Goal: Task Accomplishment & Management: Complete application form

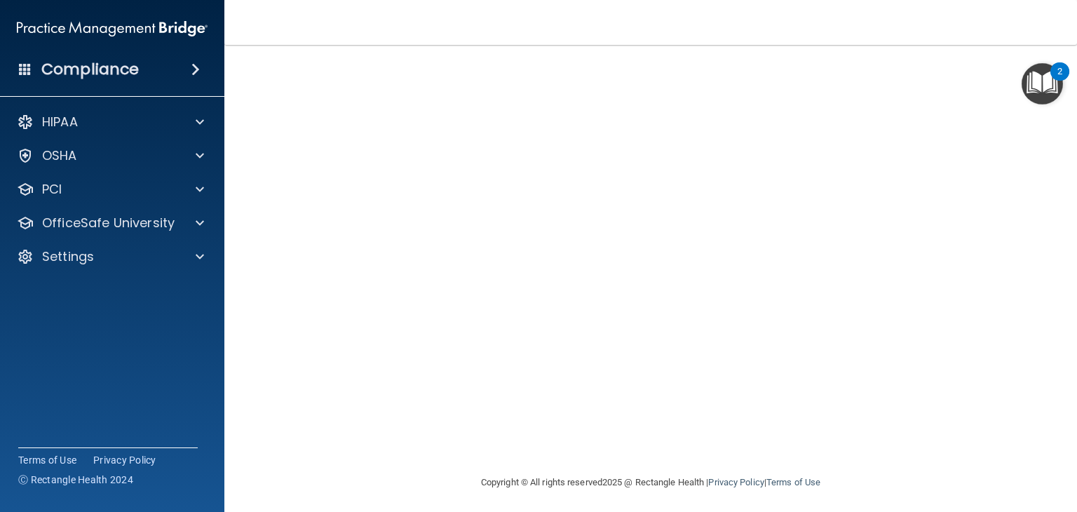
scroll to position [113, 0]
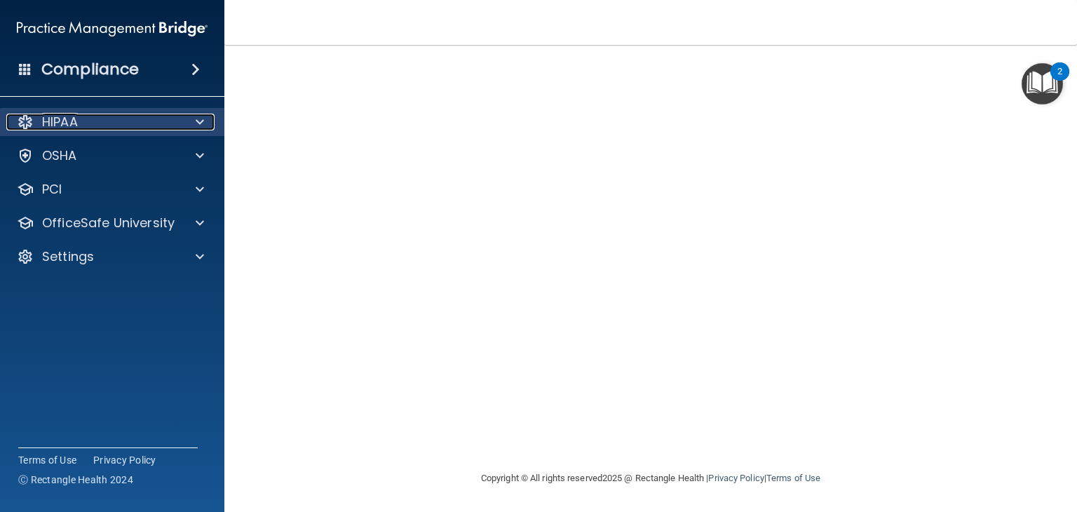
click at [93, 121] on div "HIPAA" at bounding box center [93, 122] width 174 height 17
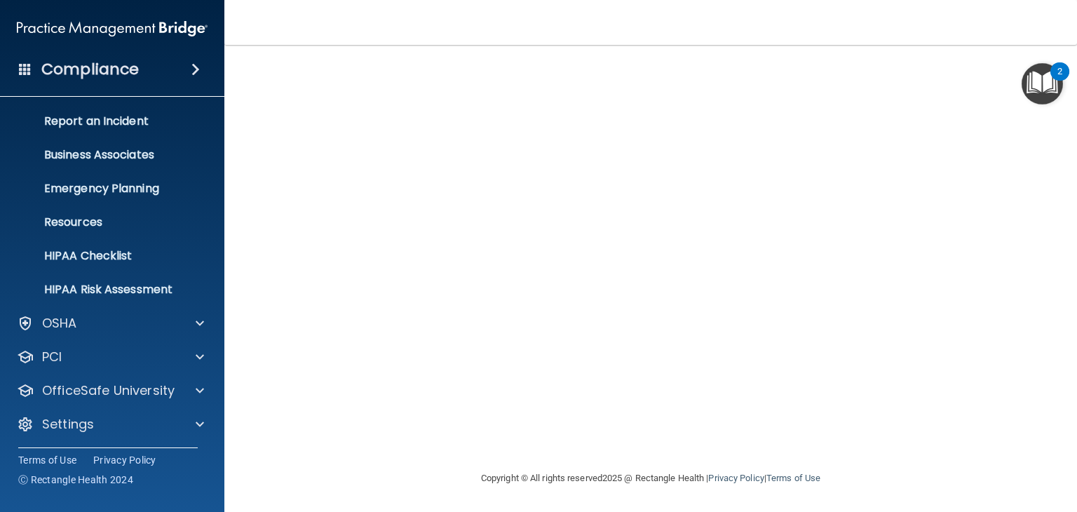
scroll to position [70, 0]
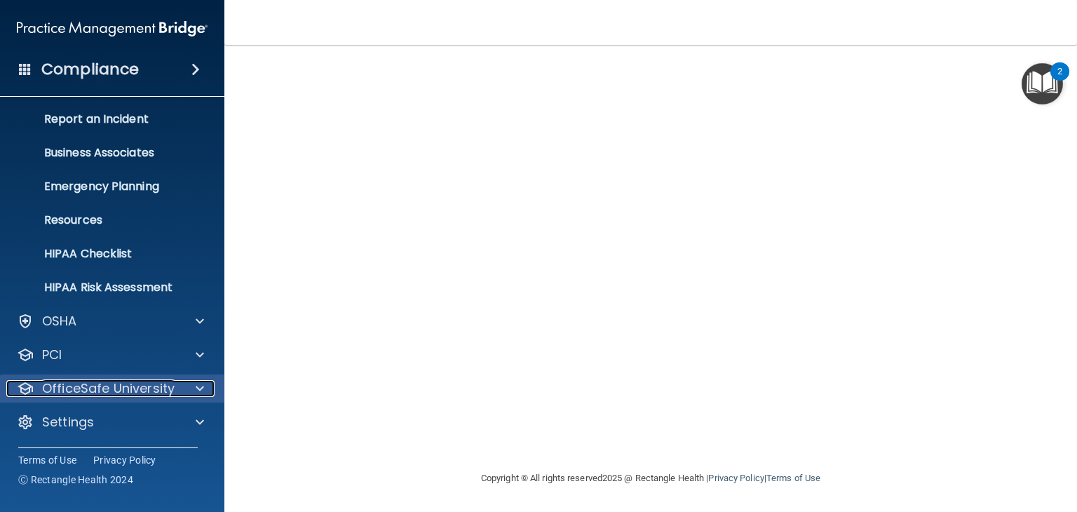
click at [109, 387] on p "OfficeSafe University" at bounding box center [108, 388] width 133 height 17
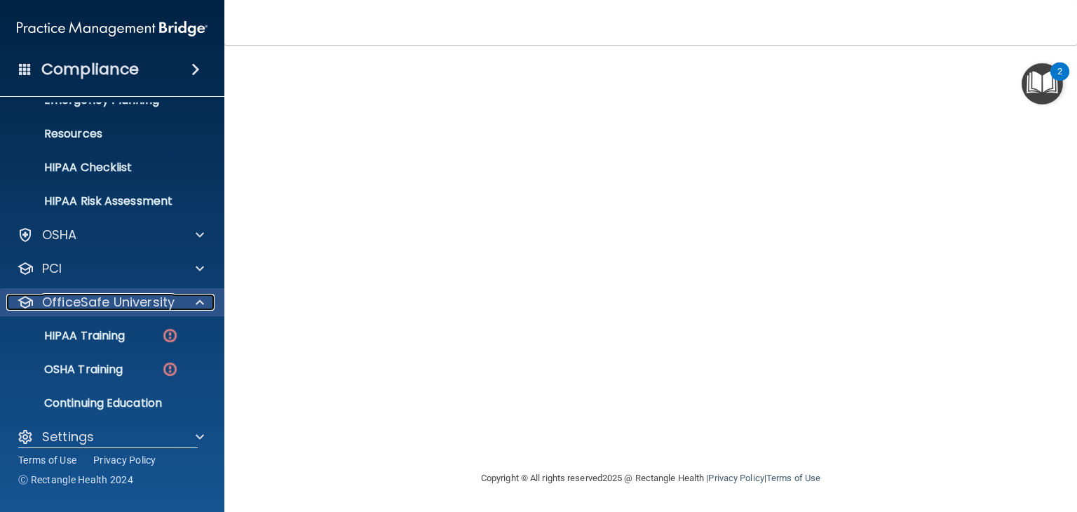
scroll to position [171, 0]
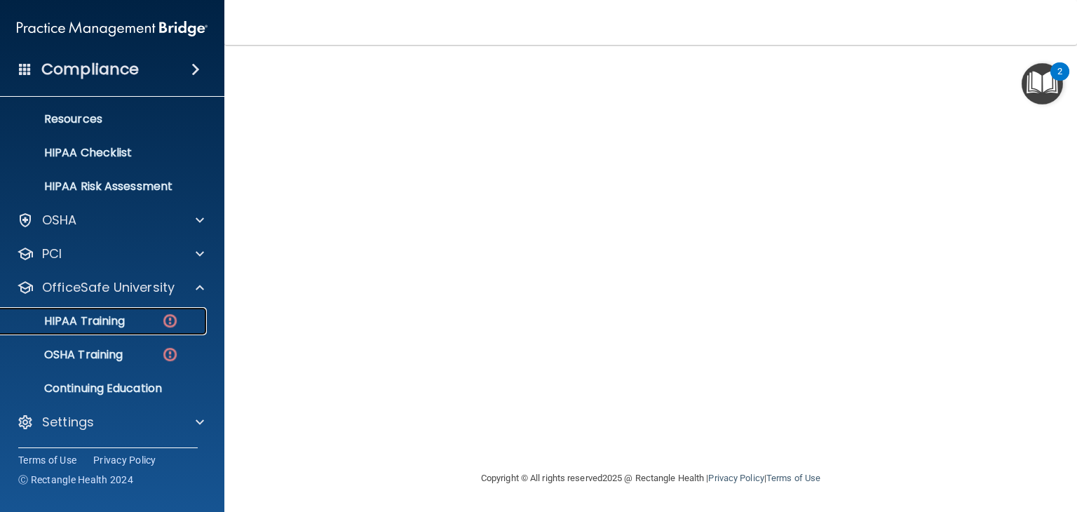
click at [126, 325] on div "HIPAA Training" at bounding box center [104, 321] width 191 height 14
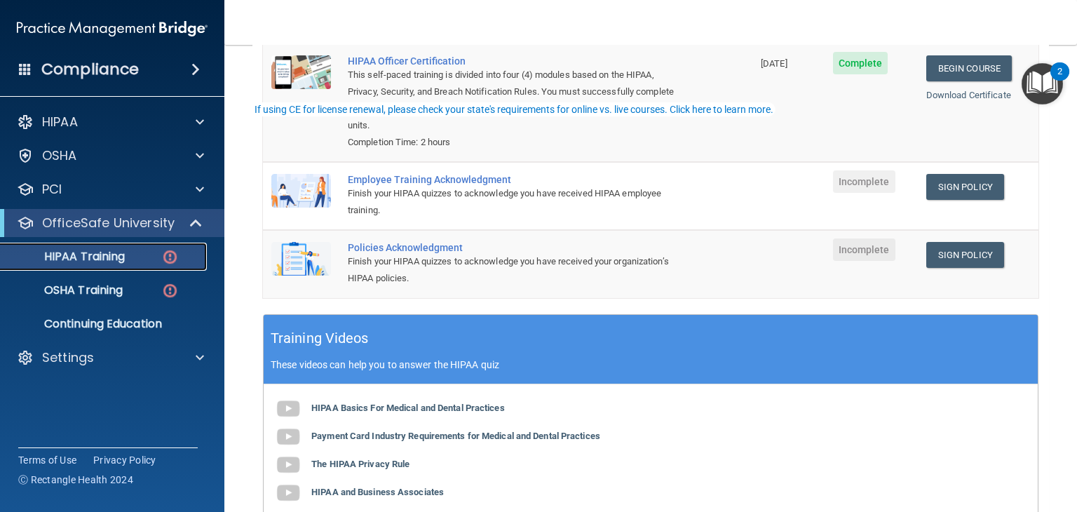
scroll to position [210, 0]
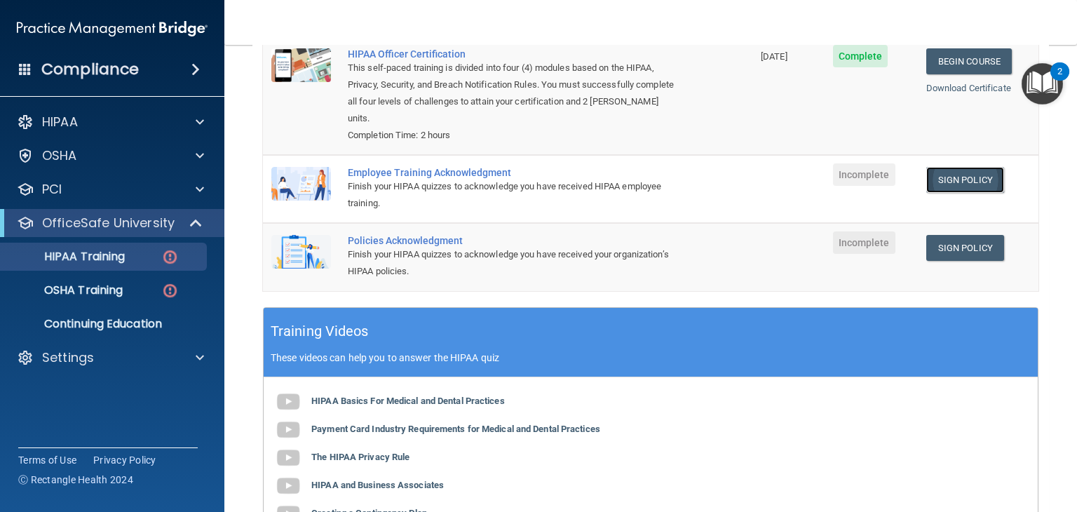
click at [741, 183] on link "Sign Policy" at bounding box center [966, 180] width 78 height 26
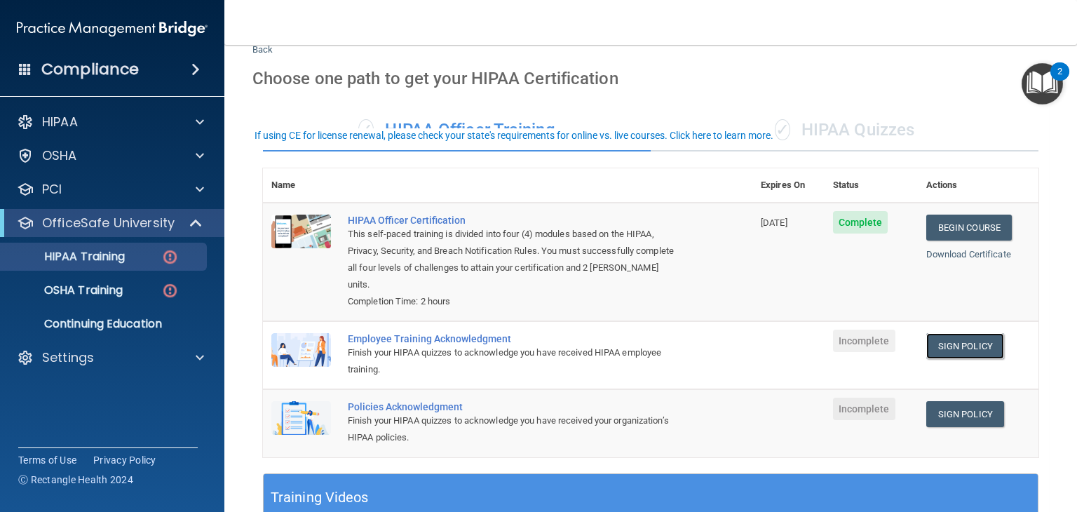
scroll to position [0, 0]
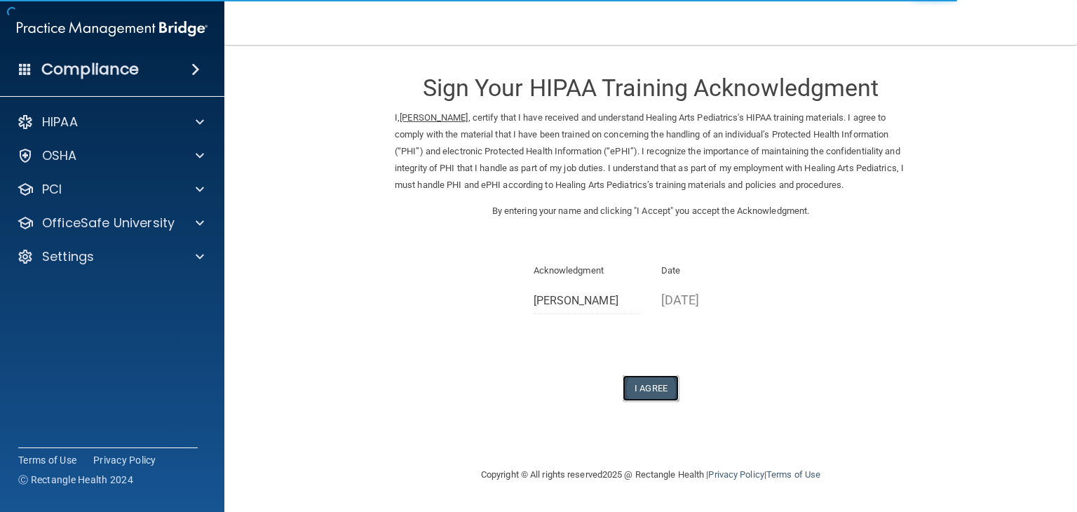
click at [659, 391] on button "I Agree" at bounding box center [651, 388] width 56 height 26
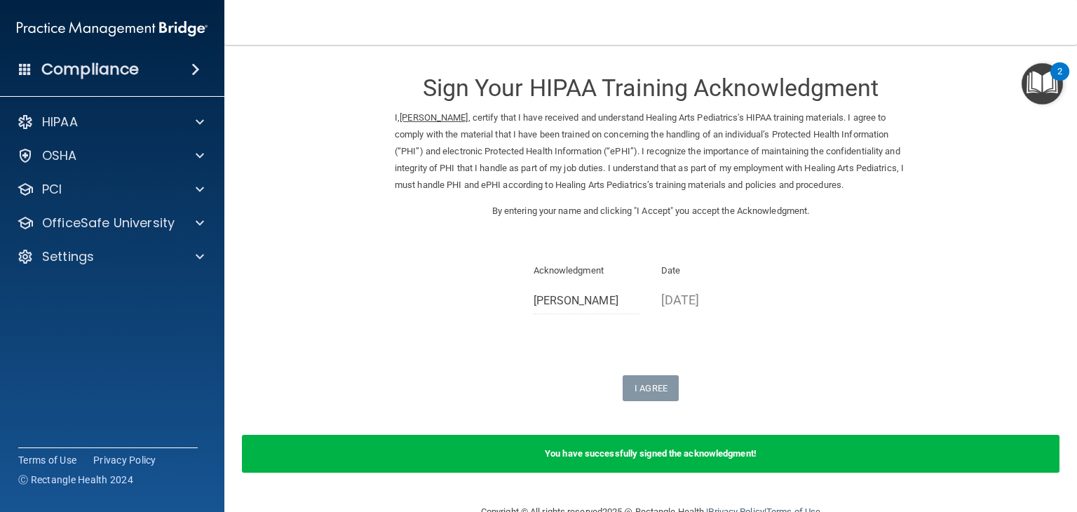
click at [692, 460] on div "You have successfully signed the acknowledgment!" at bounding box center [651, 454] width 818 height 38
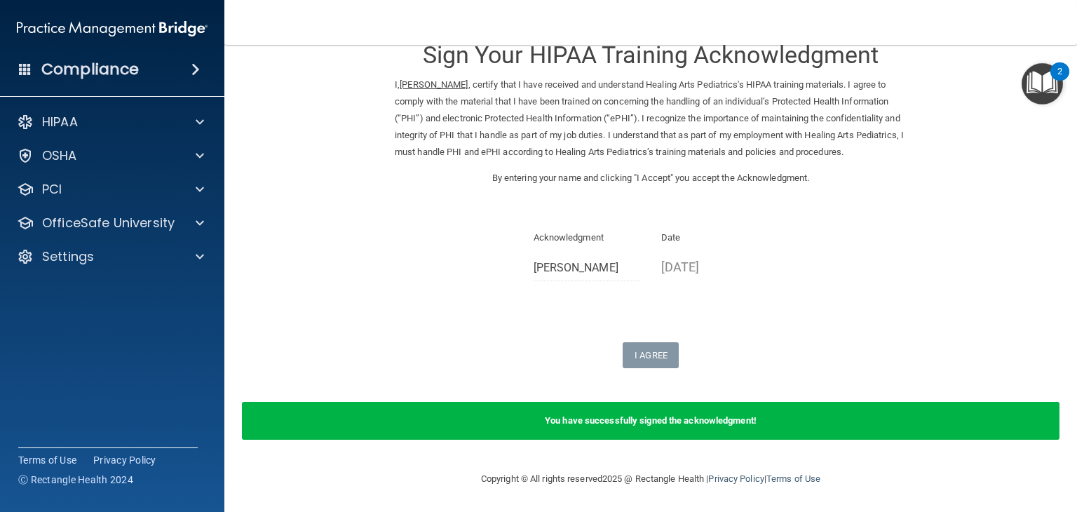
scroll to position [34, 0]
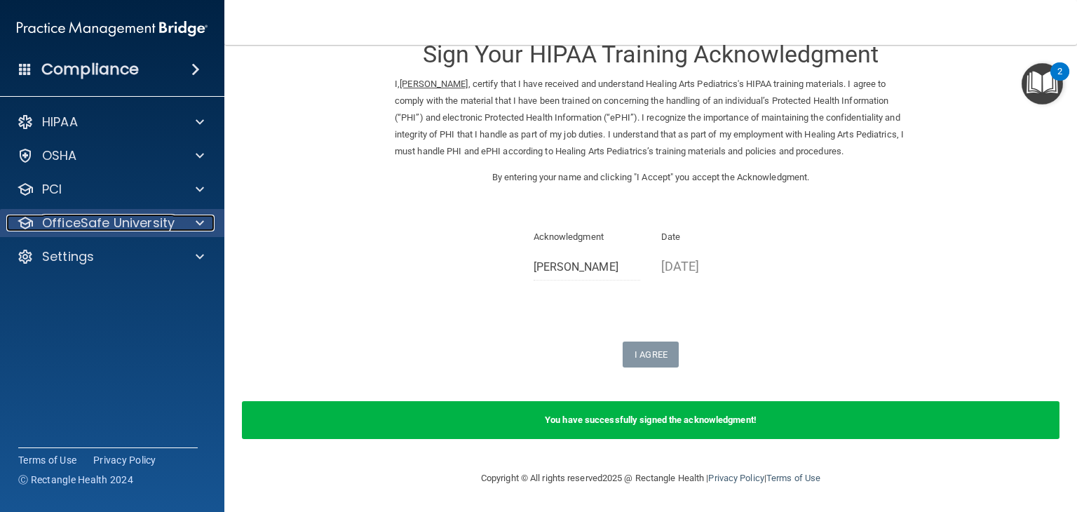
click at [118, 227] on p "OfficeSafe University" at bounding box center [108, 223] width 133 height 17
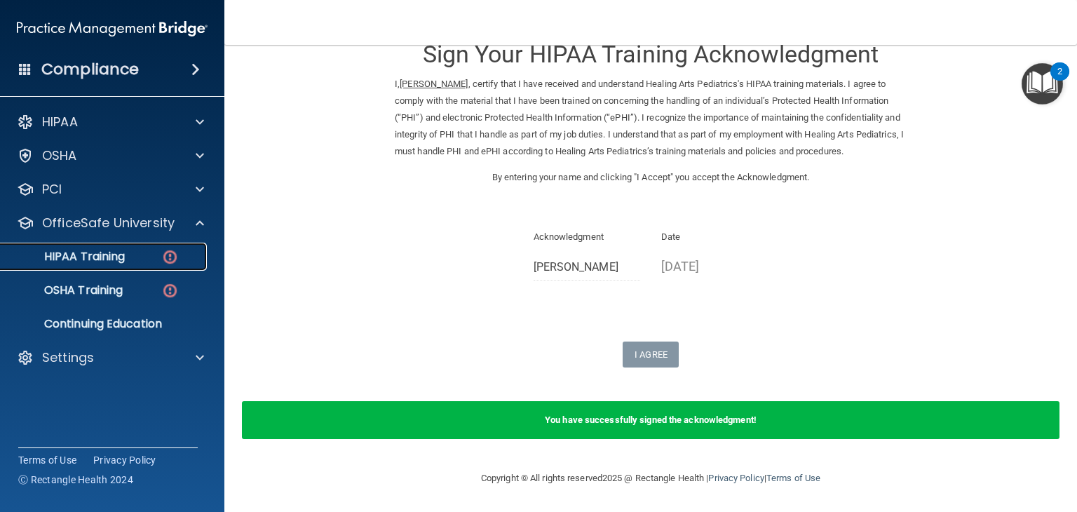
click at [149, 254] on div "HIPAA Training" at bounding box center [104, 257] width 191 height 14
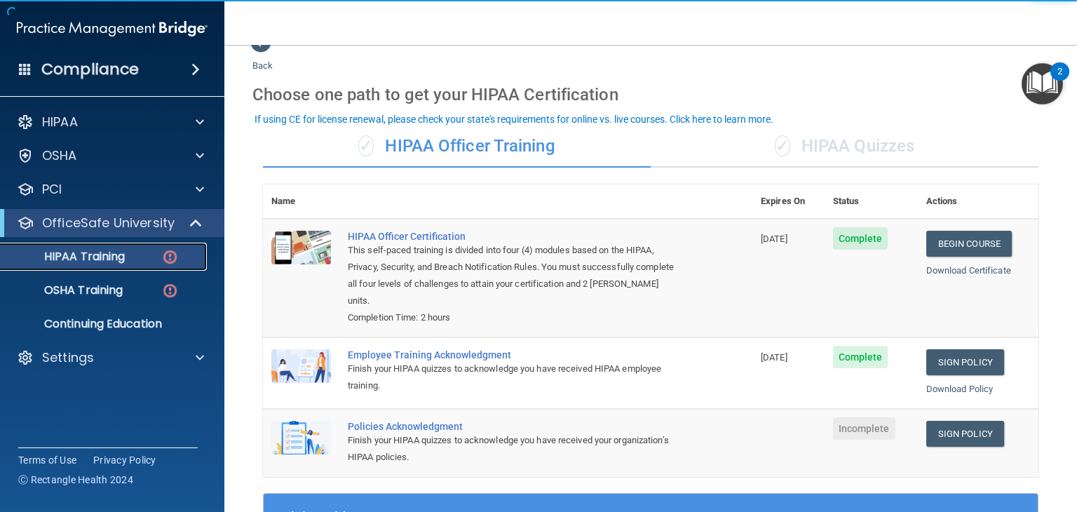
scroll to position [22, 0]
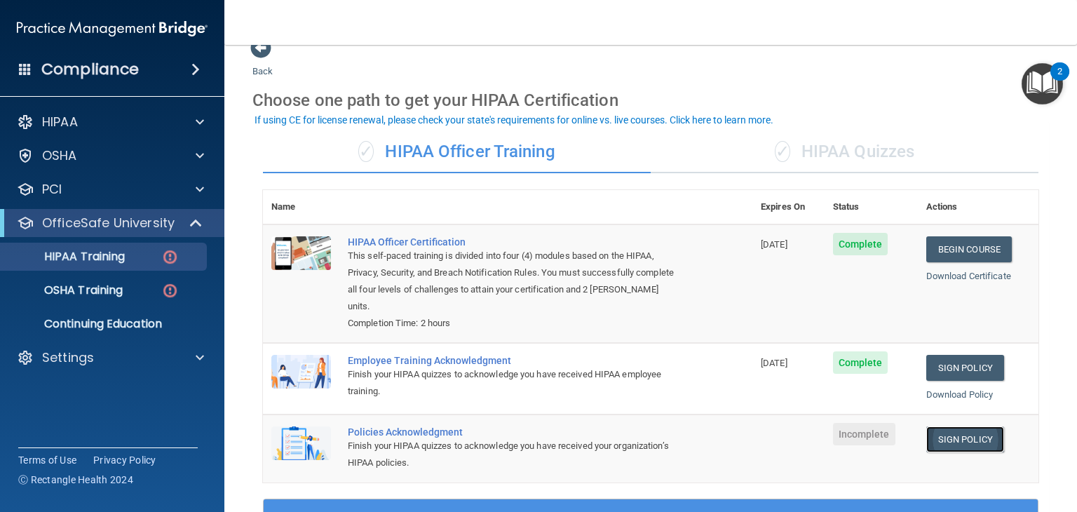
click at [971, 438] on link "Sign Policy" at bounding box center [966, 439] width 78 height 26
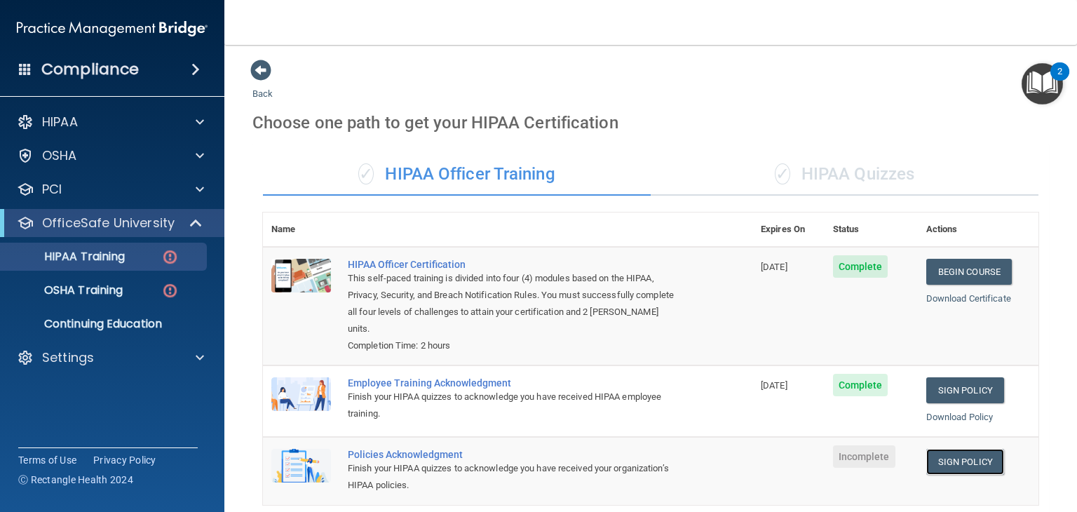
scroll to position [0, 0]
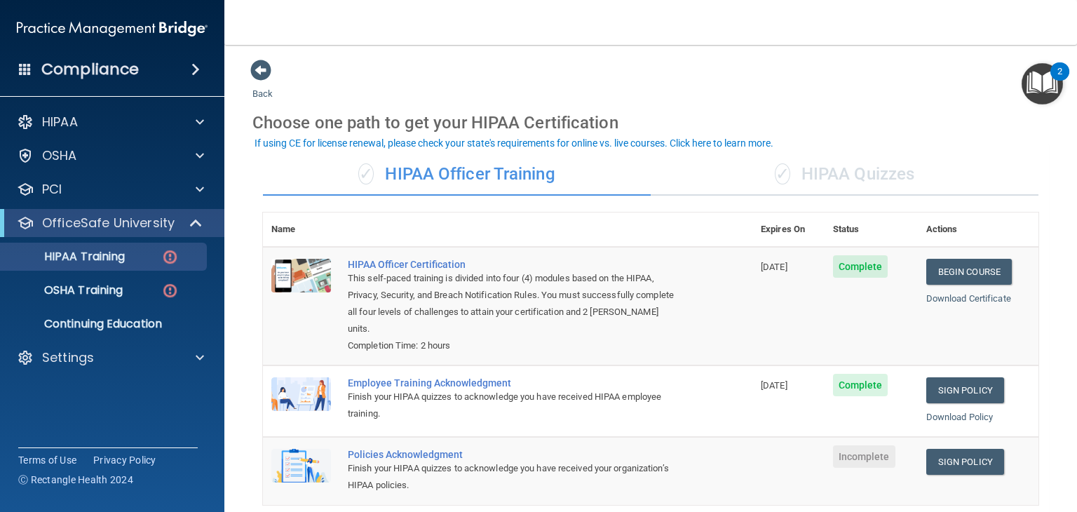
click at [787, 173] on div "✓ HIPAA Quizzes" at bounding box center [845, 175] width 388 height 42
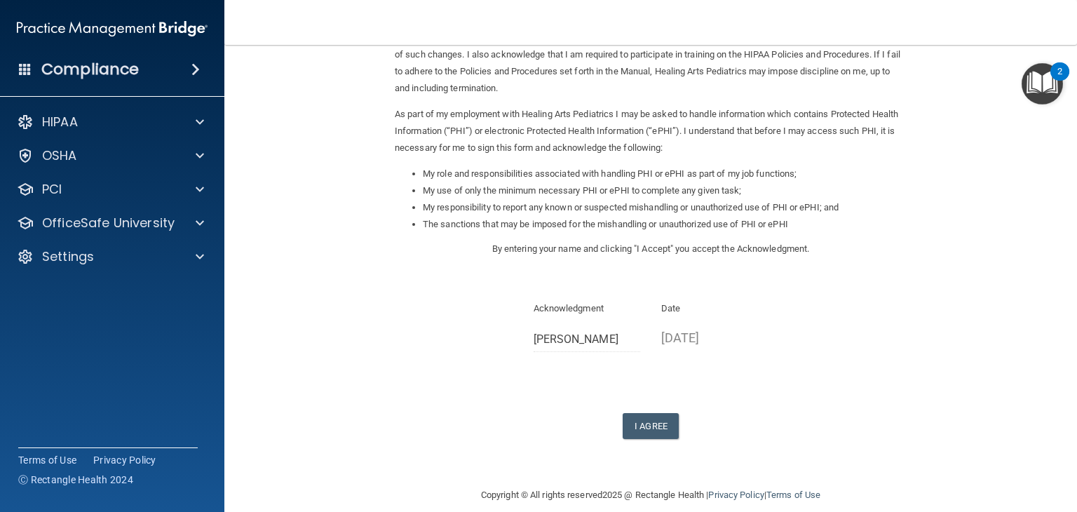
scroll to position [130, 0]
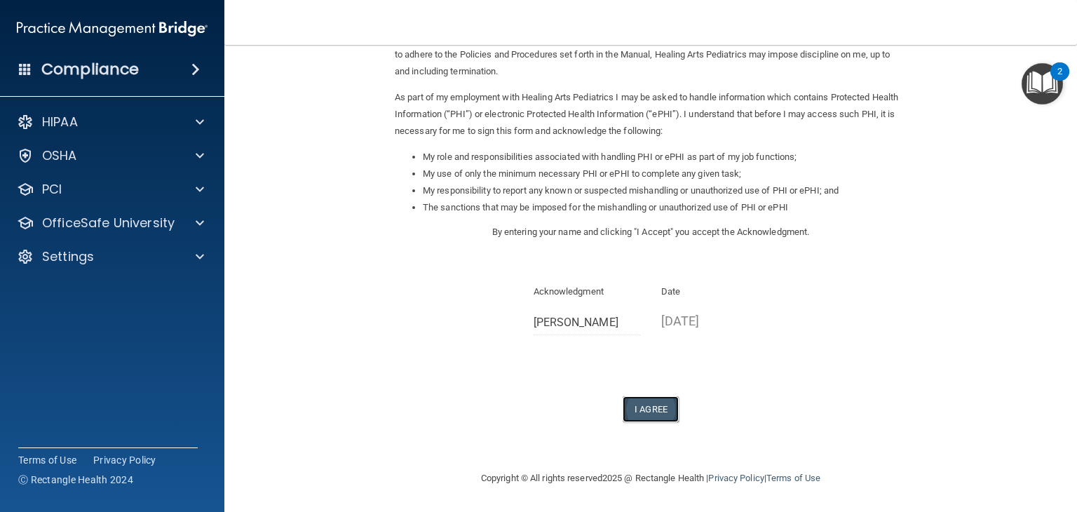
click at [640, 405] on button "I Agree" at bounding box center [651, 409] width 56 height 26
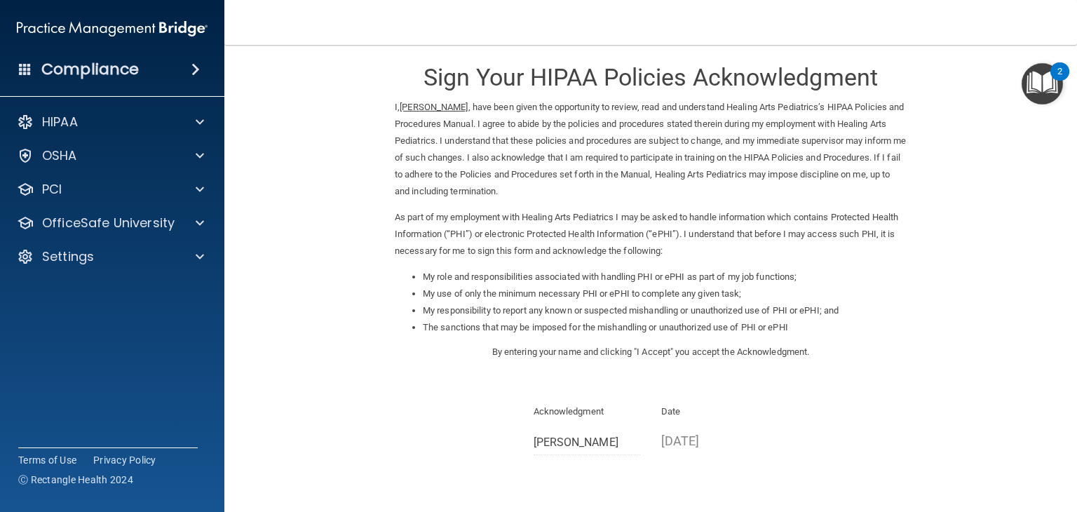
scroll to position [0, 0]
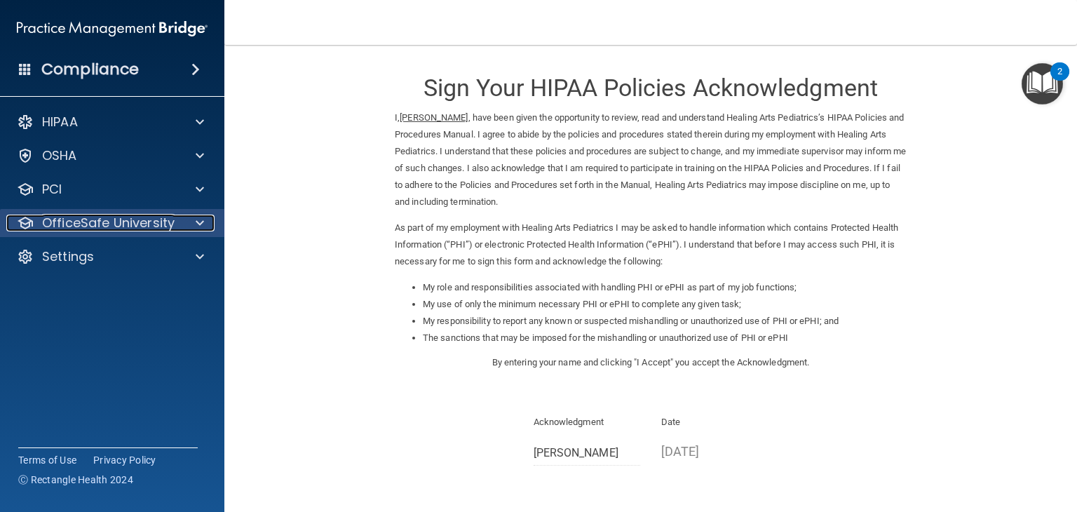
click at [174, 231] on div "OfficeSafe University" at bounding box center [93, 223] width 174 height 17
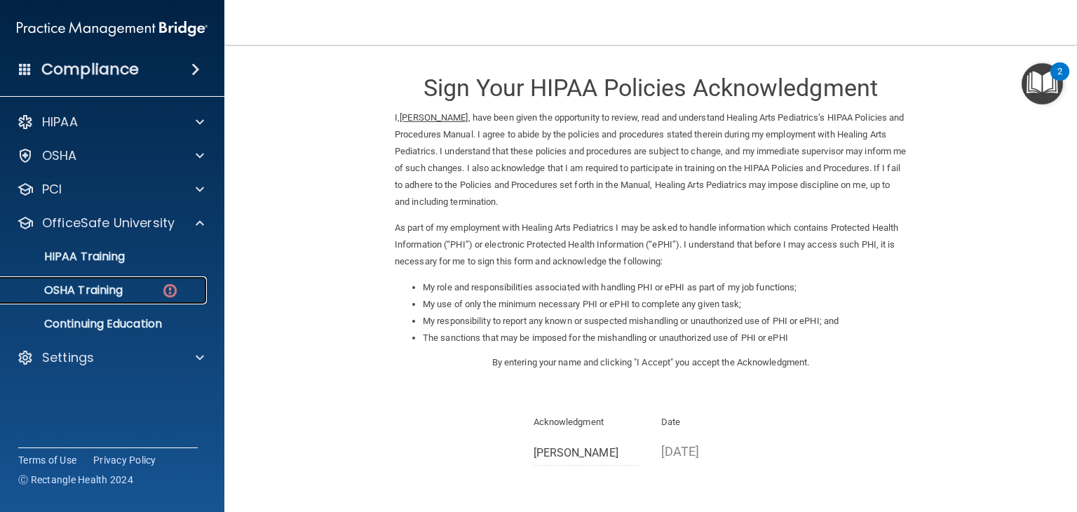
click at [174, 287] on img at bounding box center [170, 291] width 18 height 18
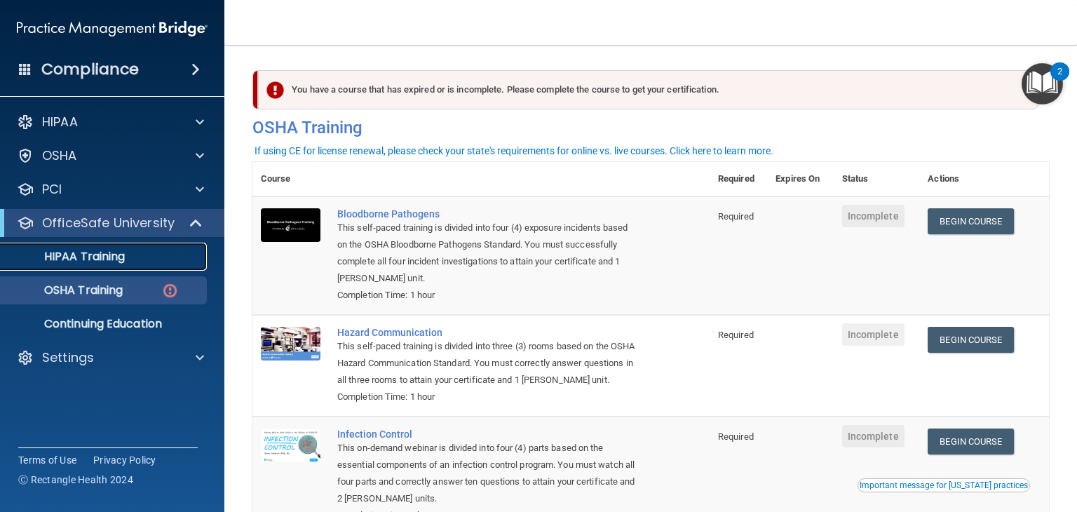
click at [102, 257] on p "HIPAA Training" at bounding box center [67, 257] width 116 height 14
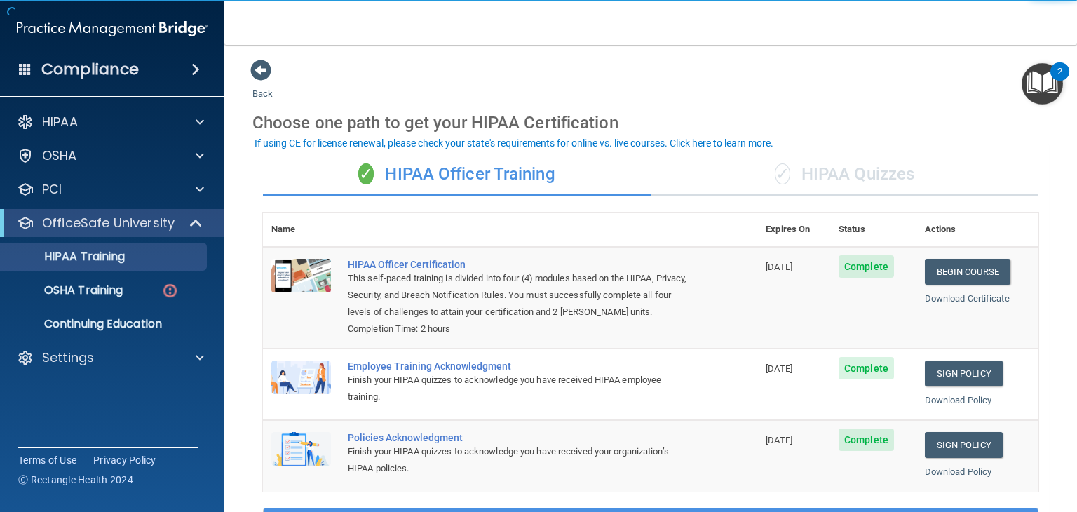
click at [864, 177] on div "✓ HIPAA Quizzes" at bounding box center [845, 175] width 388 height 42
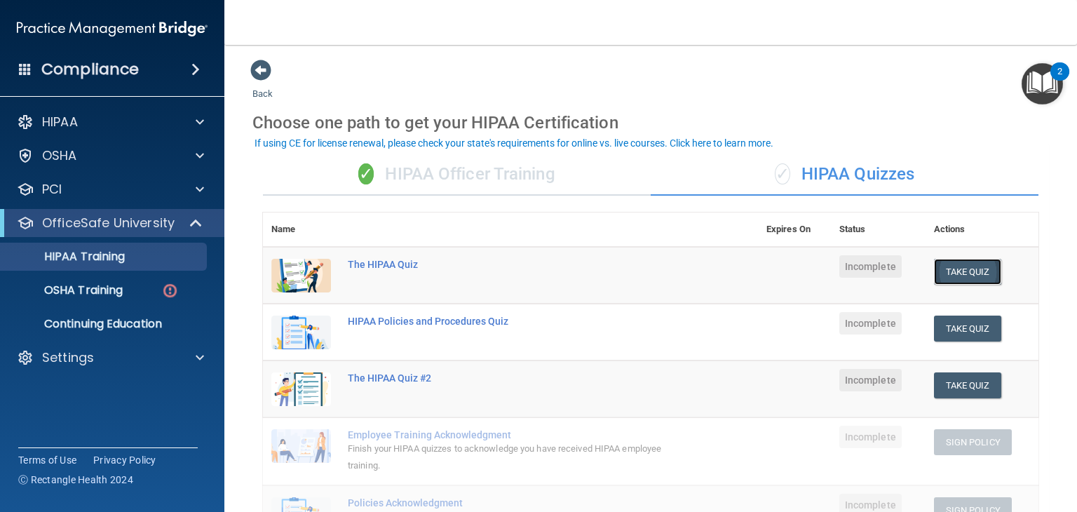
click at [963, 270] on button "Take Quiz" at bounding box center [967, 272] width 67 height 26
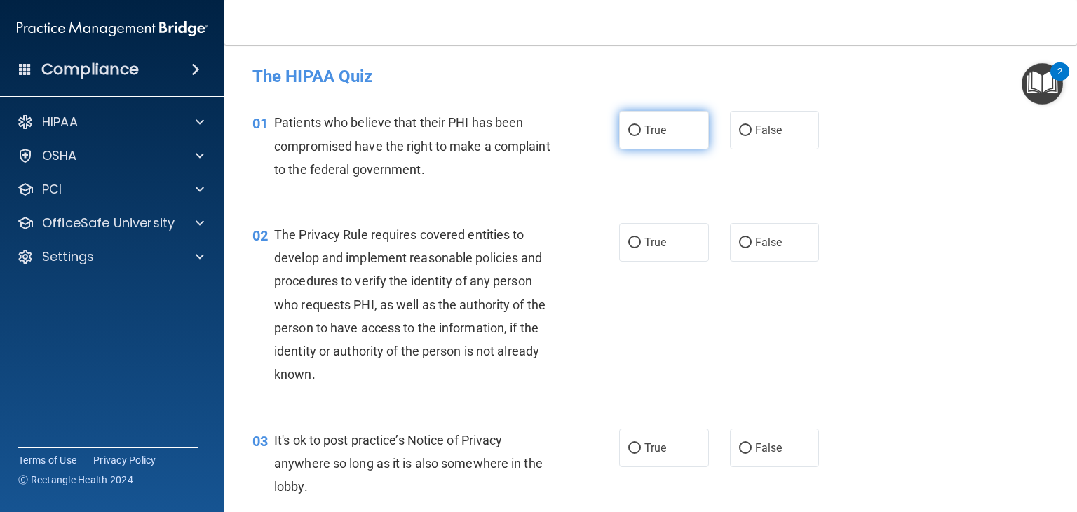
click at [650, 140] on label "True" at bounding box center [664, 130] width 90 height 39
click at [641, 136] on input "True" at bounding box center [635, 131] width 13 height 11
radio input "true"
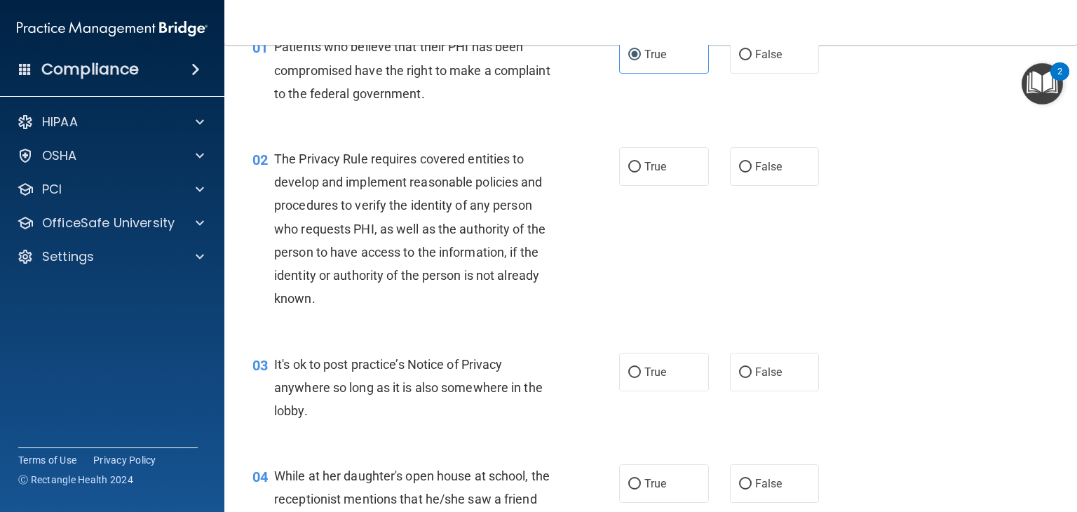
scroll to position [70, 0]
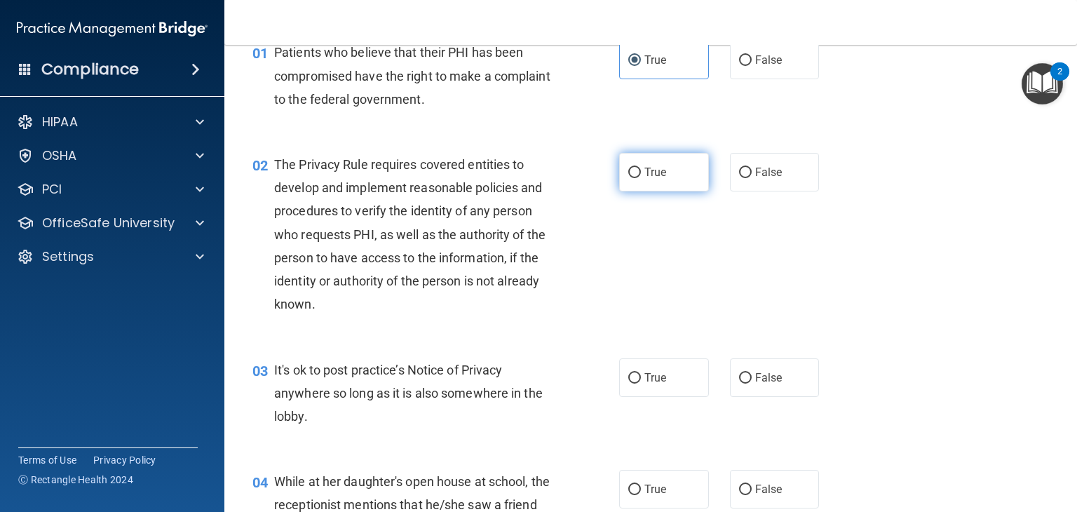
click at [668, 177] on label "True" at bounding box center [664, 172] width 90 height 39
click at [641, 177] on input "True" at bounding box center [635, 173] width 13 height 11
radio input "true"
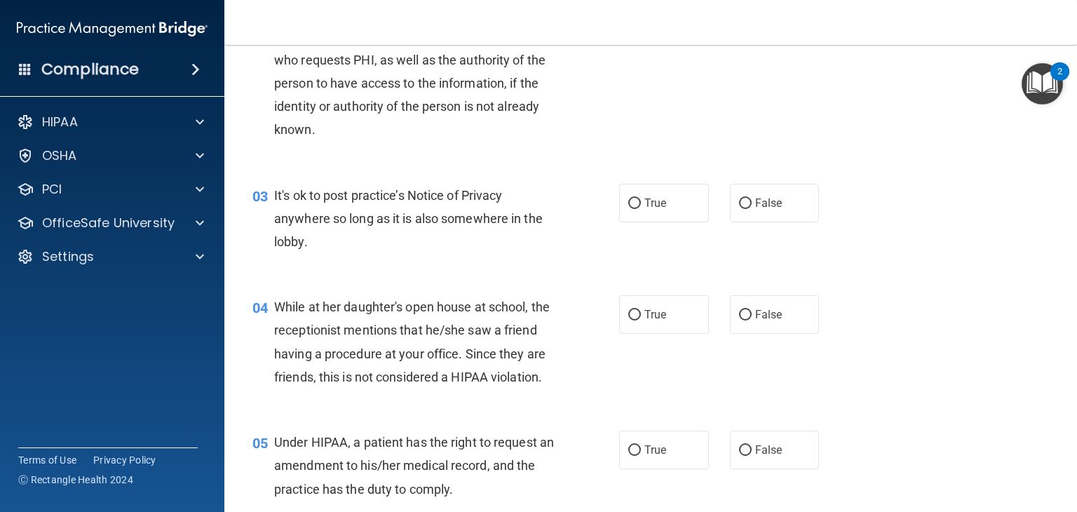
scroll to position [281, 0]
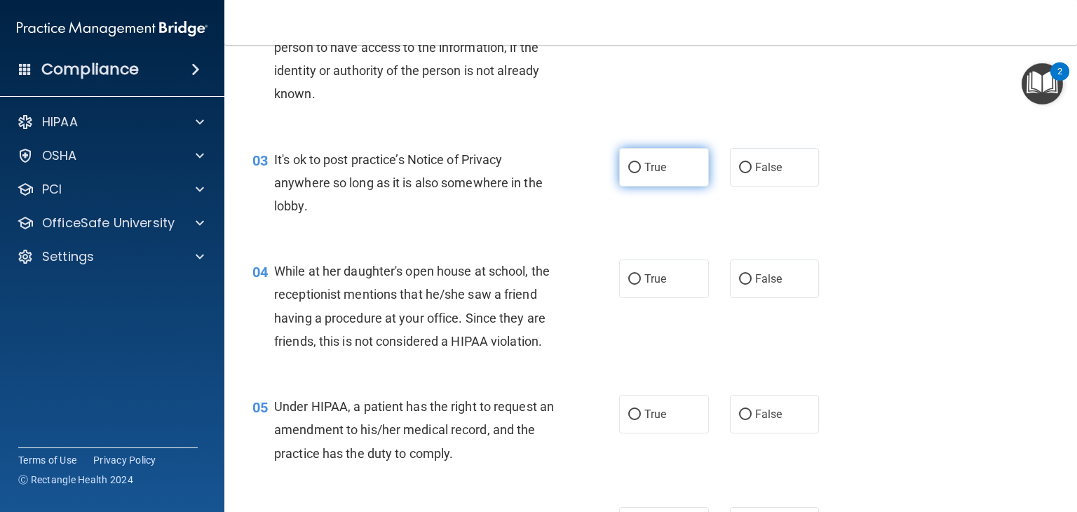
click at [638, 164] on label "True" at bounding box center [664, 167] width 90 height 39
click at [638, 164] on input "True" at bounding box center [635, 168] width 13 height 11
radio input "true"
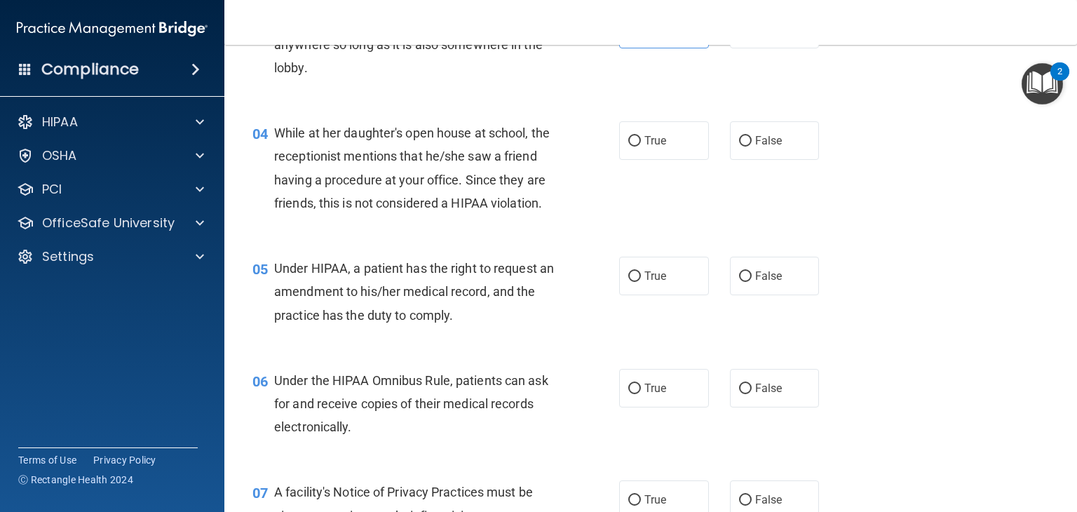
scroll to position [421, 0]
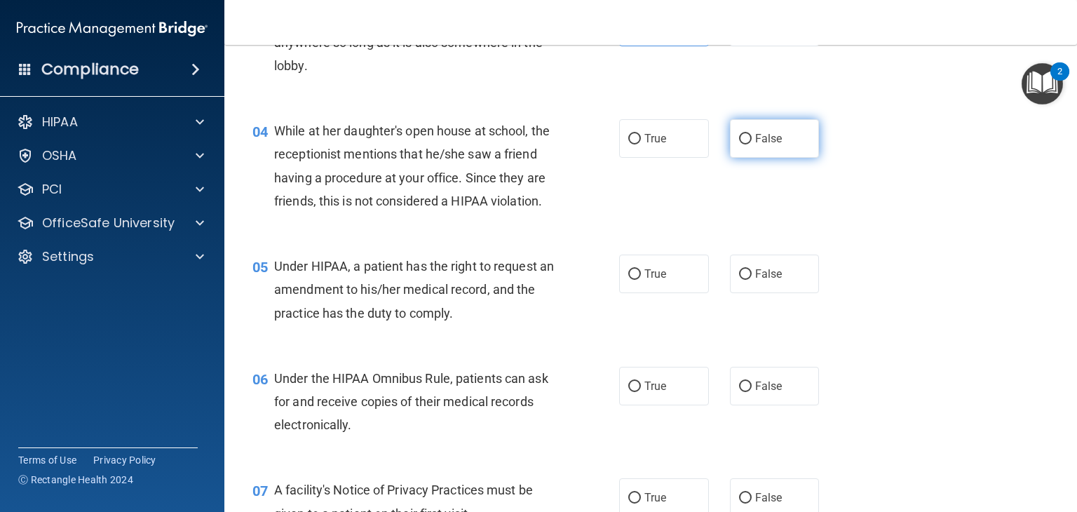
click at [766, 142] on span "False" at bounding box center [768, 138] width 27 height 13
click at [752, 142] on input "False" at bounding box center [745, 139] width 13 height 11
radio input "true"
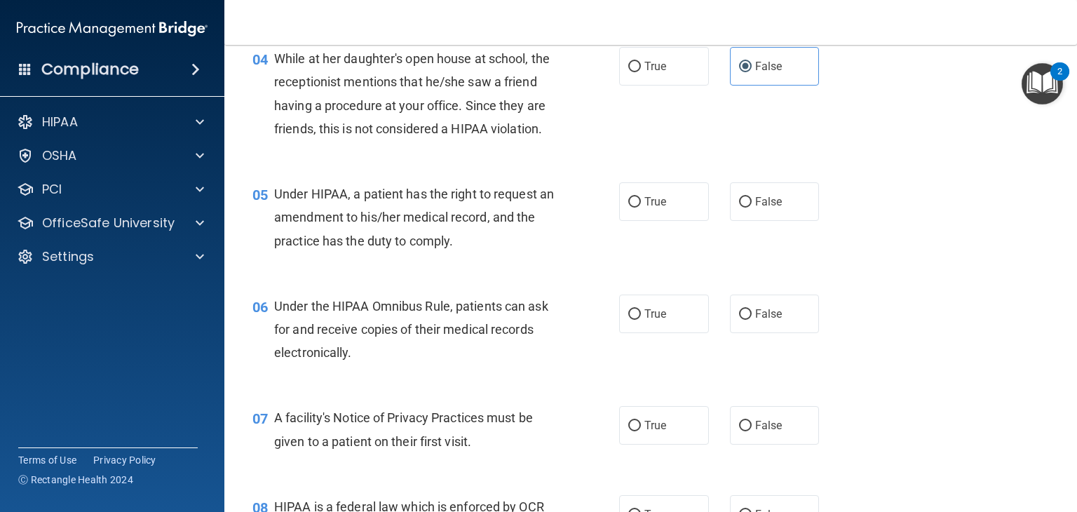
scroll to position [561, 0]
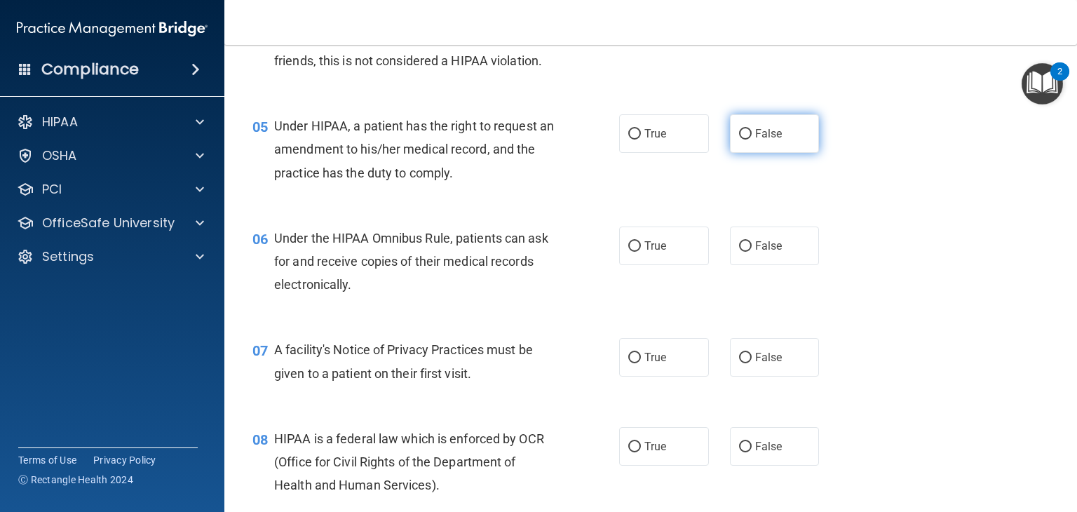
click at [769, 140] on span "False" at bounding box center [768, 133] width 27 height 13
click at [752, 140] on input "False" at bounding box center [745, 134] width 13 height 11
radio input "true"
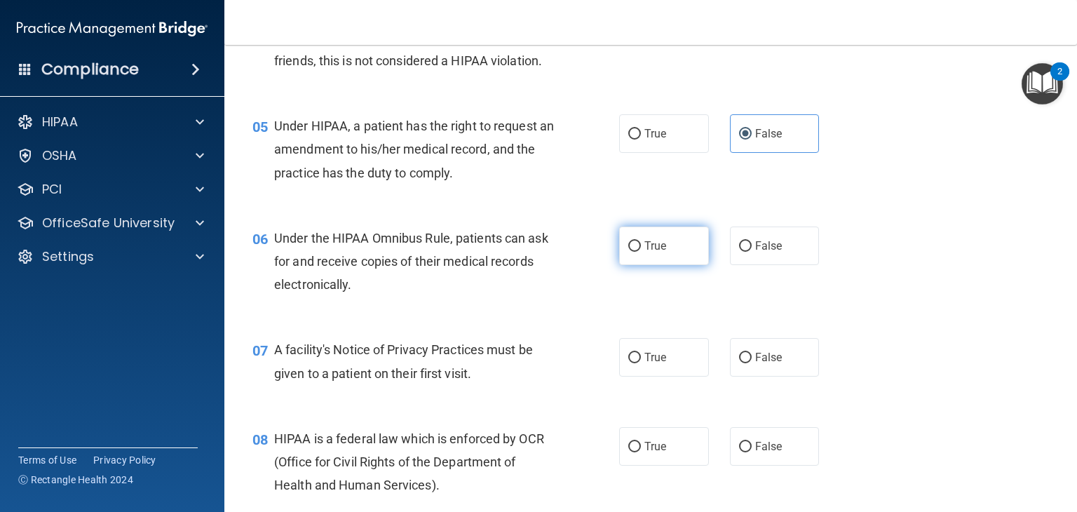
click at [666, 265] on label "True" at bounding box center [664, 246] width 90 height 39
click at [641, 252] on input "True" at bounding box center [635, 246] width 13 height 11
radio input "true"
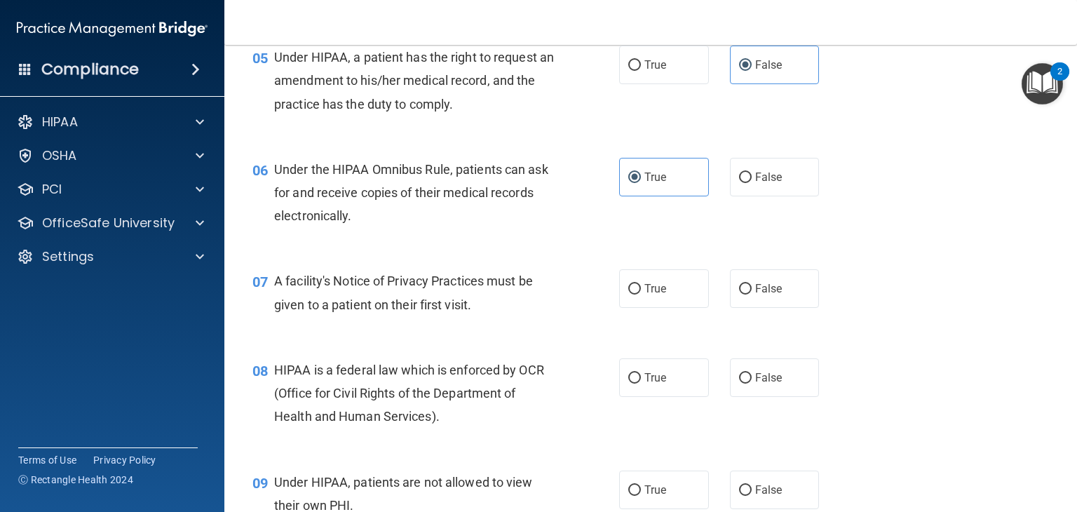
scroll to position [701, 0]
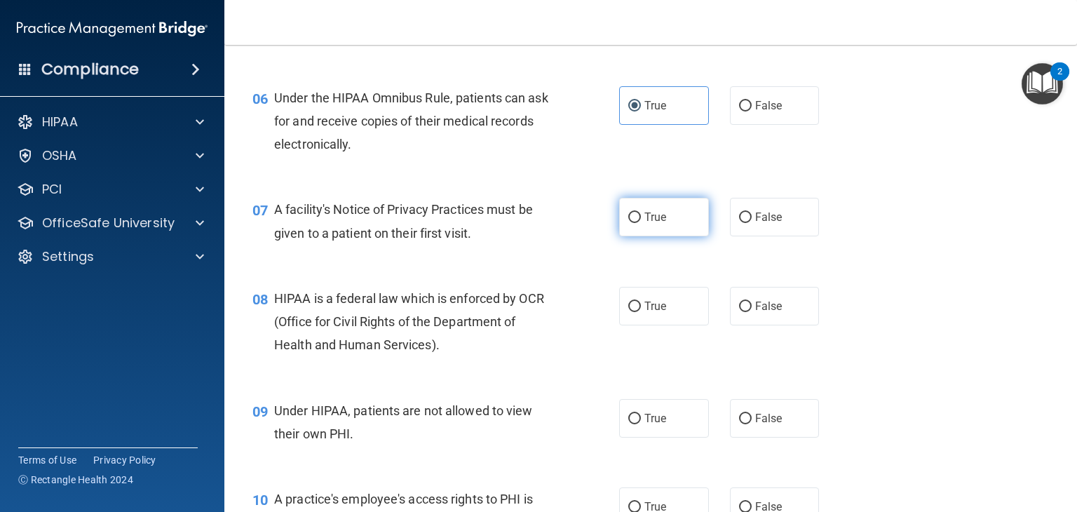
click at [654, 224] on span "True" at bounding box center [656, 216] width 22 height 13
click at [641, 223] on input "True" at bounding box center [635, 218] width 13 height 11
radio input "true"
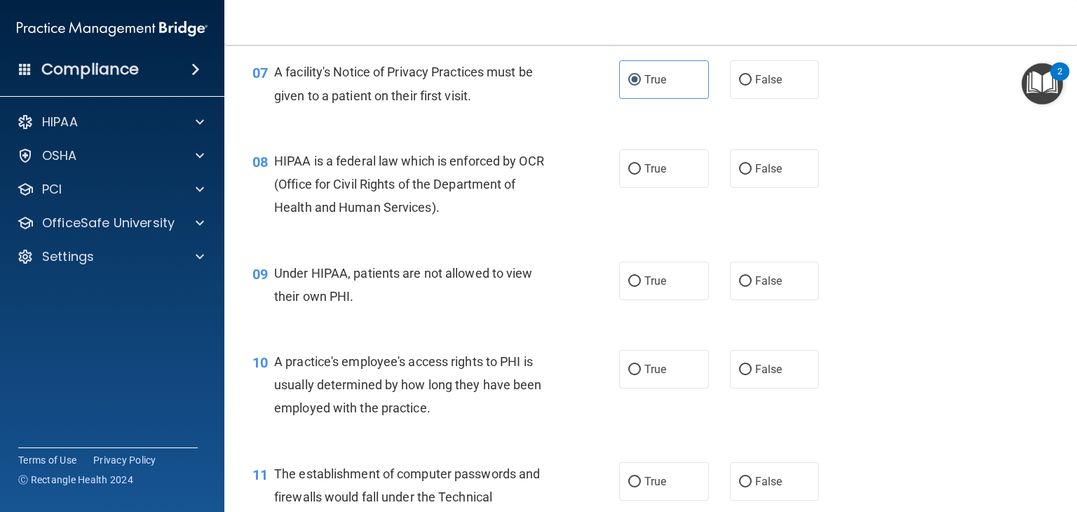
scroll to position [842, 0]
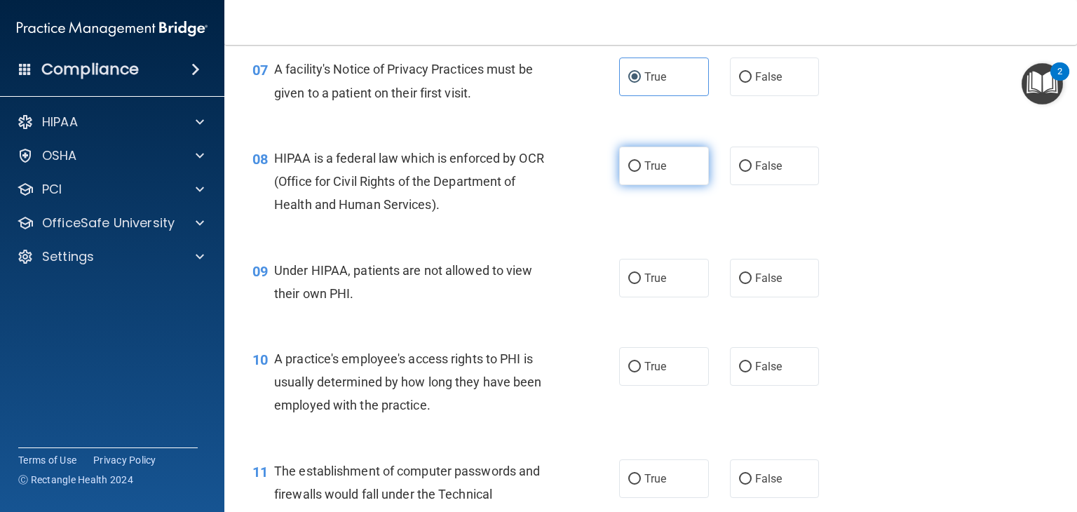
click at [638, 185] on label "True" at bounding box center [664, 166] width 90 height 39
click at [638, 172] on input "True" at bounding box center [635, 166] width 13 height 11
radio input "true"
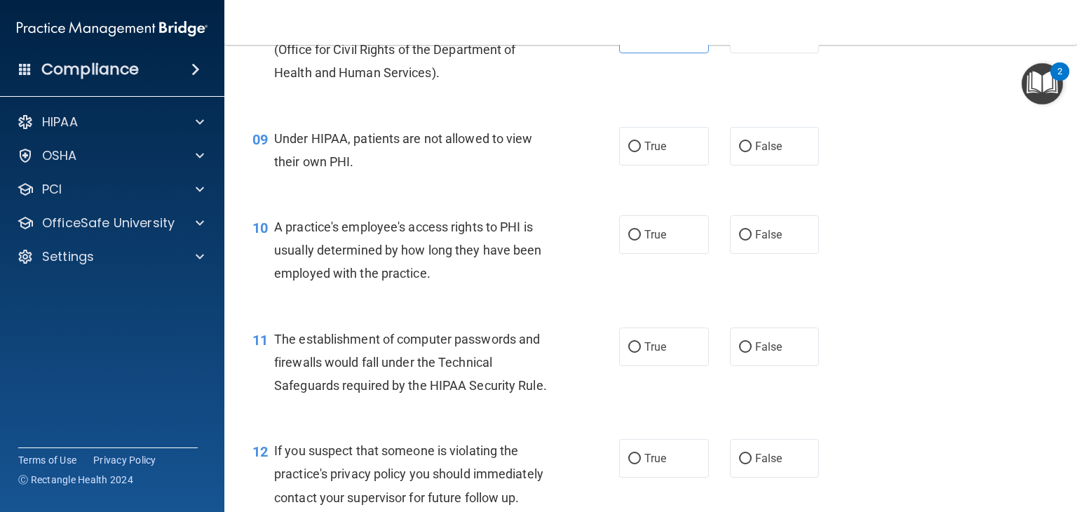
scroll to position [982, 0]
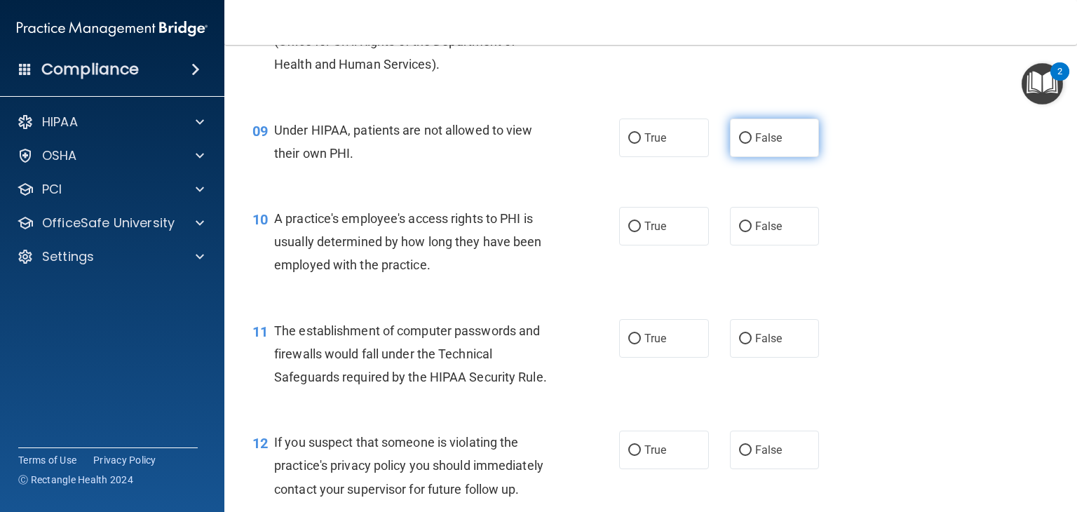
click at [760, 145] on span "False" at bounding box center [768, 137] width 27 height 13
click at [752, 144] on input "False" at bounding box center [745, 138] width 13 height 11
radio input "true"
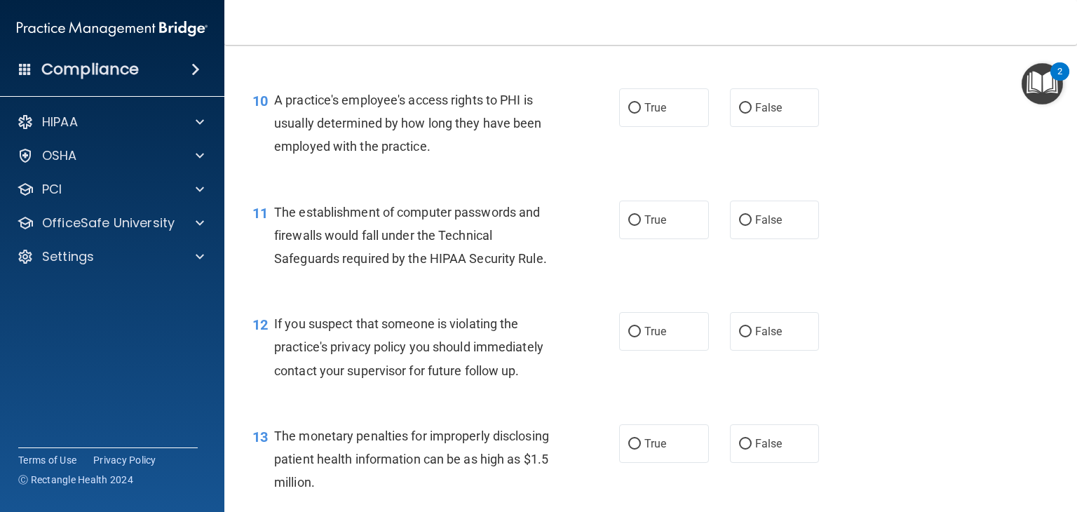
scroll to position [1122, 0]
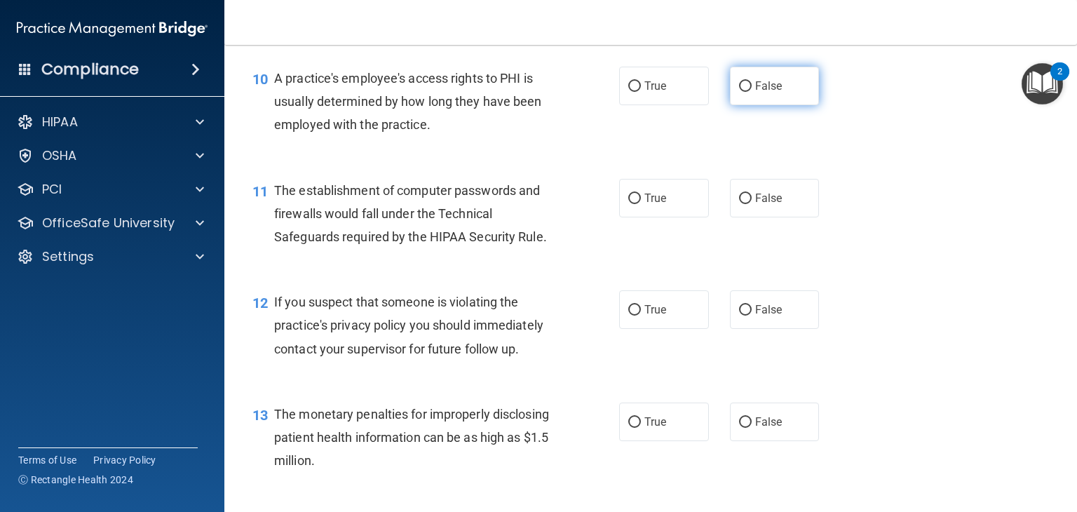
click at [771, 93] on span "False" at bounding box center [768, 85] width 27 height 13
click at [752, 92] on input "False" at bounding box center [745, 86] width 13 height 11
radio input "true"
click at [661, 217] on label "True" at bounding box center [664, 198] width 90 height 39
click at [641, 204] on input "True" at bounding box center [635, 199] width 13 height 11
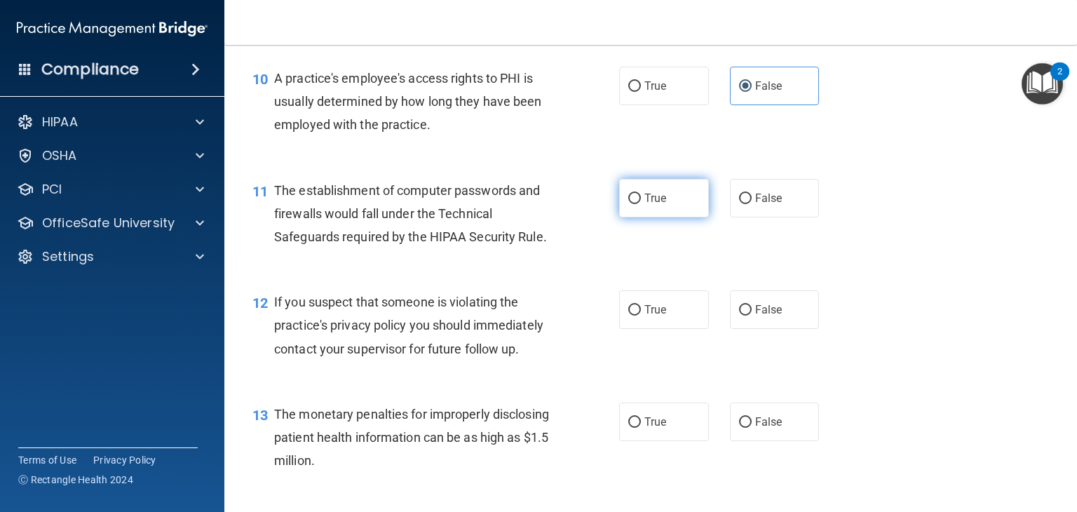
radio input "true"
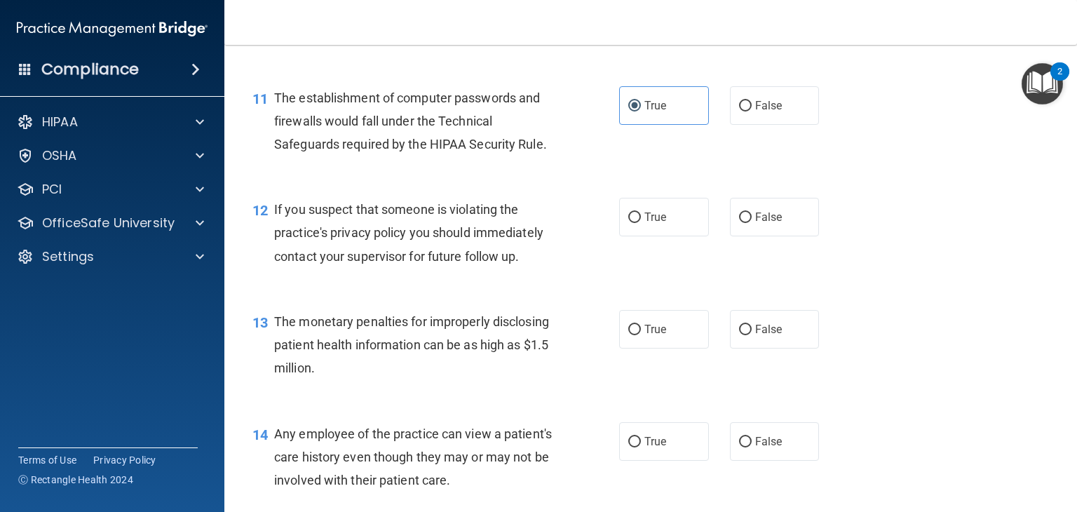
scroll to position [1263, 0]
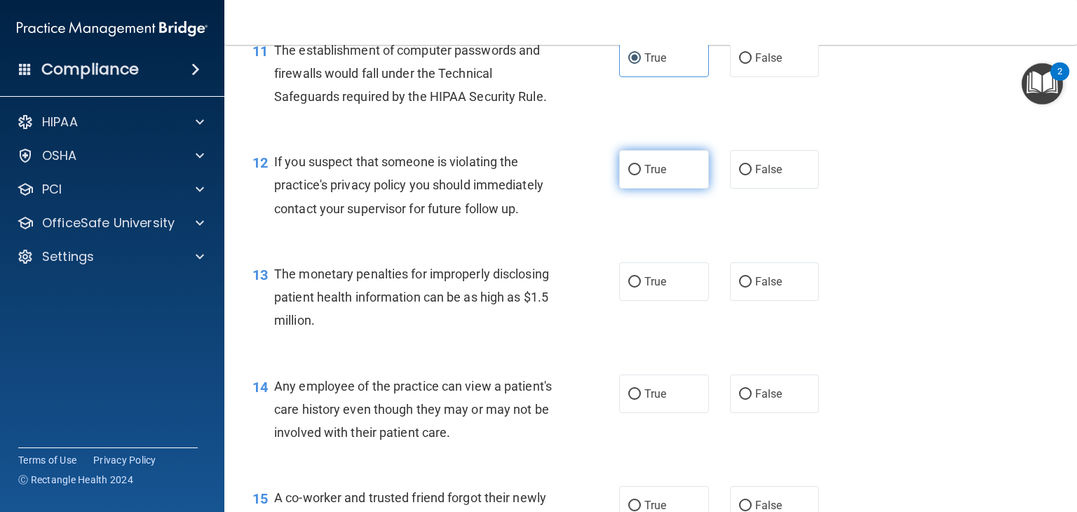
click at [685, 189] on label "True" at bounding box center [664, 169] width 90 height 39
click at [641, 175] on input "True" at bounding box center [635, 170] width 13 height 11
radio input "true"
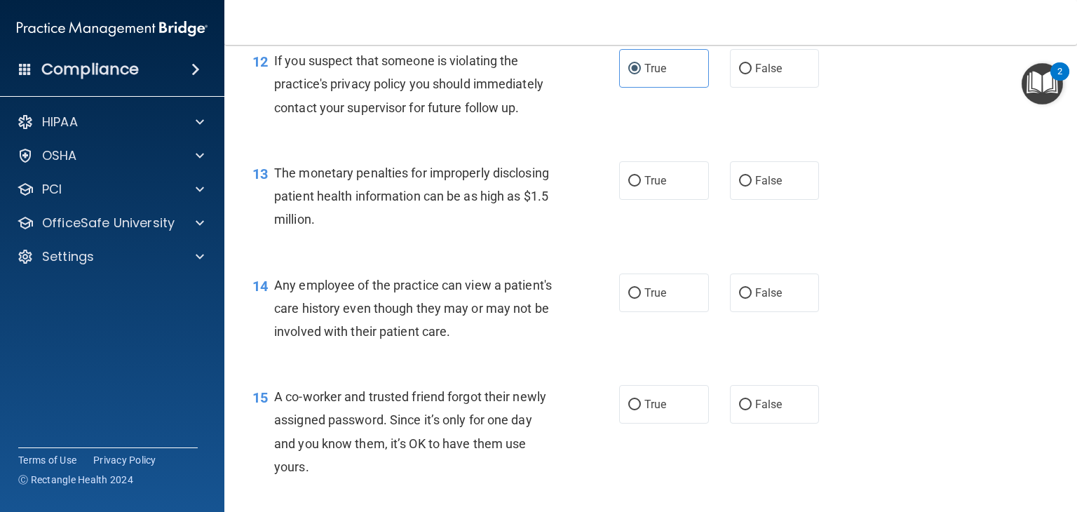
scroll to position [1403, 0]
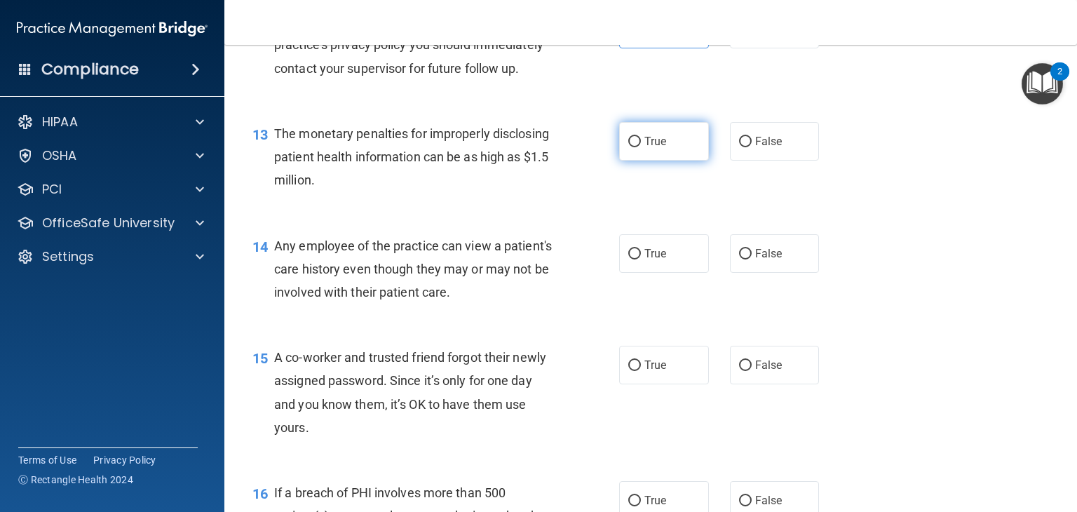
click at [665, 161] on label "True" at bounding box center [664, 141] width 90 height 39
click at [641, 147] on input "True" at bounding box center [635, 142] width 13 height 11
radio input "true"
click at [755, 260] on span "False" at bounding box center [768, 253] width 27 height 13
click at [752, 260] on input "False" at bounding box center [745, 254] width 13 height 11
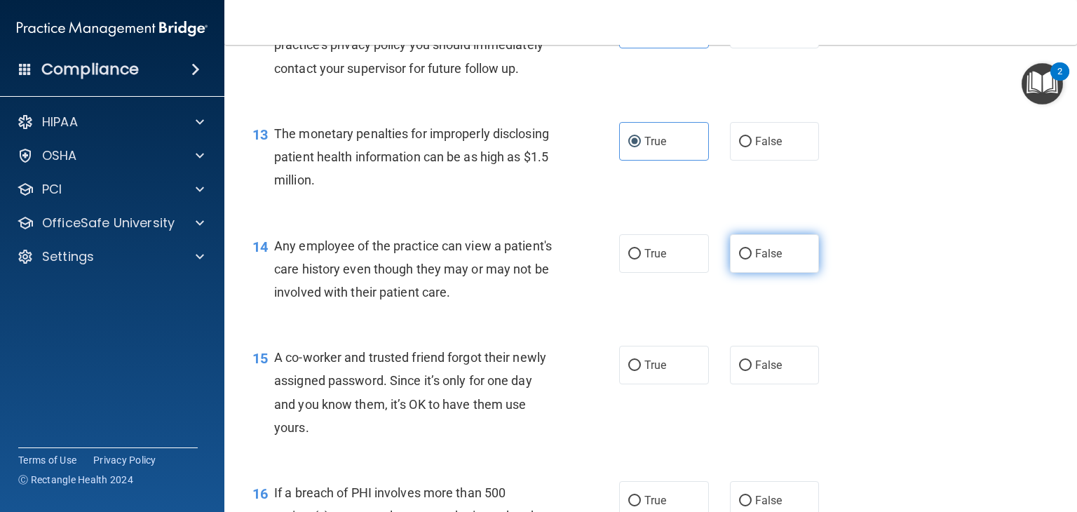
radio input "true"
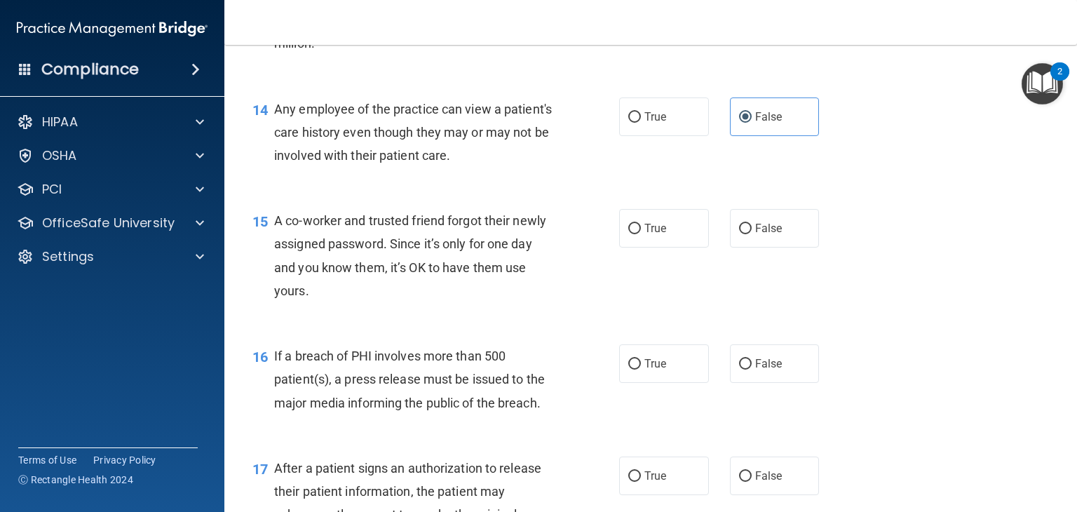
scroll to position [1543, 0]
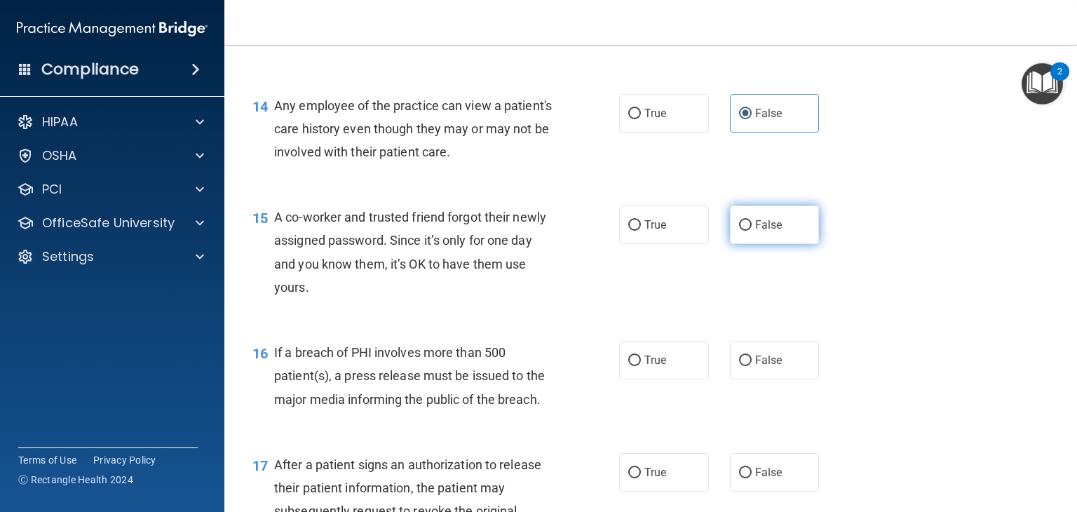
click at [734, 234] on label "False" at bounding box center [775, 225] width 90 height 39
click at [739, 231] on input "False" at bounding box center [745, 225] width 13 height 11
radio input "true"
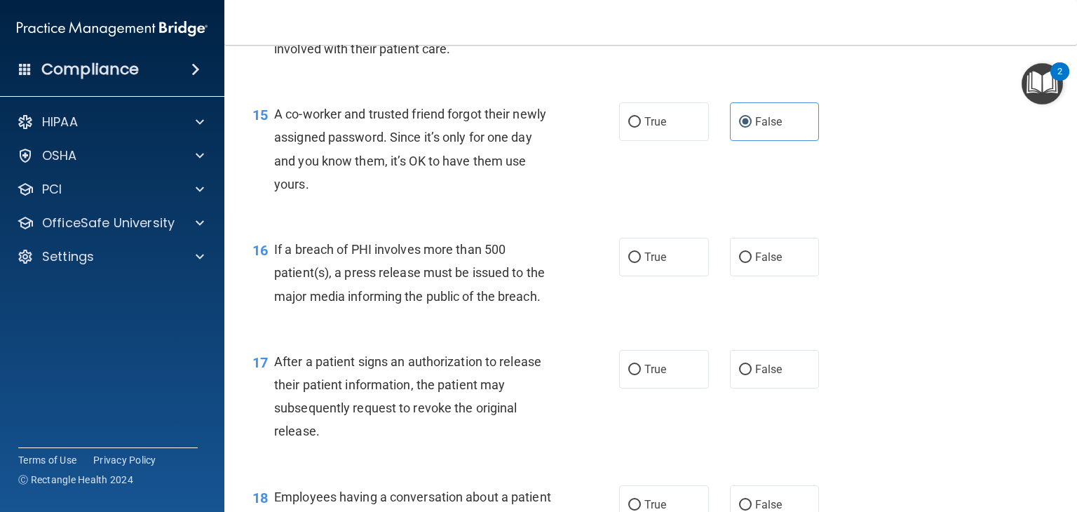
scroll to position [1684, 0]
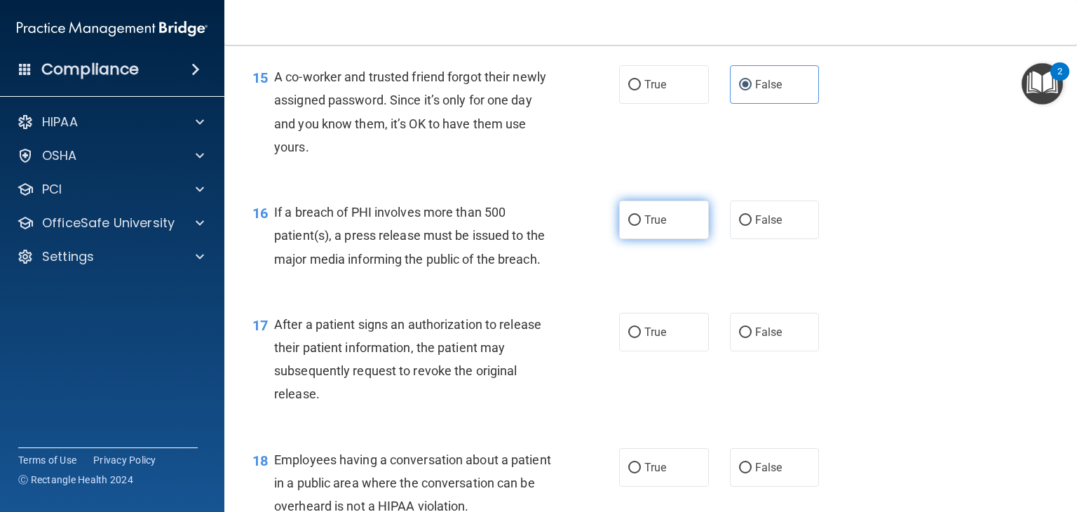
click at [661, 239] on label "True" at bounding box center [664, 220] width 90 height 39
click at [641, 226] on input "True" at bounding box center [635, 220] width 13 height 11
radio input "true"
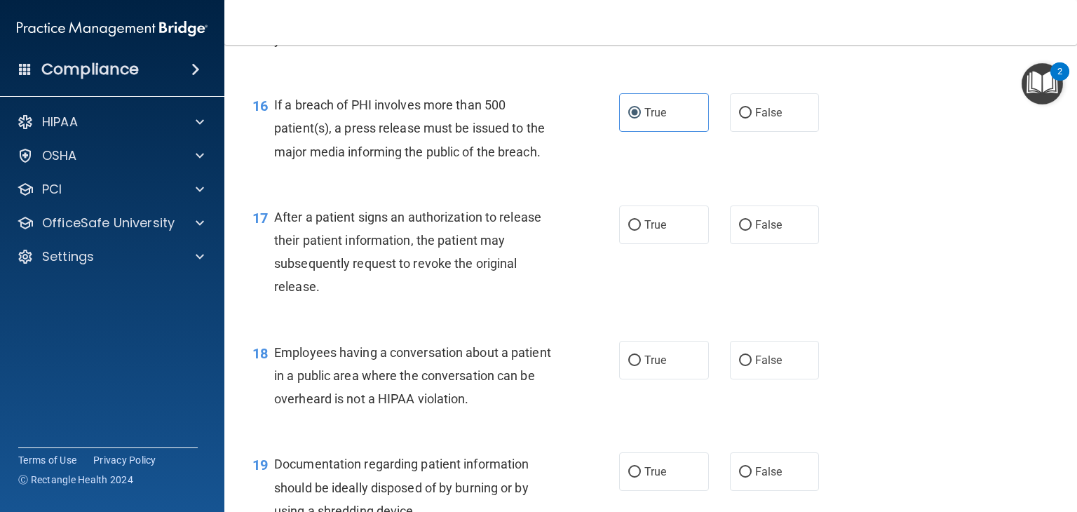
scroll to position [1824, 0]
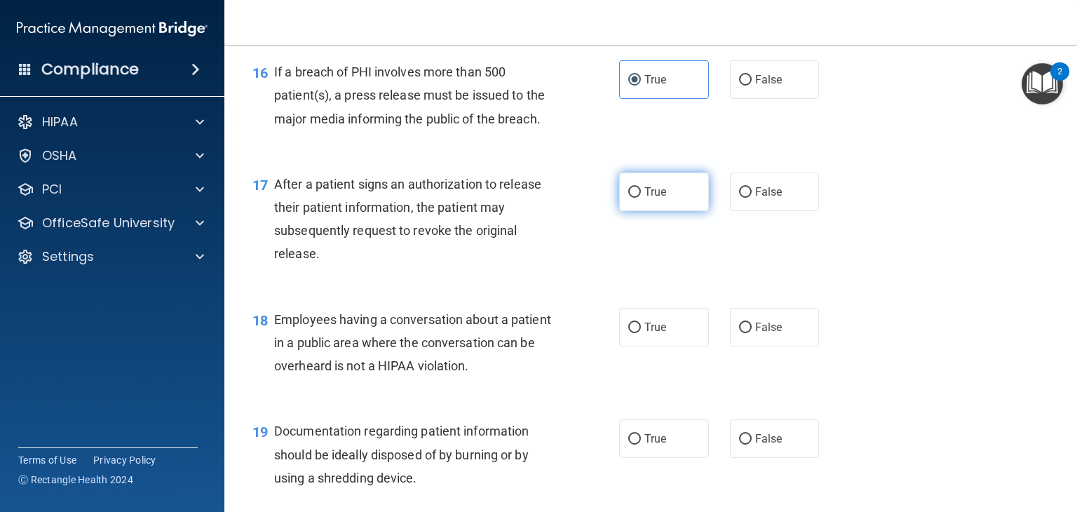
click at [652, 199] on span "True" at bounding box center [656, 191] width 22 height 13
click at [641, 198] on input "True" at bounding box center [635, 192] width 13 height 11
radio input "true"
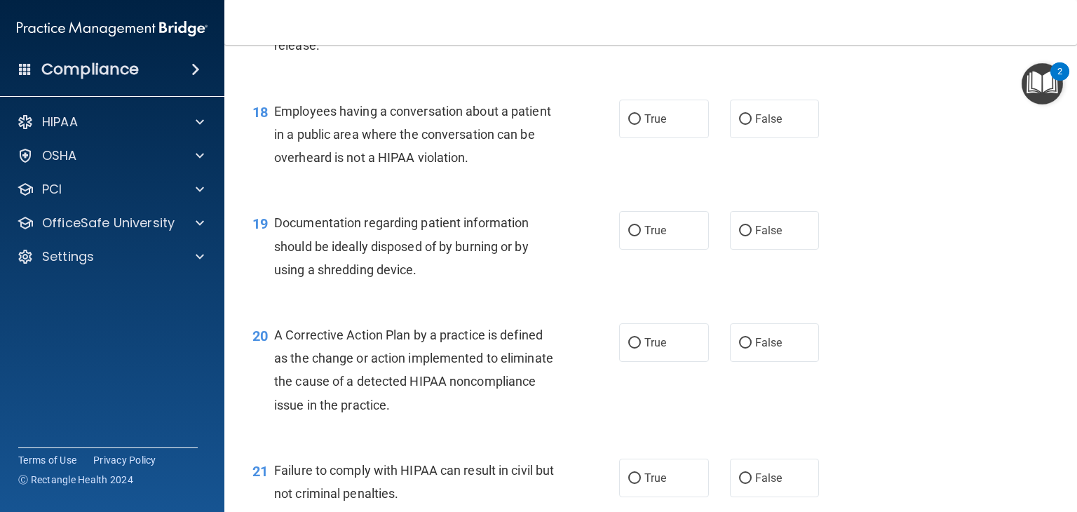
scroll to position [2034, 0]
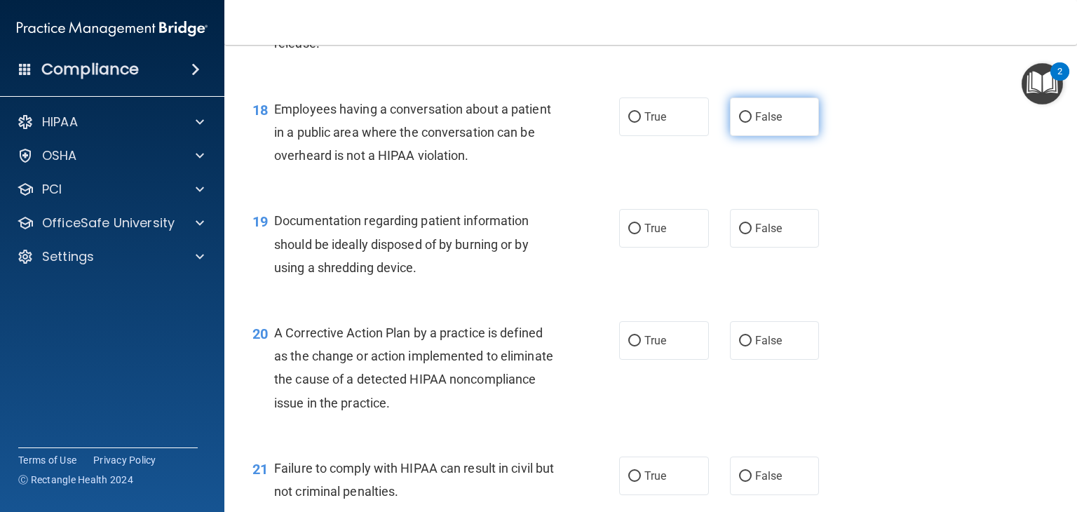
click at [740, 123] on input "False" at bounding box center [745, 117] width 13 height 11
radio input "true"
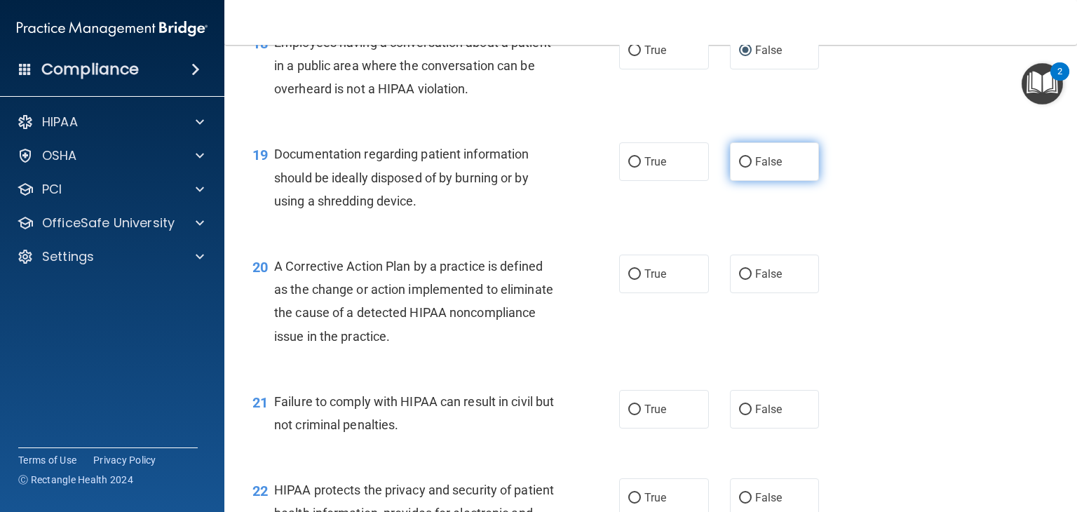
scroll to position [2104, 0]
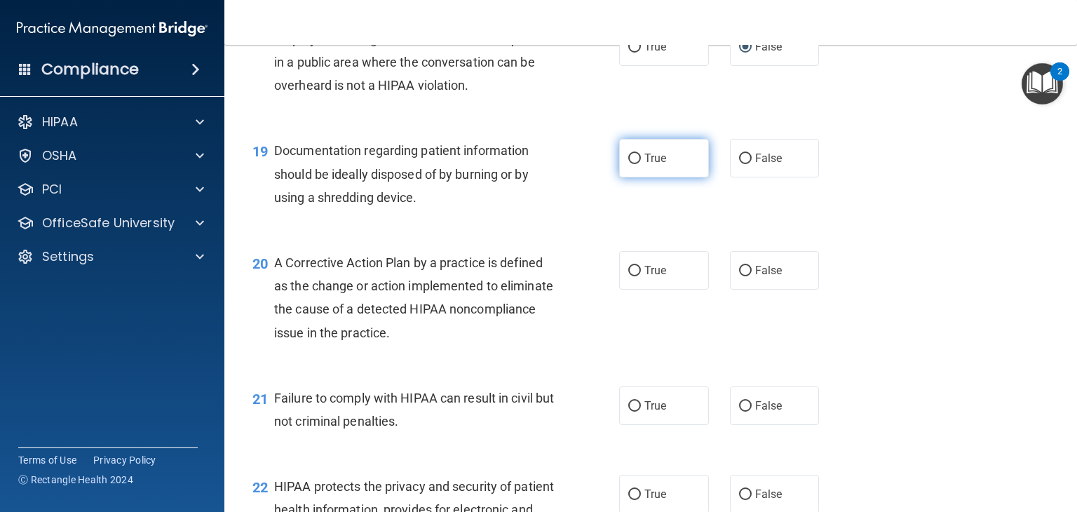
click at [684, 177] on label "True" at bounding box center [664, 158] width 90 height 39
click at [641, 164] on input "True" at bounding box center [635, 159] width 13 height 11
radio input "true"
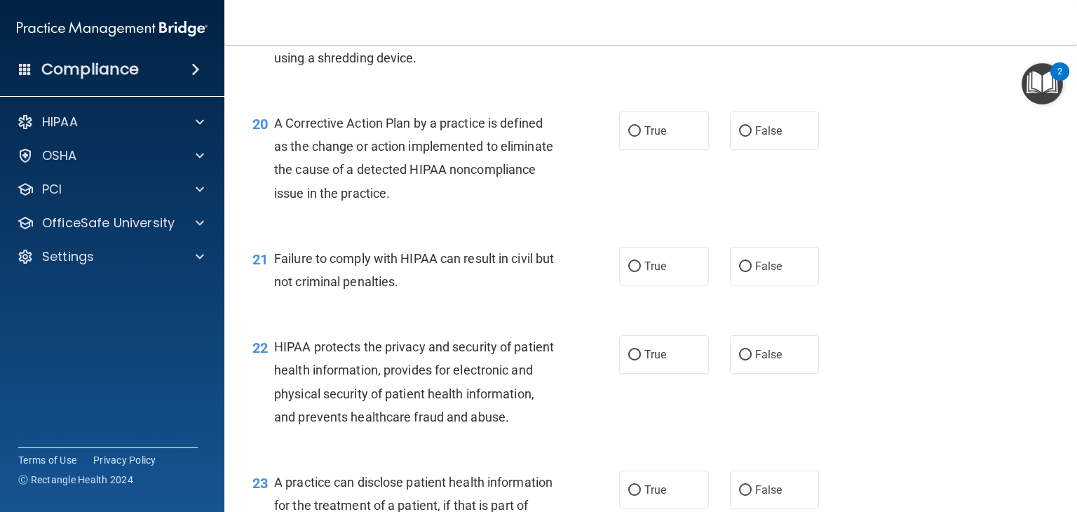
scroll to position [2245, 0]
click at [658, 137] on span "True" at bounding box center [656, 129] width 22 height 13
click at [641, 136] on input "True" at bounding box center [635, 131] width 13 height 11
radio input "true"
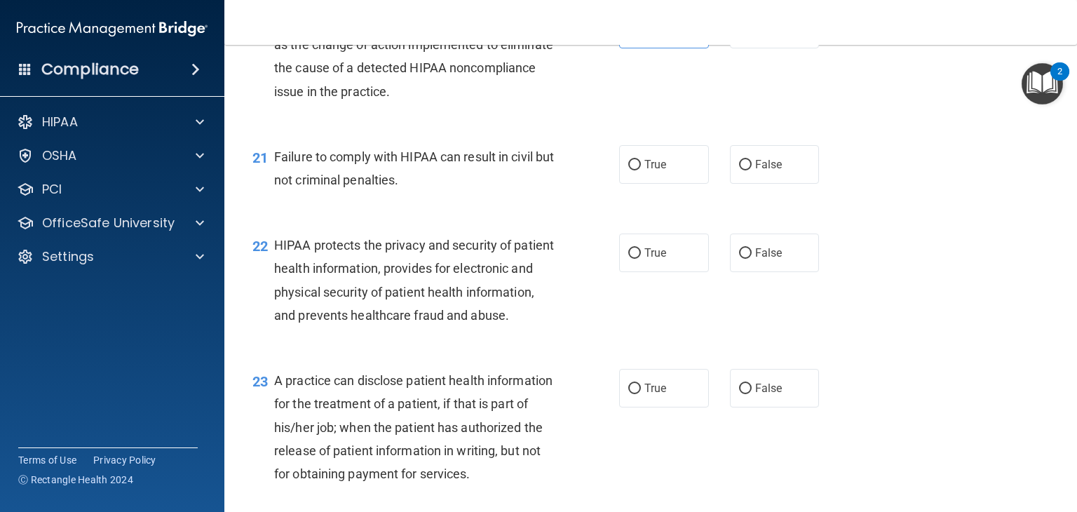
scroll to position [2385, 0]
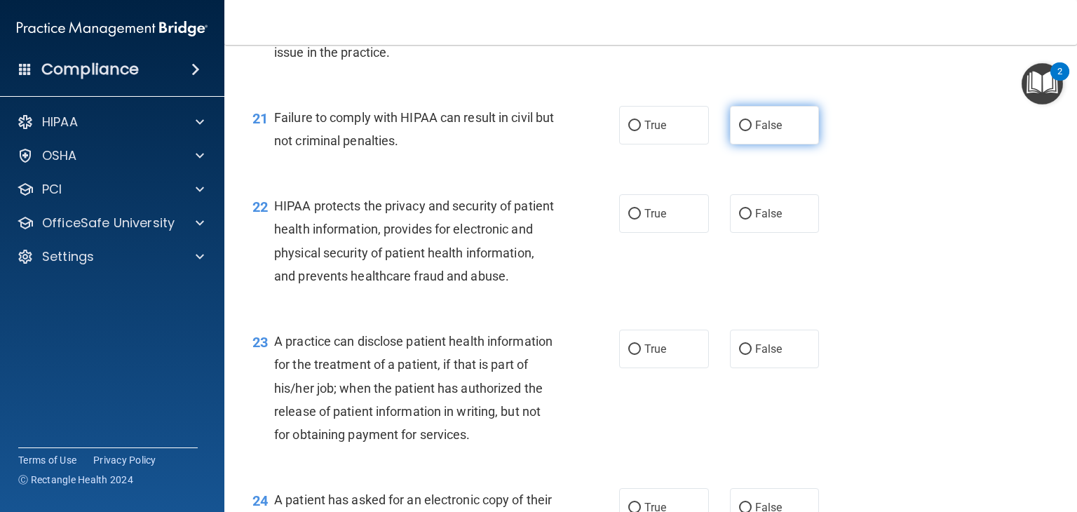
click at [739, 131] on input "False" at bounding box center [745, 126] width 13 height 11
radio input "true"
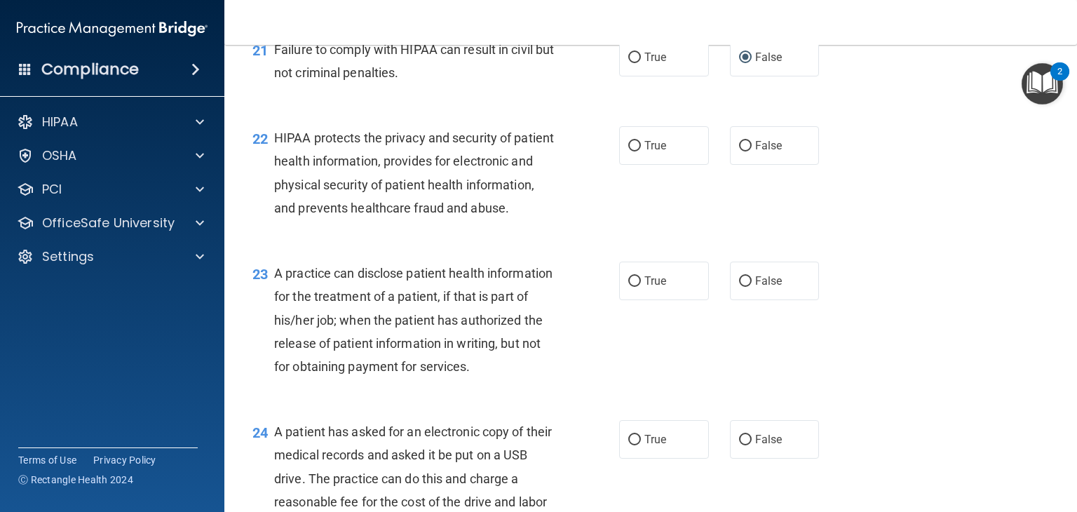
scroll to position [2455, 0]
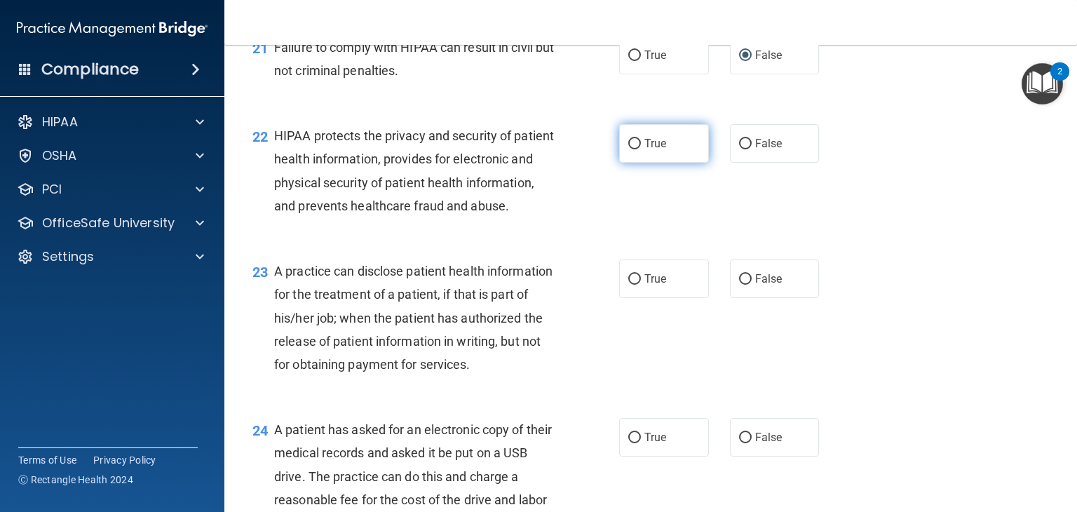
click at [648, 159] on label "True" at bounding box center [664, 143] width 90 height 39
click at [641, 149] on input "True" at bounding box center [635, 144] width 13 height 11
radio input "true"
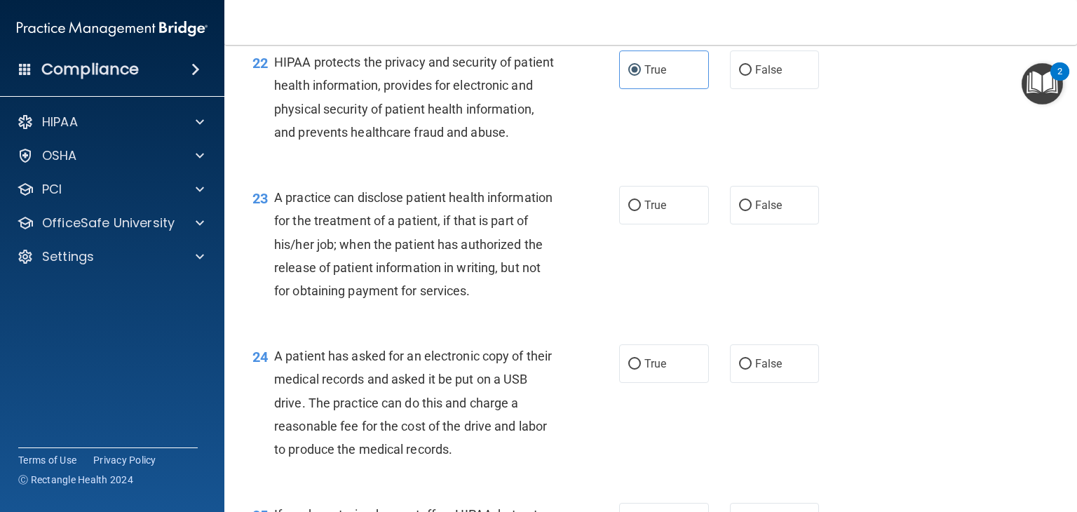
scroll to position [2595, 0]
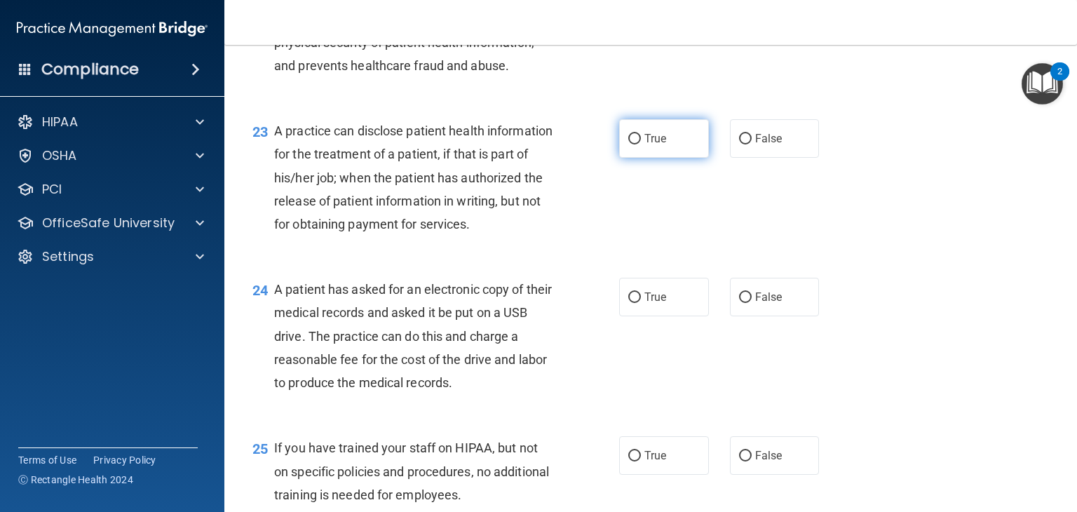
click at [645, 145] on span "True" at bounding box center [656, 138] width 22 height 13
click at [641, 145] on input "True" at bounding box center [635, 139] width 13 height 11
radio input "true"
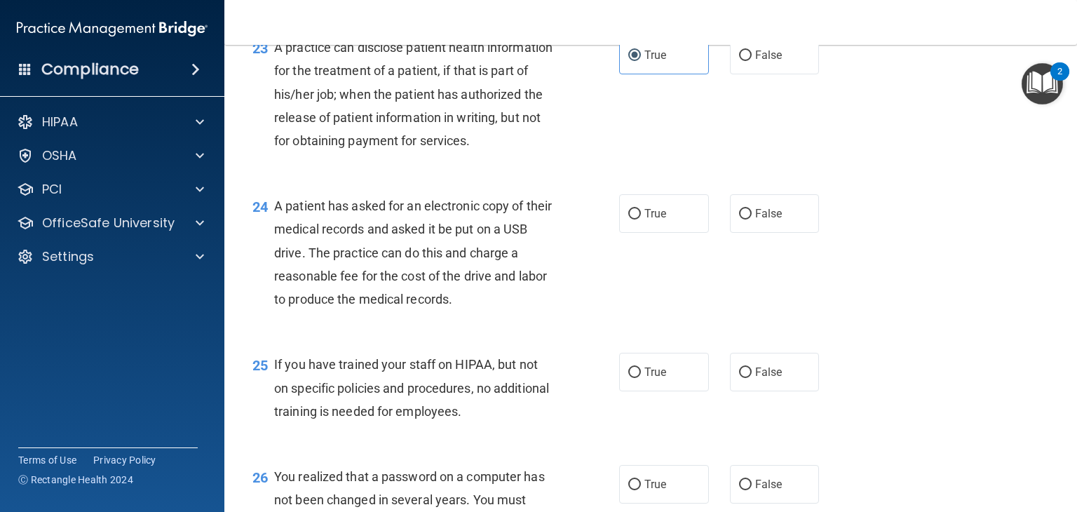
scroll to position [2736, 0]
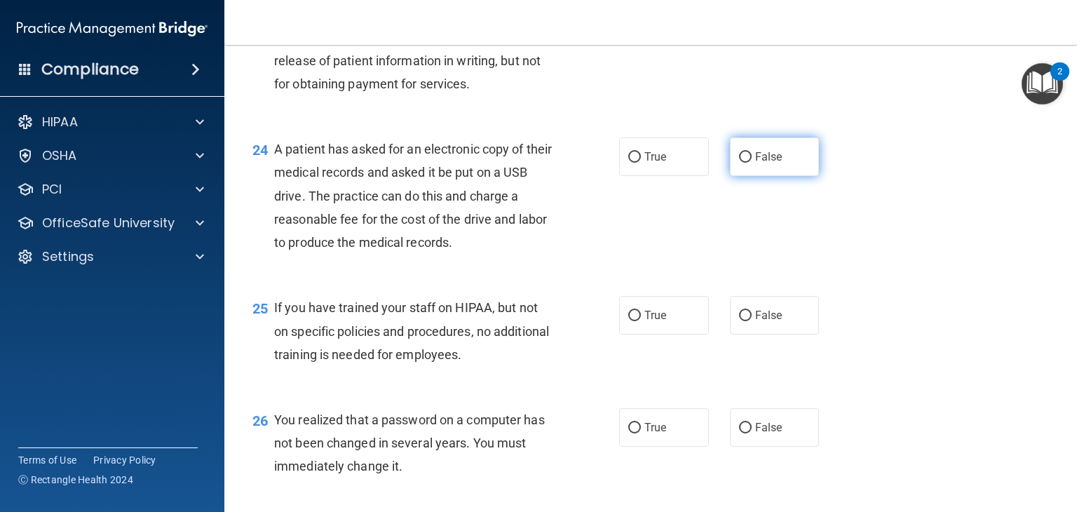
click at [744, 163] on input "False" at bounding box center [745, 157] width 13 height 11
radio input "true"
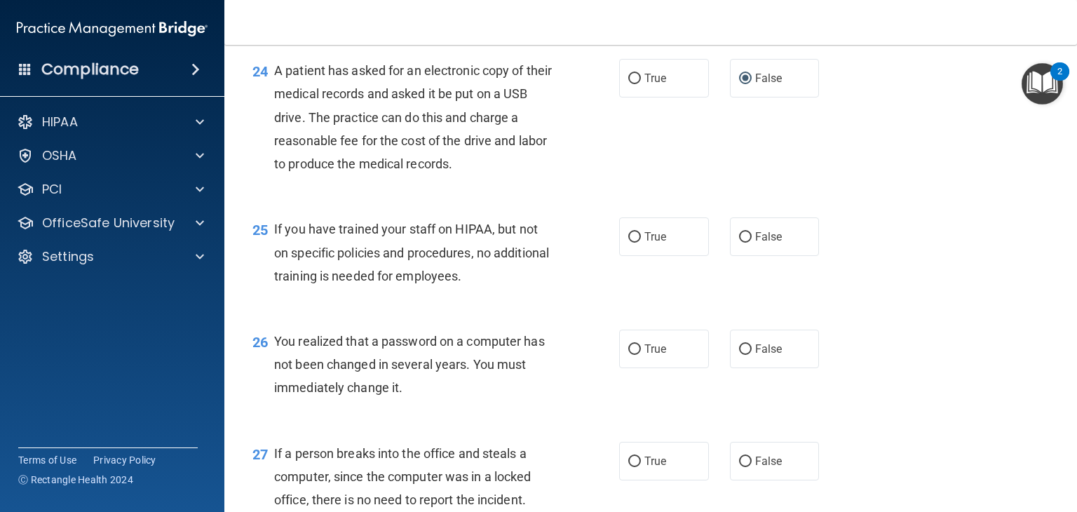
scroll to position [2876, 0]
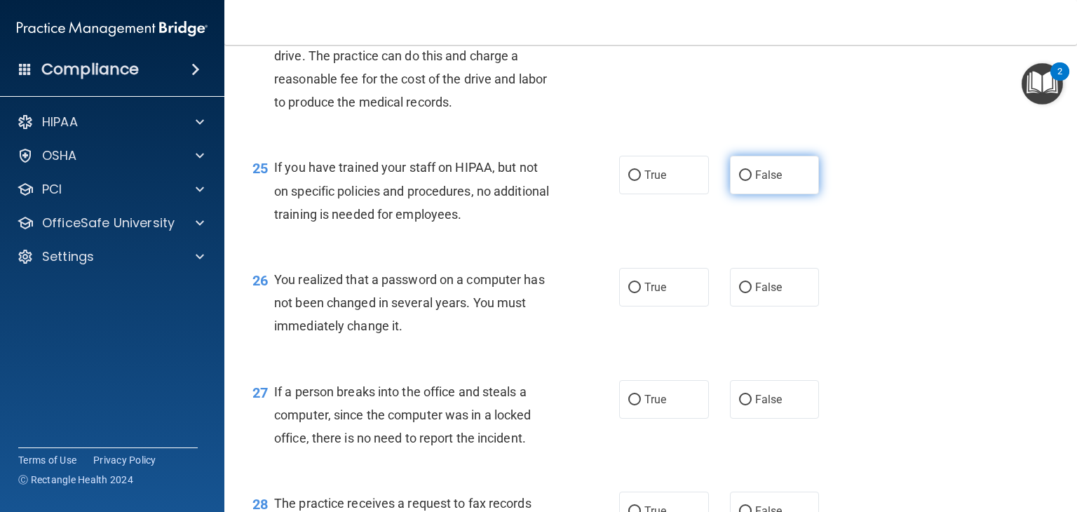
click at [746, 194] on label "False" at bounding box center [775, 175] width 90 height 39
click at [746, 181] on input "False" at bounding box center [745, 175] width 13 height 11
radio input "true"
click at [668, 307] on label "True" at bounding box center [664, 287] width 90 height 39
click at [641, 293] on input "True" at bounding box center [635, 288] width 13 height 11
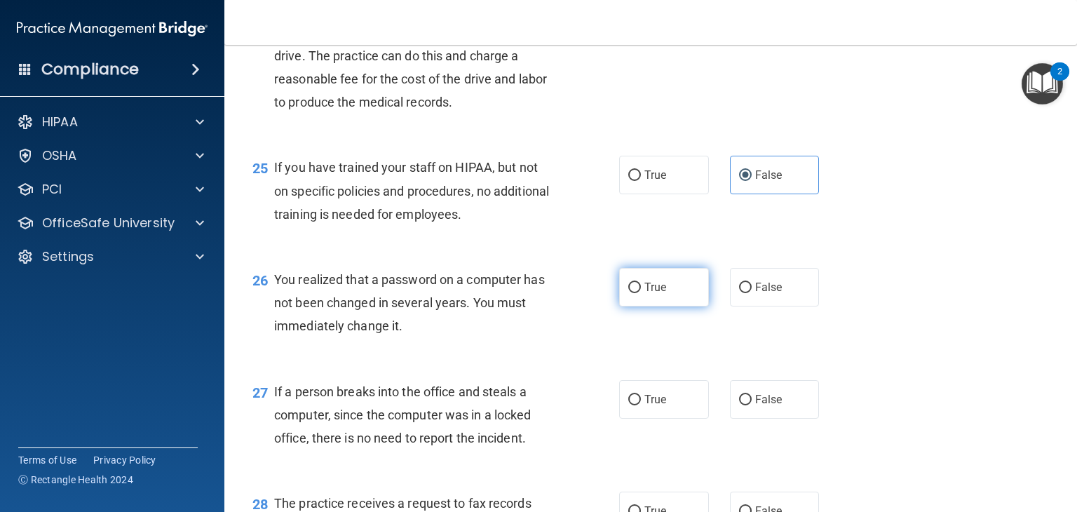
radio input "true"
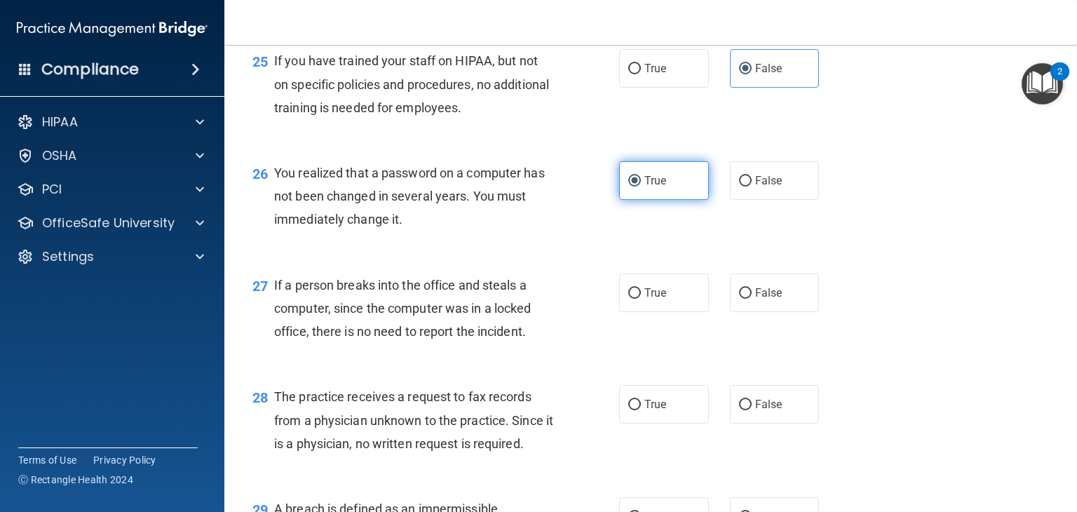
scroll to position [3016, 0]
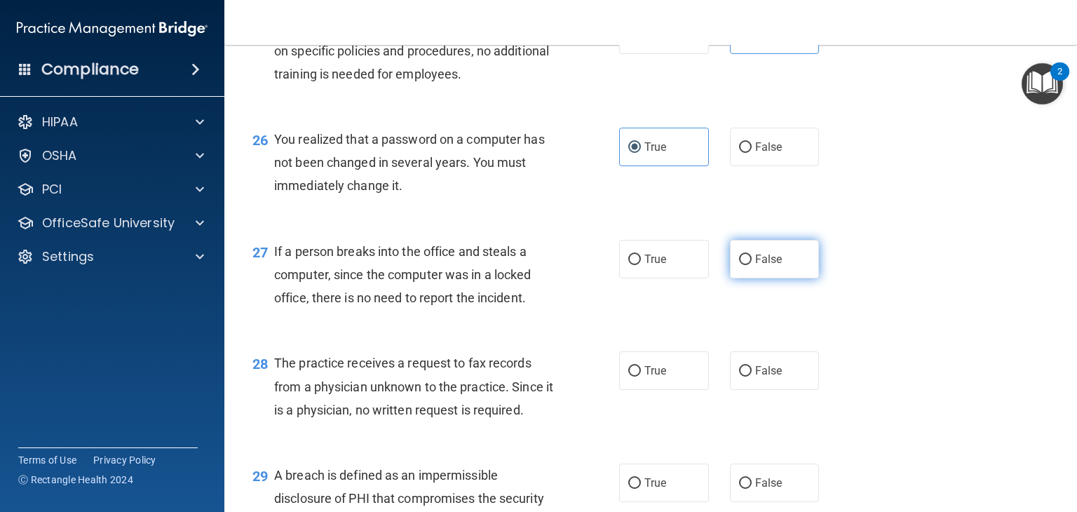
click at [731, 278] on label "False" at bounding box center [775, 259] width 90 height 39
click at [739, 265] on input "False" at bounding box center [745, 260] width 13 height 11
radio input "true"
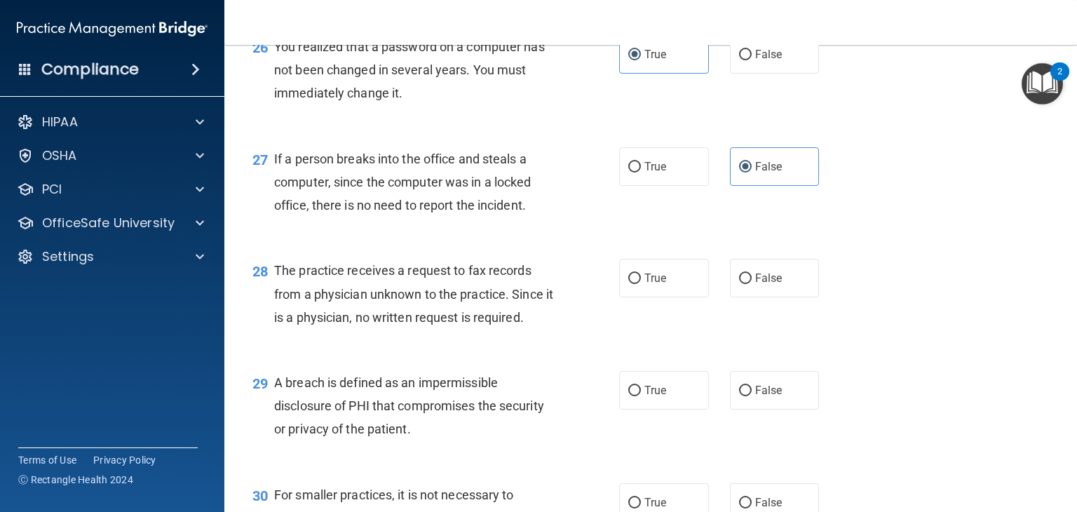
scroll to position [3157, 0]
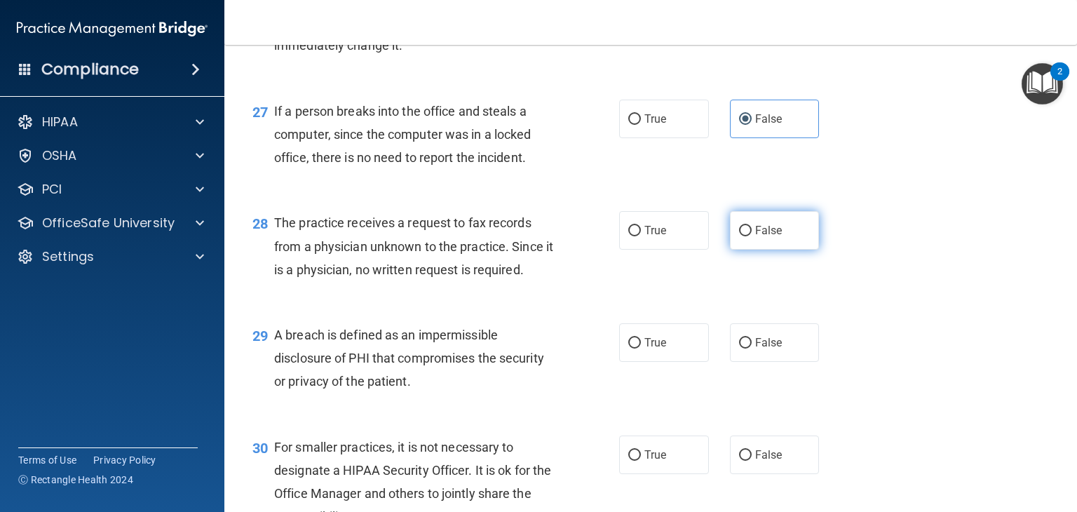
click at [731, 250] on label "False" at bounding box center [775, 230] width 90 height 39
click at [739, 236] on input "False" at bounding box center [745, 231] width 13 height 11
radio input "true"
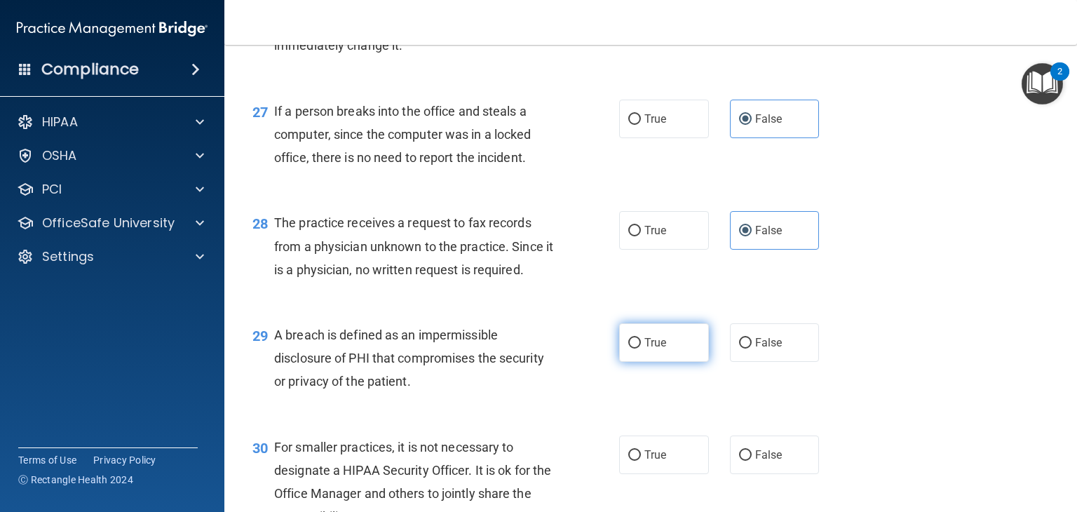
click at [690, 362] on label "True" at bounding box center [664, 342] width 90 height 39
click at [641, 349] on input "True" at bounding box center [635, 343] width 13 height 11
radio input "true"
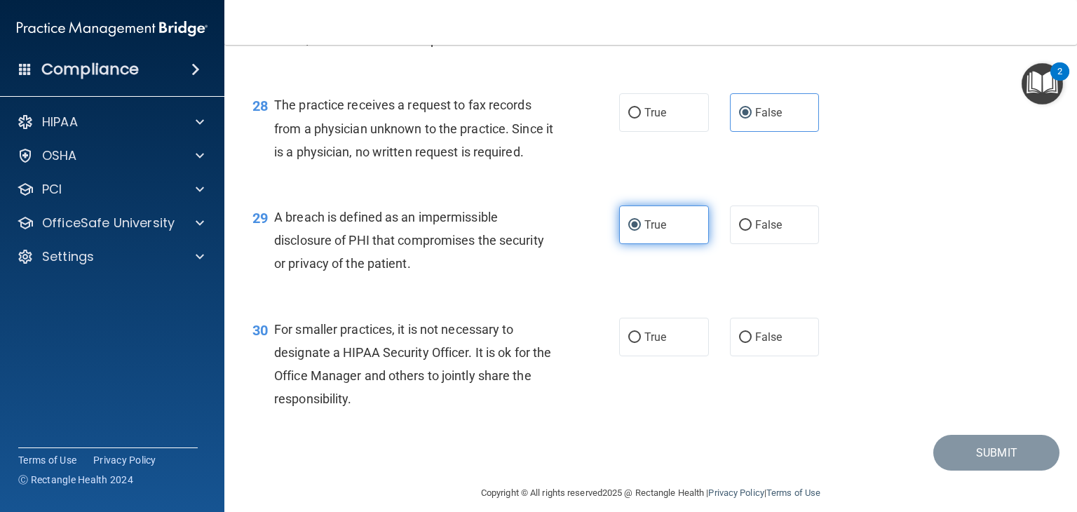
scroll to position [3359, 0]
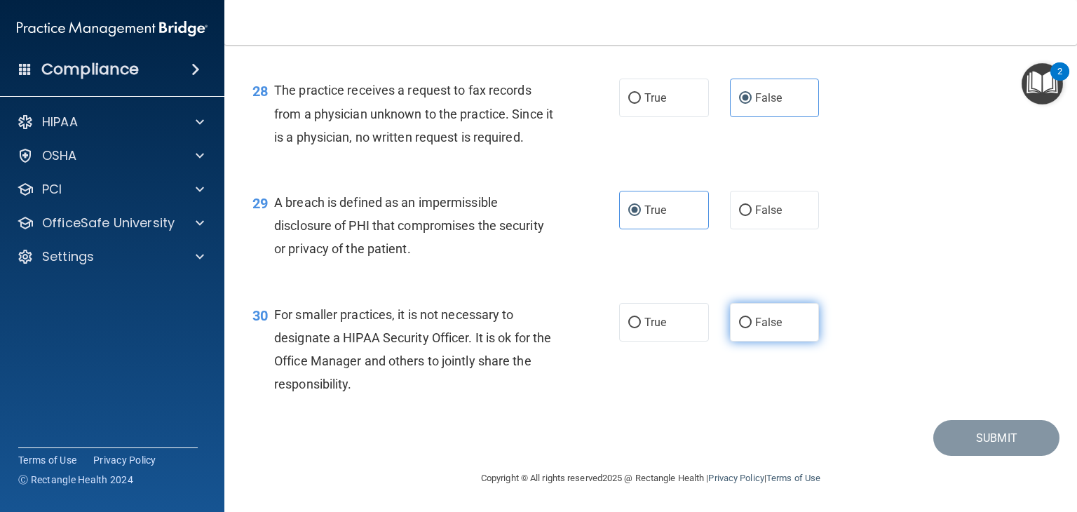
click at [769, 305] on label "False" at bounding box center [775, 322] width 90 height 39
click at [752, 318] on input "False" at bounding box center [745, 323] width 13 height 11
radio input "true"
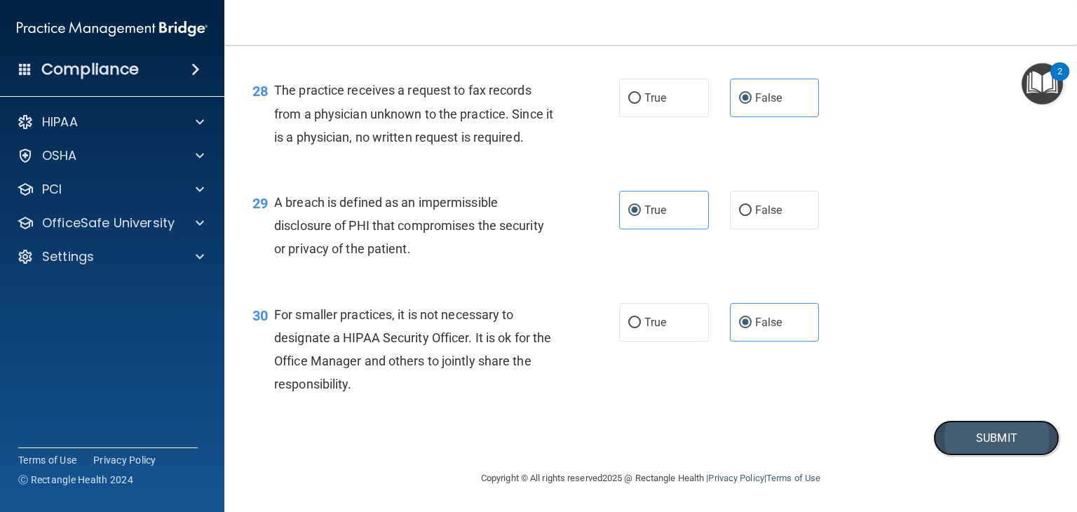
click at [953, 443] on button "Submit" at bounding box center [997, 438] width 126 height 36
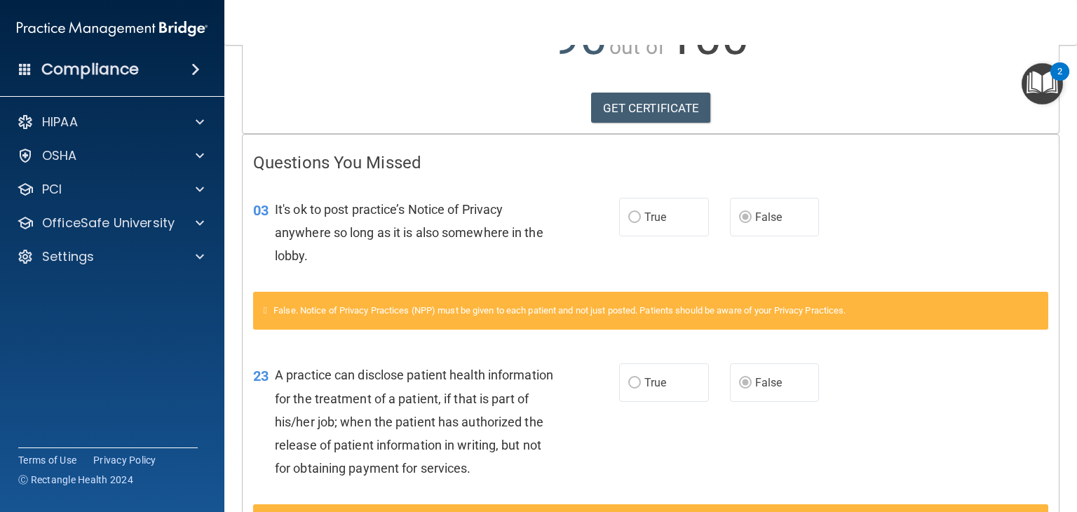
scroll to position [195, 0]
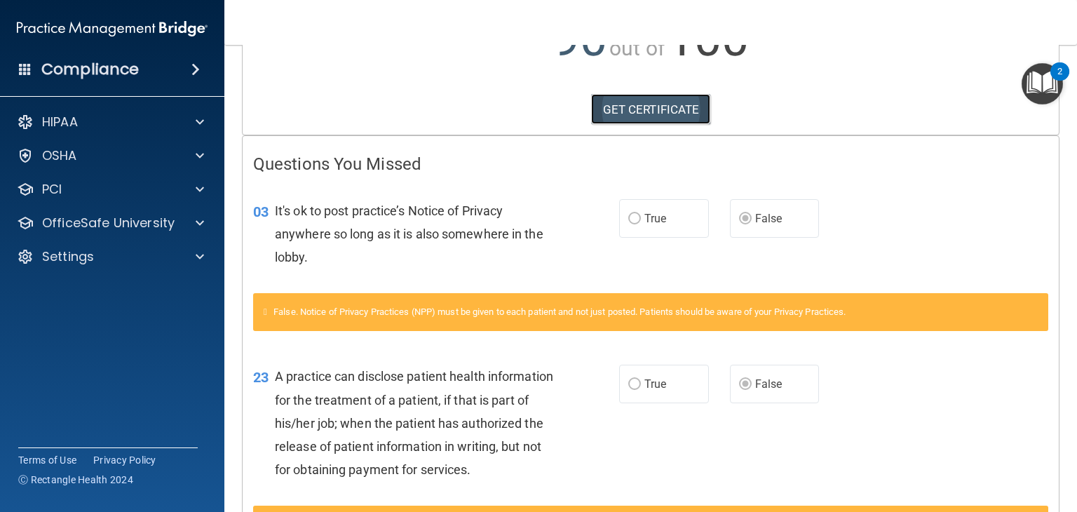
click at [650, 116] on link "GET CERTIFICATE" at bounding box center [651, 109] width 120 height 31
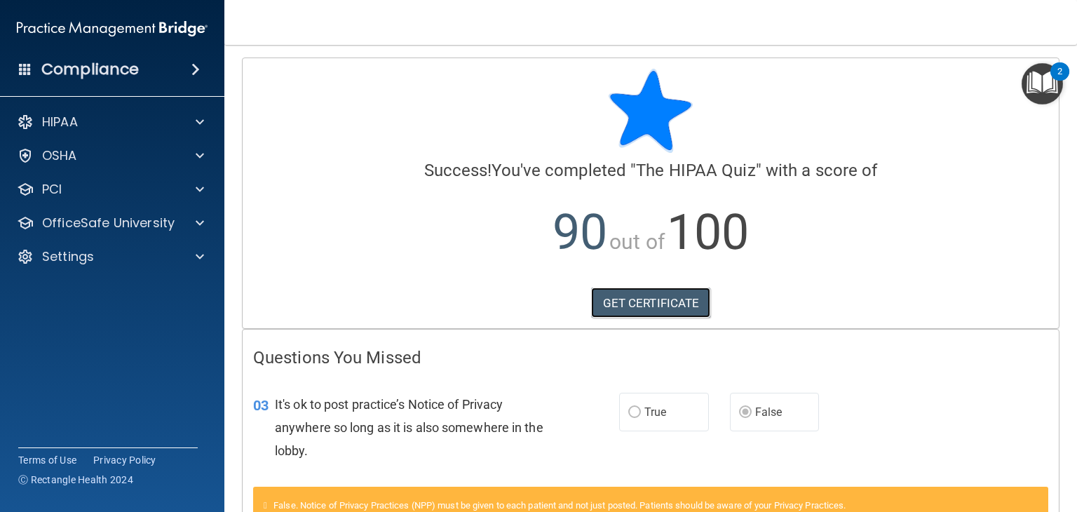
scroll to position [0, 0]
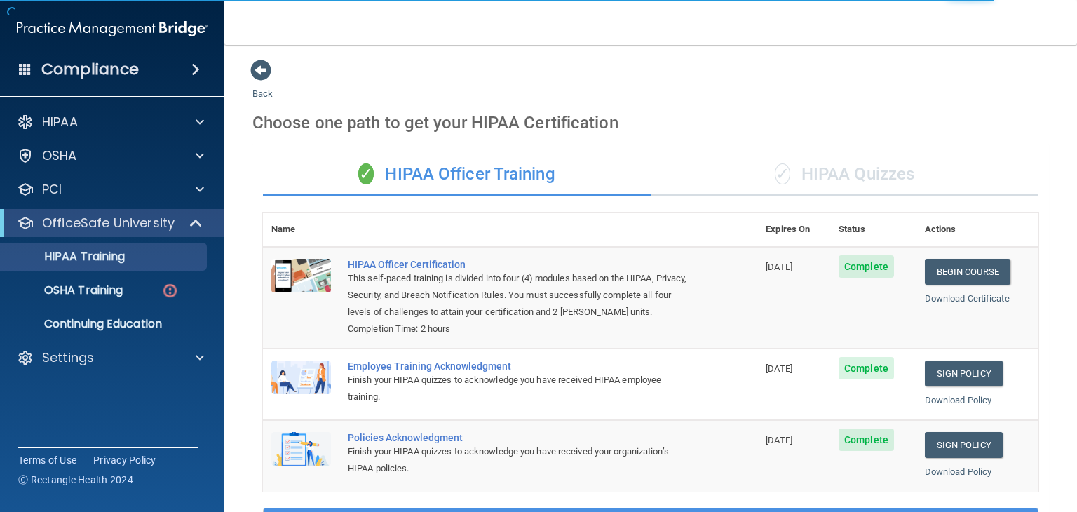
click at [820, 174] on div "✓ HIPAA Quizzes" at bounding box center [845, 175] width 388 height 42
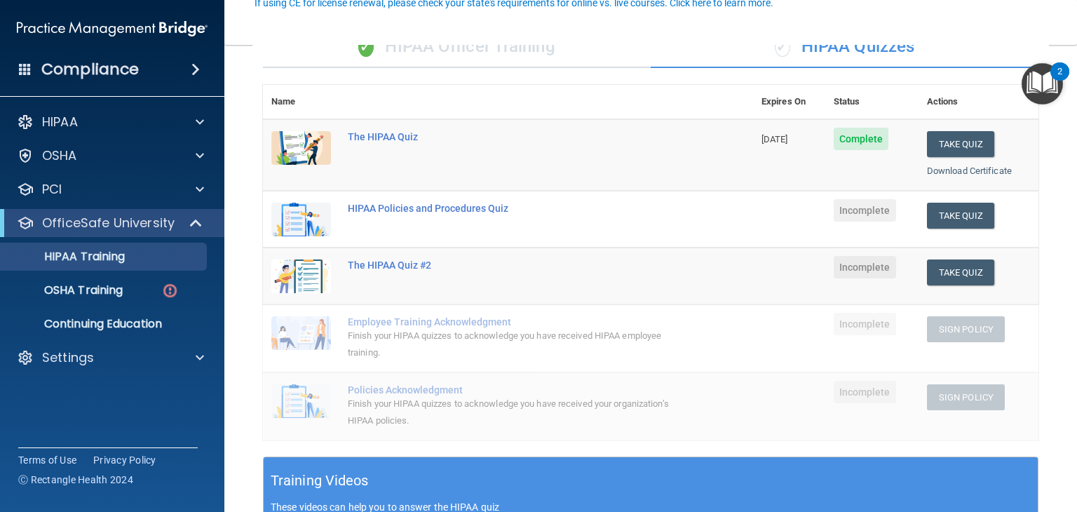
scroll to position [140, 0]
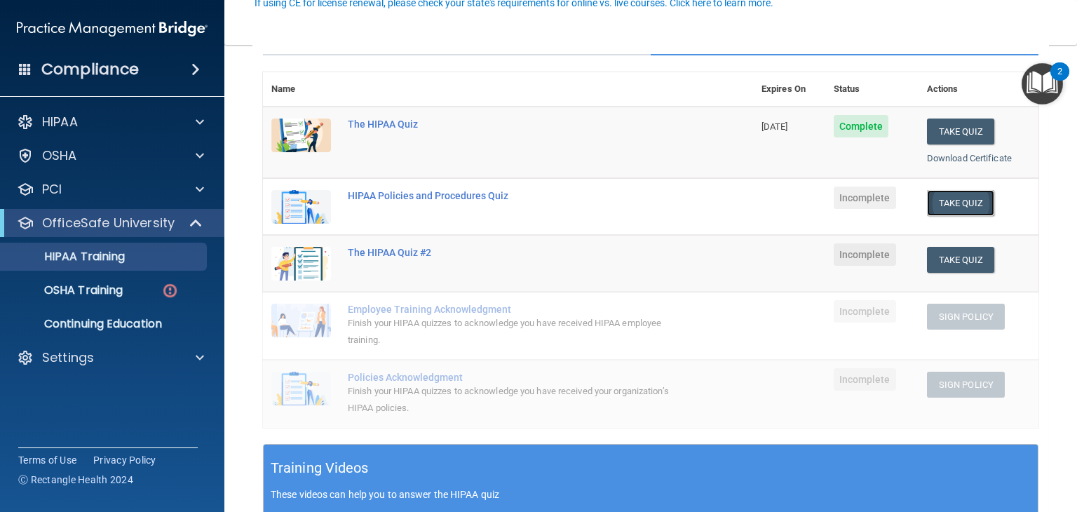
click at [969, 202] on button "Take Quiz" at bounding box center [960, 203] width 67 height 26
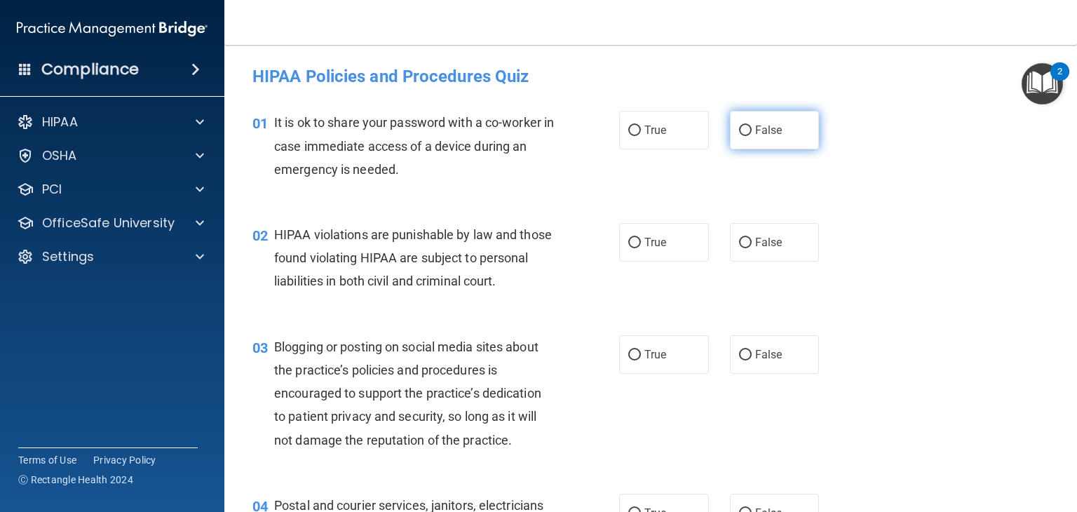
click at [748, 131] on label "False" at bounding box center [775, 130] width 90 height 39
click at [748, 131] on input "False" at bounding box center [745, 131] width 13 height 11
radio input "true"
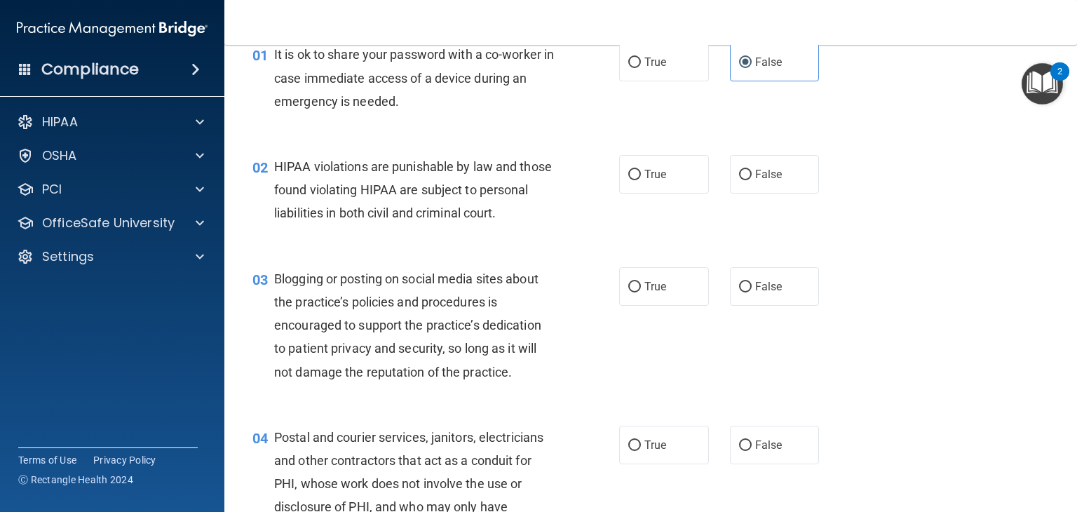
scroll to position [70, 0]
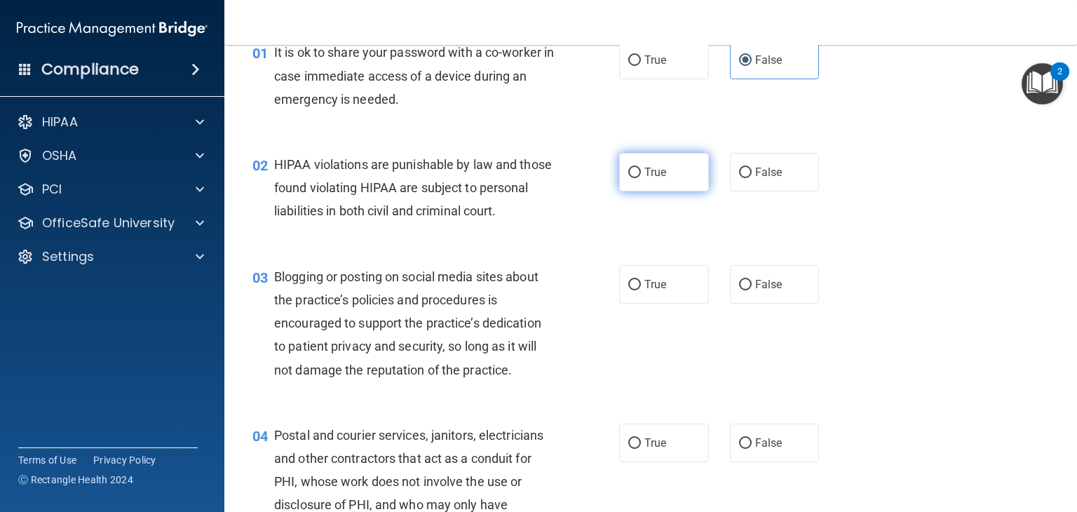
click at [653, 177] on span "True" at bounding box center [656, 172] width 22 height 13
click at [641, 177] on input "True" at bounding box center [635, 173] width 13 height 11
radio input "true"
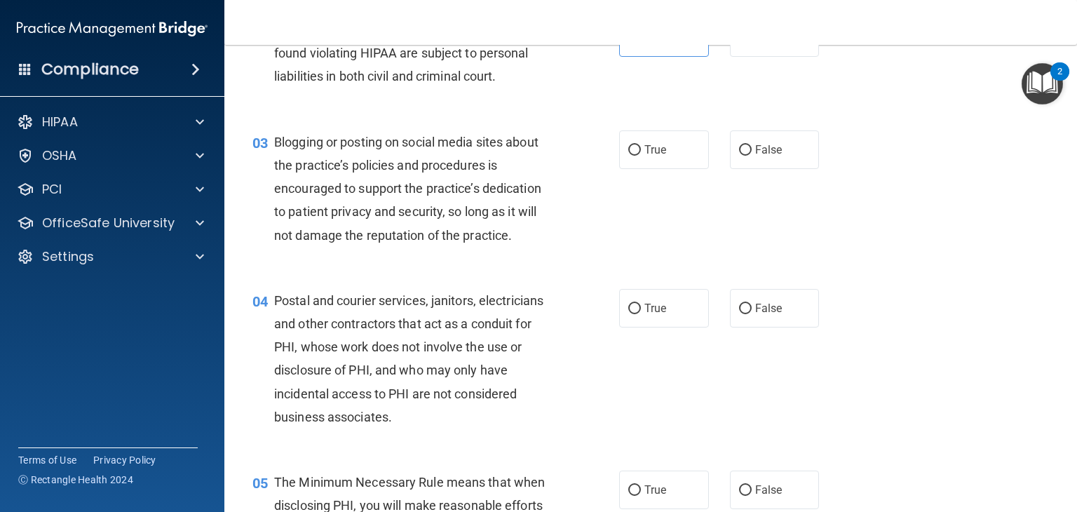
scroll to position [210, 0]
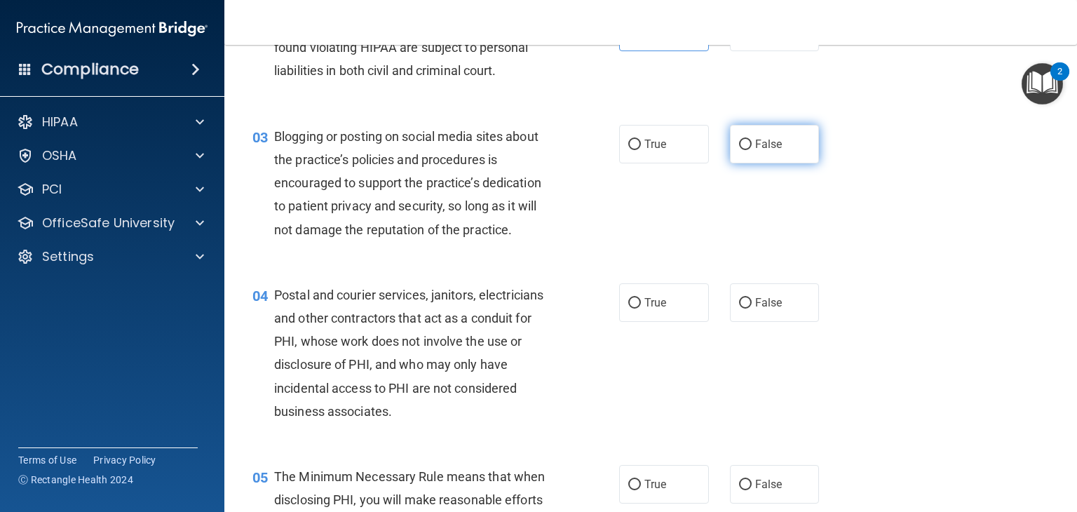
click at [755, 151] on span "False" at bounding box center [768, 143] width 27 height 13
click at [752, 150] on input "False" at bounding box center [745, 145] width 13 height 11
radio input "true"
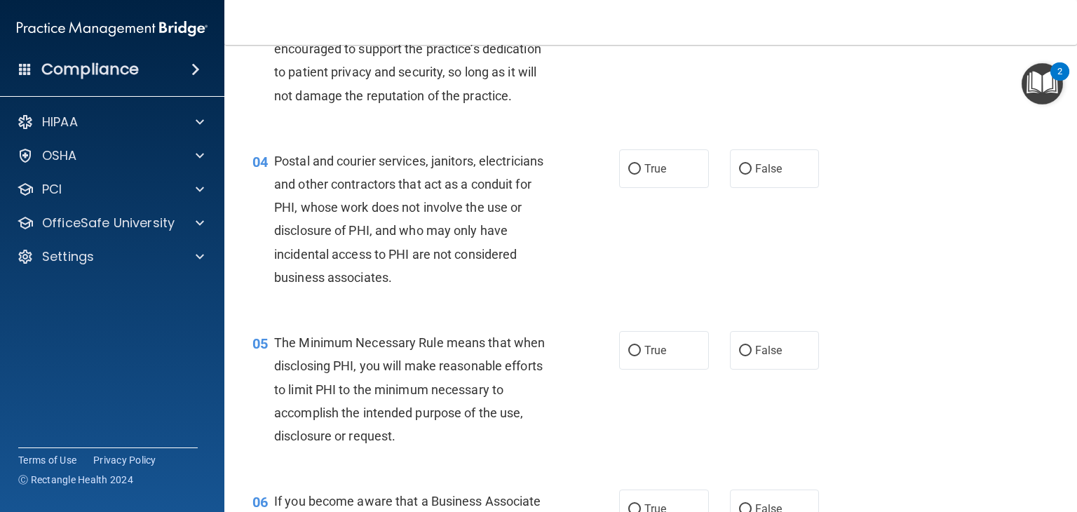
scroll to position [351, 0]
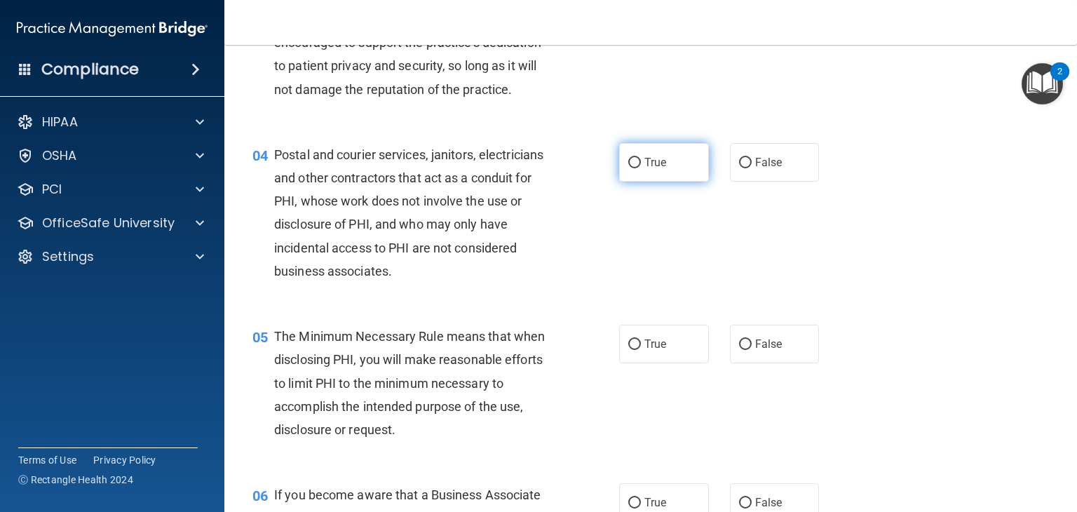
click at [661, 182] on label "True" at bounding box center [664, 162] width 90 height 39
click at [641, 168] on input "True" at bounding box center [635, 163] width 13 height 11
radio input "true"
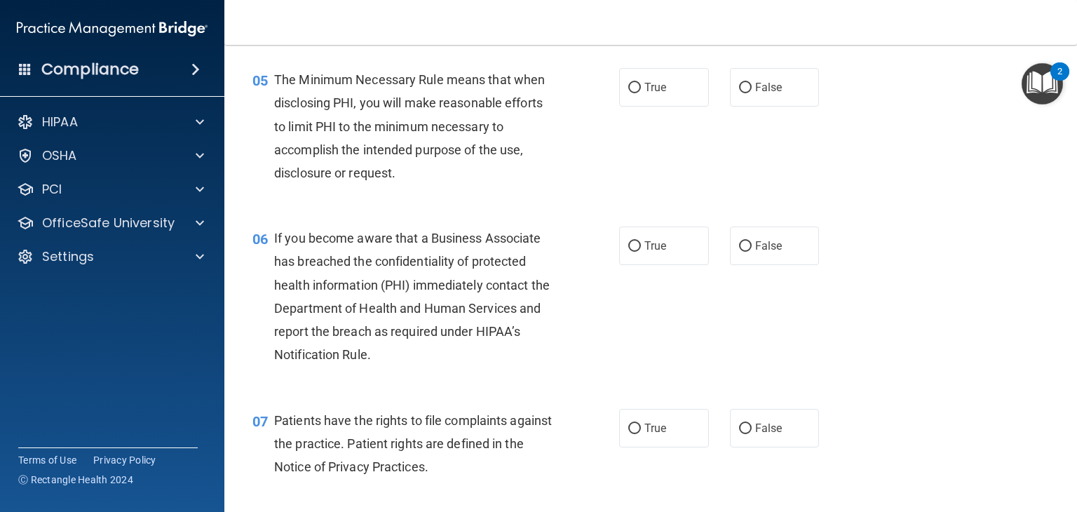
scroll to position [631, 0]
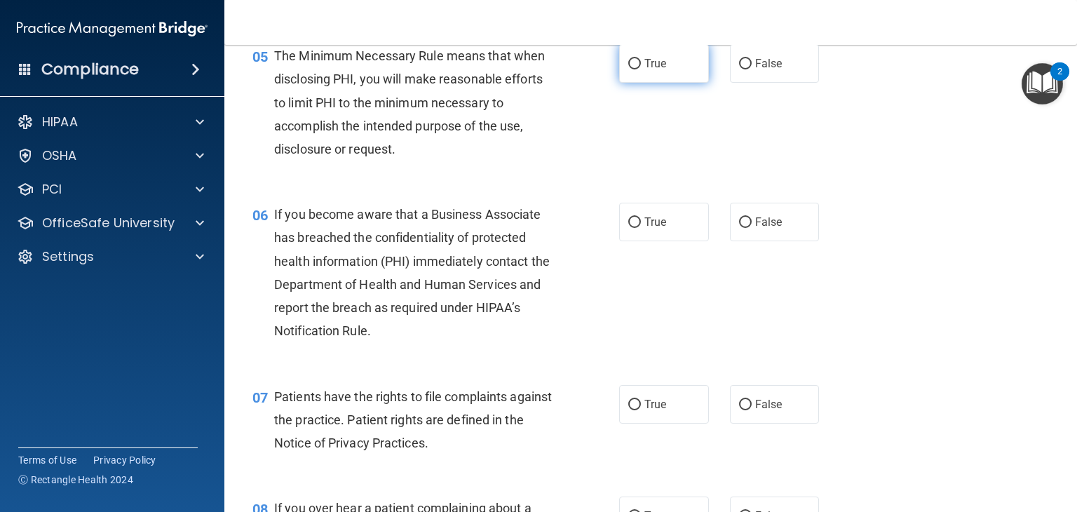
click at [645, 70] on span "True" at bounding box center [656, 63] width 22 height 13
click at [640, 69] on input "True" at bounding box center [635, 64] width 13 height 11
radio input "true"
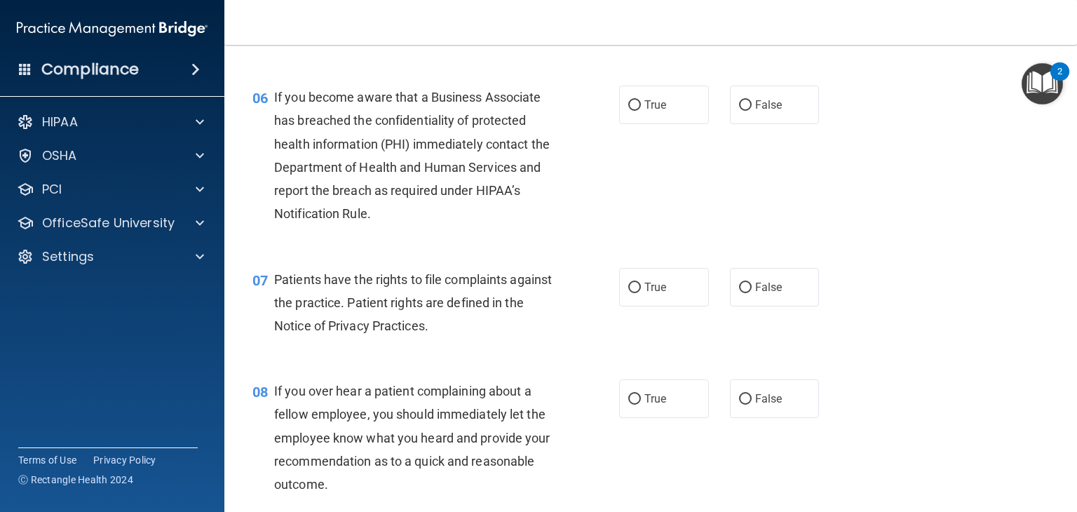
scroll to position [772, 0]
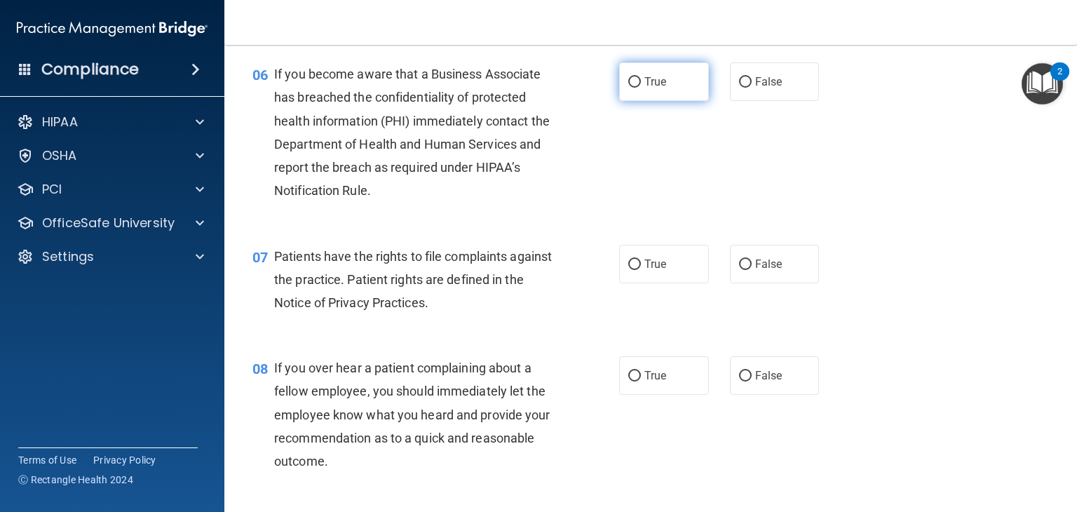
click at [636, 99] on label "True" at bounding box center [664, 81] width 90 height 39
click at [636, 88] on input "True" at bounding box center [635, 82] width 13 height 11
radio input "true"
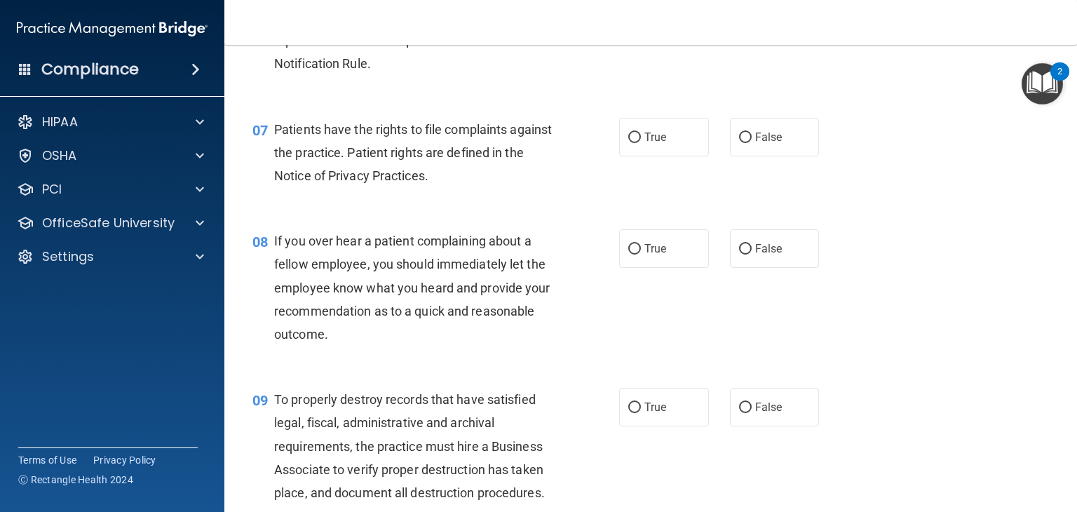
scroll to position [912, 0]
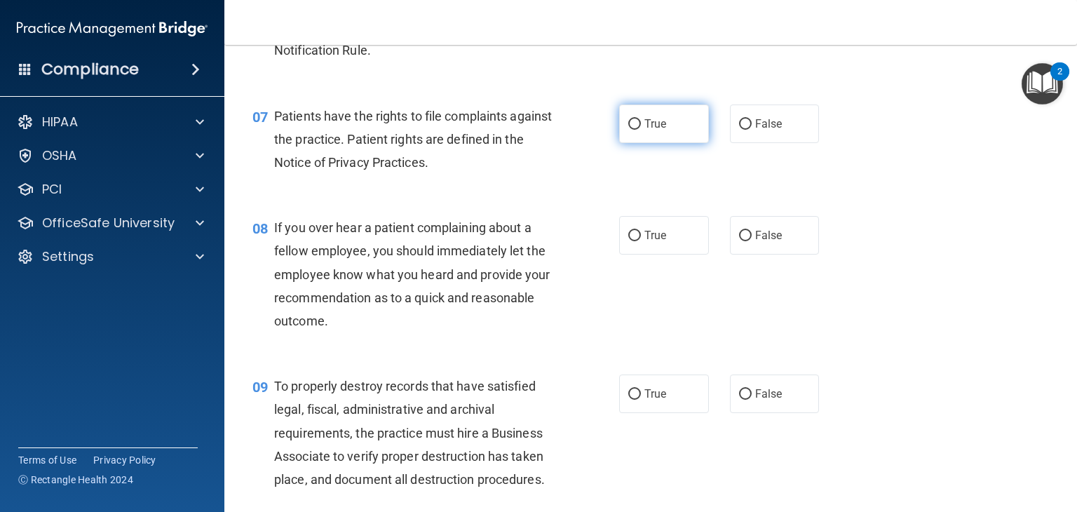
click at [638, 143] on label "True" at bounding box center [664, 124] width 90 height 39
click at [638, 130] on input "True" at bounding box center [635, 124] width 13 height 11
radio input "true"
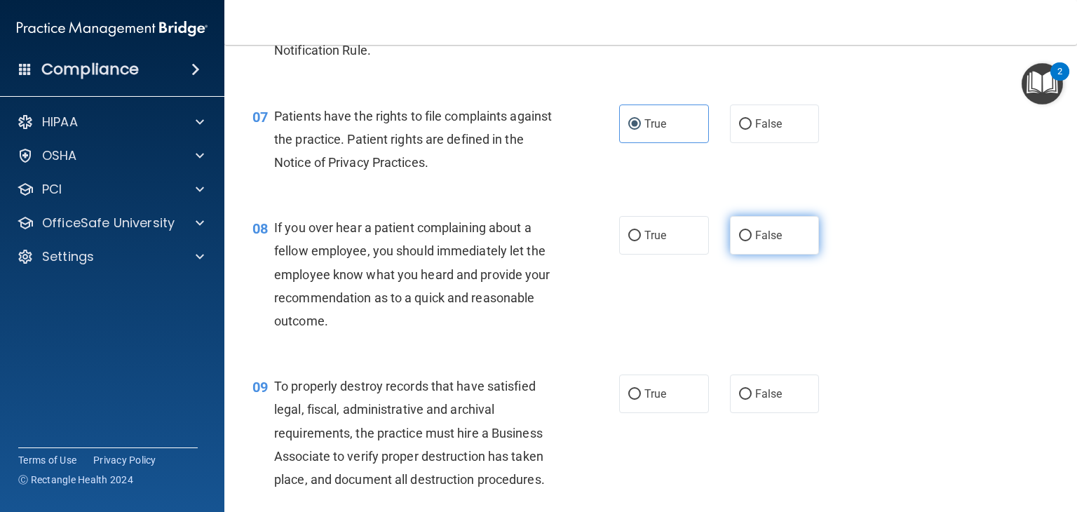
click at [758, 242] on span "False" at bounding box center [768, 235] width 27 height 13
click at [752, 241] on input "False" at bounding box center [745, 236] width 13 height 11
radio input "true"
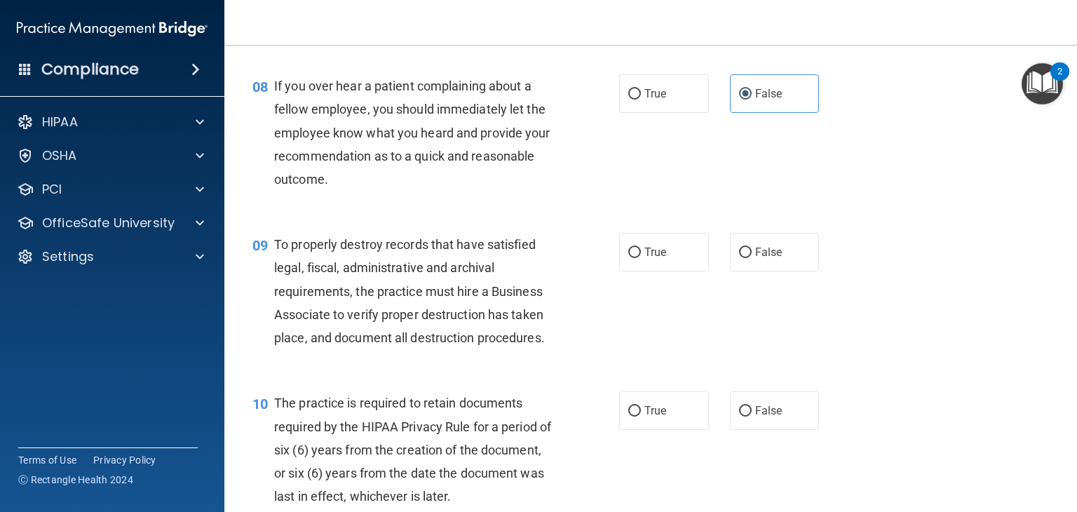
scroll to position [1122, 0]
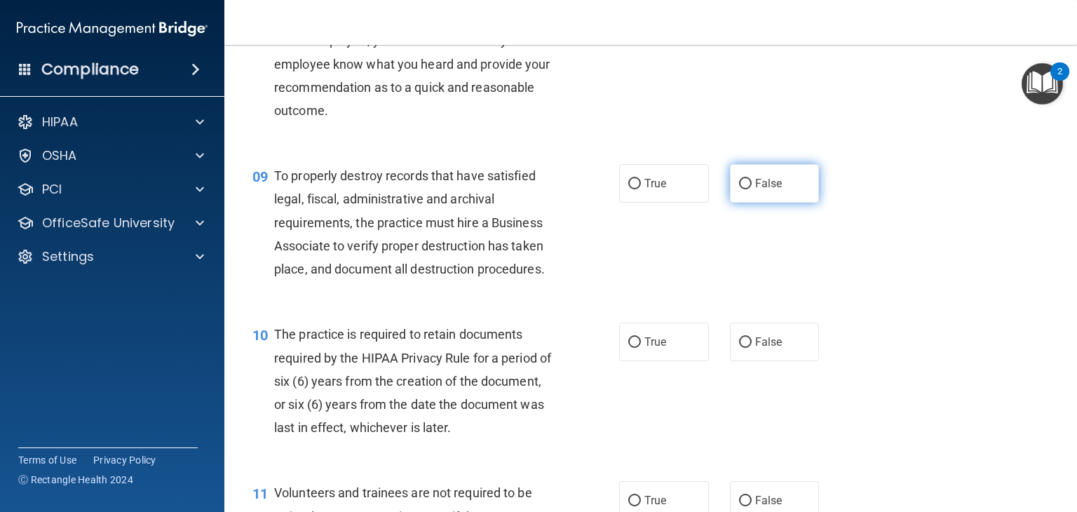
click at [736, 203] on label "False" at bounding box center [775, 183] width 90 height 39
click at [739, 189] on input "False" at bounding box center [745, 184] width 13 height 11
radio input "true"
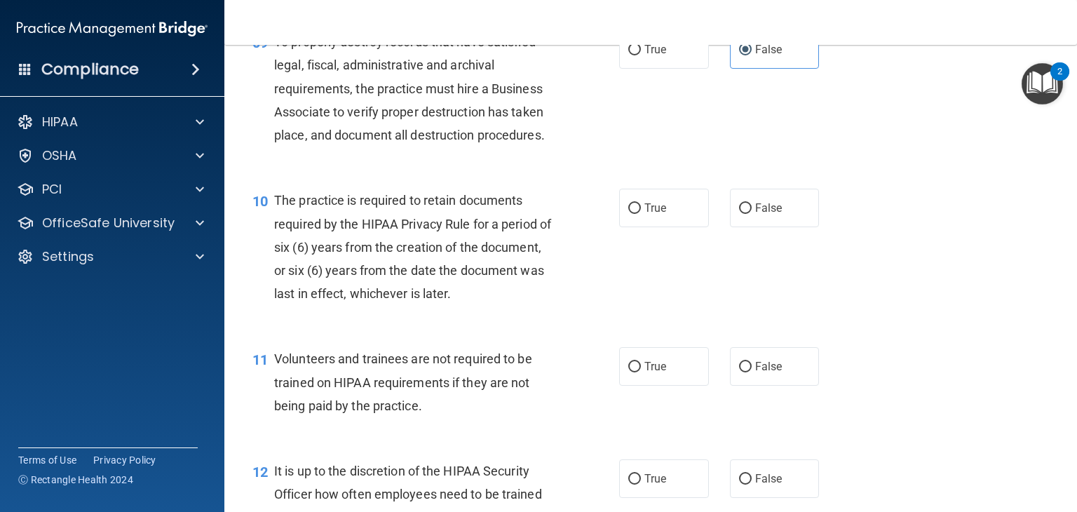
scroll to position [1263, 0]
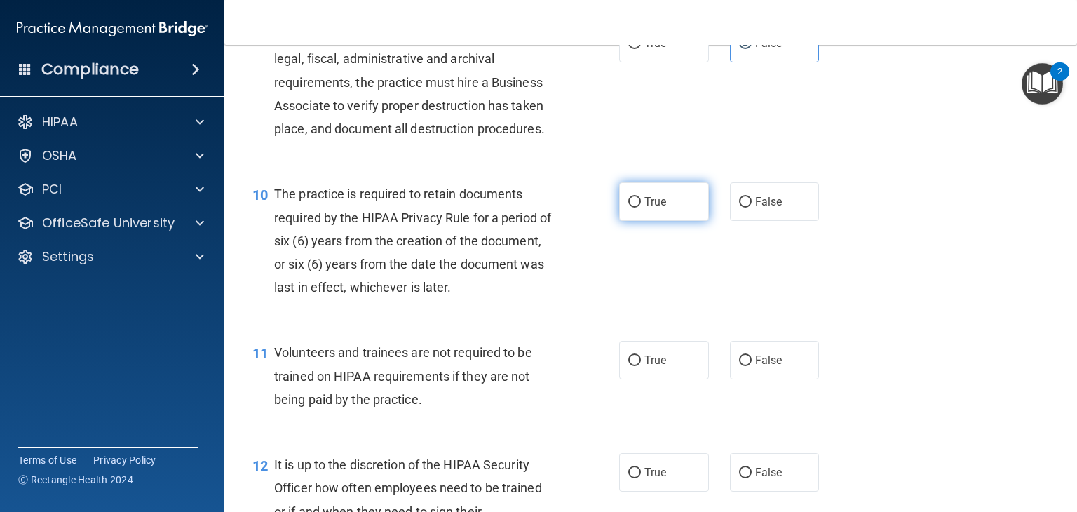
click at [671, 221] on label "True" at bounding box center [664, 201] width 90 height 39
click at [641, 208] on input "True" at bounding box center [635, 202] width 13 height 11
radio input "true"
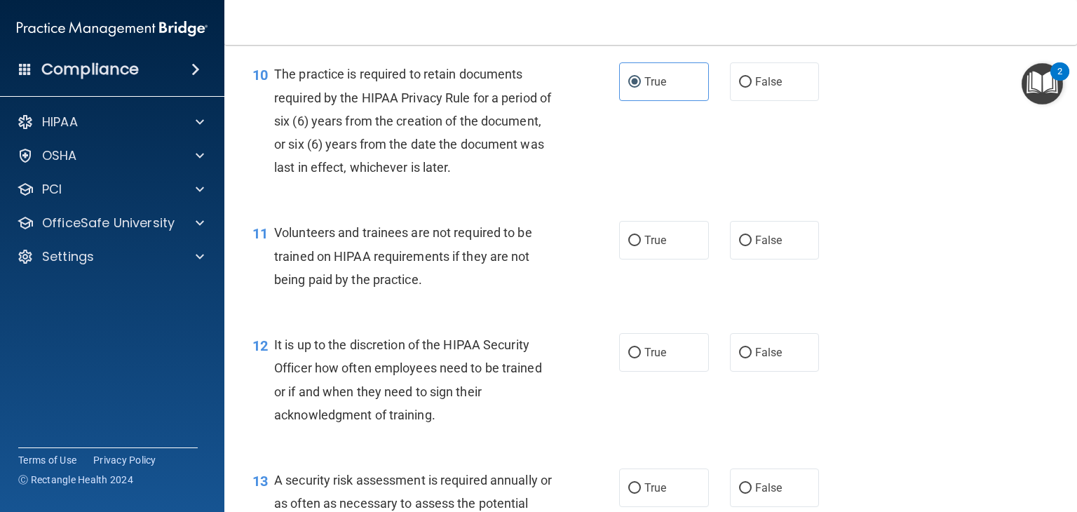
scroll to position [1403, 0]
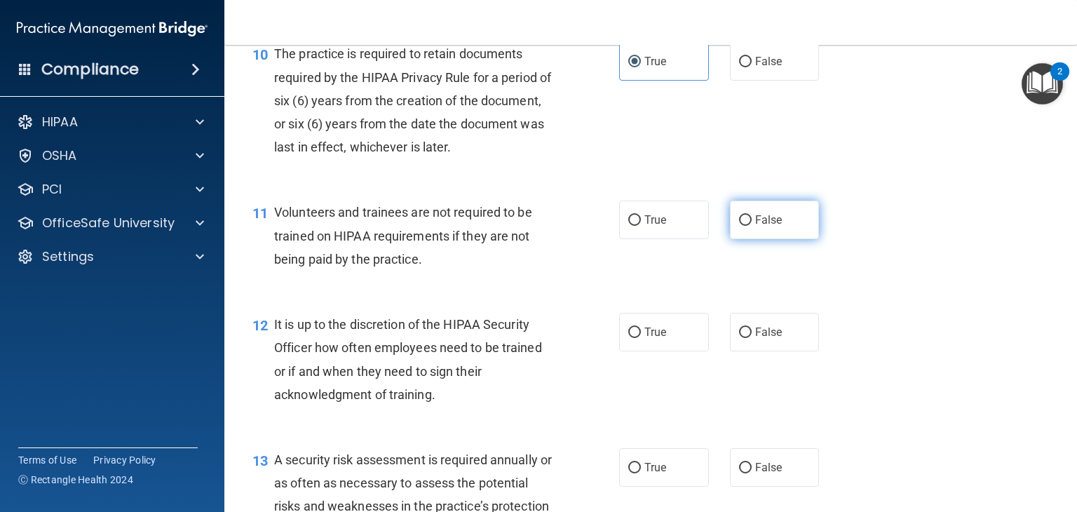
click at [760, 227] on span "False" at bounding box center [768, 219] width 27 height 13
click at [752, 226] on input "False" at bounding box center [745, 220] width 13 height 11
radio input "true"
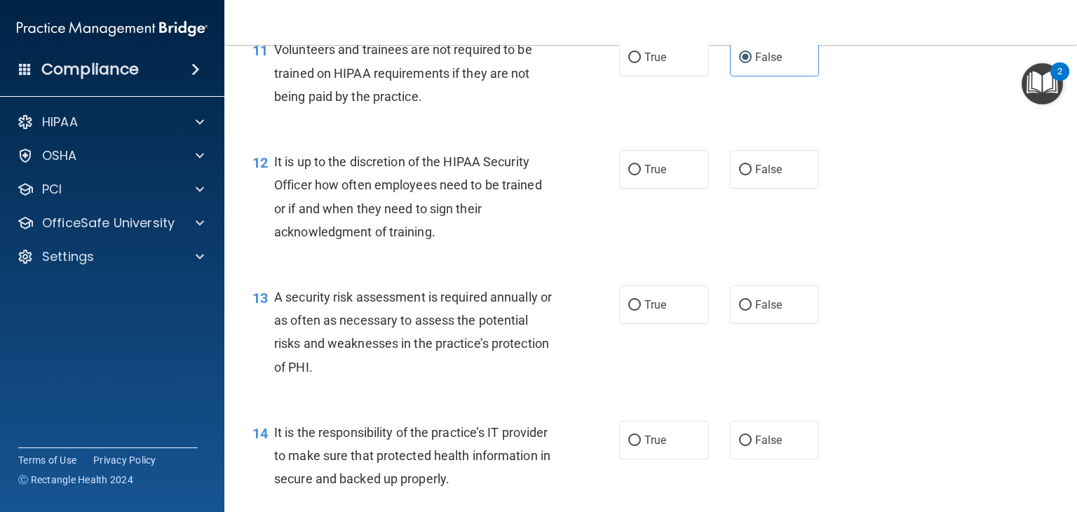
scroll to position [1613, 0]
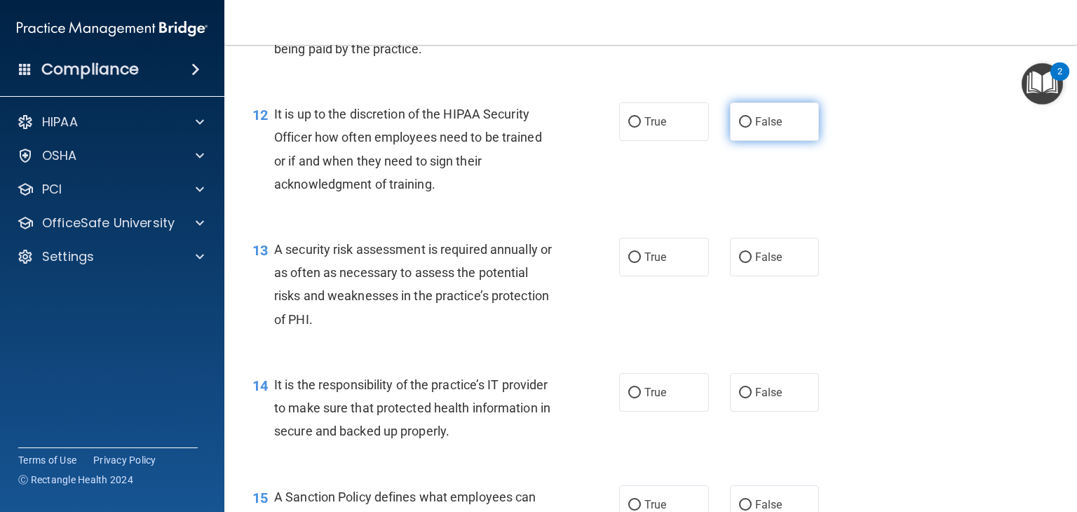
click at [747, 141] on label "False" at bounding box center [775, 121] width 90 height 39
click at [747, 128] on input "False" at bounding box center [745, 122] width 13 height 11
radio input "true"
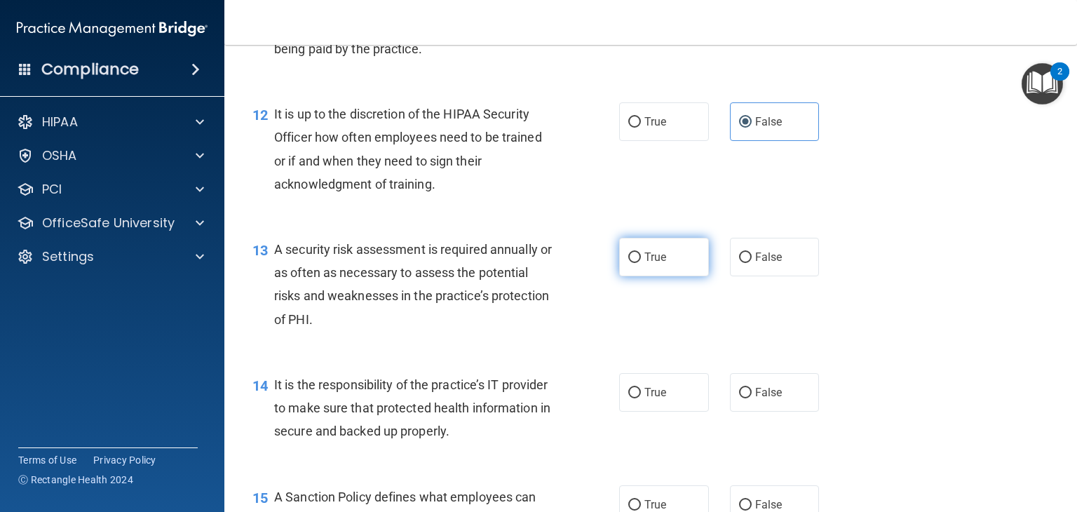
click at [659, 276] on label "True" at bounding box center [664, 257] width 90 height 39
click at [641, 263] on input "True" at bounding box center [635, 258] width 13 height 11
radio input "true"
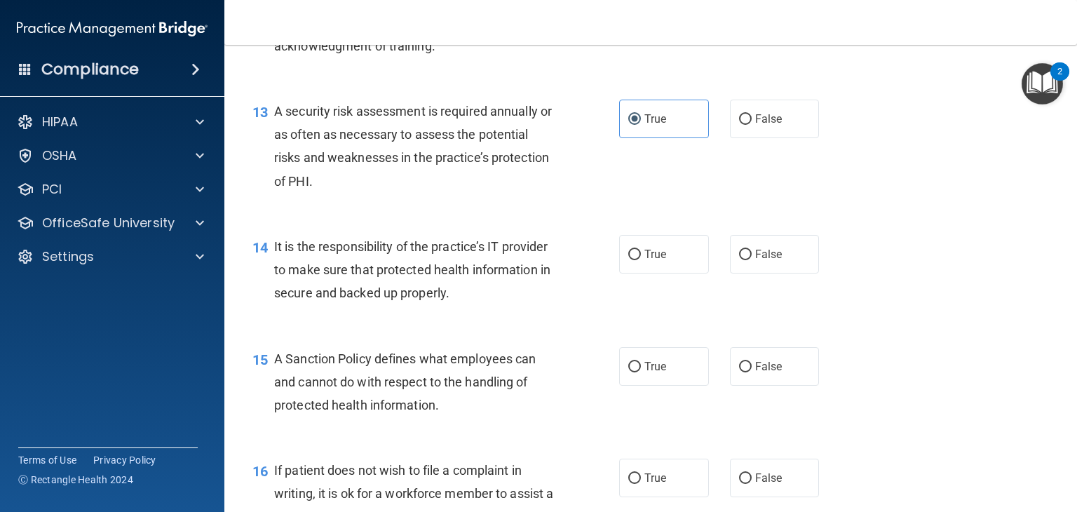
scroll to position [1754, 0]
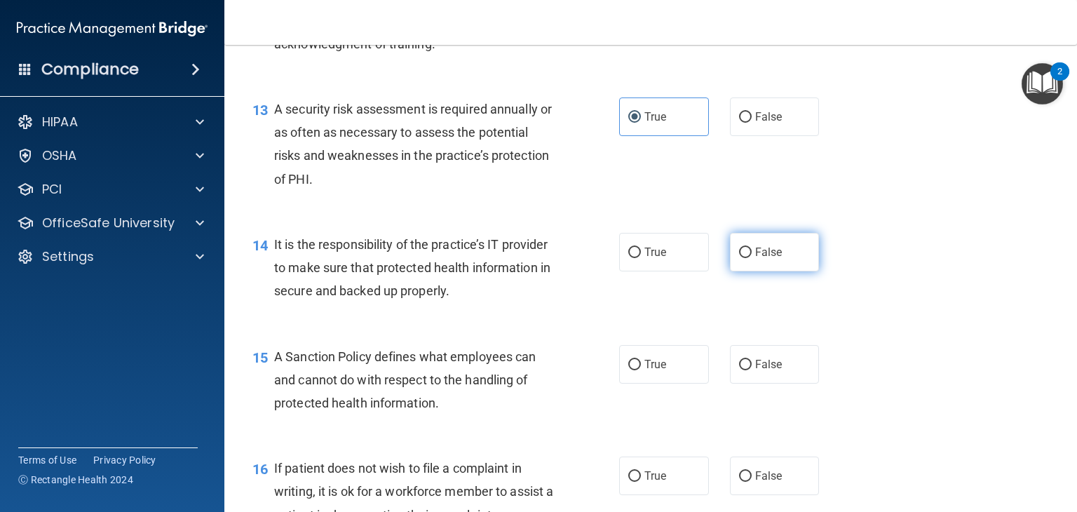
click at [755, 259] on span "False" at bounding box center [768, 252] width 27 height 13
click at [749, 258] on input "False" at bounding box center [745, 253] width 13 height 11
radio input "true"
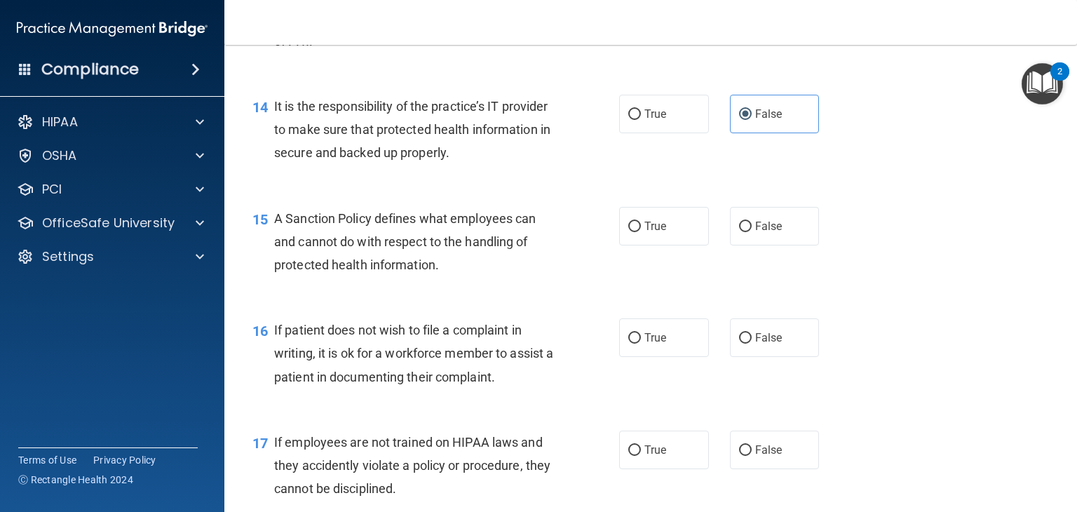
scroll to position [1894, 0]
click at [680, 243] on label "True" at bounding box center [664, 224] width 90 height 39
click at [641, 230] on input "True" at bounding box center [635, 225] width 13 height 11
radio input "true"
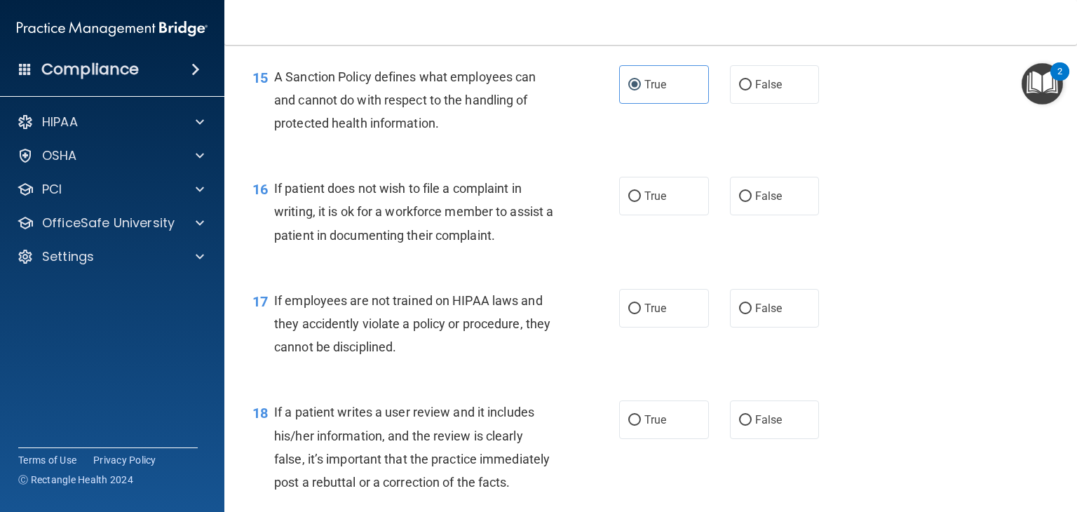
scroll to position [2034, 0]
click at [673, 215] on label "True" at bounding box center [664, 195] width 90 height 39
click at [641, 201] on input "True" at bounding box center [635, 196] width 13 height 11
radio input "true"
click at [748, 327] on label "False" at bounding box center [775, 307] width 90 height 39
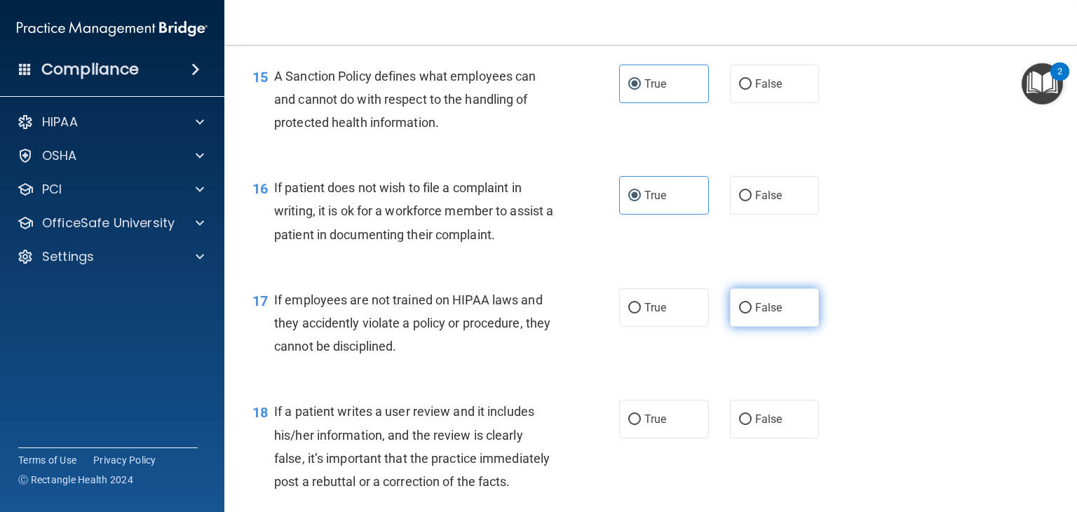
click at [748, 314] on input "False" at bounding box center [745, 308] width 13 height 11
radio input "true"
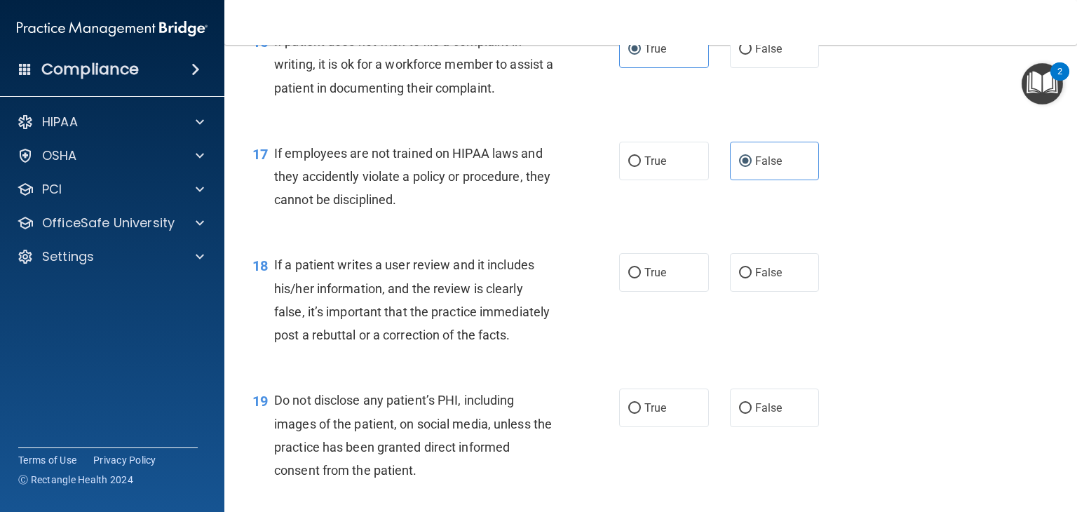
scroll to position [2245, 0]
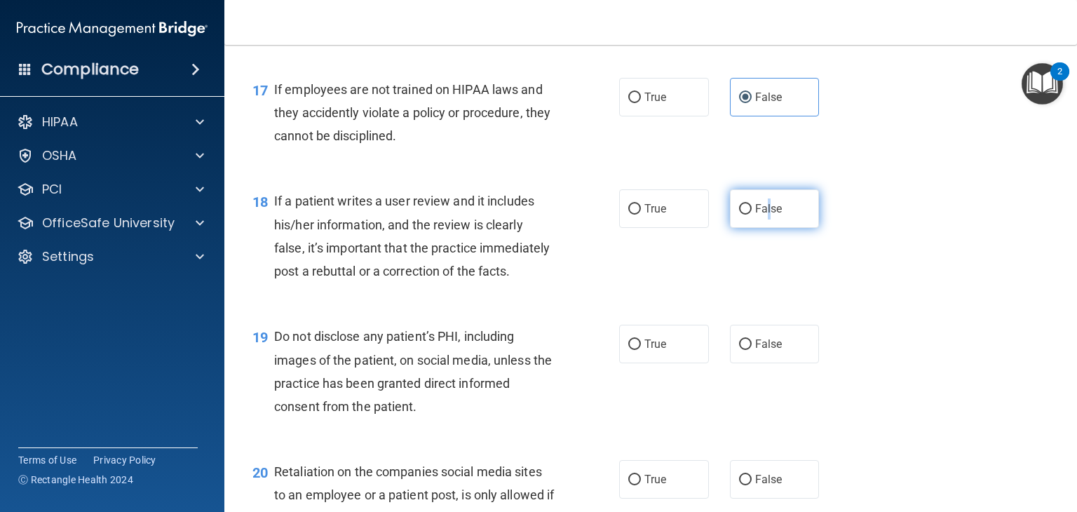
click at [762, 215] on span "False" at bounding box center [768, 208] width 27 height 13
click at [771, 215] on span "False" at bounding box center [768, 208] width 27 height 13
click at [752, 215] on input "False" at bounding box center [745, 209] width 13 height 11
radio input "true"
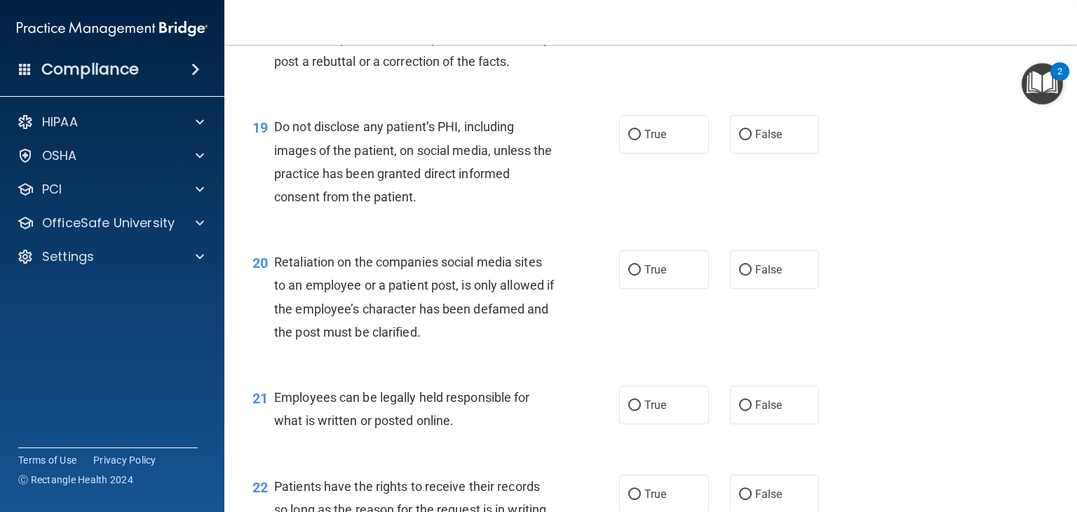
scroll to position [2455, 0]
click at [651, 153] on label "True" at bounding box center [664, 133] width 90 height 39
click at [641, 140] on input "True" at bounding box center [635, 134] width 13 height 11
radio input "true"
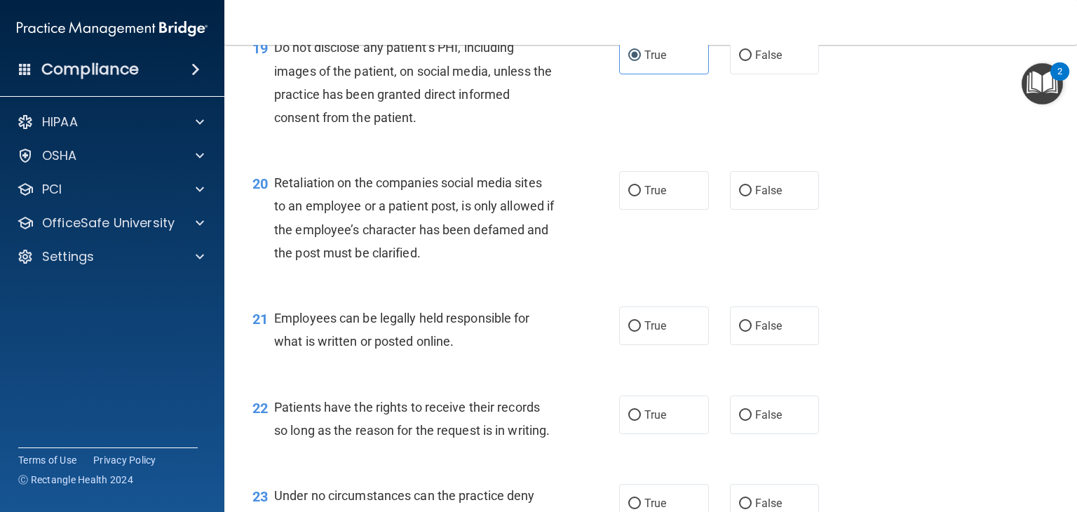
scroll to position [2595, 0]
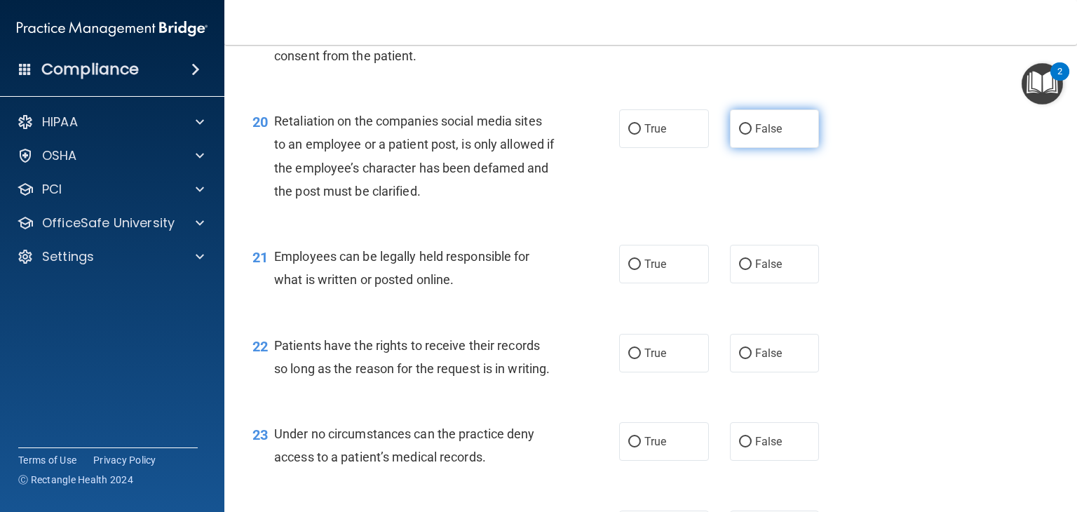
click at [749, 148] on label "False" at bounding box center [775, 128] width 90 height 39
click at [749, 135] on input "False" at bounding box center [745, 129] width 13 height 11
radio input "true"
click at [645, 271] on span "True" at bounding box center [656, 263] width 22 height 13
click at [641, 270] on input "True" at bounding box center [635, 265] width 13 height 11
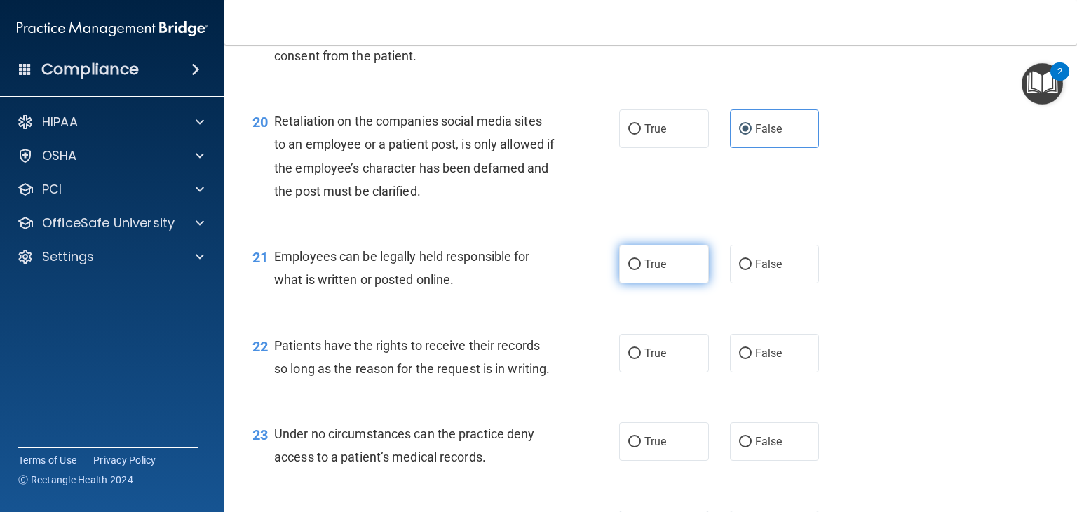
radio input "true"
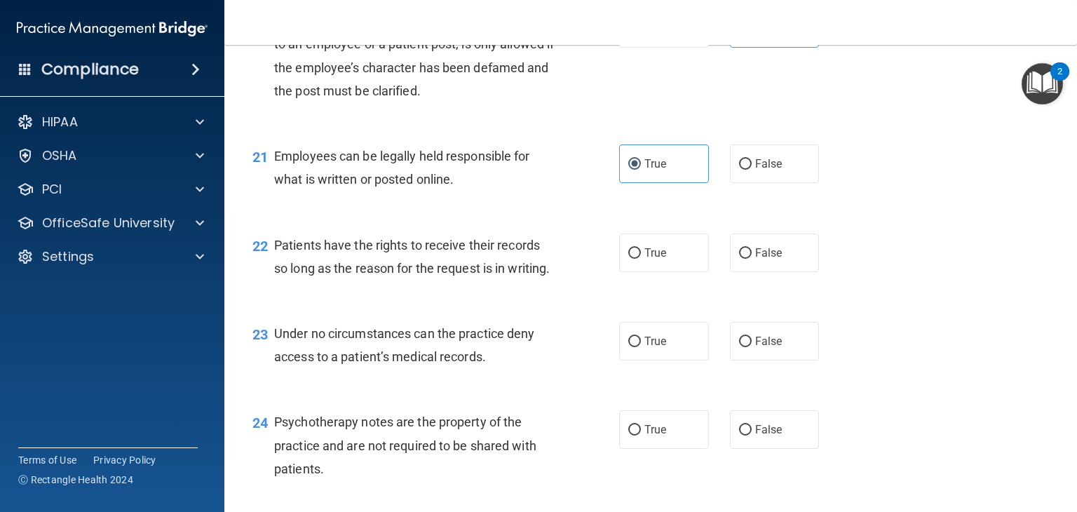
scroll to position [2736, 0]
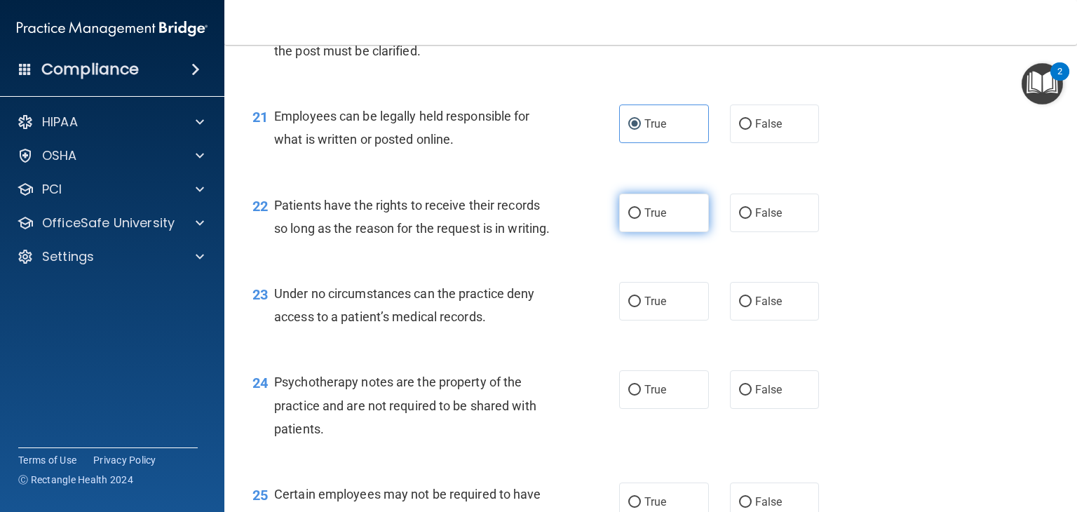
click at [684, 232] on label "True" at bounding box center [664, 213] width 90 height 39
click at [641, 219] on input "True" at bounding box center [635, 213] width 13 height 11
radio input "true"
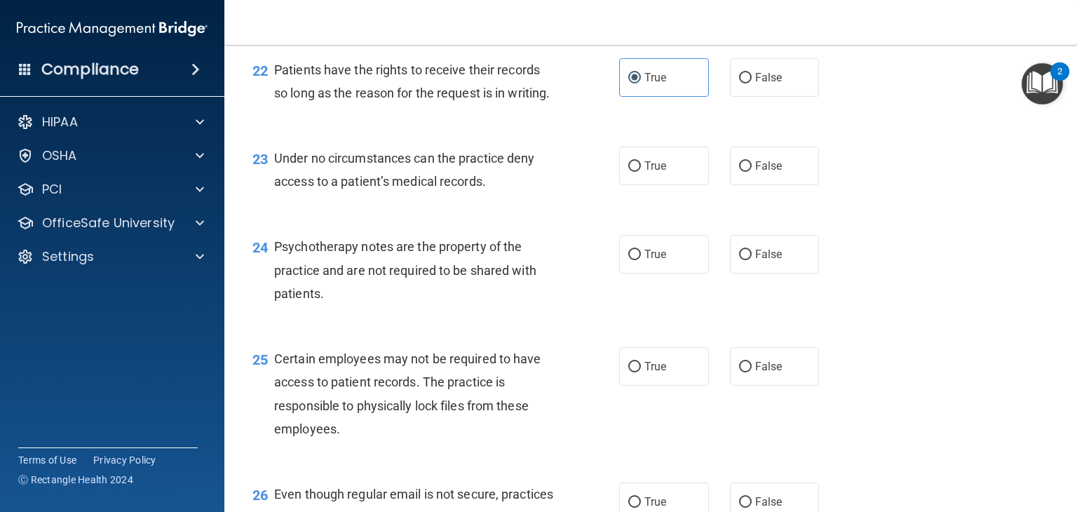
scroll to position [2876, 0]
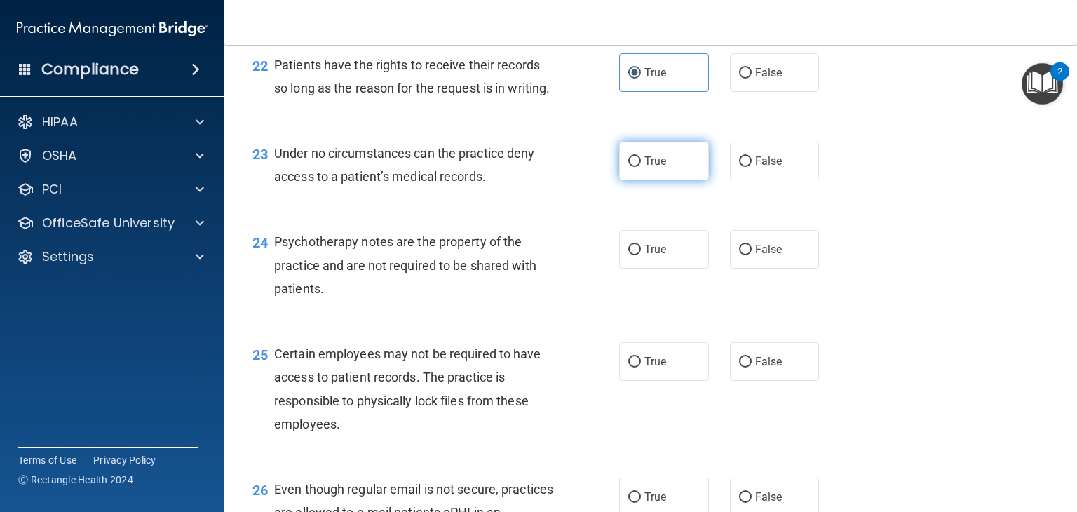
click at [668, 180] on label "True" at bounding box center [664, 161] width 90 height 39
click at [641, 167] on input "True" at bounding box center [635, 161] width 13 height 11
radio input "true"
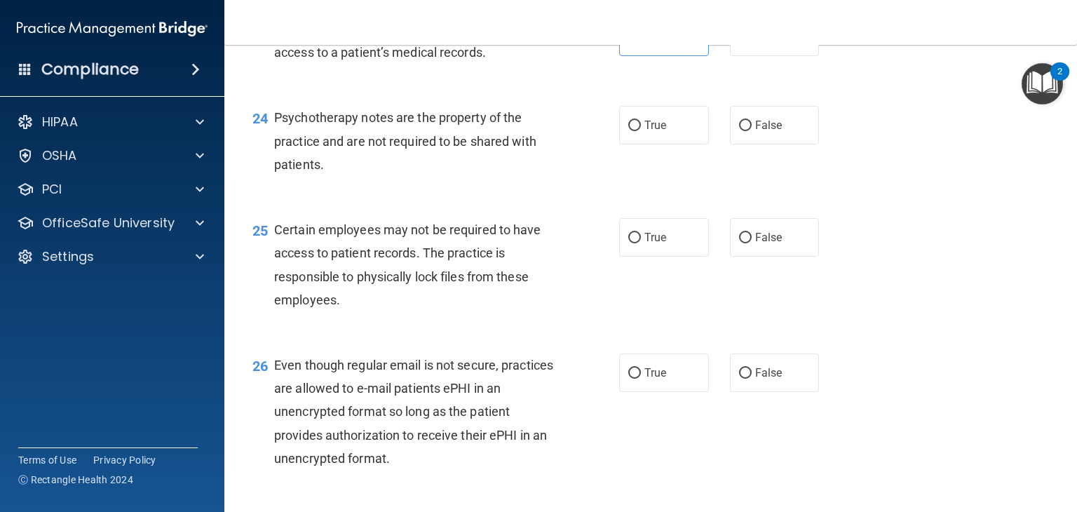
scroll to position [3016, 0]
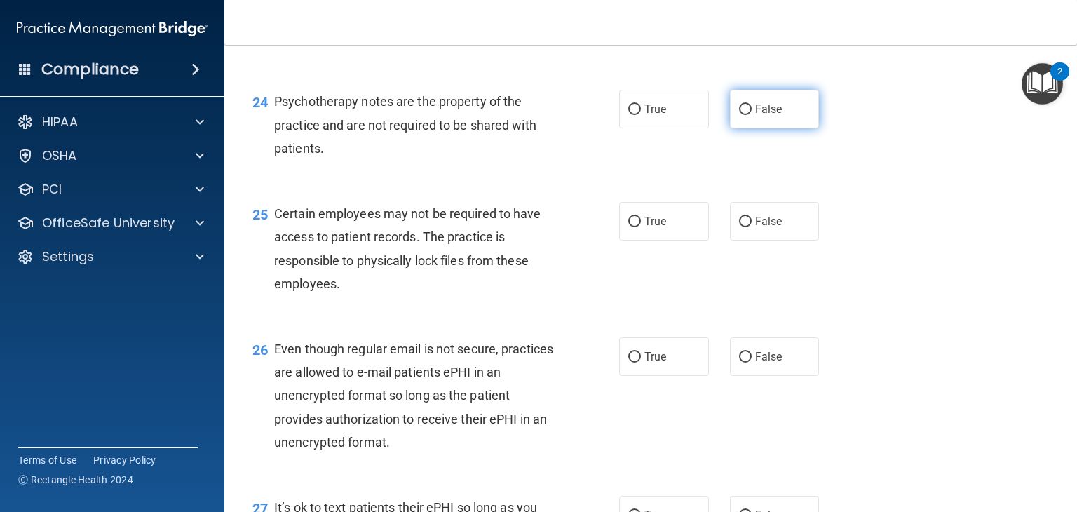
click at [741, 128] on label "False" at bounding box center [775, 109] width 90 height 39
click at [741, 115] on input "False" at bounding box center [745, 110] width 13 height 11
radio input "true"
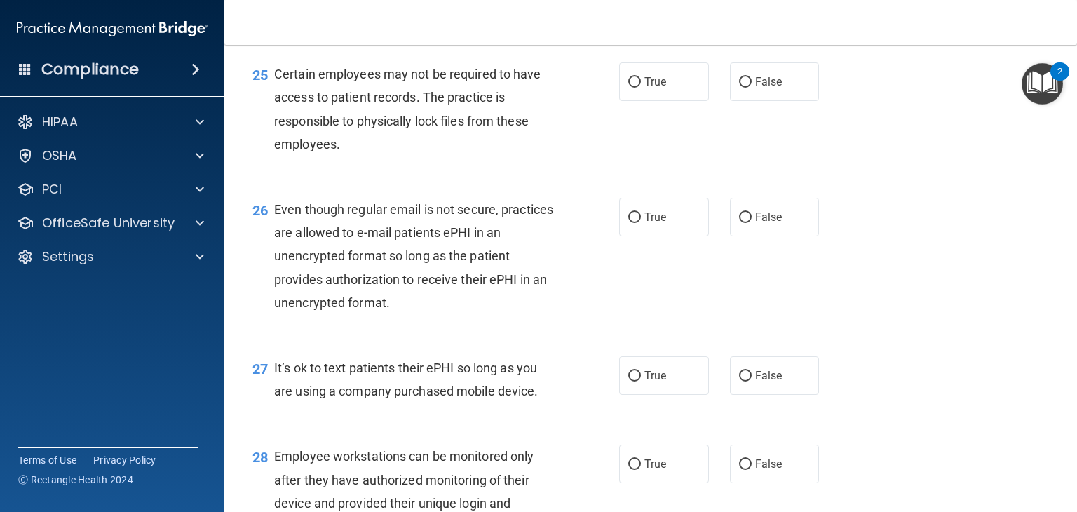
scroll to position [3157, 0]
click at [688, 100] on label "True" at bounding box center [664, 81] width 90 height 39
click at [641, 87] on input "True" at bounding box center [635, 81] width 13 height 11
radio input "true"
click at [664, 236] on label "True" at bounding box center [664, 216] width 90 height 39
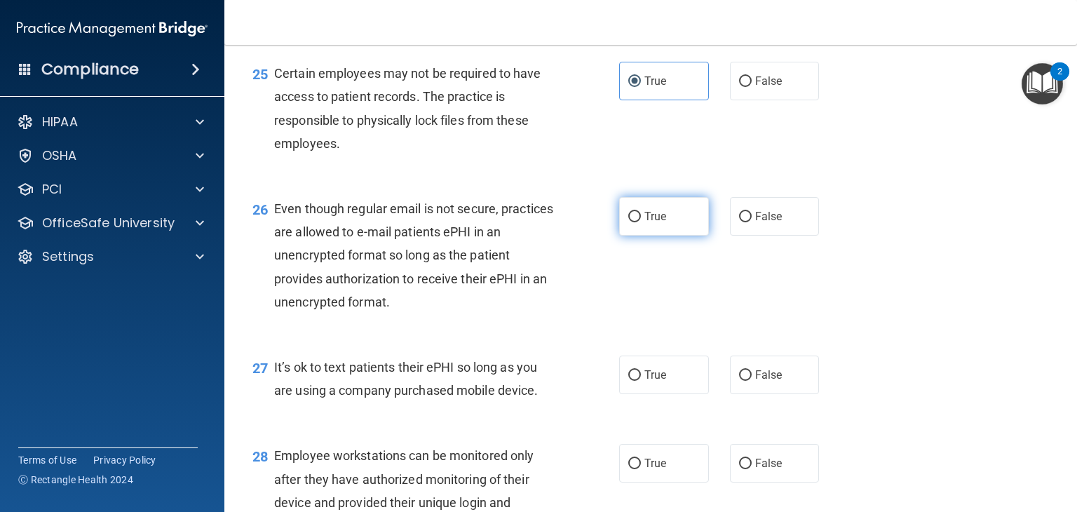
click at [641, 222] on input "True" at bounding box center [635, 217] width 13 height 11
radio input "true"
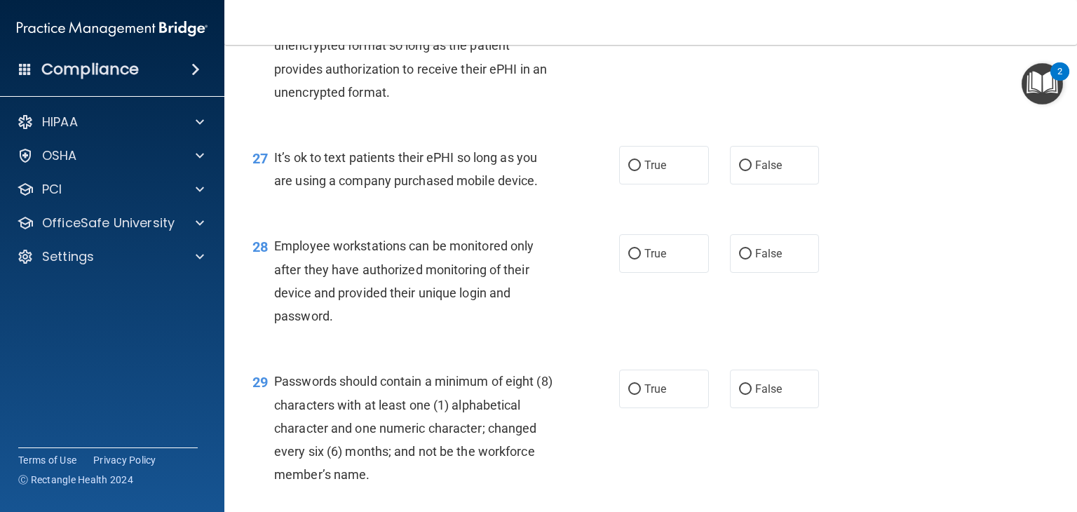
scroll to position [3367, 0]
click at [684, 184] on label "True" at bounding box center [664, 164] width 90 height 39
click at [641, 170] on input "True" at bounding box center [635, 165] width 13 height 11
radio input "true"
click at [804, 272] on label "False" at bounding box center [775, 253] width 90 height 39
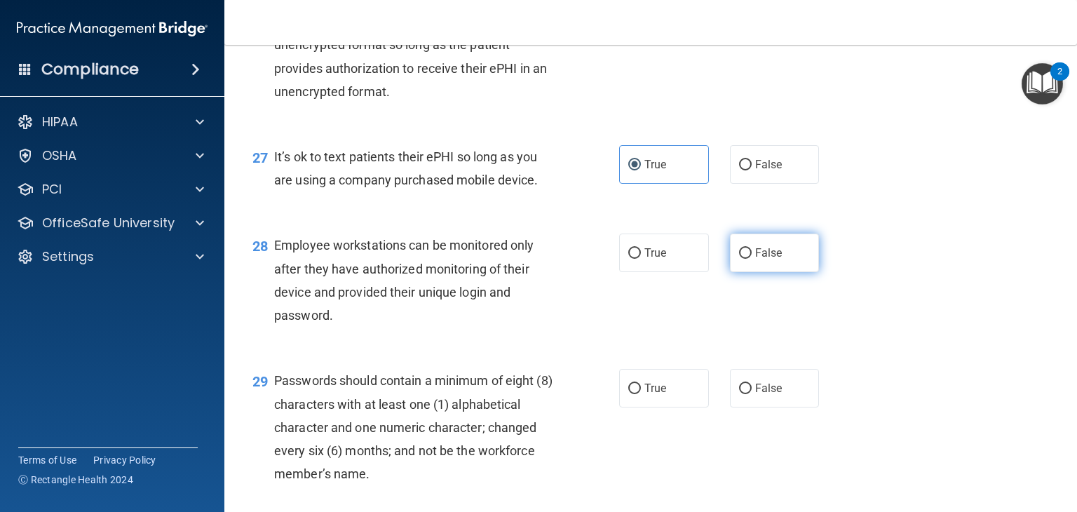
click at [752, 259] on input "False" at bounding box center [745, 253] width 13 height 11
radio input "true"
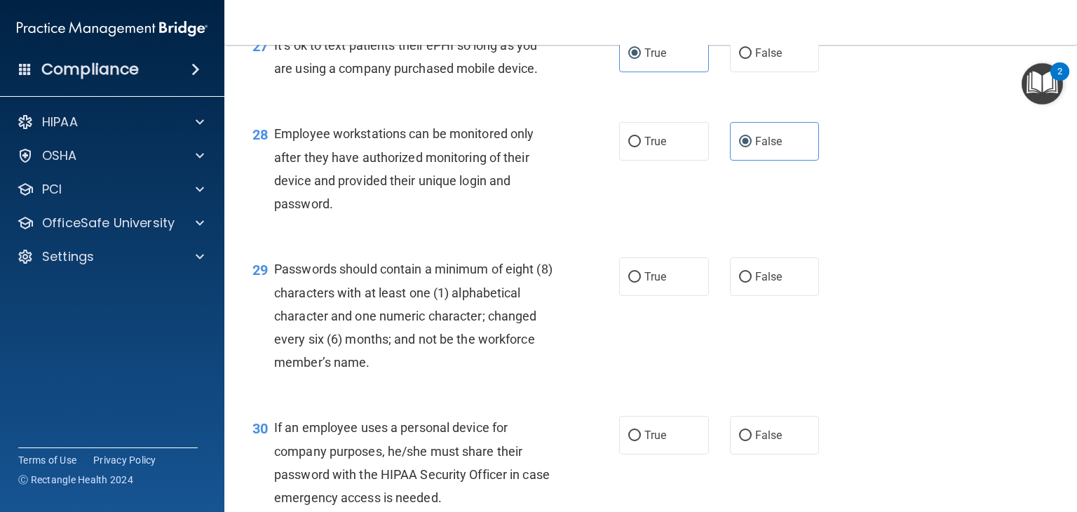
scroll to position [3577, 0]
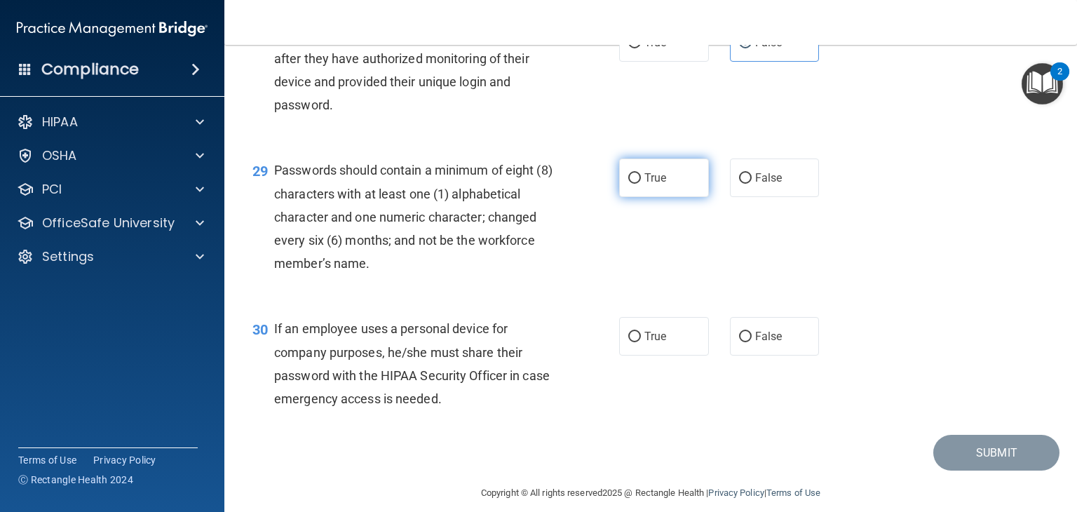
click at [666, 197] on label "True" at bounding box center [664, 178] width 90 height 39
click at [641, 184] on input "True" at bounding box center [635, 178] width 13 height 11
radio input "true"
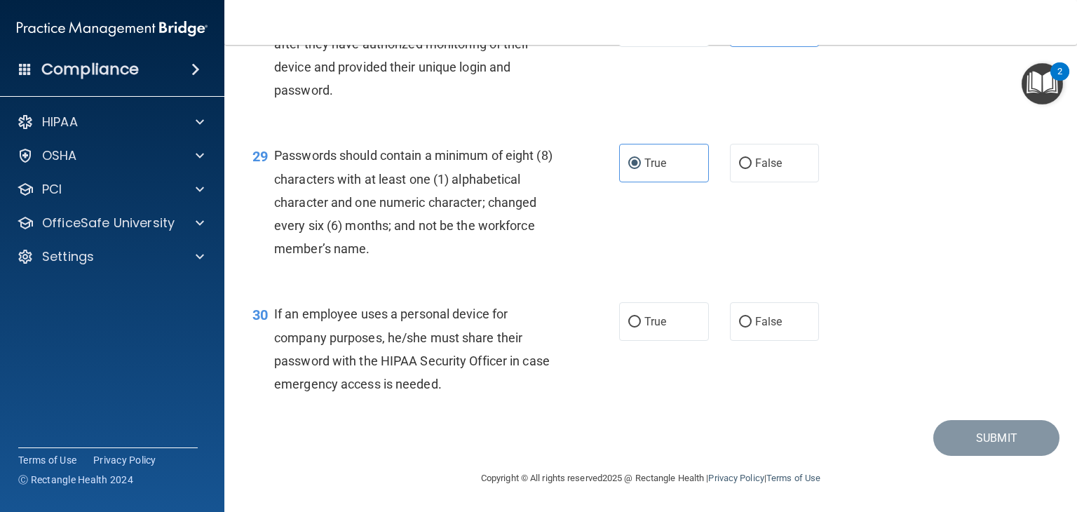
scroll to position [3662, 0]
click at [648, 326] on span "True" at bounding box center [656, 321] width 22 height 13
click at [641, 326] on input "True" at bounding box center [635, 322] width 13 height 11
radio input "true"
click at [961, 433] on button "Submit" at bounding box center [997, 438] width 126 height 36
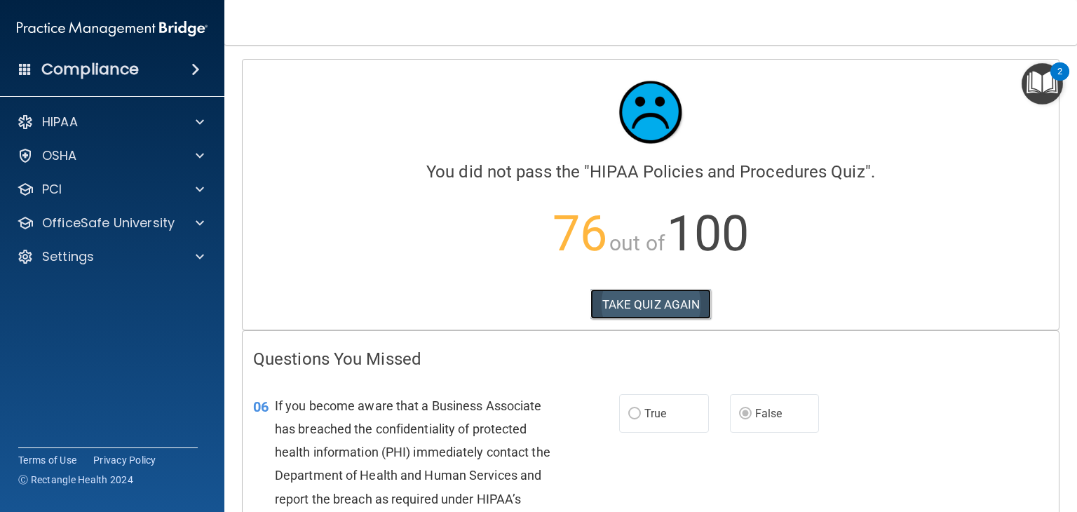
click at [647, 301] on button "TAKE QUIZ AGAIN" at bounding box center [651, 304] width 121 height 31
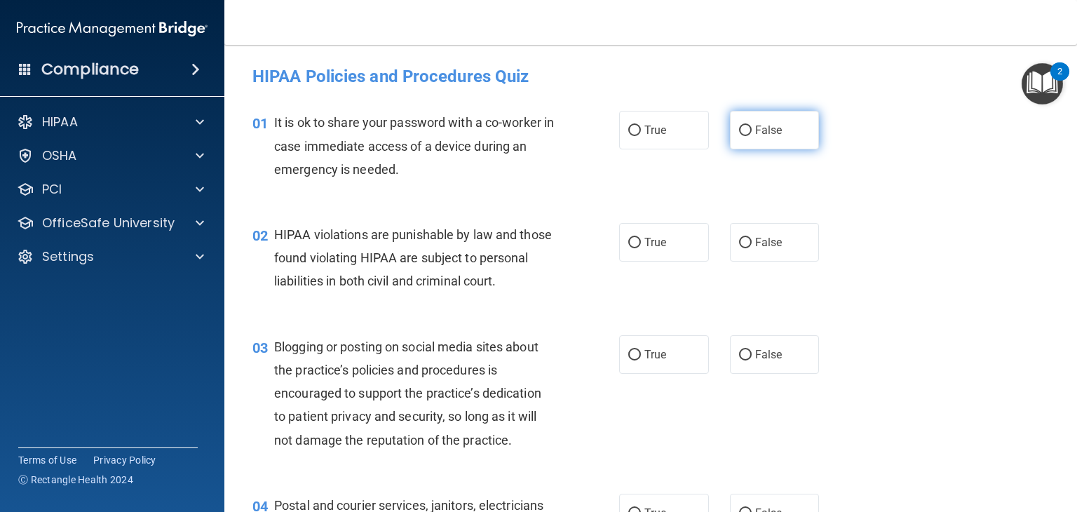
click at [746, 127] on label "False" at bounding box center [775, 130] width 90 height 39
click at [746, 127] on input "False" at bounding box center [745, 131] width 13 height 11
radio input "true"
click at [779, 236] on label "False" at bounding box center [775, 242] width 90 height 39
click at [752, 238] on input "False" at bounding box center [745, 243] width 13 height 11
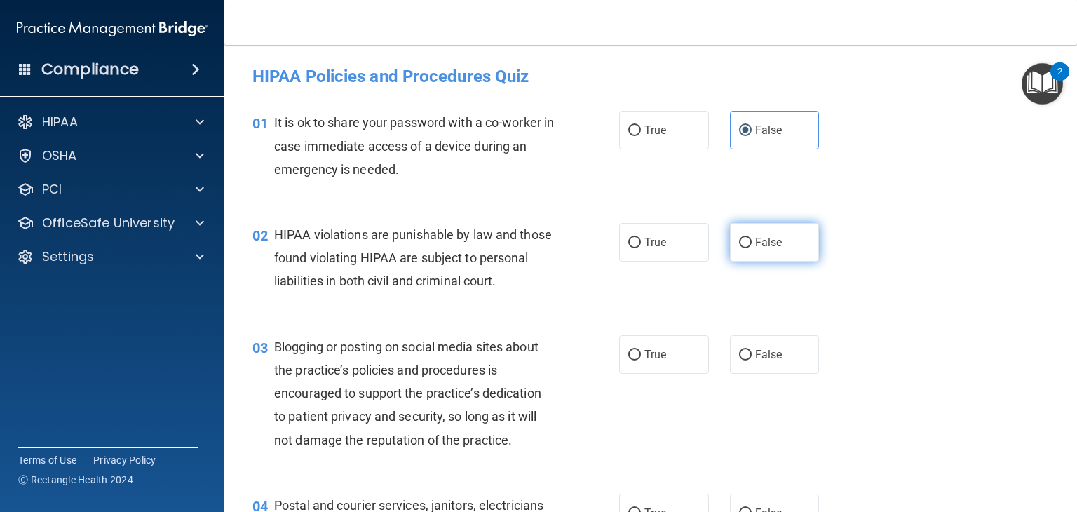
radio input "true"
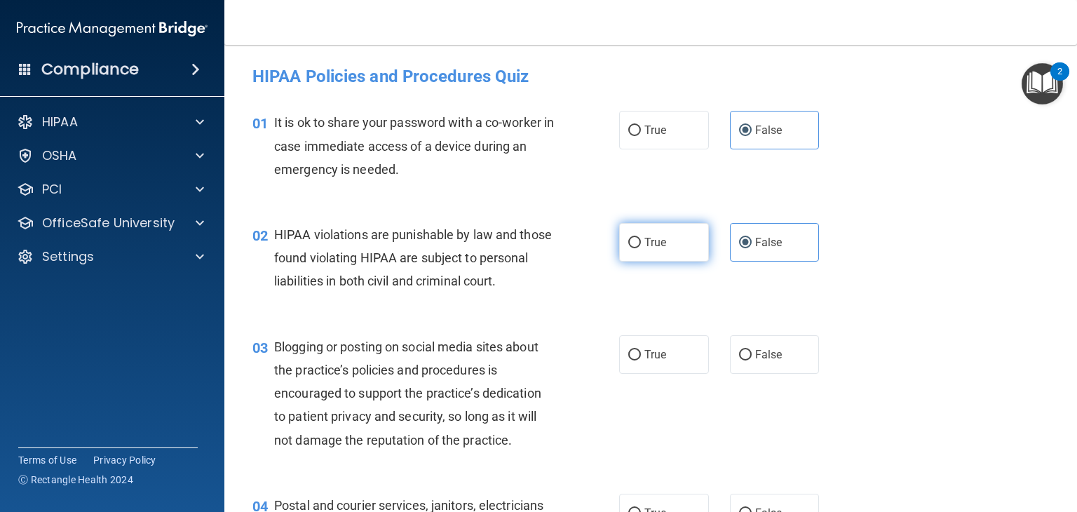
click at [673, 250] on label "True" at bounding box center [664, 242] width 90 height 39
click at [641, 248] on input "True" at bounding box center [635, 243] width 13 height 11
radio input "true"
radio input "false"
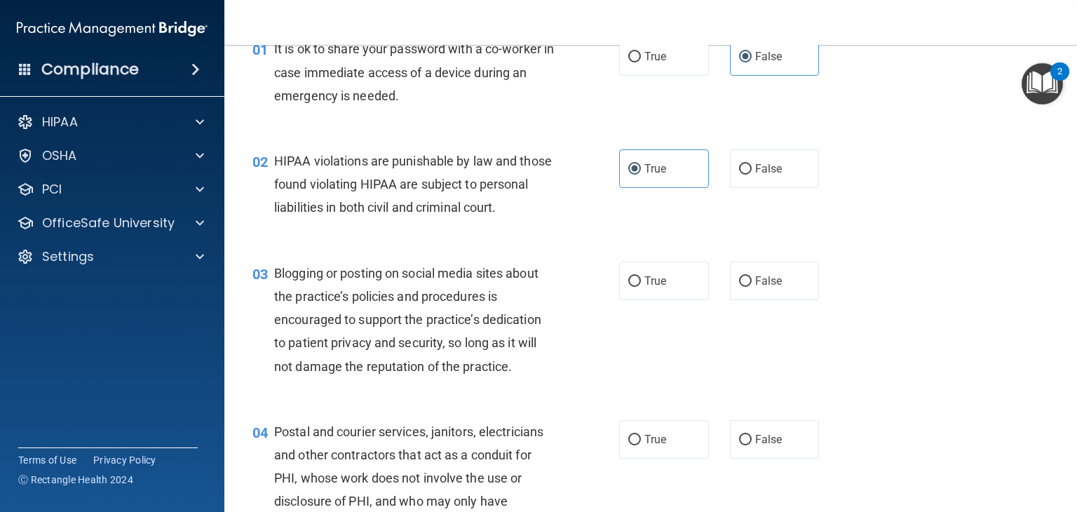
scroll to position [140, 0]
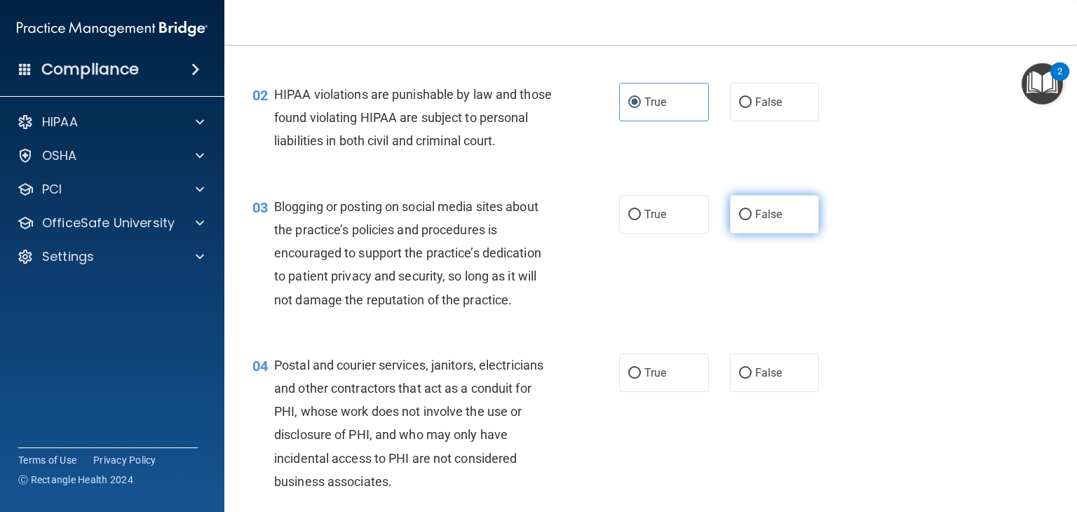
click at [770, 226] on label "False" at bounding box center [775, 214] width 90 height 39
click at [752, 220] on input "False" at bounding box center [745, 215] width 13 height 11
radio input "true"
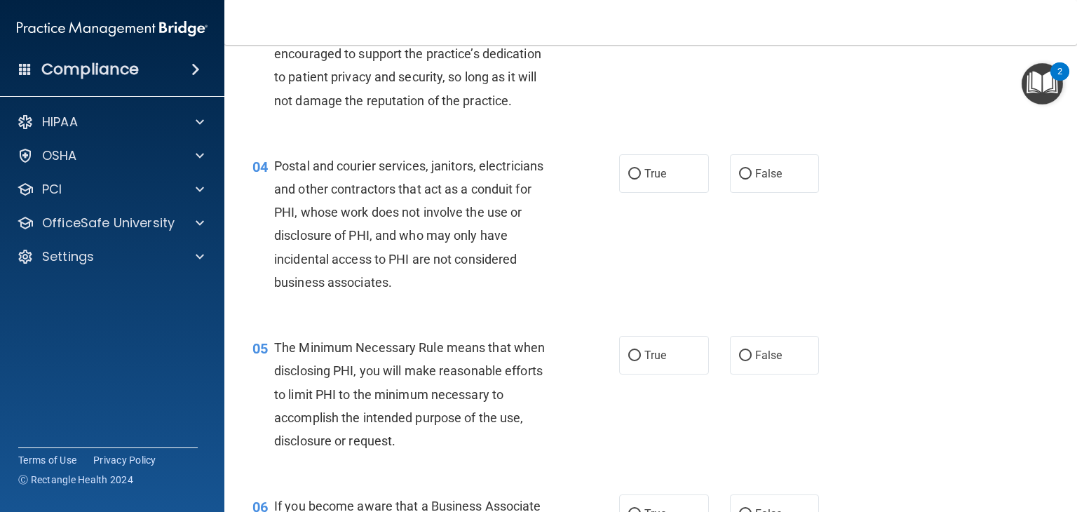
scroll to position [351, 0]
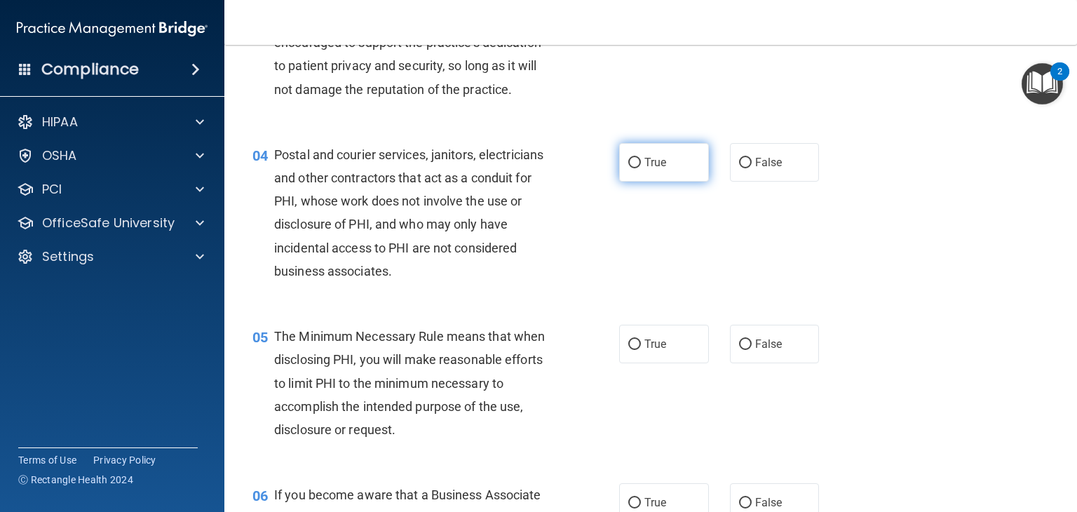
click at [685, 182] on label "True" at bounding box center [664, 162] width 90 height 39
click at [641, 168] on input "True" at bounding box center [635, 163] width 13 height 11
radio input "true"
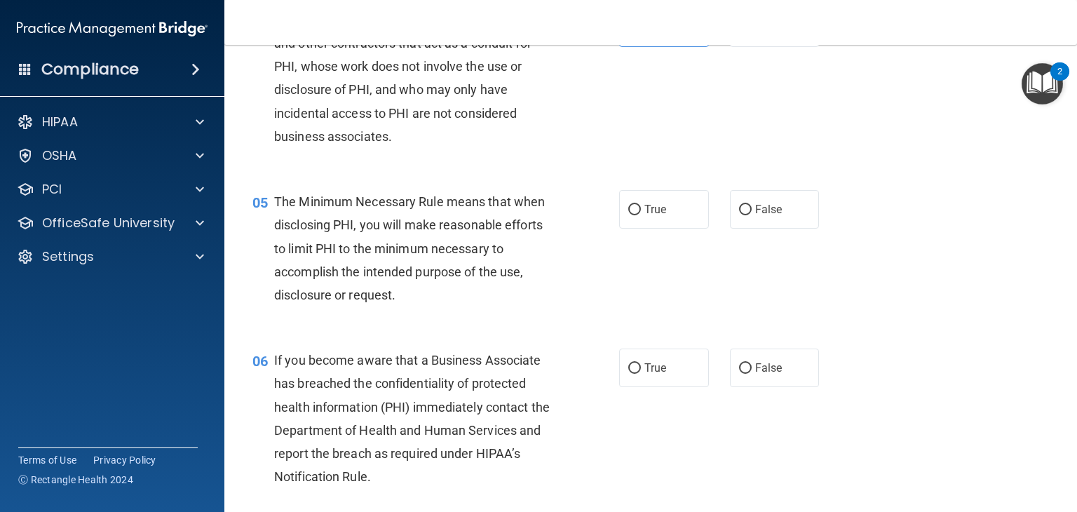
scroll to position [491, 0]
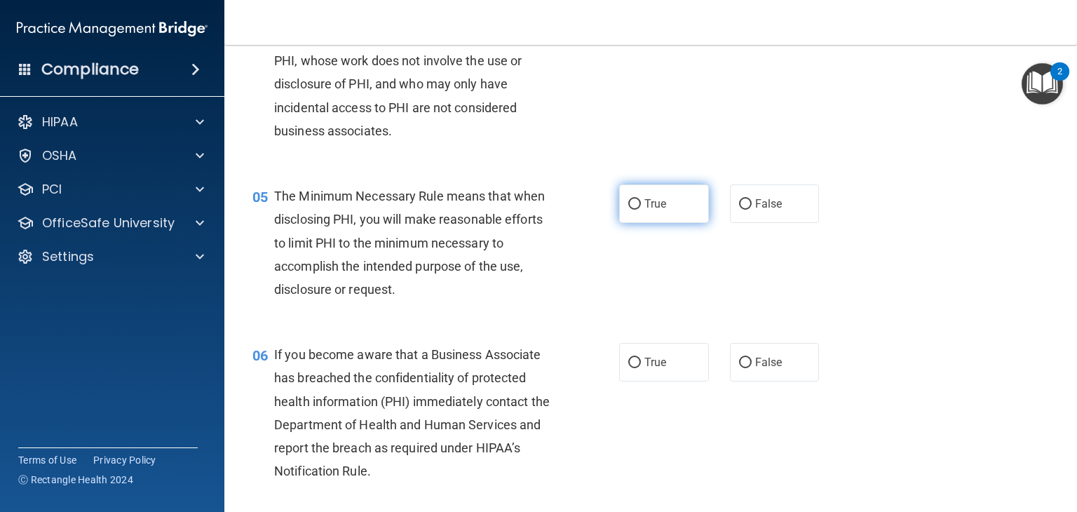
click at [665, 223] on label "True" at bounding box center [664, 203] width 90 height 39
click at [641, 210] on input "True" at bounding box center [635, 204] width 13 height 11
radio input "true"
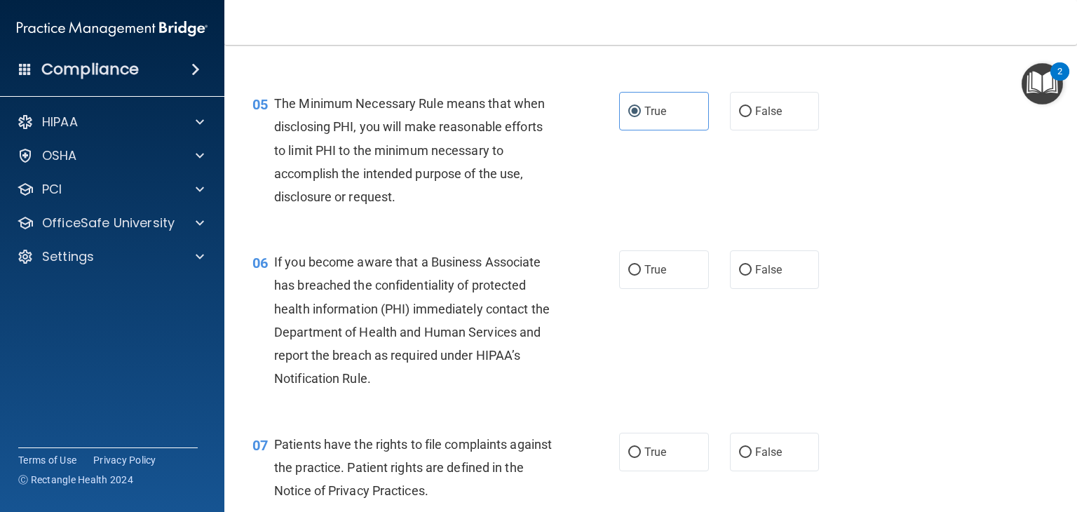
scroll to position [631, 0]
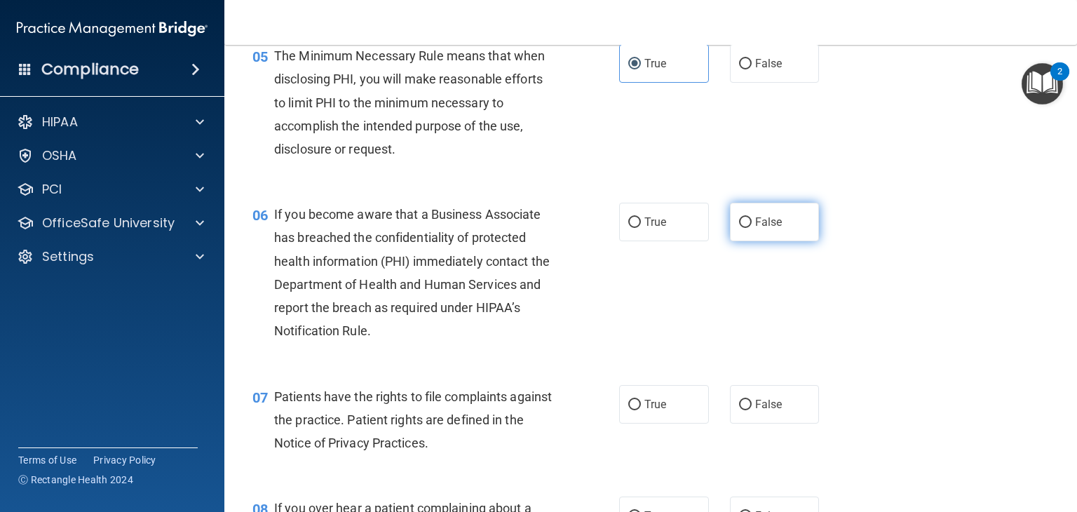
click at [746, 241] on label "False" at bounding box center [775, 222] width 90 height 39
click at [746, 228] on input "False" at bounding box center [745, 222] width 13 height 11
radio input "true"
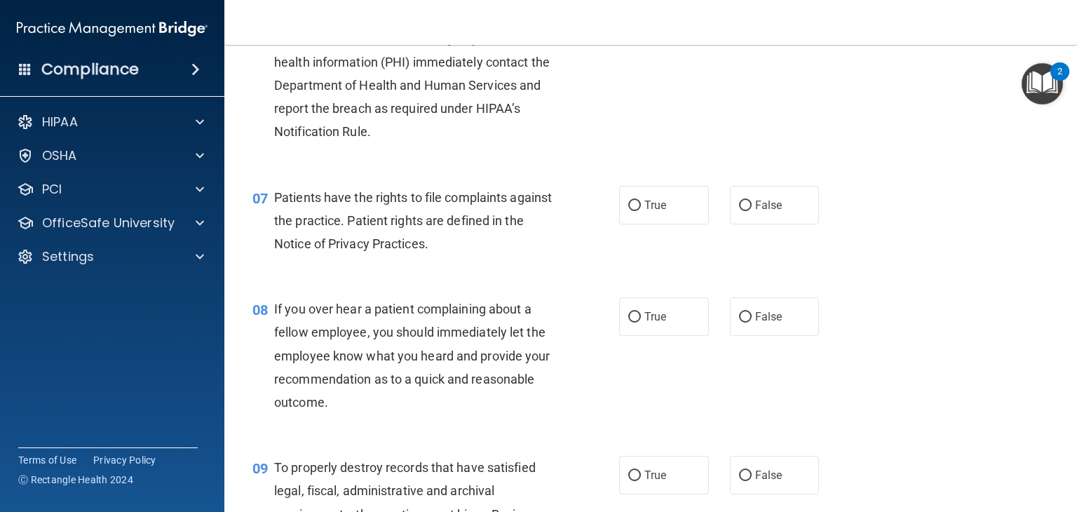
scroll to position [842, 0]
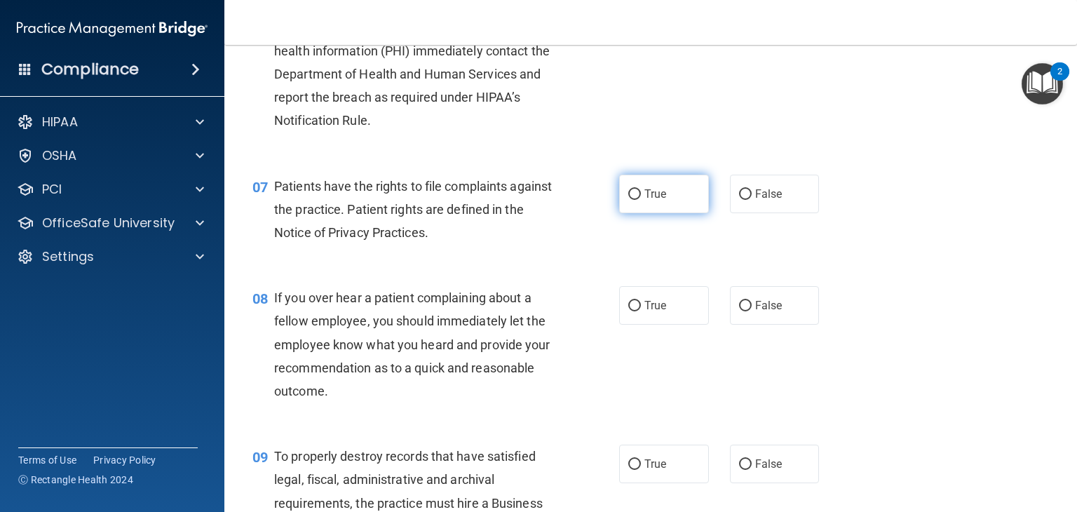
click at [671, 213] on label "True" at bounding box center [664, 194] width 90 height 39
click at [641, 200] on input "True" at bounding box center [635, 194] width 13 height 11
radio input "true"
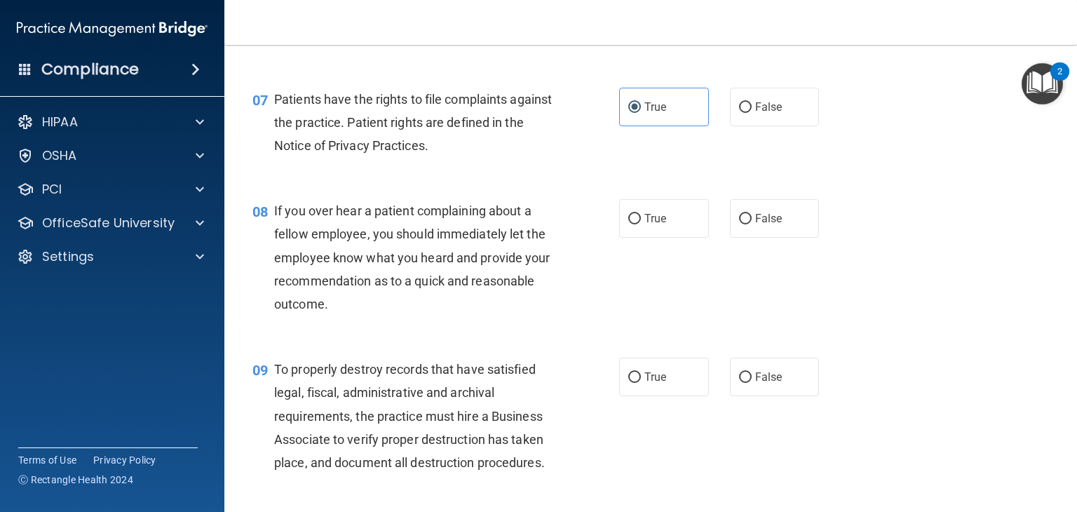
scroll to position [982, 0]
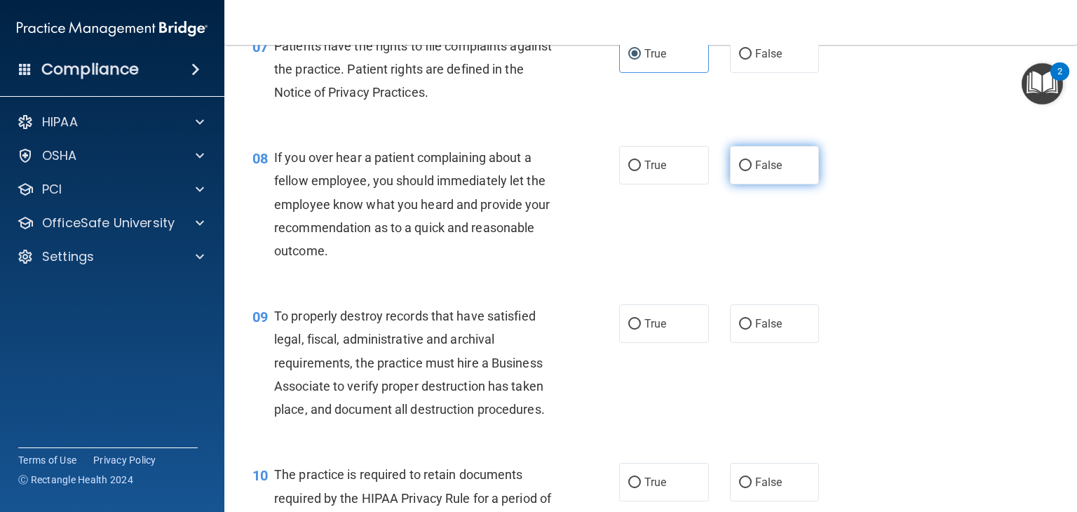
click at [759, 184] on label "False" at bounding box center [775, 165] width 90 height 39
click at [752, 171] on input "False" at bounding box center [745, 166] width 13 height 11
radio input "true"
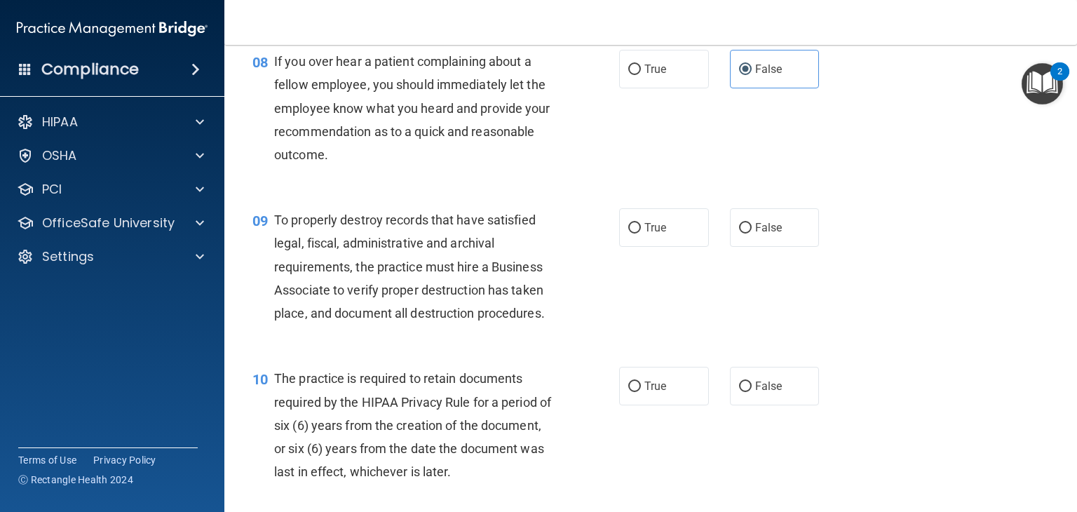
scroll to position [1122, 0]
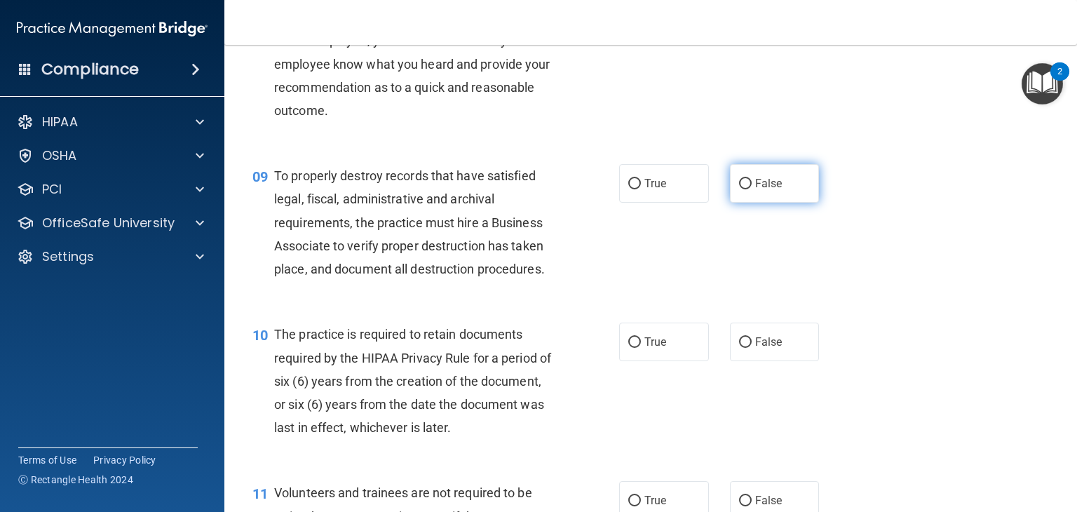
click at [755, 190] on span "False" at bounding box center [768, 183] width 27 height 13
click at [752, 189] on input "False" at bounding box center [745, 184] width 13 height 11
radio input "true"
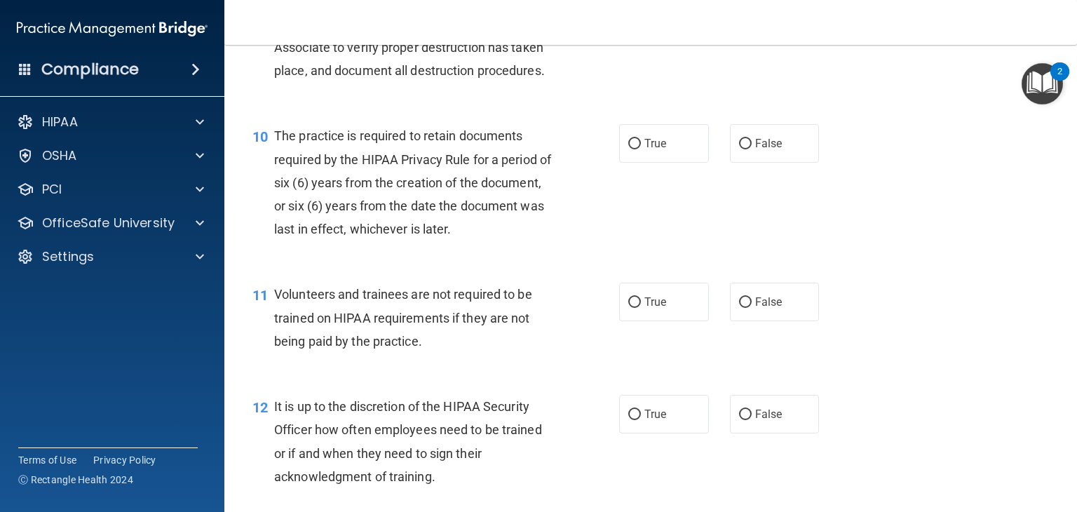
scroll to position [1333, 0]
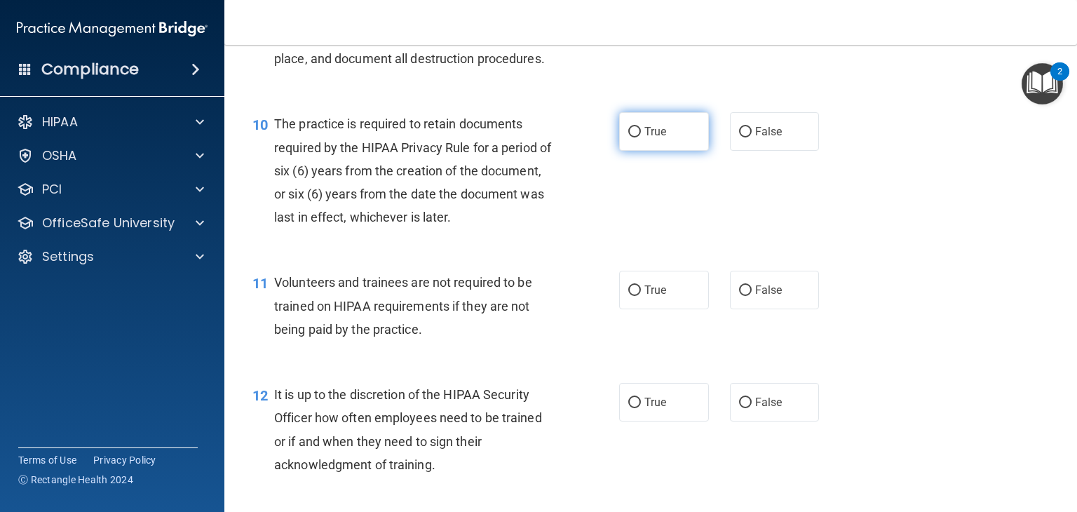
click at [675, 151] on label "True" at bounding box center [664, 131] width 90 height 39
click at [641, 137] on input "True" at bounding box center [635, 132] width 13 height 11
radio input "true"
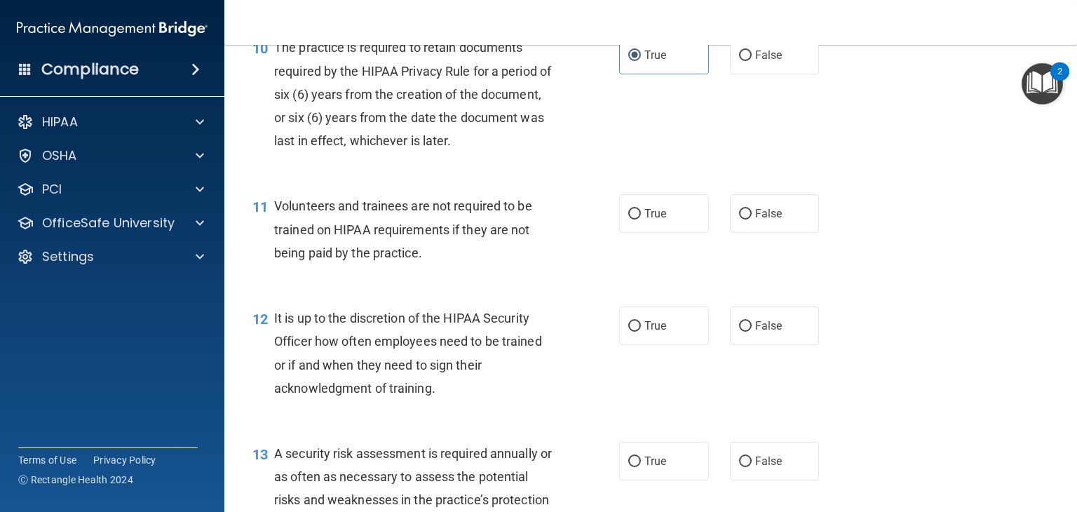
scroll to position [1473, 0]
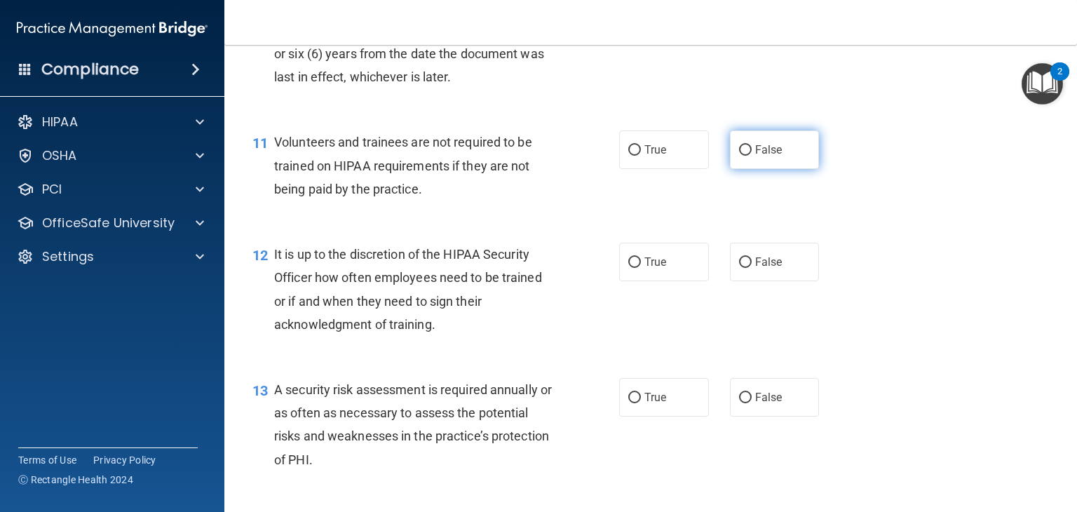
click at [769, 169] on label "False" at bounding box center [775, 149] width 90 height 39
click at [752, 156] on input "False" at bounding box center [745, 150] width 13 height 11
radio input "true"
click at [744, 281] on label "False" at bounding box center [775, 262] width 90 height 39
click at [744, 268] on input "False" at bounding box center [745, 262] width 13 height 11
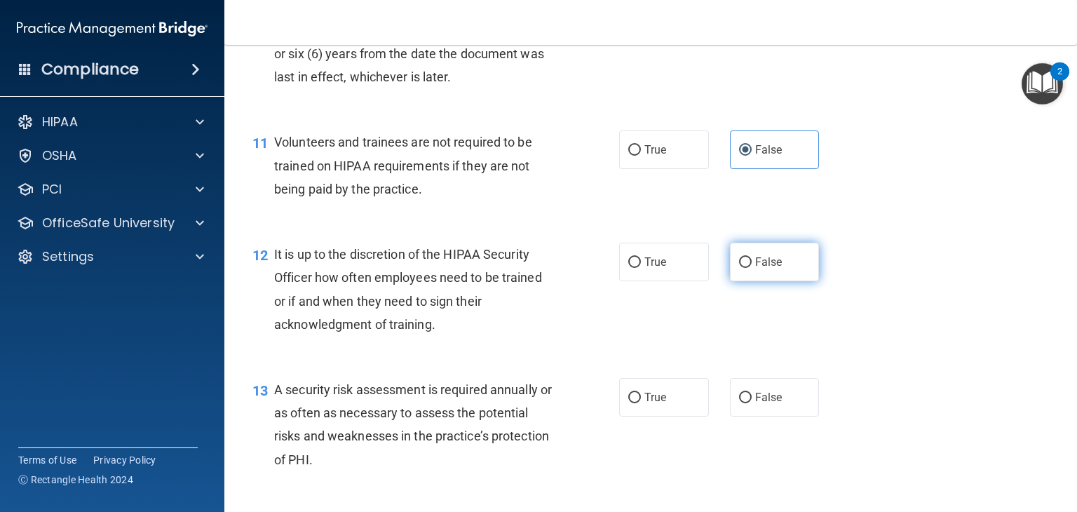
radio input "true"
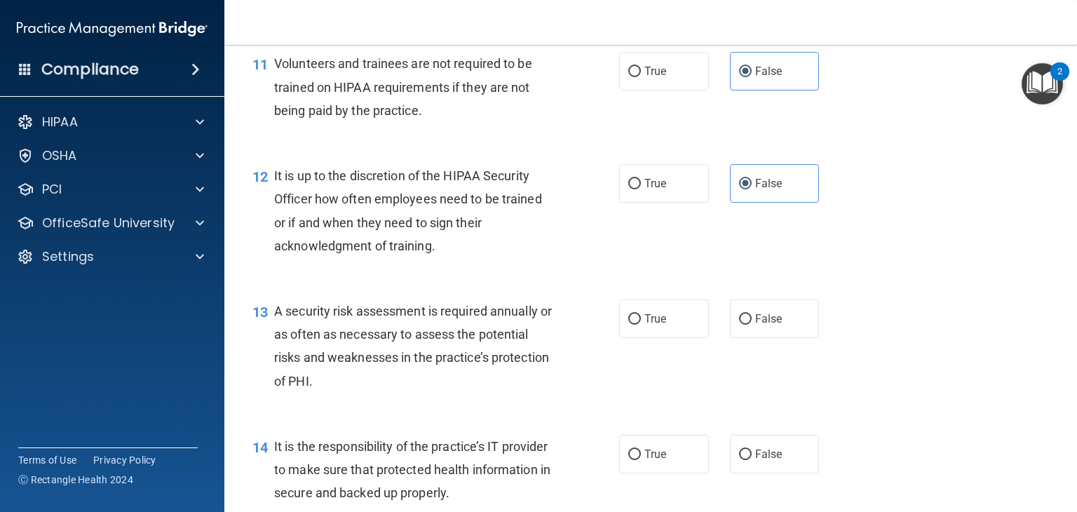
scroll to position [1613, 0]
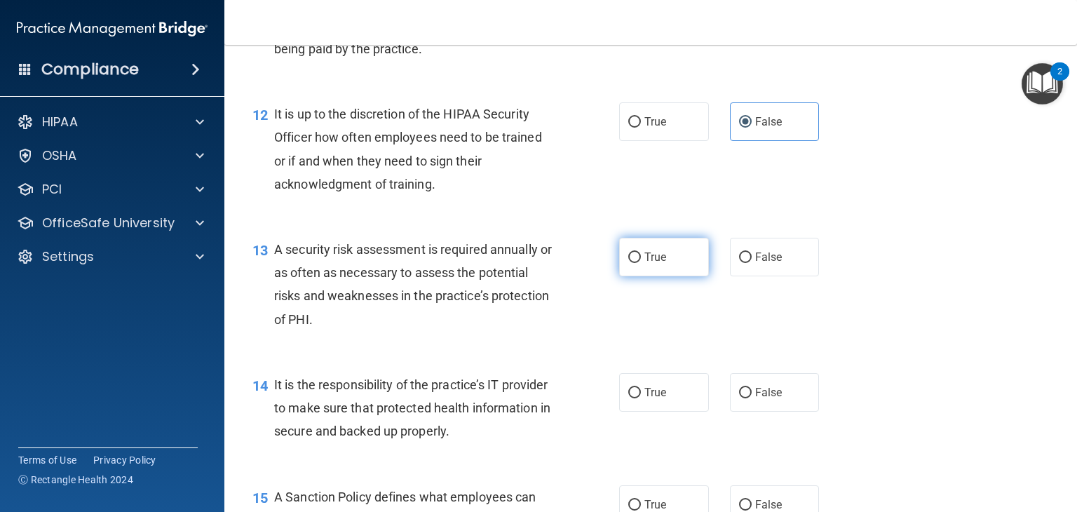
click at [685, 276] on label "True" at bounding box center [664, 257] width 90 height 39
click at [641, 263] on input "True" at bounding box center [635, 258] width 13 height 11
radio input "true"
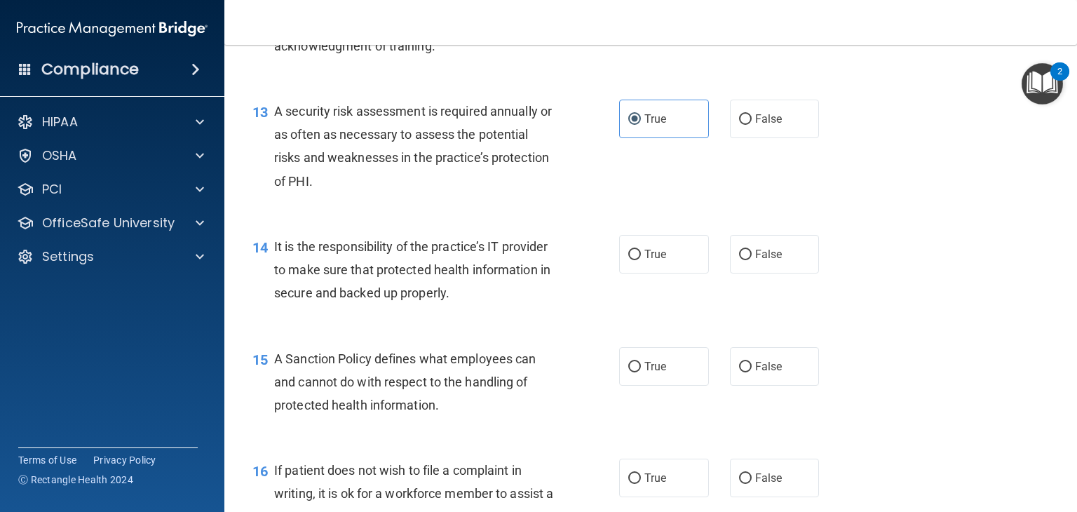
scroll to position [1754, 0]
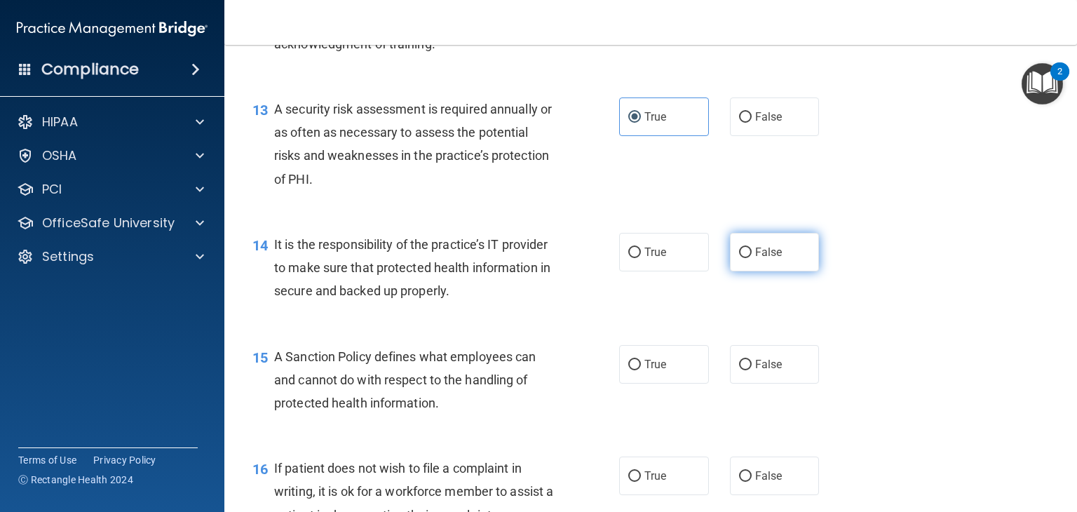
click at [754, 271] on label "False" at bounding box center [775, 252] width 90 height 39
click at [752, 258] on input "False" at bounding box center [745, 253] width 13 height 11
radio input "true"
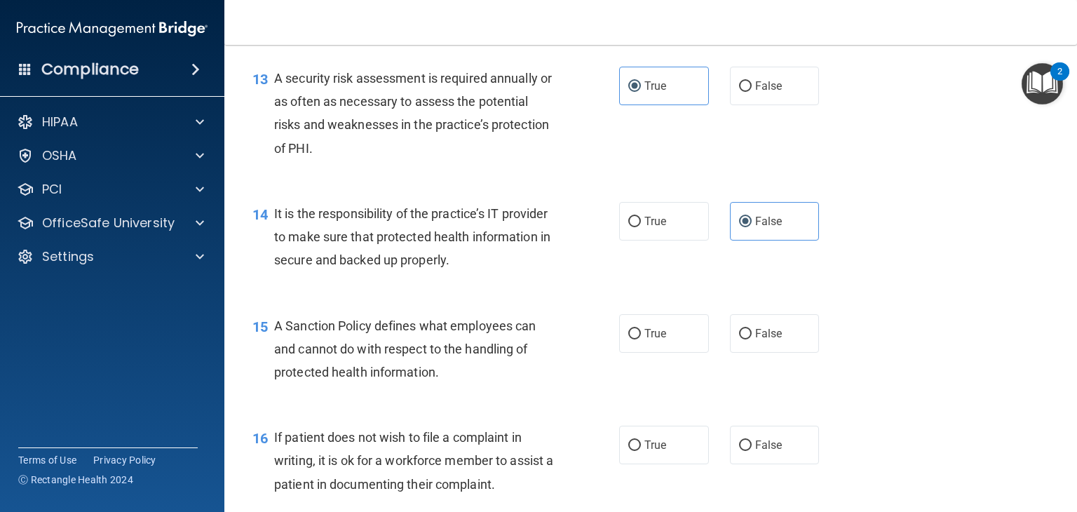
scroll to position [1824, 0]
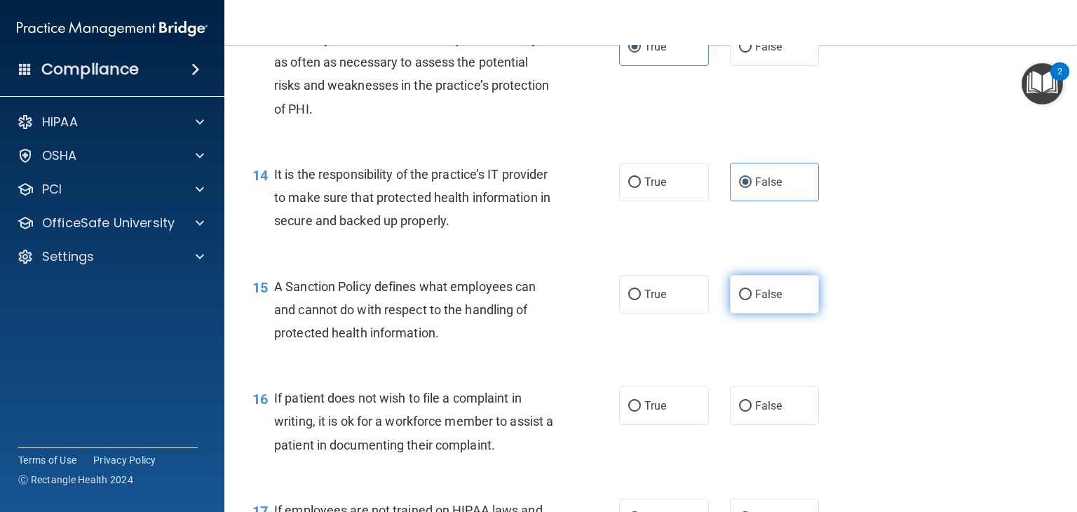
click at [755, 301] on span "False" at bounding box center [768, 294] width 27 height 13
click at [748, 300] on input "False" at bounding box center [745, 295] width 13 height 11
radio input "true"
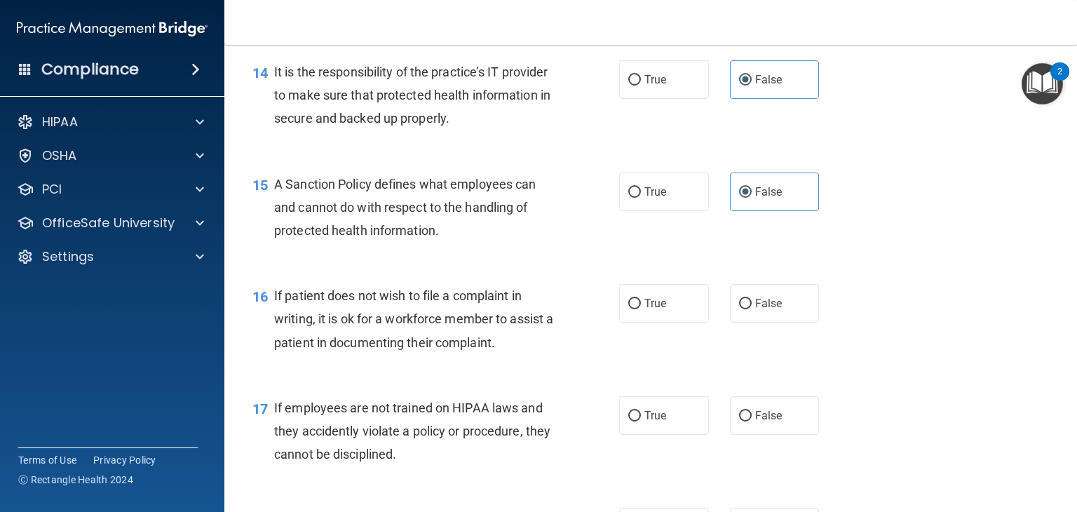
scroll to position [1964, 0]
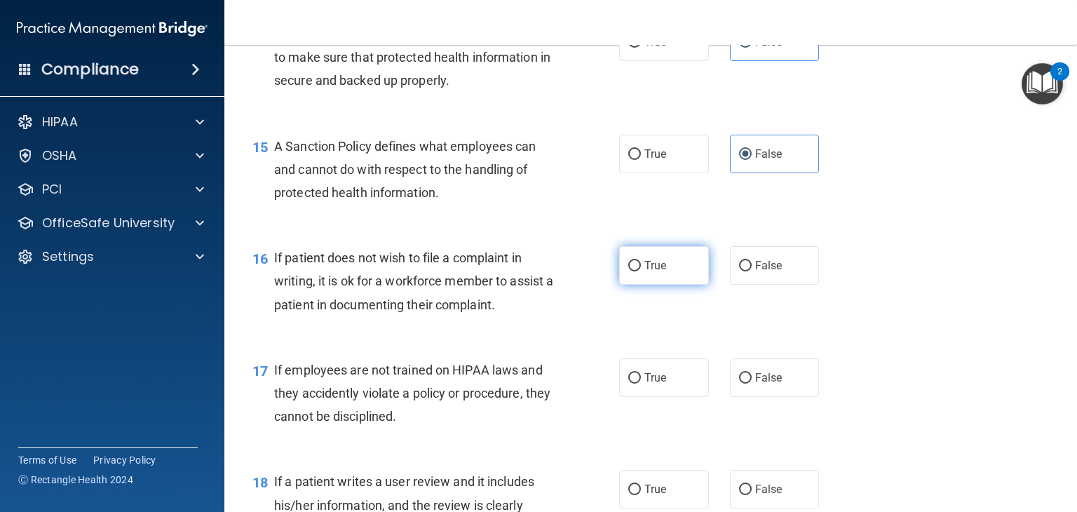
click at [673, 285] on label "True" at bounding box center [664, 265] width 90 height 39
click at [641, 271] on input "True" at bounding box center [635, 266] width 13 height 11
radio input "true"
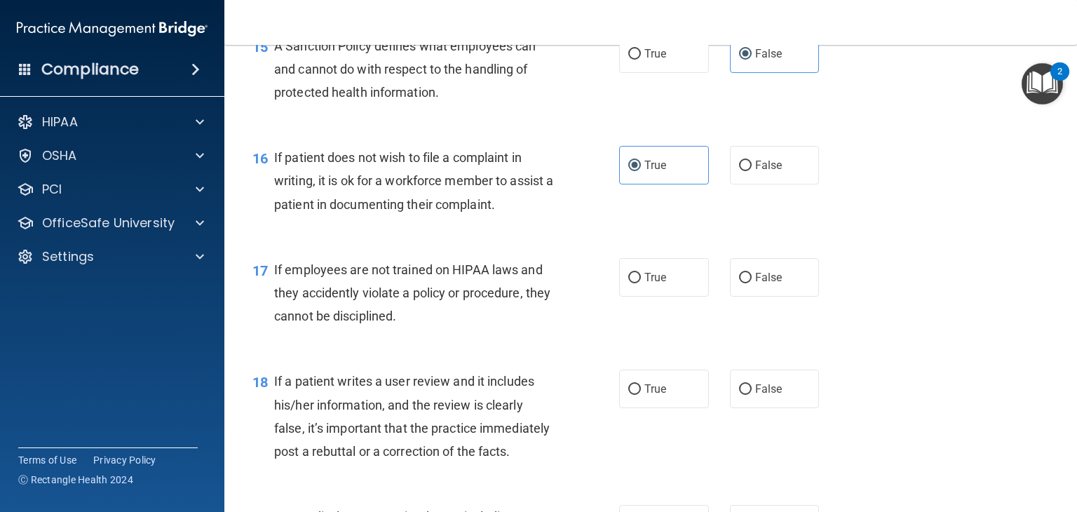
scroll to position [2104, 0]
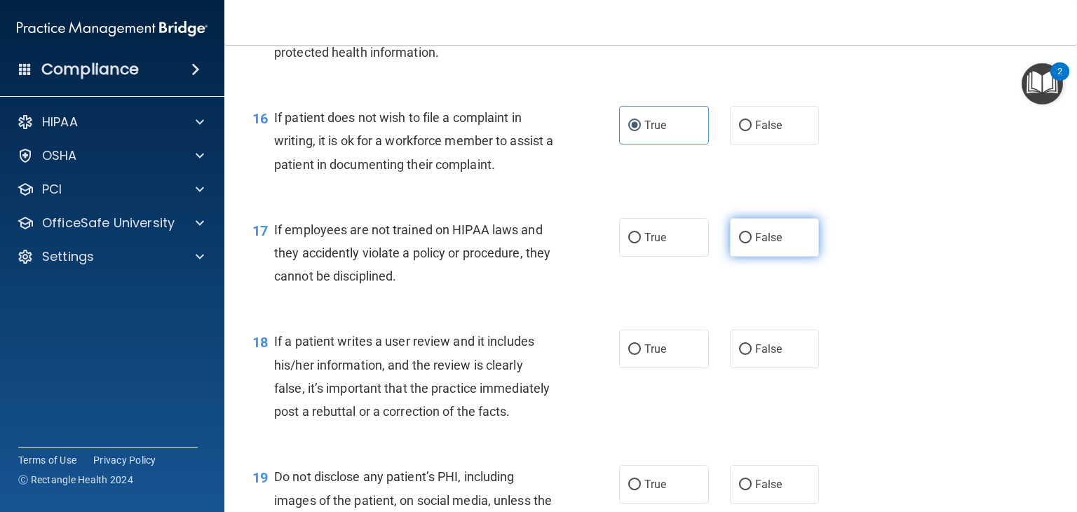
click at [730, 256] on label "False" at bounding box center [775, 237] width 90 height 39
click at [739, 243] on input "False" at bounding box center [745, 238] width 13 height 11
radio input "true"
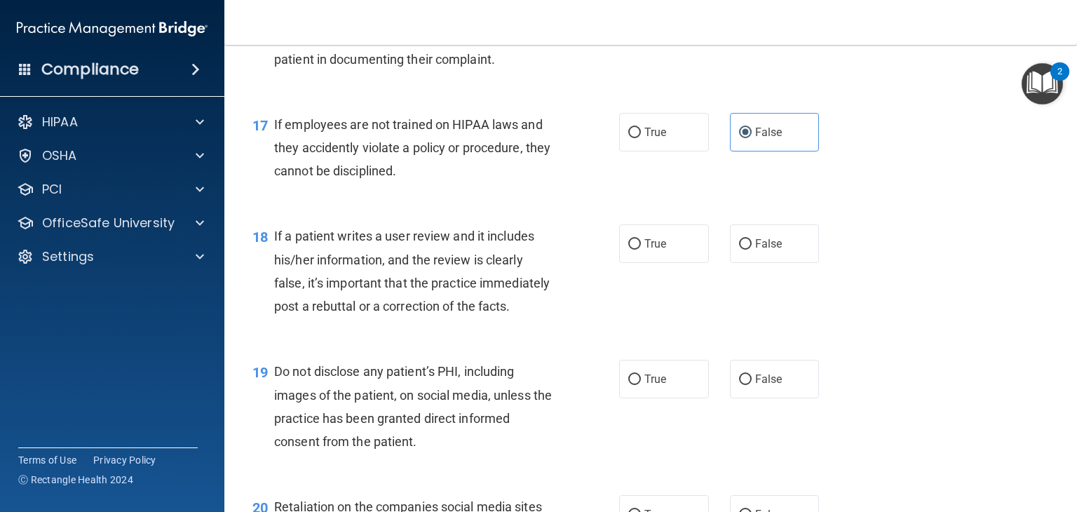
scroll to position [2245, 0]
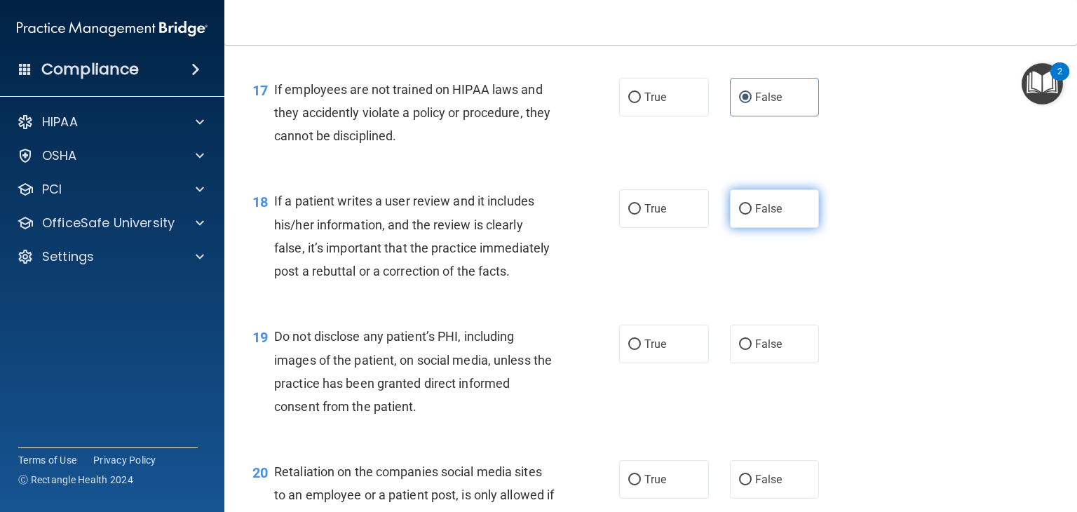
click at [770, 228] on label "False" at bounding box center [775, 208] width 90 height 39
click at [752, 215] on input "False" at bounding box center [745, 209] width 13 height 11
radio input "true"
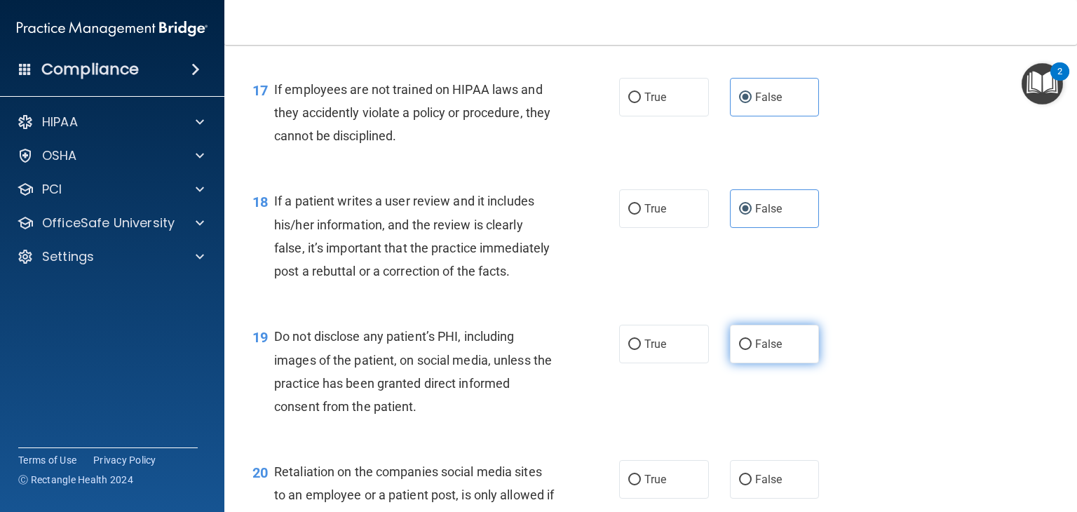
click at [739, 363] on label "False" at bounding box center [775, 344] width 90 height 39
click at [739, 350] on input "False" at bounding box center [745, 345] width 13 height 11
radio input "true"
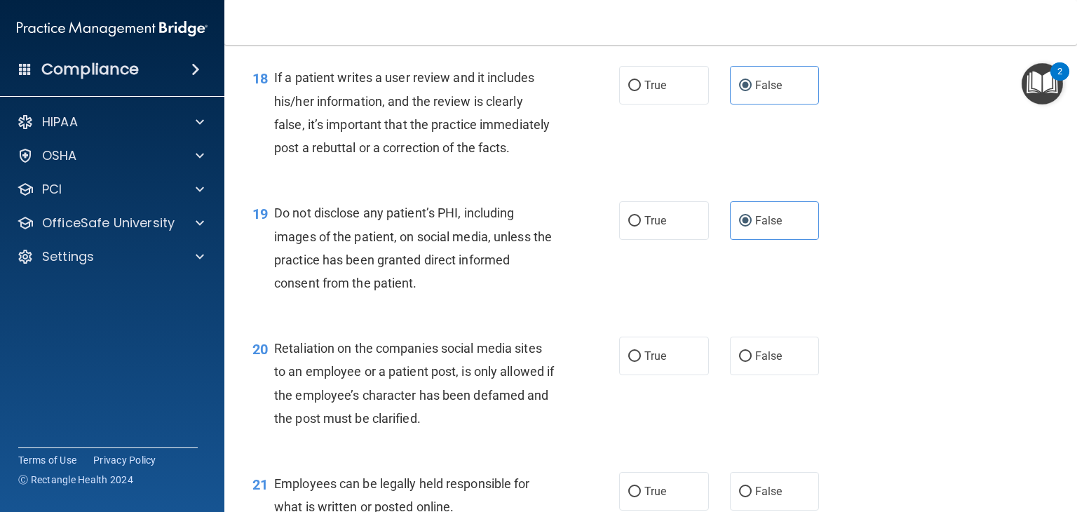
scroll to position [2455, 0]
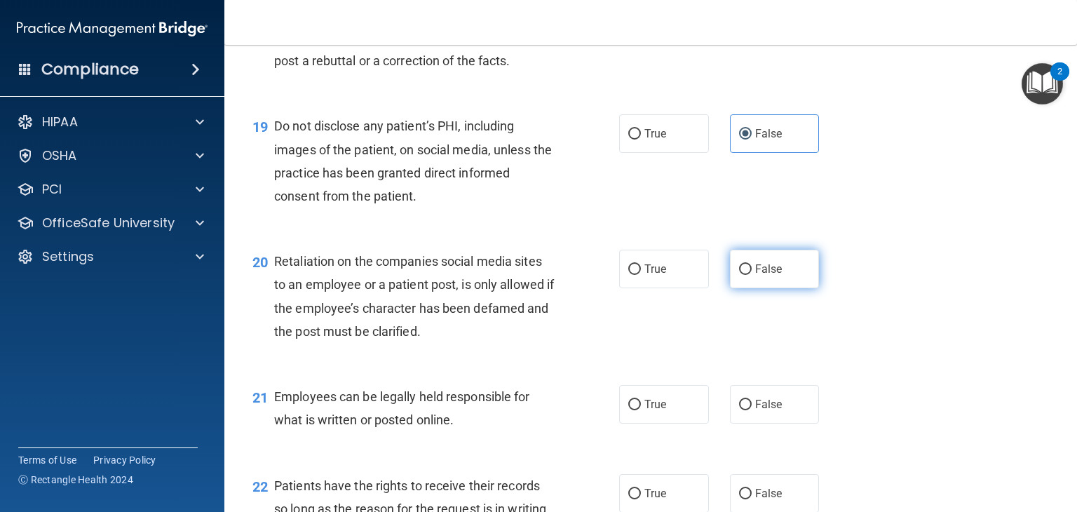
click at [766, 276] on span "False" at bounding box center [768, 268] width 27 height 13
click at [752, 275] on input "False" at bounding box center [745, 269] width 13 height 11
radio input "true"
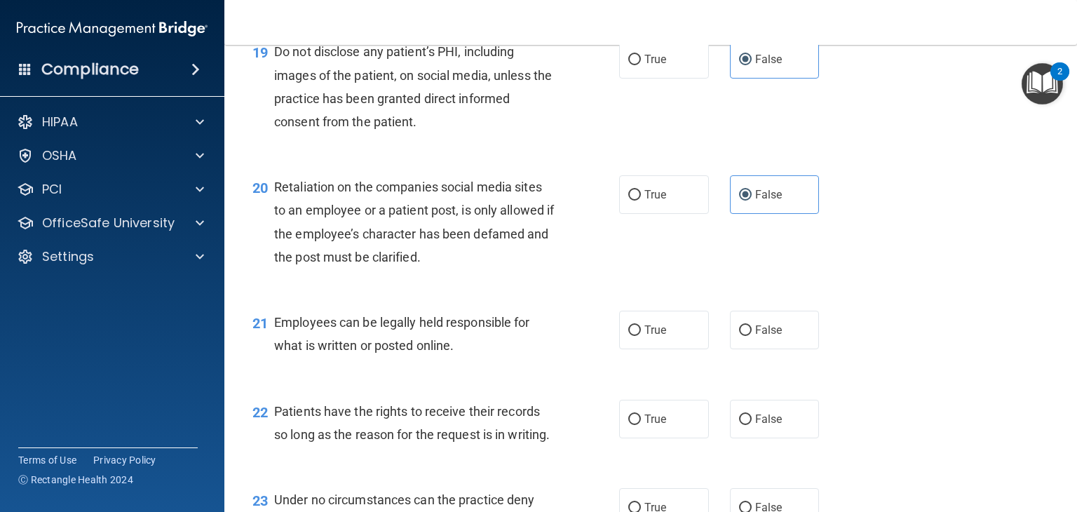
scroll to position [2595, 0]
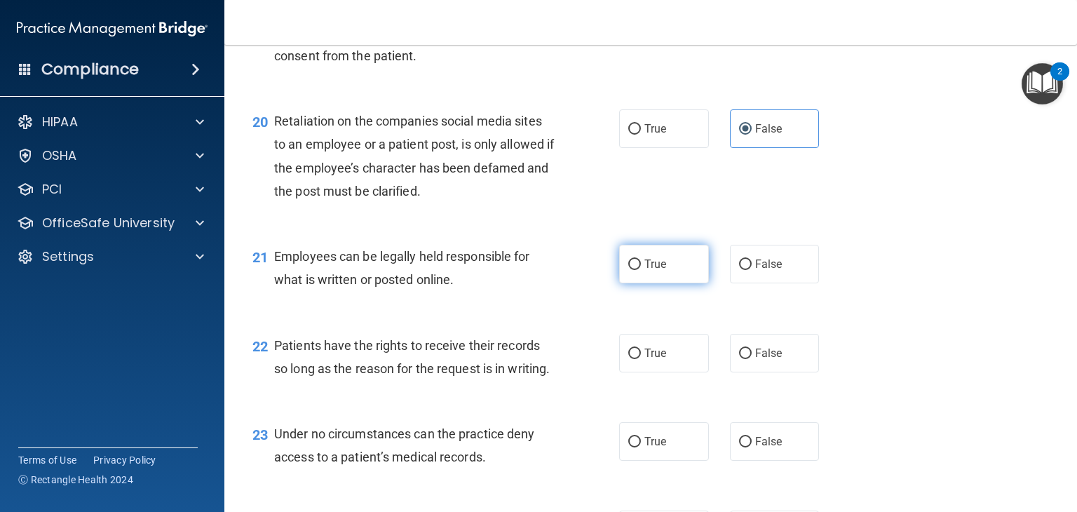
click at [688, 283] on label "True" at bounding box center [664, 264] width 90 height 39
click at [641, 270] on input "True" at bounding box center [635, 265] width 13 height 11
radio input "true"
click at [752, 372] on label "False" at bounding box center [775, 353] width 90 height 39
click at [752, 359] on input "False" at bounding box center [745, 354] width 13 height 11
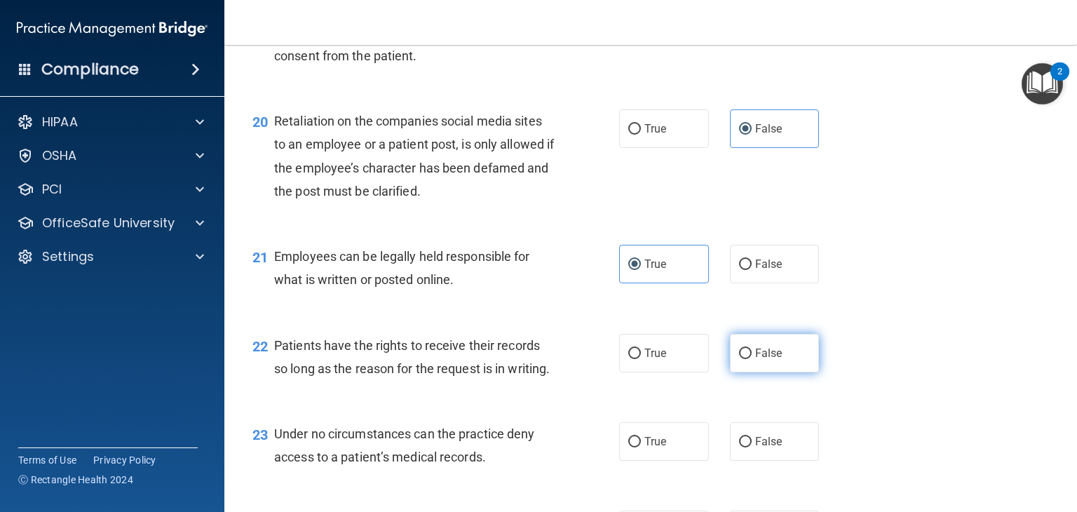
radio input "true"
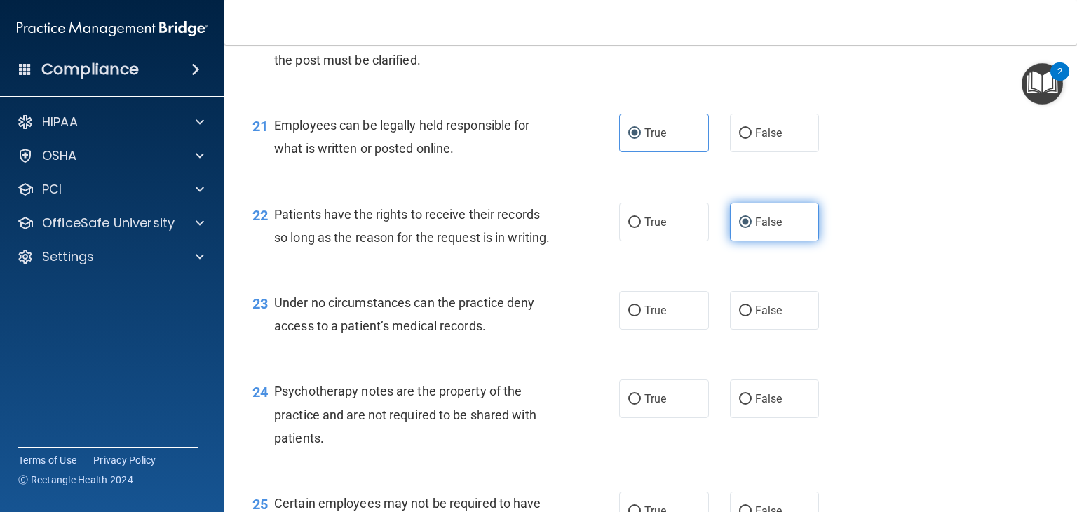
scroll to position [2806, 0]
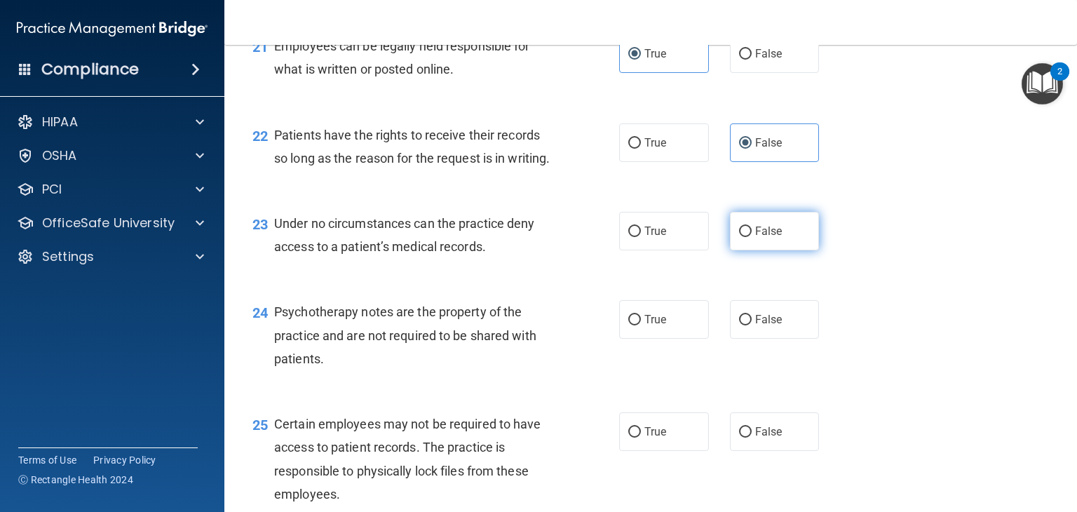
click at [741, 237] on input "False" at bounding box center [745, 232] width 13 height 11
radio input "true"
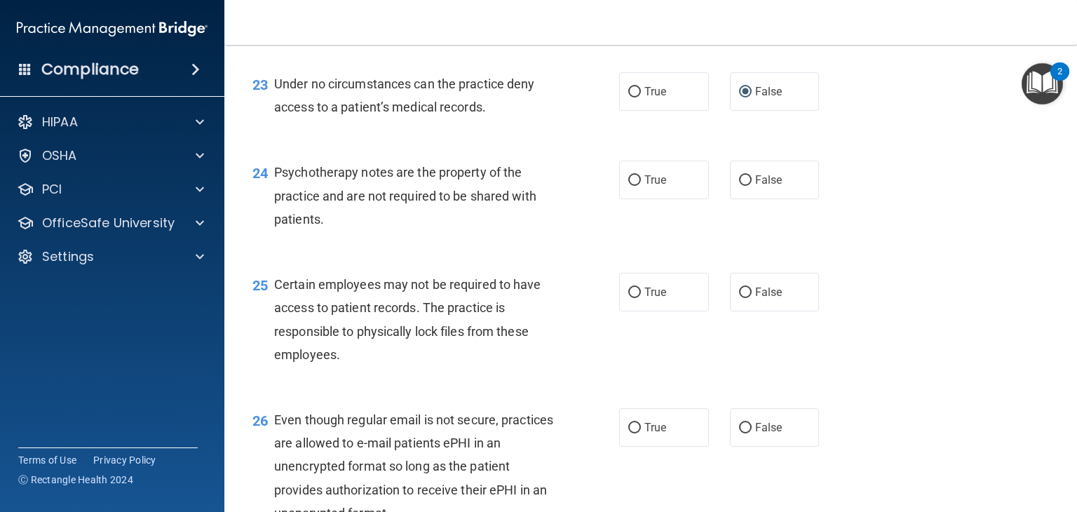
scroll to position [2946, 0]
click at [676, 199] on label "True" at bounding box center [664, 179] width 90 height 39
click at [641, 185] on input "True" at bounding box center [635, 180] width 13 height 11
radio input "true"
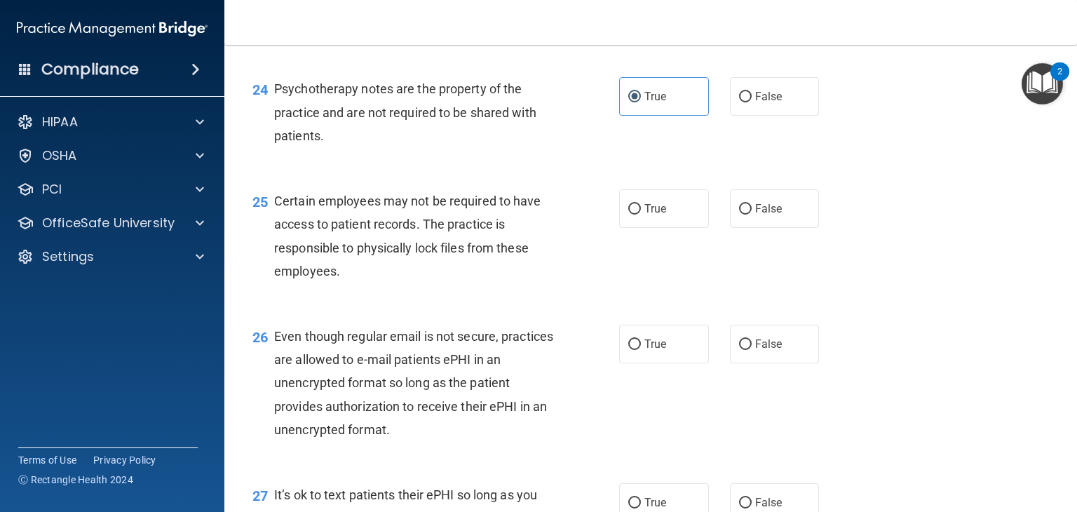
scroll to position [3086, 0]
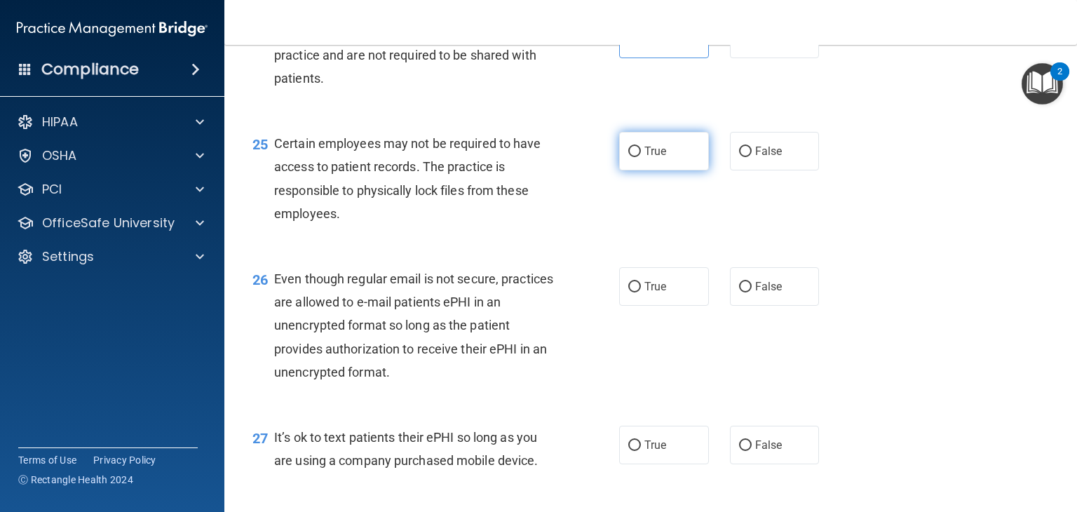
click at [682, 170] on label "True" at bounding box center [664, 151] width 90 height 39
click at [641, 157] on input "True" at bounding box center [635, 152] width 13 height 11
radio input "true"
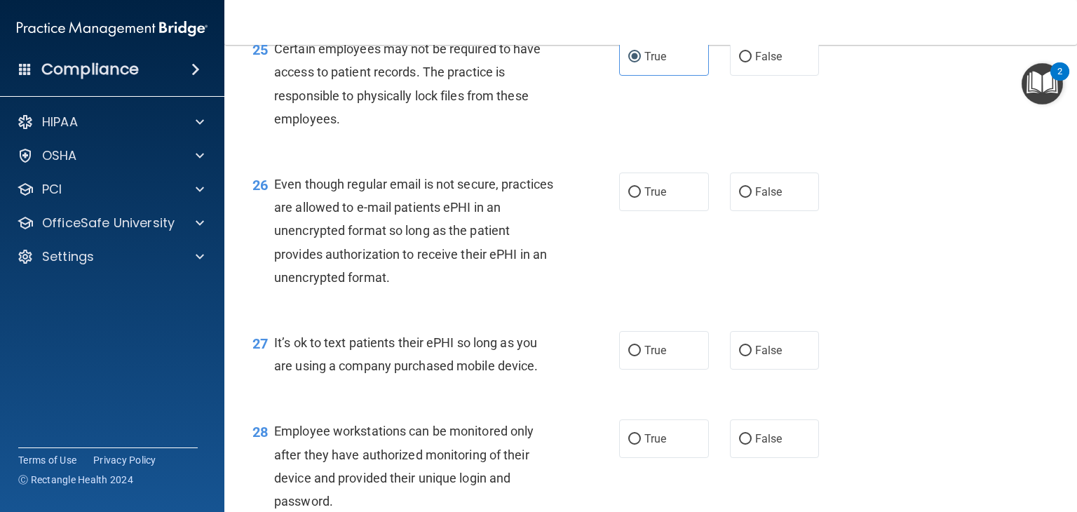
scroll to position [3227, 0]
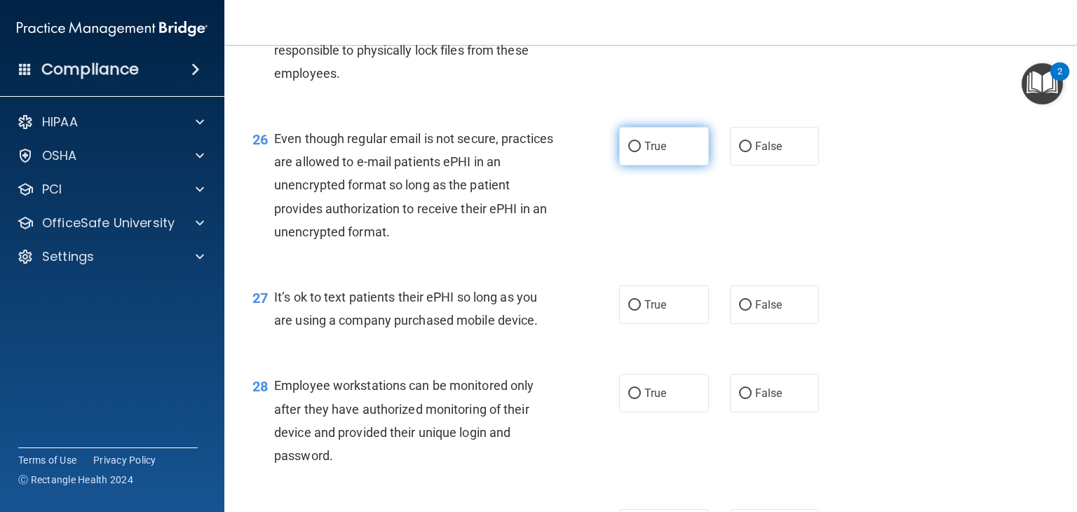
click at [671, 166] on label "True" at bounding box center [664, 146] width 90 height 39
click at [641, 152] on input "True" at bounding box center [635, 147] width 13 height 11
radio input "true"
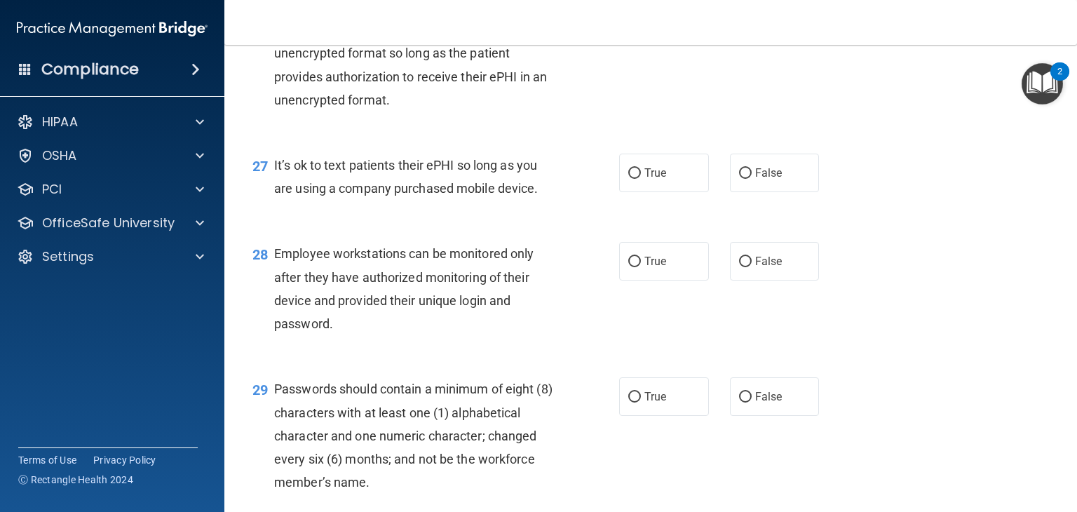
scroll to position [3367, 0]
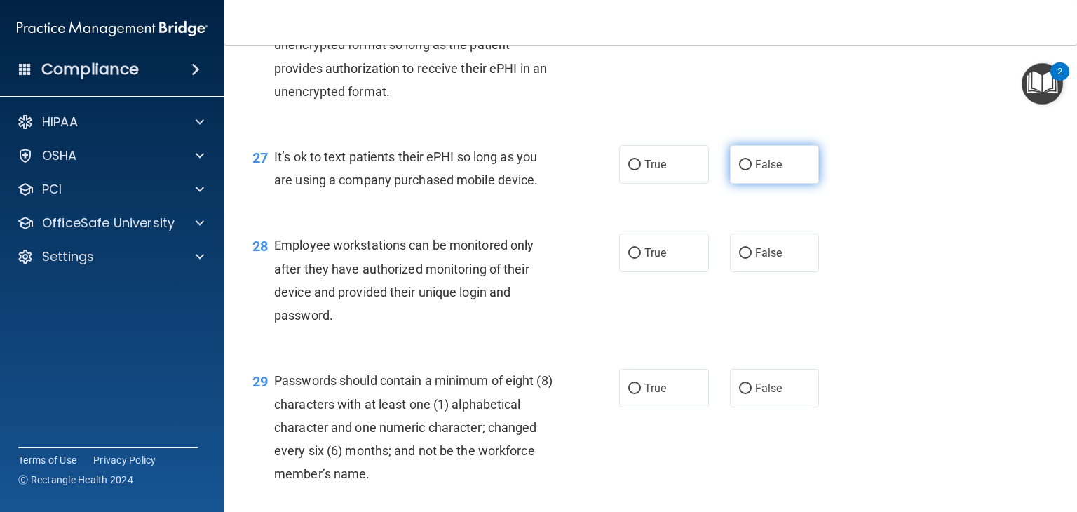
click at [746, 184] on label "False" at bounding box center [775, 164] width 90 height 39
click at [746, 170] on input "False" at bounding box center [745, 165] width 13 height 11
radio input "true"
click at [738, 272] on label "False" at bounding box center [775, 253] width 90 height 39
click at [739, 259] on input "False" at bounding box center [745, 253] width 13 height 11
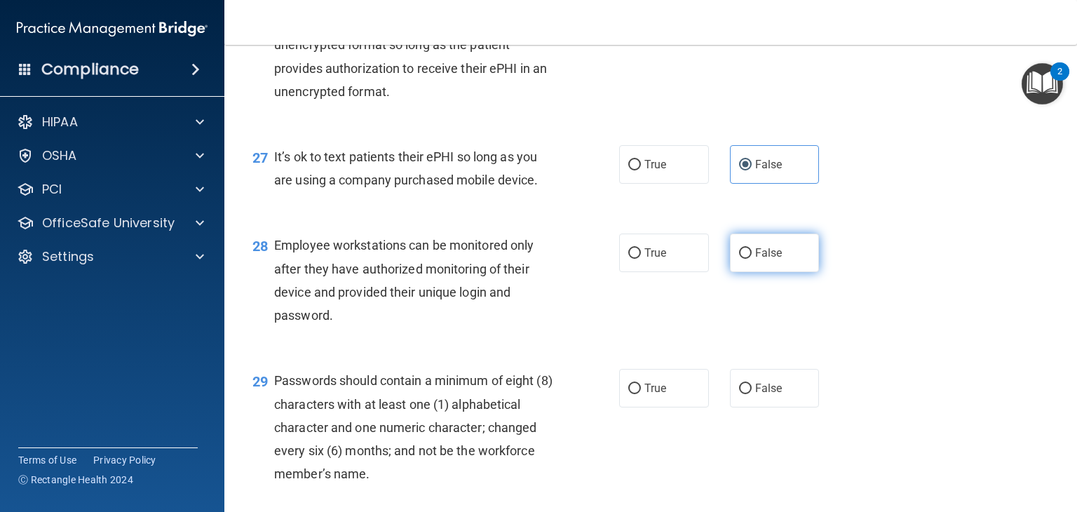
radio input "true"
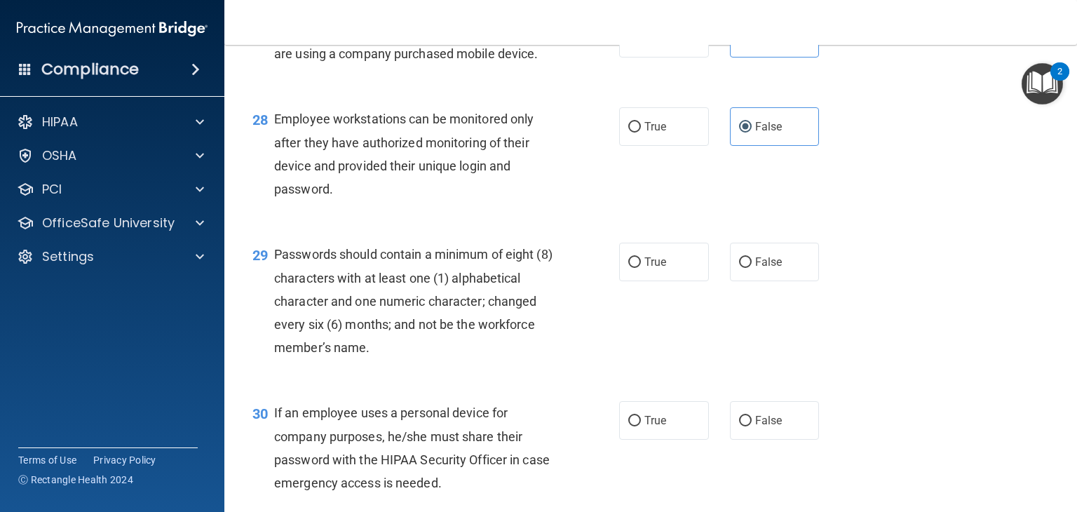
scroll to position [3507, 0]
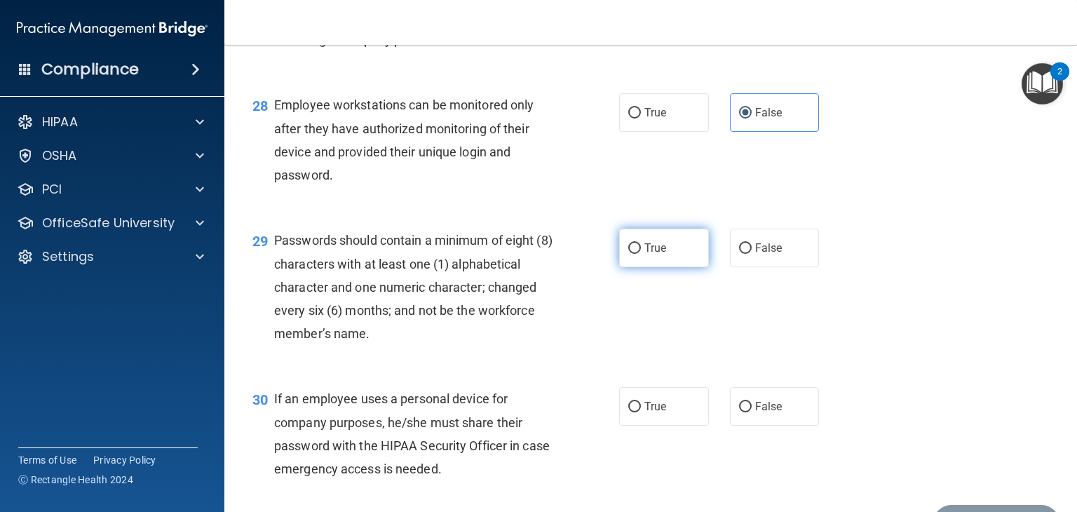
click at [697, 267] on label "True" at bounding box center [664, 248] width 90 height 39
click at [641, 254] on input "True" at bounding box center [635, 248] width 13 height 11
radio input "true"
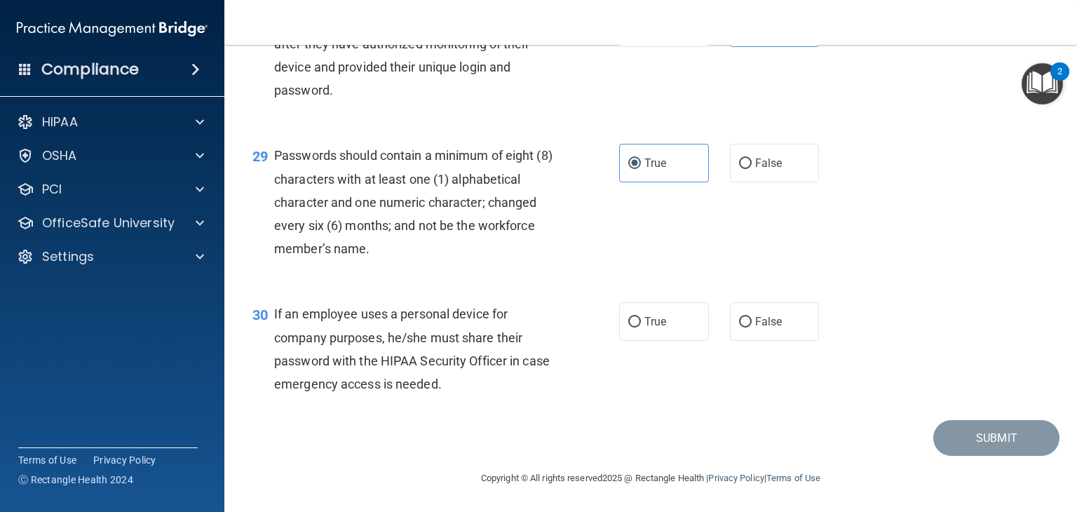
scroll to position [3648, 0]
click at [677, 341] on label "True" at bounding box center [664, 321] width 90 height 39
click at [641, 328] on input "True" at bounding box center [635, 322] width 13 height 11
radio input "true"
click at [965, 447] on button "Submit" at bounding box center [997, 438] width 126 height 36
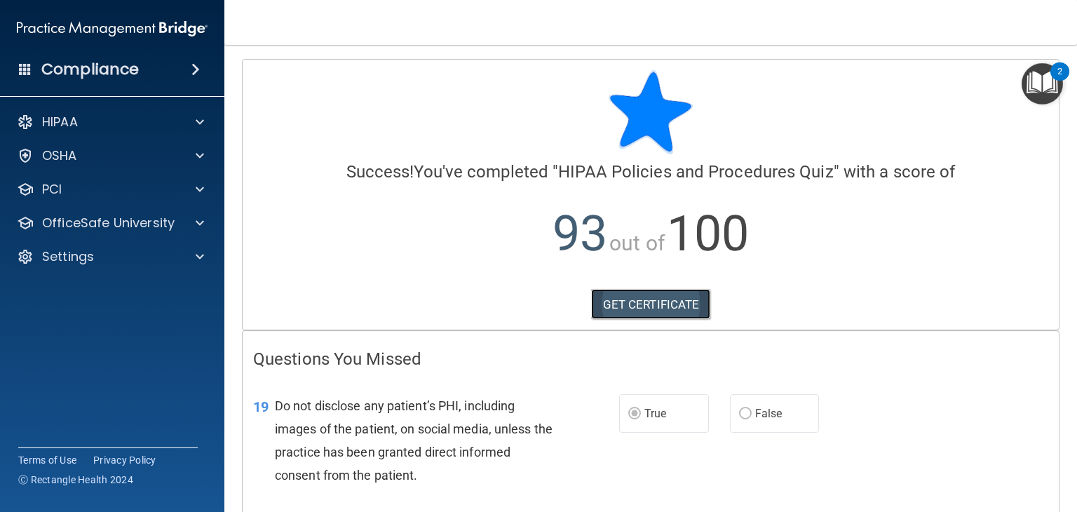
click at [645, 304] on link "GET CERTIFICATE" at bounding box center [651, 304] width 120 height 31
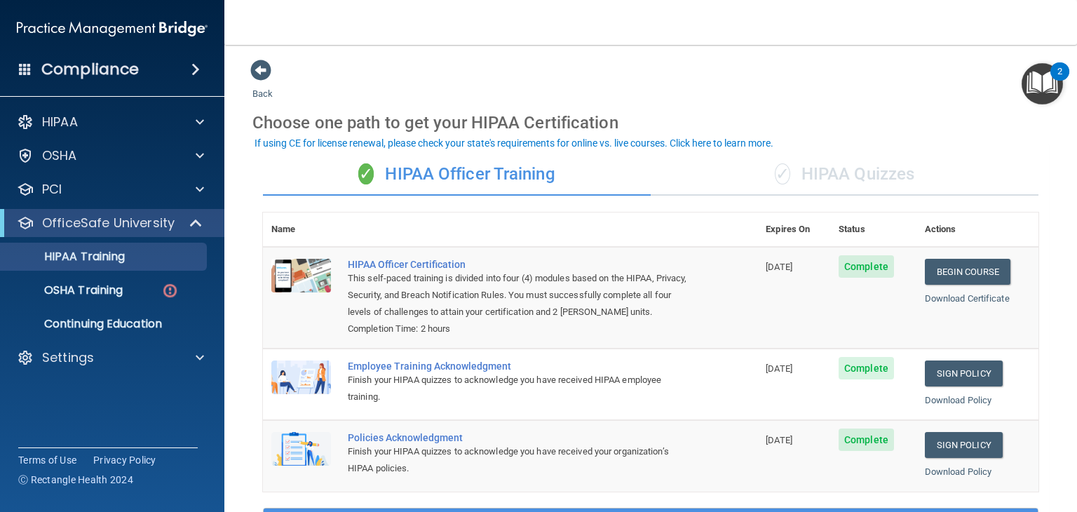
click at [831, 166] on div "✓ HIPAA Quizzes" at bounding box center [845, 175] width 388 height 42
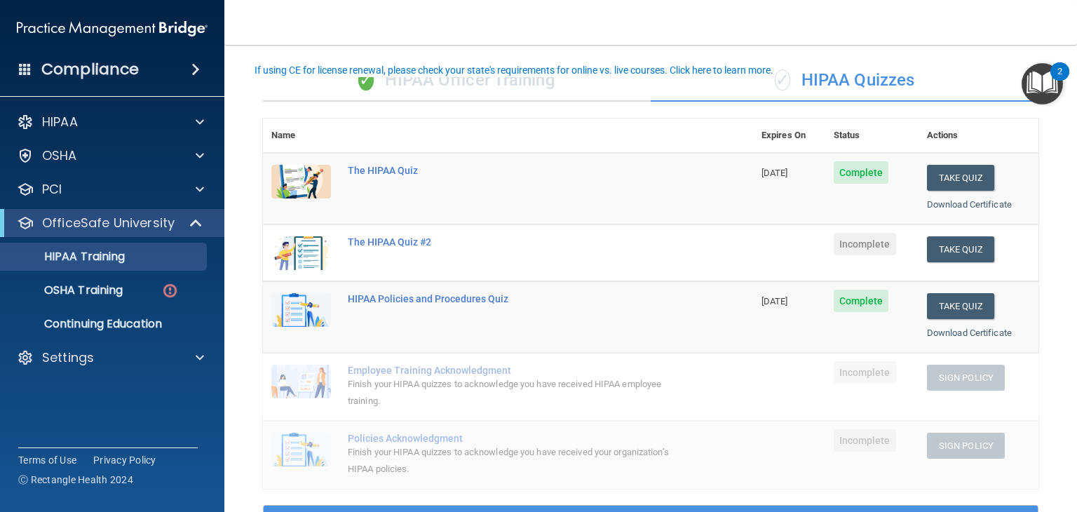
scroll to position [140, 0]
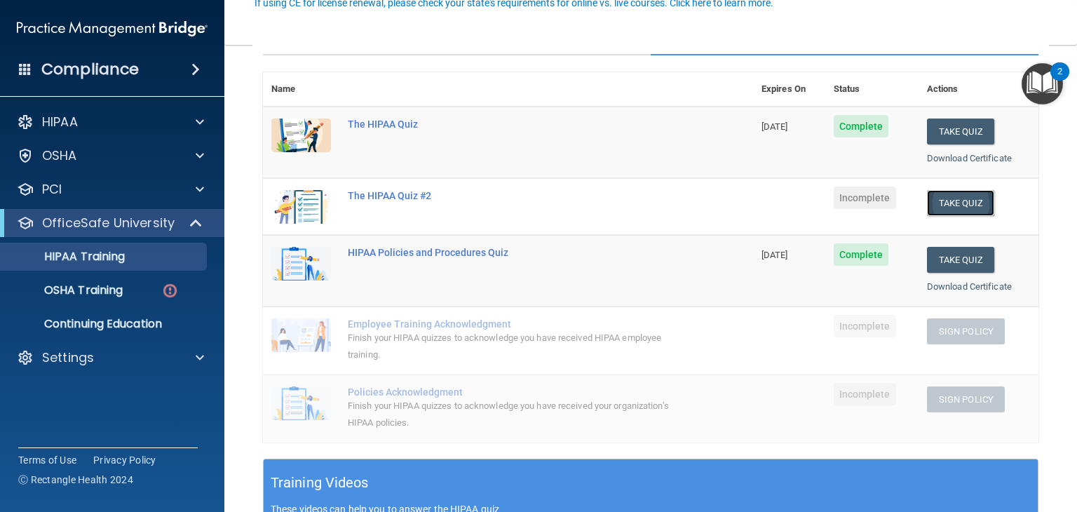
click at [937, 195] on button "Take Quiz" at bounding box center [960, 203] width 67 height 26
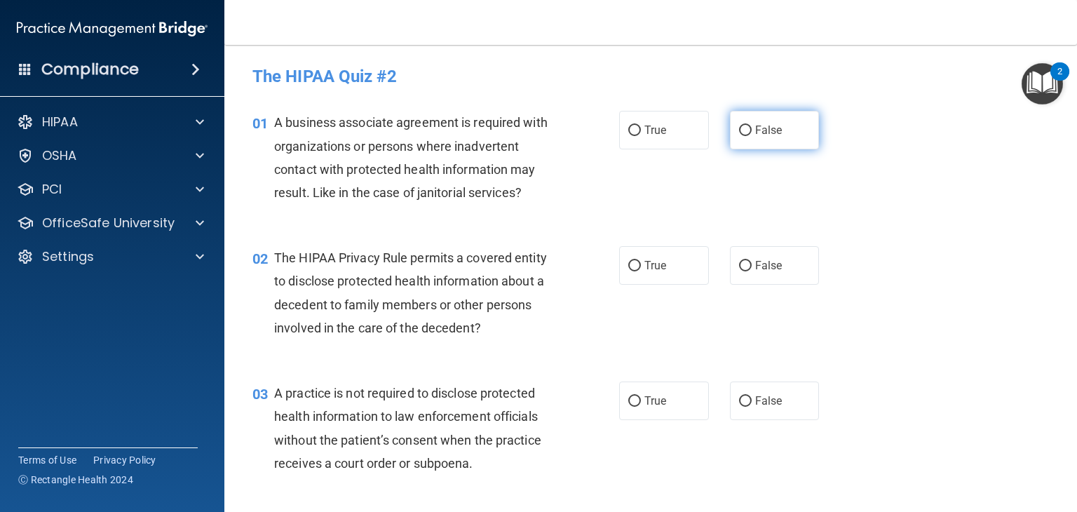
click at [749, 122] on label "False" at bounding box center [775, 130] width 90 height 39
click at [749, 126] on input "False" at bounding box center [745, 131] width 13 height 11
radio input "true"
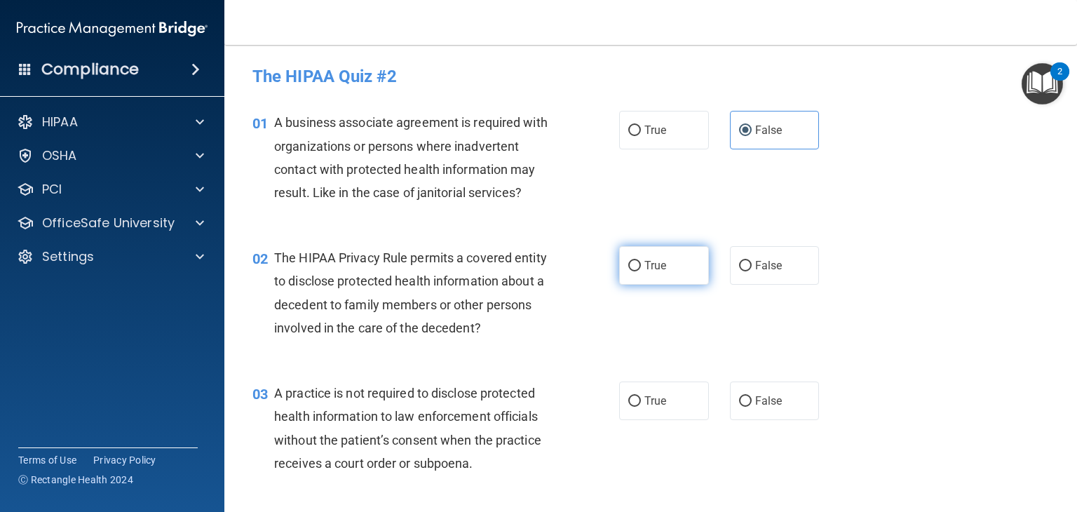
click at [666, 273] on label "True" at bounding box center [664, 265] width 90 height 39
click at [641, 271] on input "True" at bounding box center [635, 266] width 13 height 11
radio input "true"
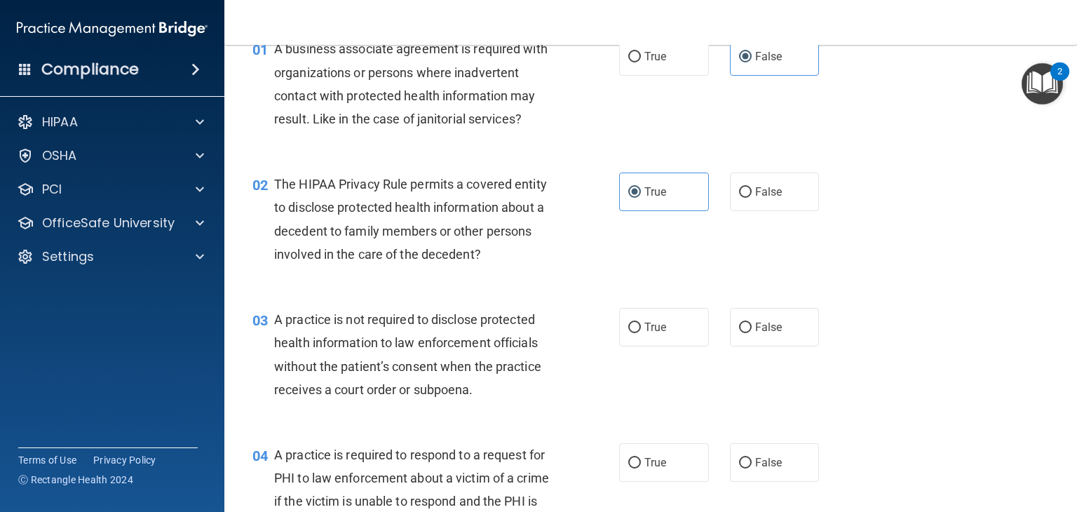
scroll to position [140, 0]
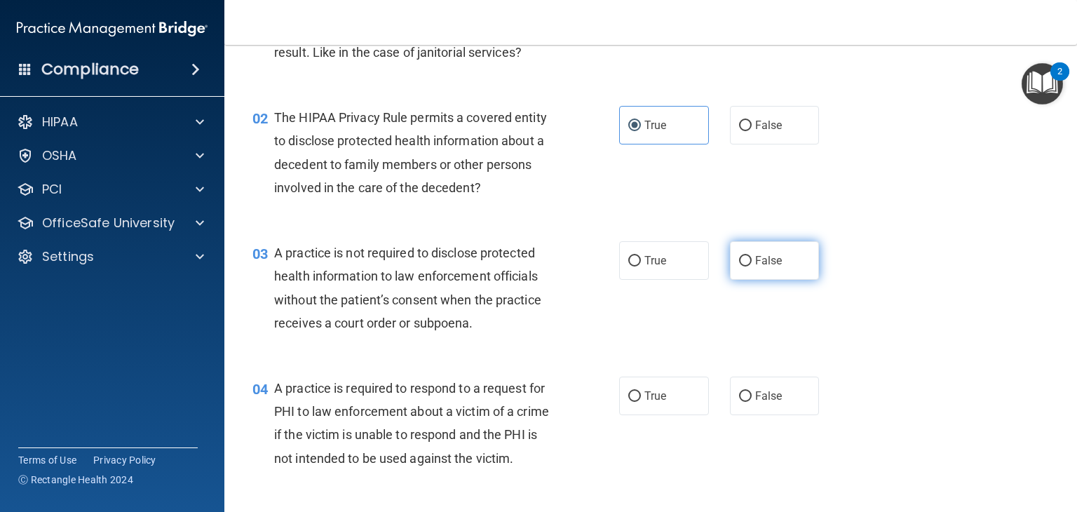
click at [748, 252] on label "False" at bounding box center [775, 260] width 90 height 39
click at [748, 256] on input "False" at bounding box center [745, 261] width 13 height 11
radio input "true"
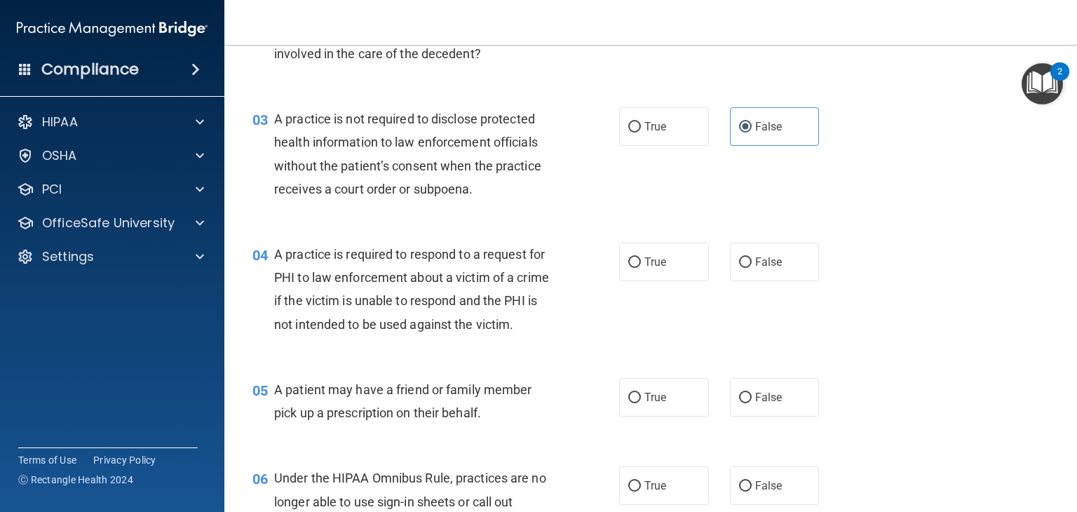
scroll to position [281, 0]
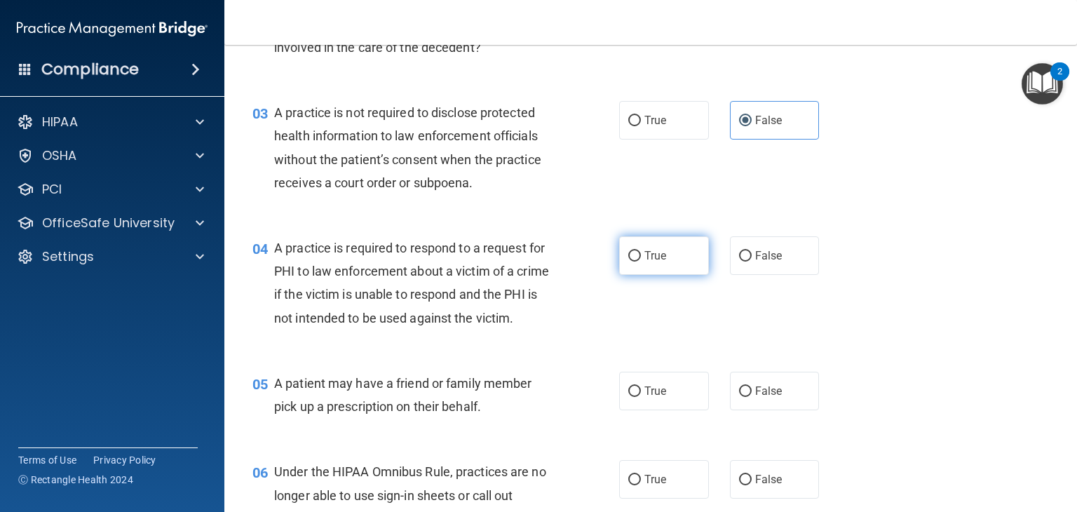
click at [660, 260] on span "True" at bounding box center [656, 255] width 22 height 13
click at [641, 260] on input "True" at bounding box center [635, 256] width 13 height 11
radio input "true"
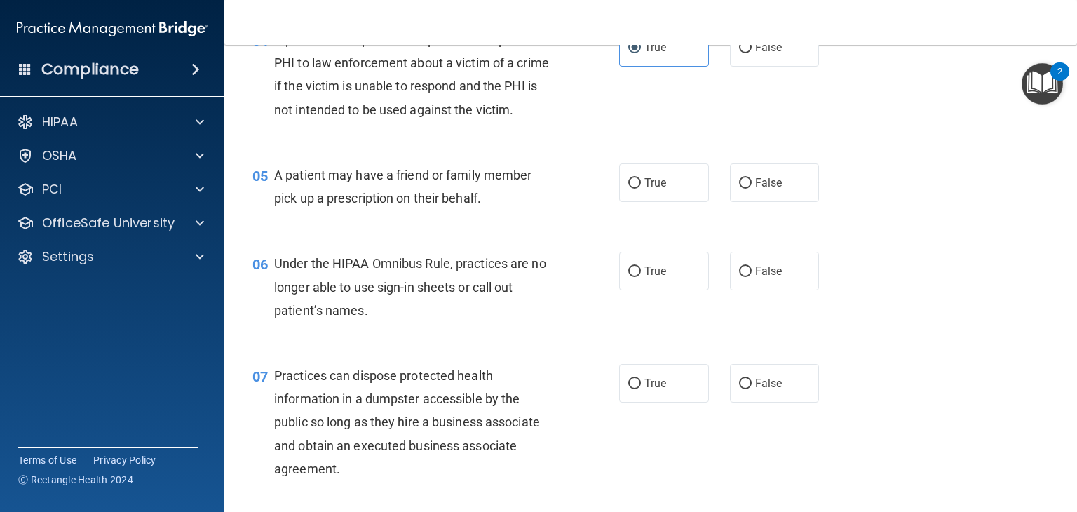
scroll to position [491, 0]
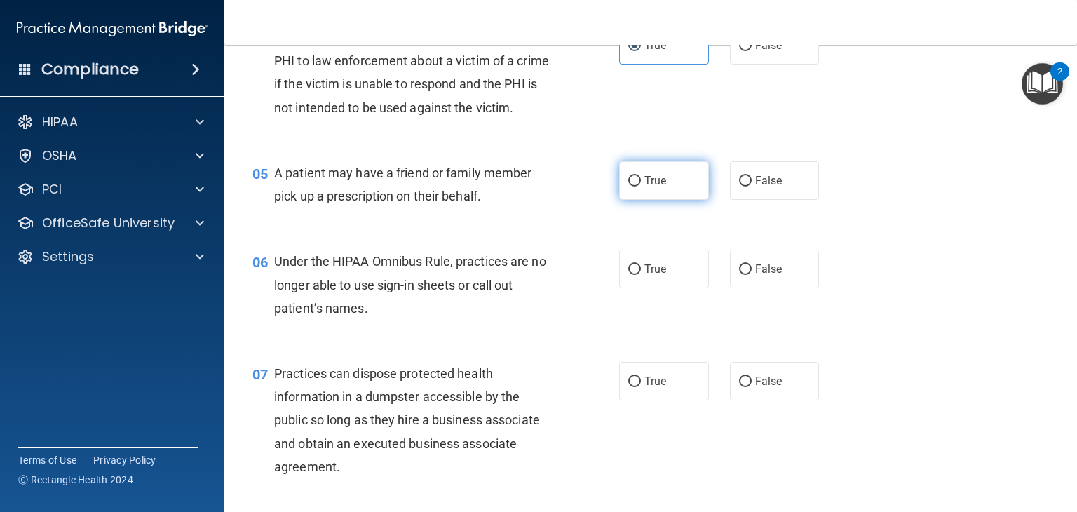
click at [652, 187] on span "True" at bounding box center [656, 180] width 22 height 13
click at [641, 187] on input "True" at bounding box center [635, 181] width 13 height 11
radio input "true"
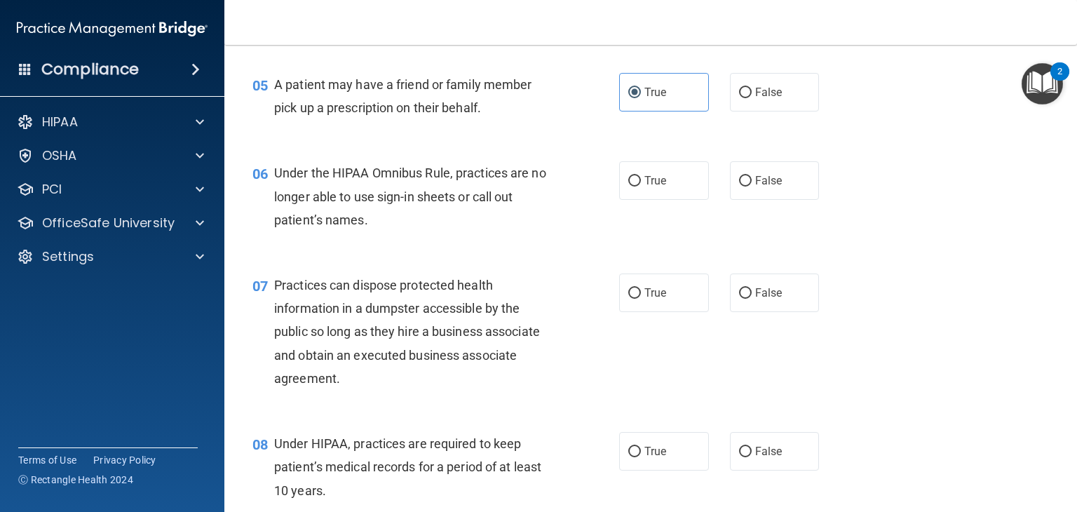
scroll to position [631, 0]
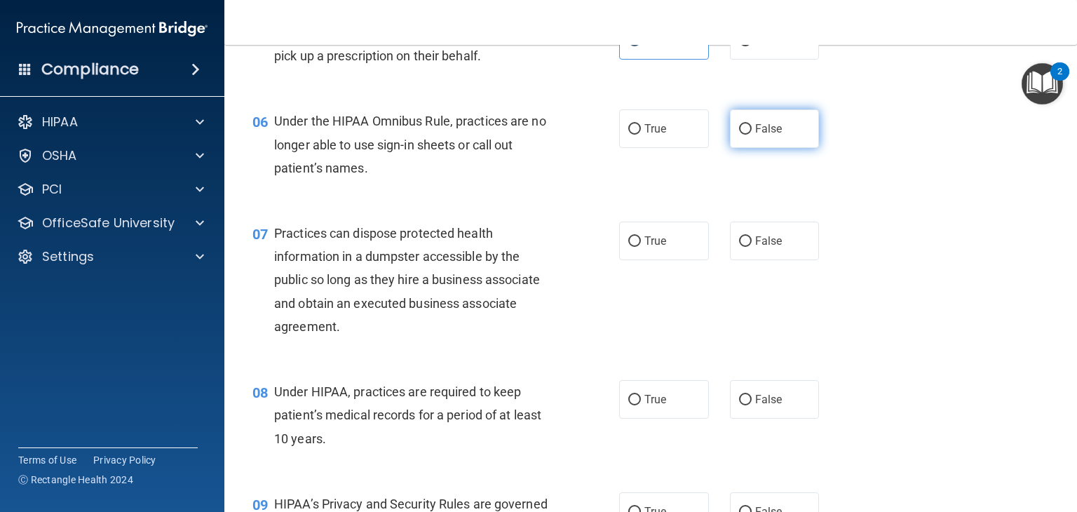
click at [783, 148] on label "False" at bounding box center [775, 128] width 90 height 39
click at [752, 135] on input "False" at bounding box center [745, 129] width 13 height 11
radio input "true"
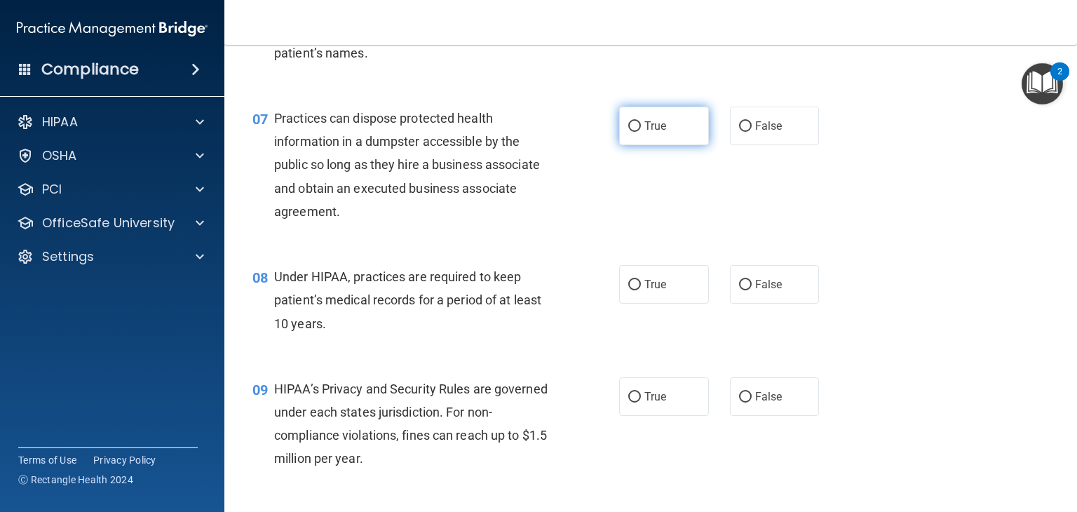
scroll to position [772, 0]
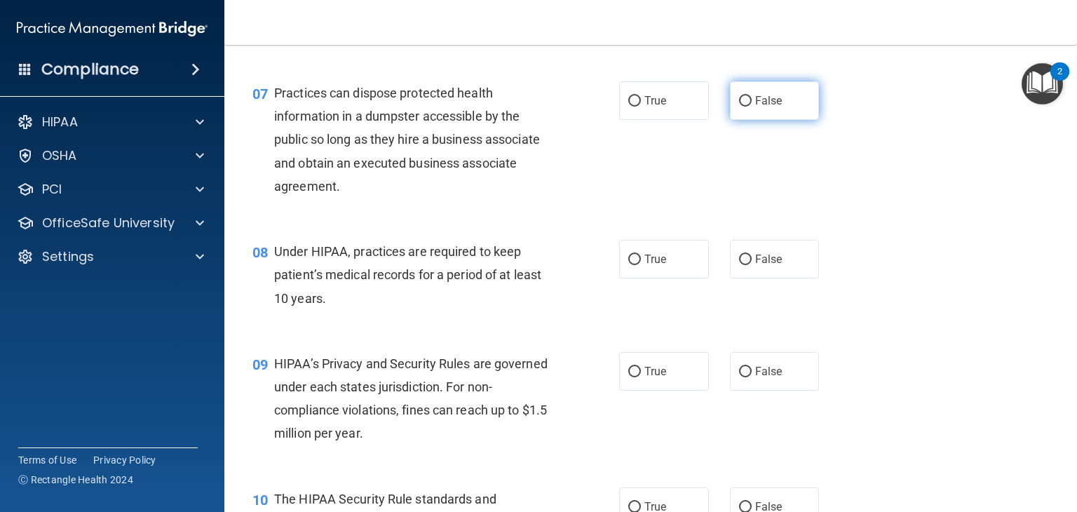
click at [731, 120] on label "False" at bounding box center [775, 100] width 90 height 39
click at [739, 107] on input "False" at bounding box center [745, 101] width 13 height 11
radio input "true"
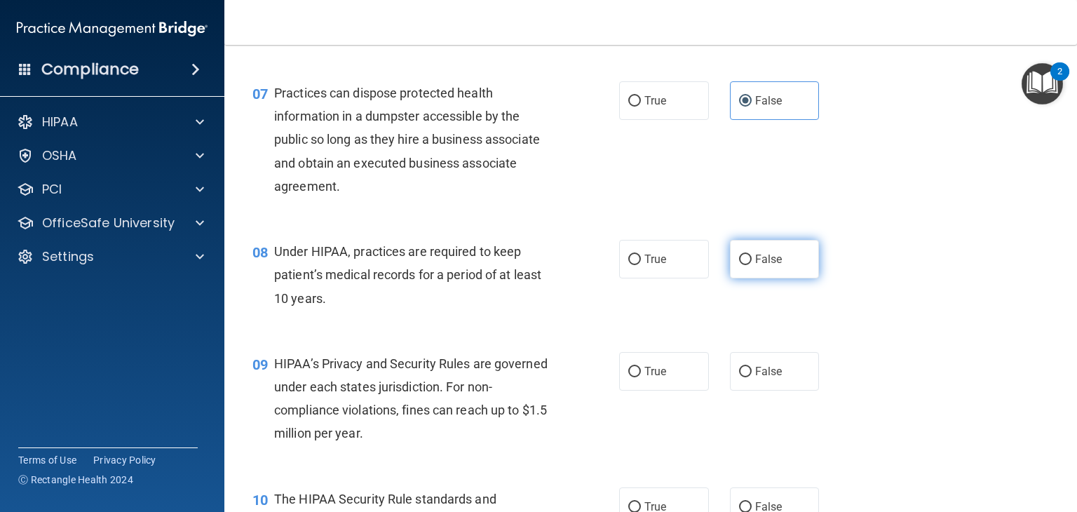
click at [769, 266] on span "False" at bounding box center [768, 259] width 27 height 13
click at [752, 265] on input "False" at bounding box center [745, 260] width 13 height 11
radio input "true"
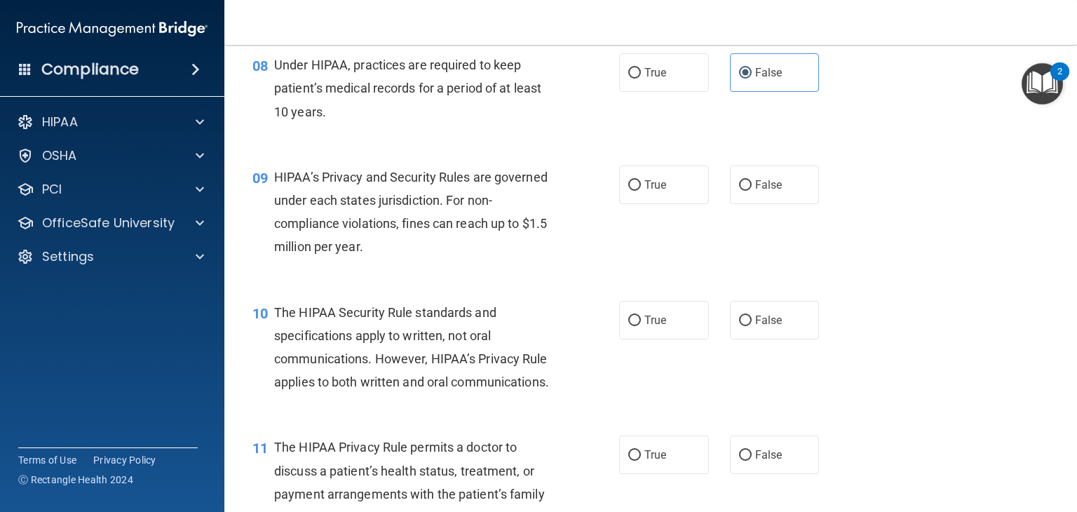
scroll to position [982, 0]
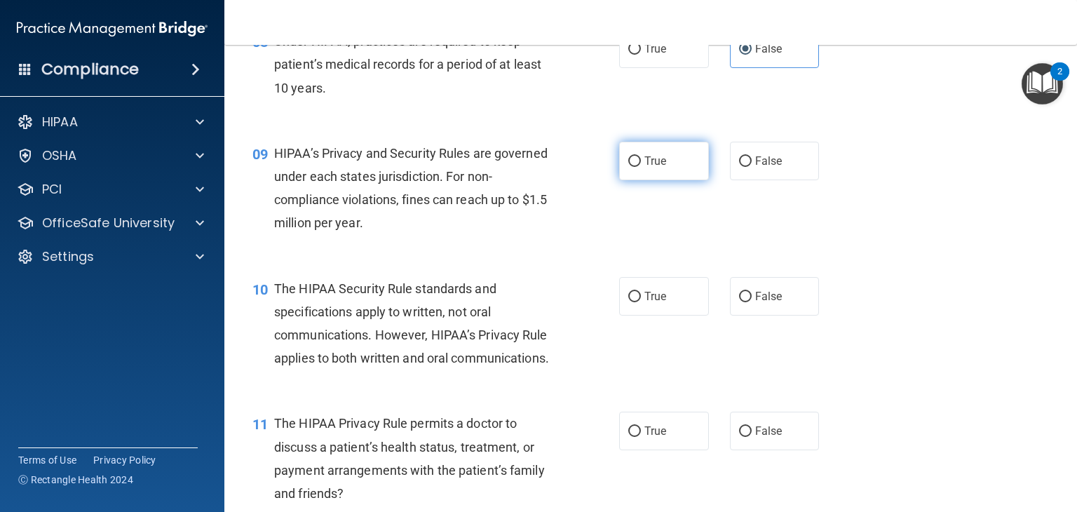
click at [673, 180] on label "True" at bounding box center [664, 161] width 90 height 39
click at [641, 167] on input "True" at bounding box center [635, 161] width 13 height 11
radio input "true"
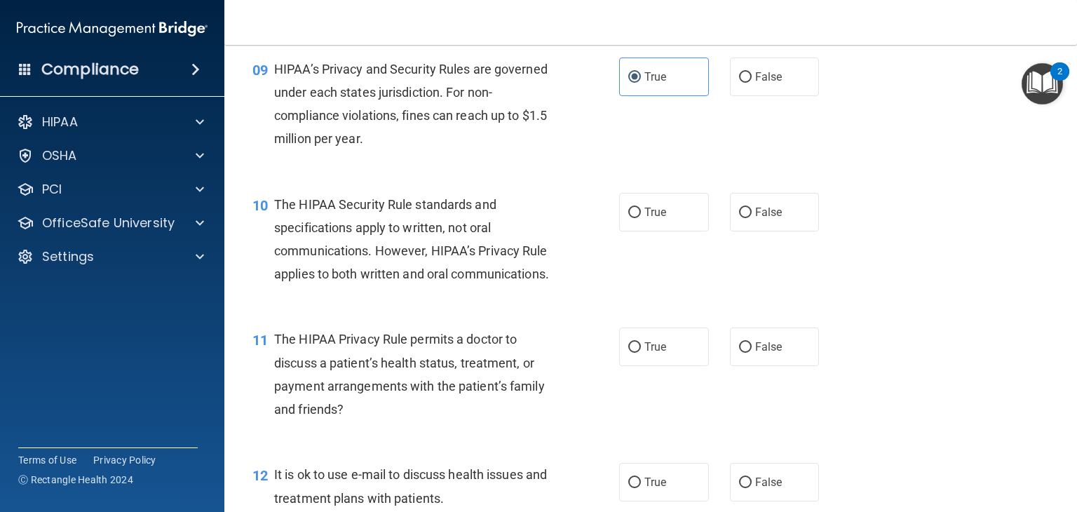
scroll to position [1122, 0]
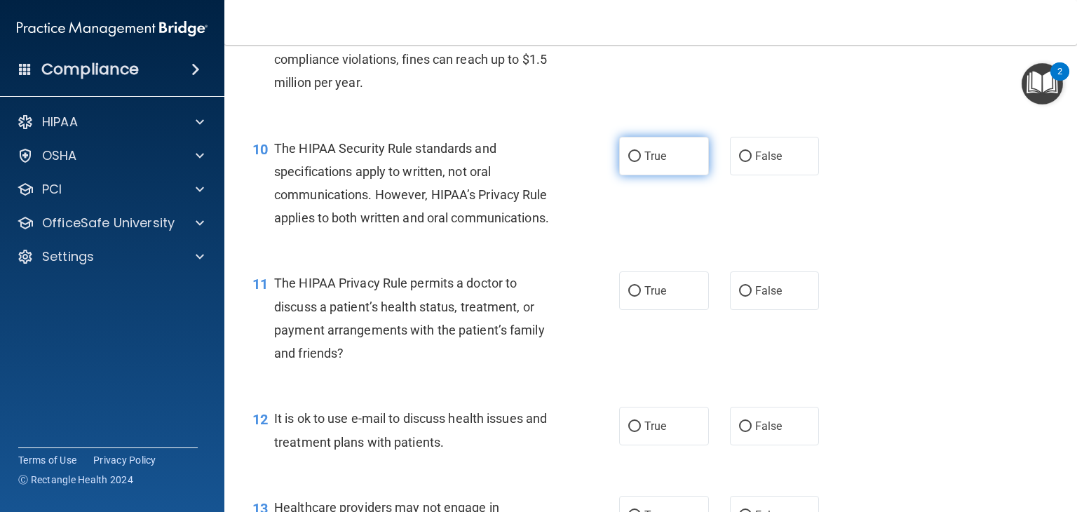
click at [650, 175] on label "True" at bounding box center [664, 156] width 90 height 39
click at [641, 162] on input "True" at bounding box center [635, 157] width 13 height 11
radio input "true"
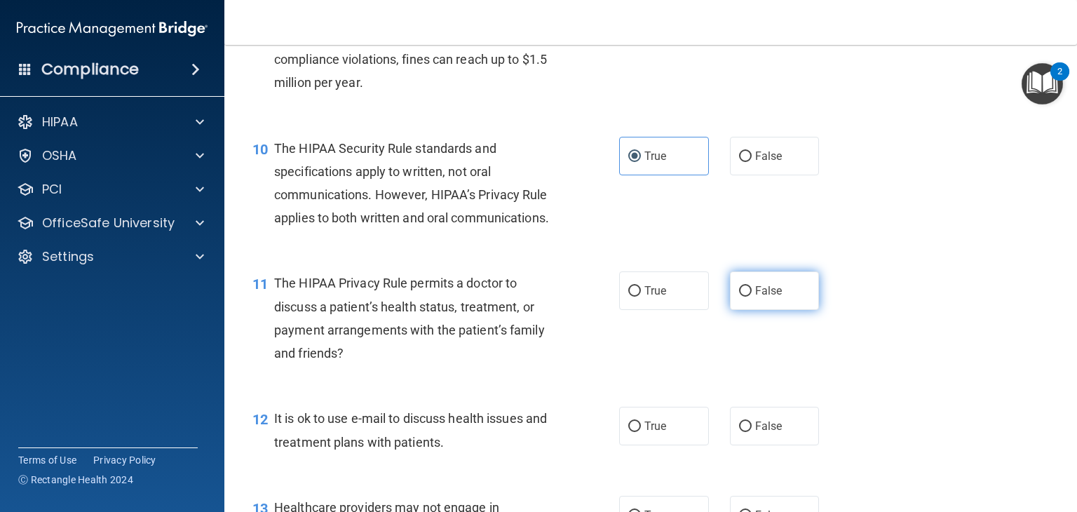
click at [751, 310] on label "False" at bounding box center [775, 290] width 90 height 39
click at [751, 297] on input "False" at bounding box center [745, 291] width 13 height 11
radio input "true"
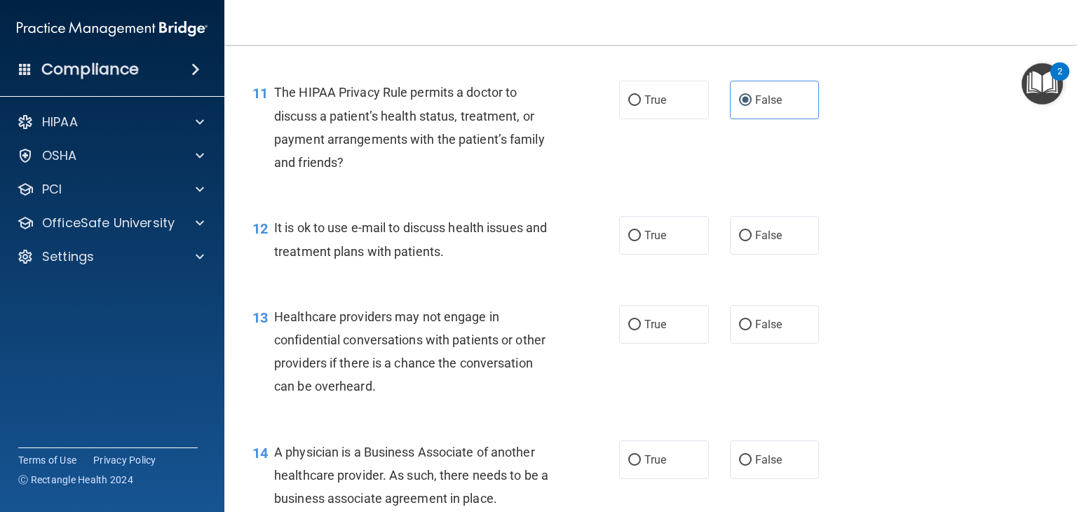
scroll to position [1333, 0]
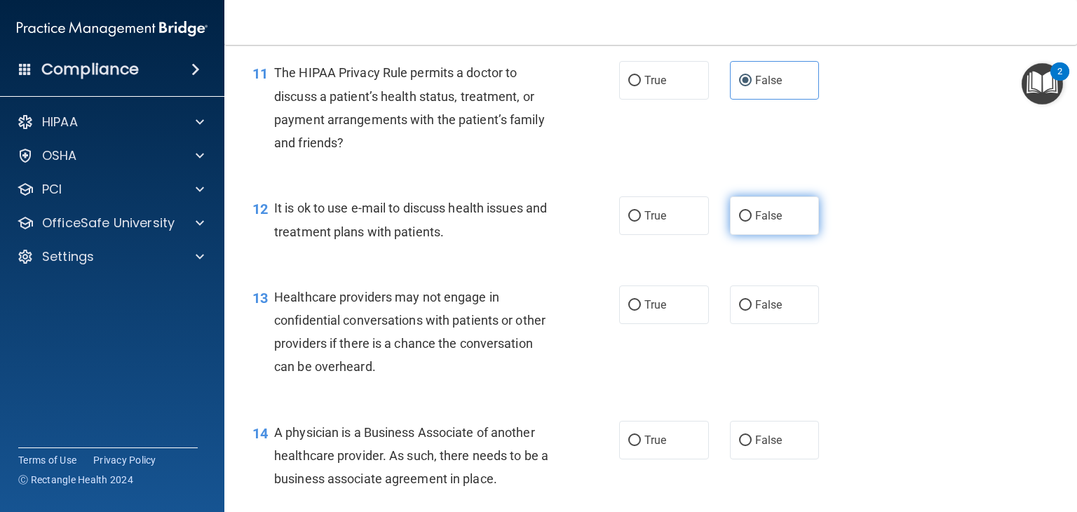
click at [757, 235] on label "False" at bounding box center [775, 215] width 90 height 39
click at [752, 222] on input "False" at bounding box center [745, 216] width 13 height 11
radio input "true"
click at [635, 324] on label "True" at bounding box center [664, 304] width 90 height 39
click at [635, 311] on input "True" at bounding box center [635, 305] width 13 height 11
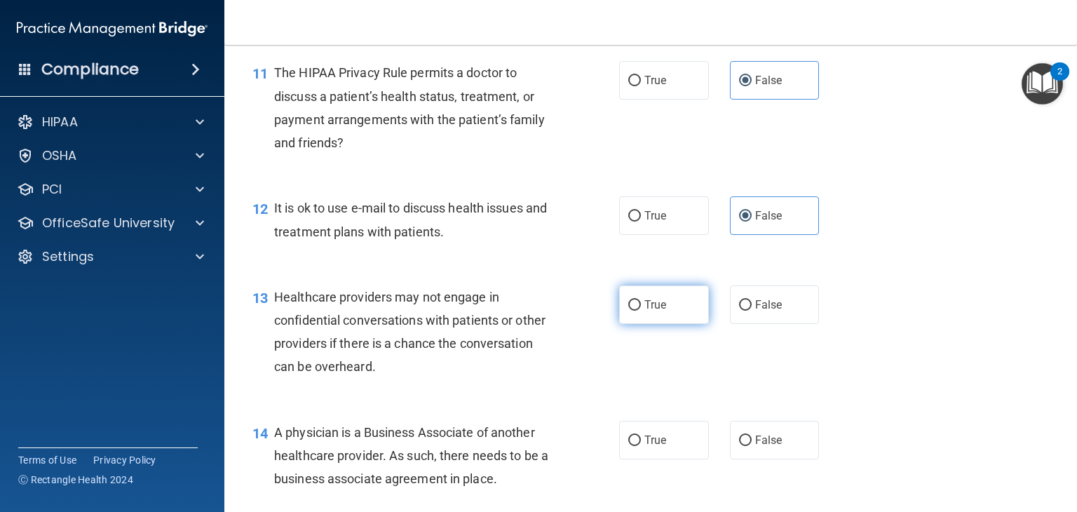
radio input "true"
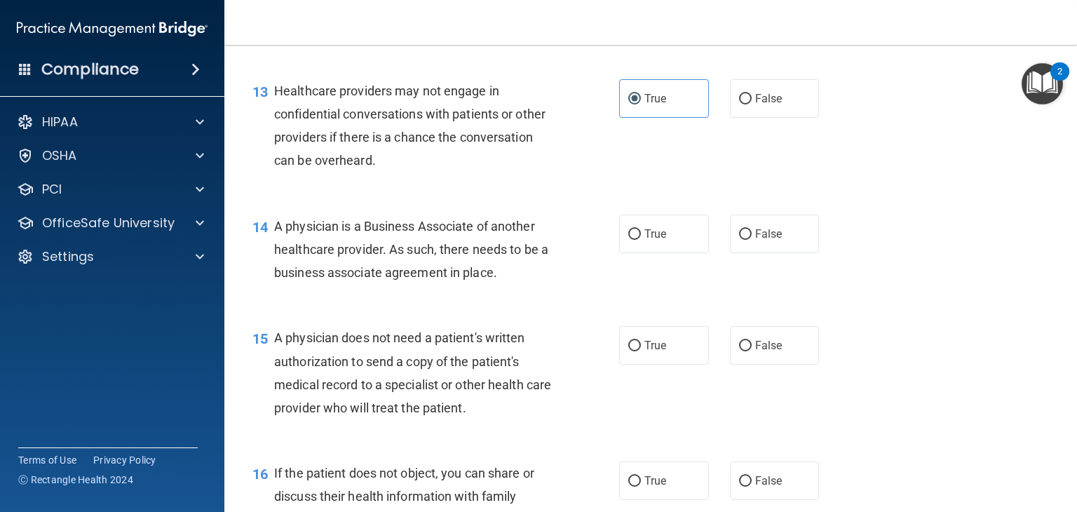
scroll to position [1543, 0]
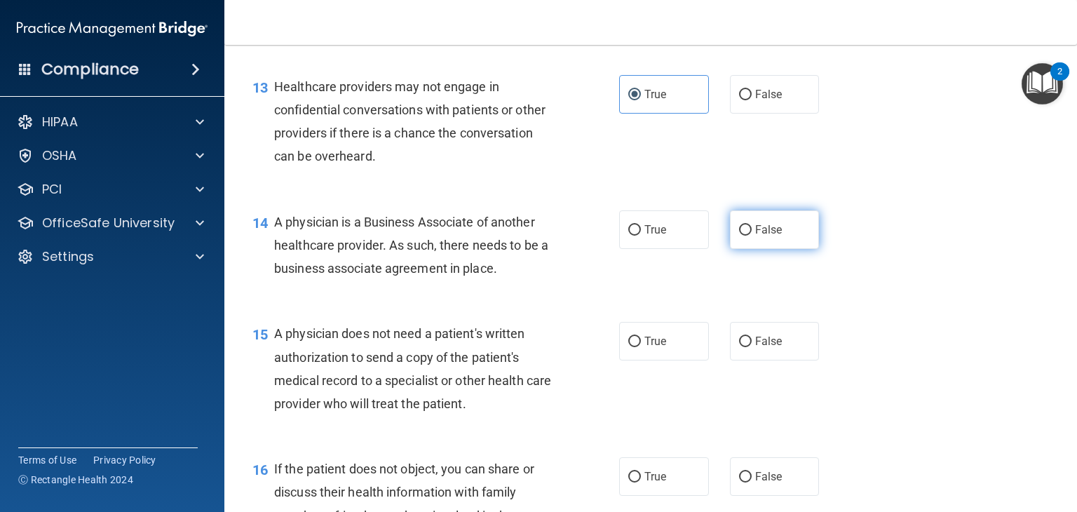
click at [747, 249] on label "False" at bounding box center [775, 229] width 90 height 39
click at [747, 236] on input "False" at bounding box center [745, 230] width 13 height 11
radio input "true"
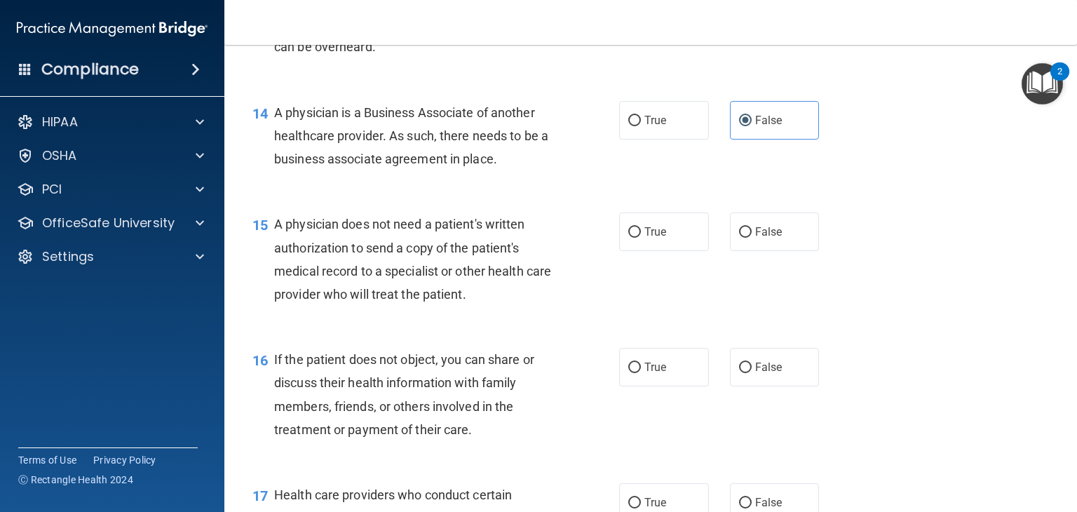
scroll to position [1684, 0]
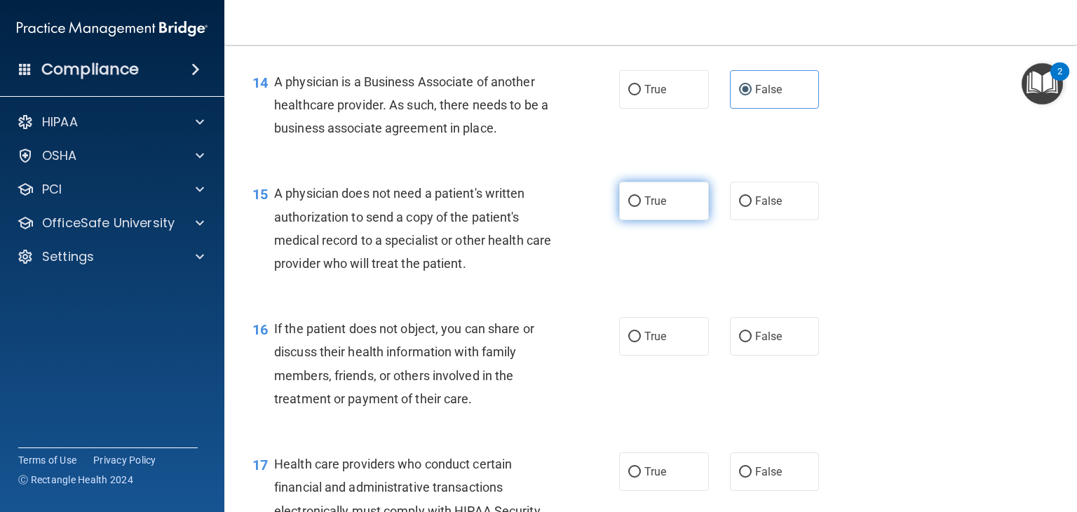
click at [669, 220] on label "True" at bounding box center [664, 201] width 90 height 39
click at [641, 207] on input "True" at bounding box center [635, 201] width 13 height 11
radio input "true"
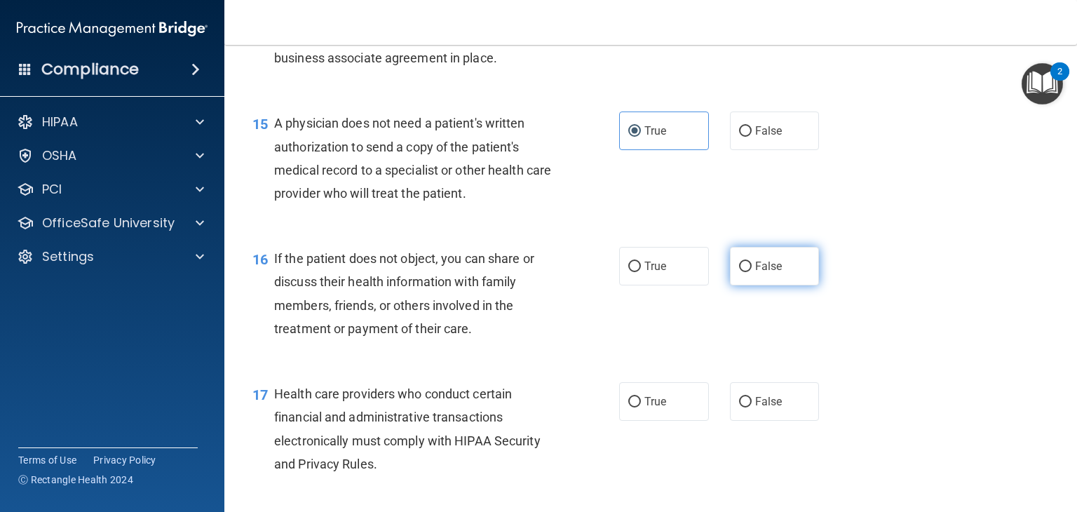
click at [777, 285] on label "False" at bounding box center [775, 266] width 90 height 39
click at [752, 272] on input "False" at bounding box center [745, 267] width 13 height 11
radio input "true"
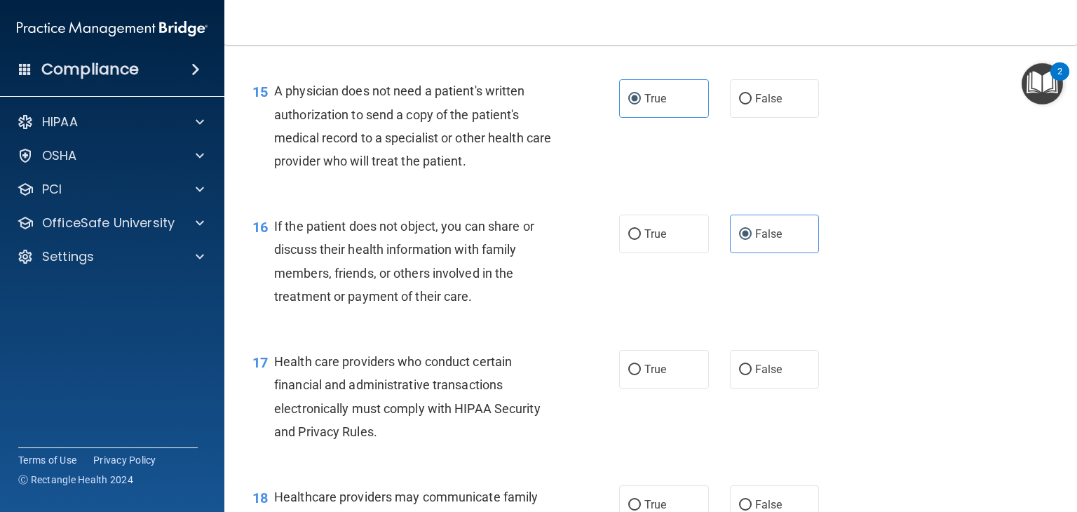
scroll to position [1894, 0]
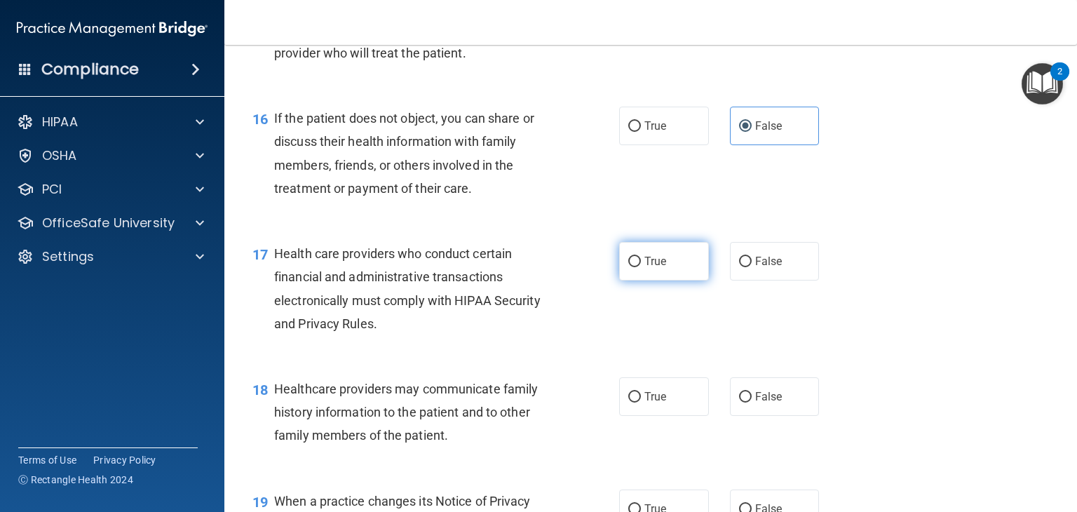
click at [665, 281] on label "True" at bounding box center [664, 261] width 90 height 39
click at [641, 267] on input "True" at bounding box center [635, 262] width 13 height 11
radio input "true"
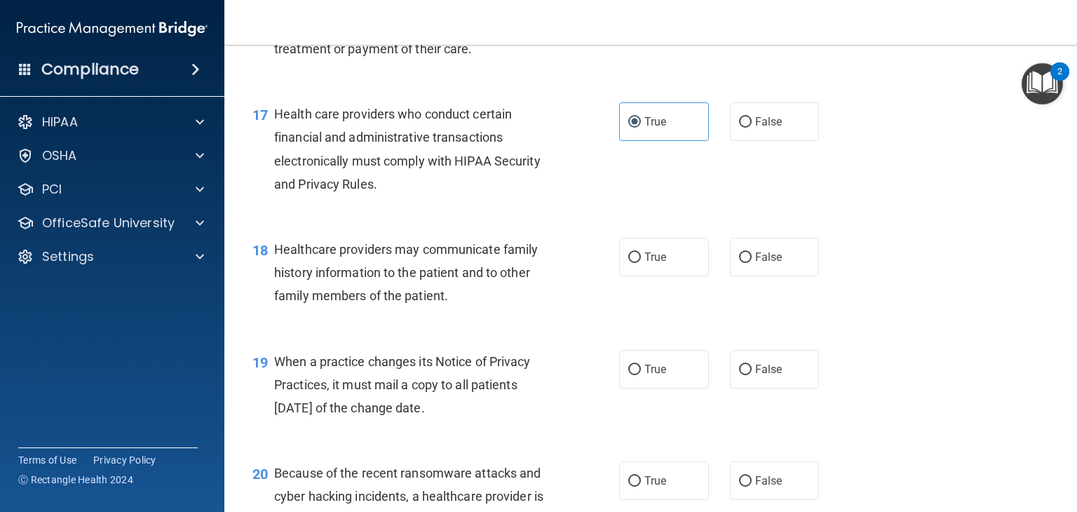
scroll to position [2034, 0]
click at [682, 276] on label "True" at bounding box center [664, 256] width 90 height 39
click at [641, 262] on input "True" at bounding box center [635, 257] width 13 height 11
radio input "true"
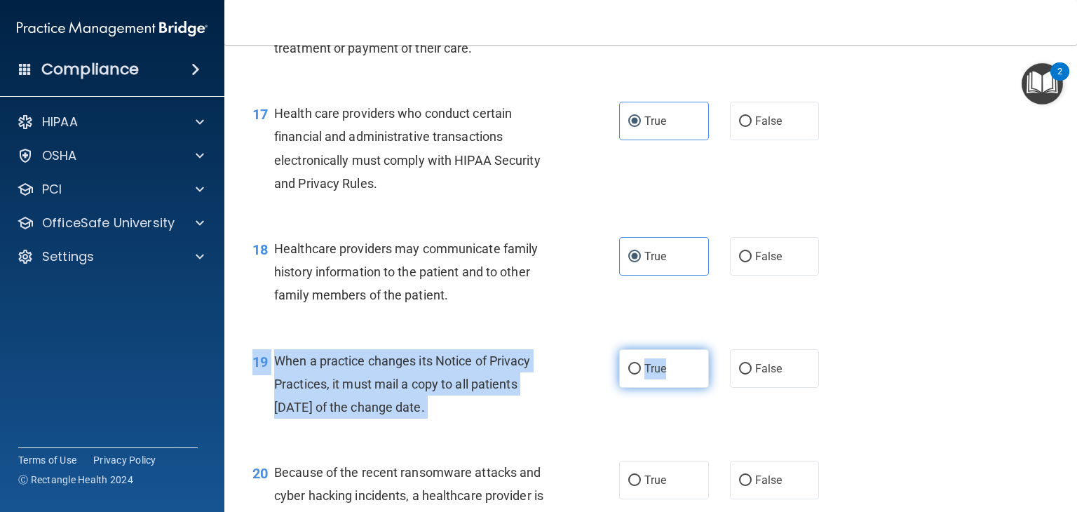
drag, startPoint x: 679, startPoint y: 392, endPoint x: 676, endPoint y: 410, distance: 18.5
click at [677, 404] on div "19 When a practice changes its Notice of Privacy Practices, it must mail a copy…" at bounding box center [651, 388] width 818 height 112
click at [666, 388] on label "True" at bounding box center [664, 368] width 90 height 39
click at [641, 375] on input "True" at bounding box center [635, 369] width 13 height 11
radio input "true"
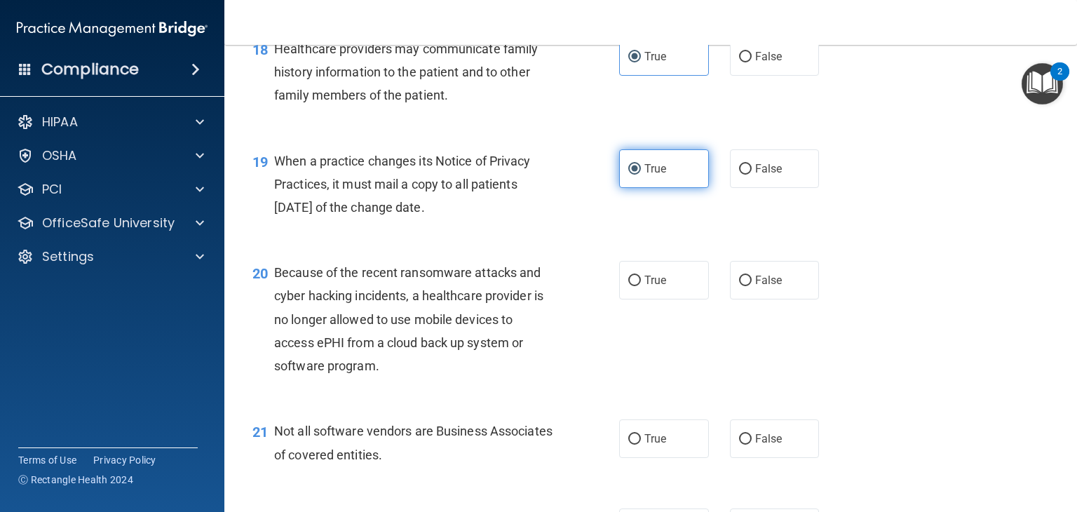
scroll to position [2315, 0]
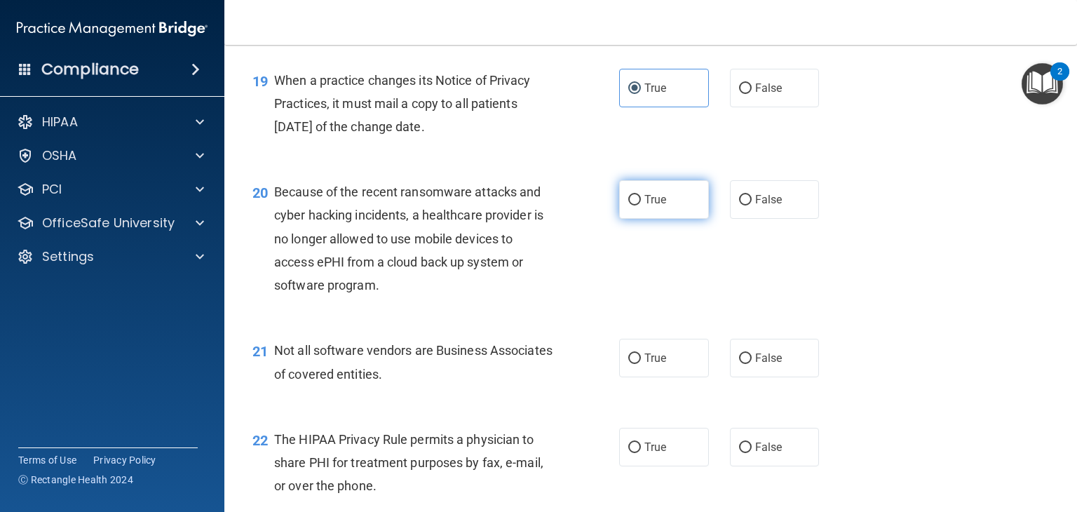
click at [638, 219] on label "True" at bounding box center [664, 199] width 90 height 39
click at [638, 206] on input "True" at bounding box center [635, 200] width 13 height 11
radio input "true"
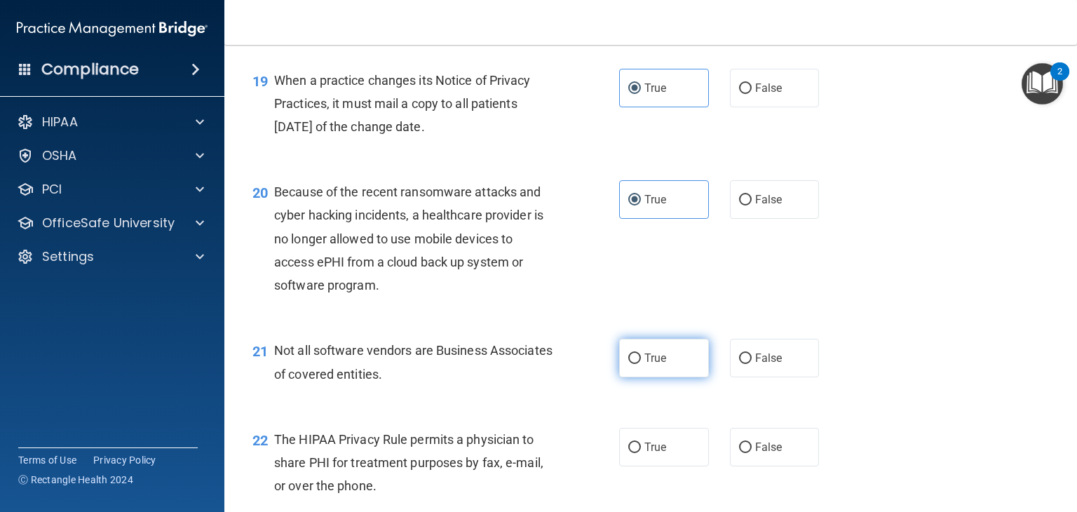
click at [627, 377] on label "True" at bounding box center [664, 358] width 90 height 39
click at [629, 364] on input "True" at bounding box center [635, 359] width 13 height 11
radio input "true"
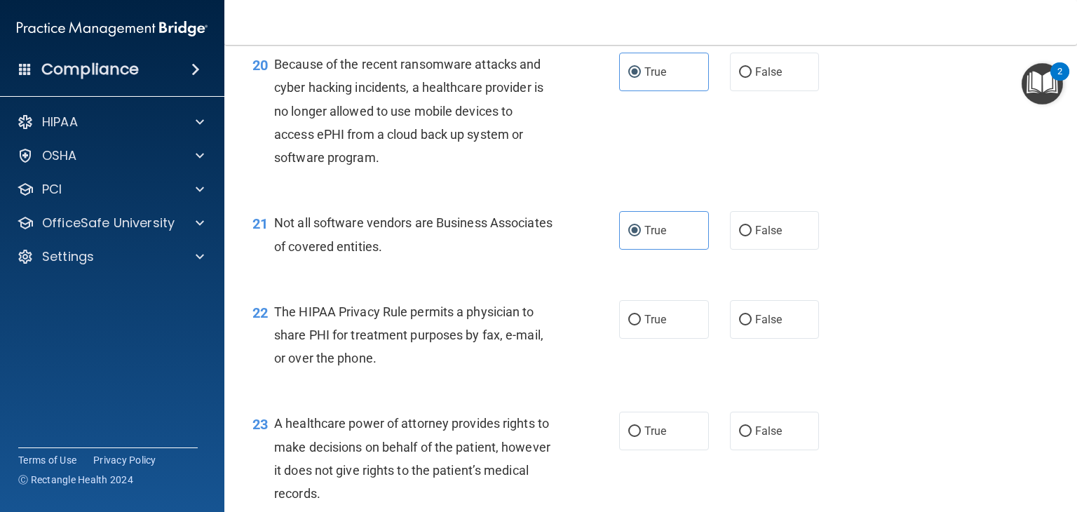
scroll to position [2455, 0]
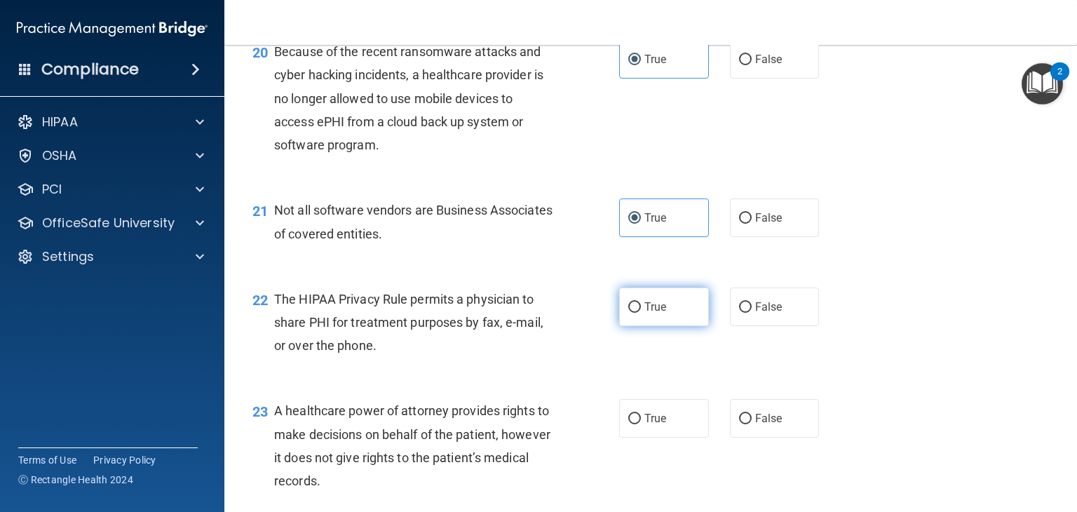
click at [657, 326] on label "True" at bounding box center [664, 307] width 90 height 39
click at [641, 313] on input "True" at bounding box center [635, 307] width 13 height 11
radio input "true"
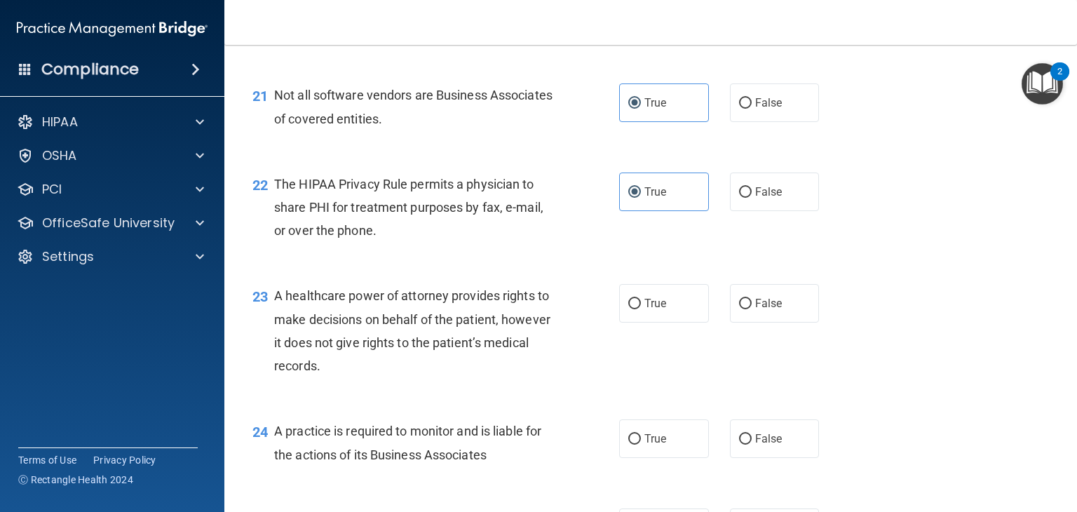
scroll to position [2595, 0]
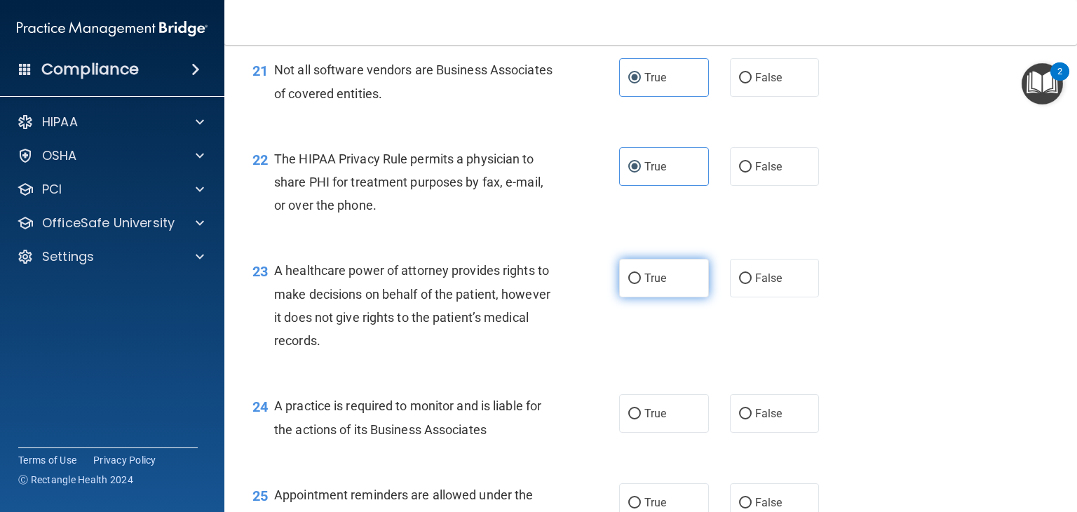
click at [676, 297] on label "True" at bounding box center [664, 278] width 90 height 39
click at [641, 284] on input "True" at bounding box center [635, 279] width 13 height 11
radio input "true"
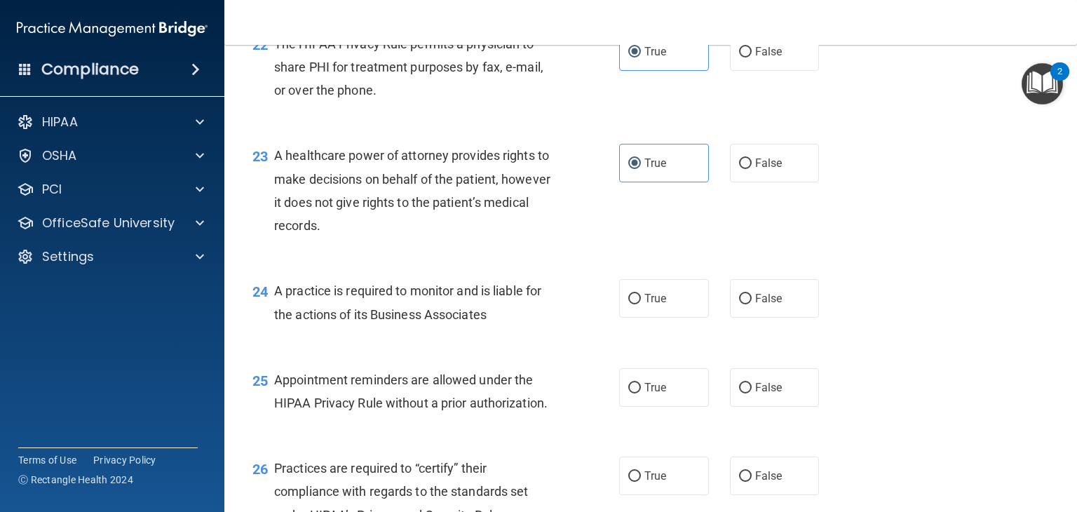
scroll to position [2736, 0]
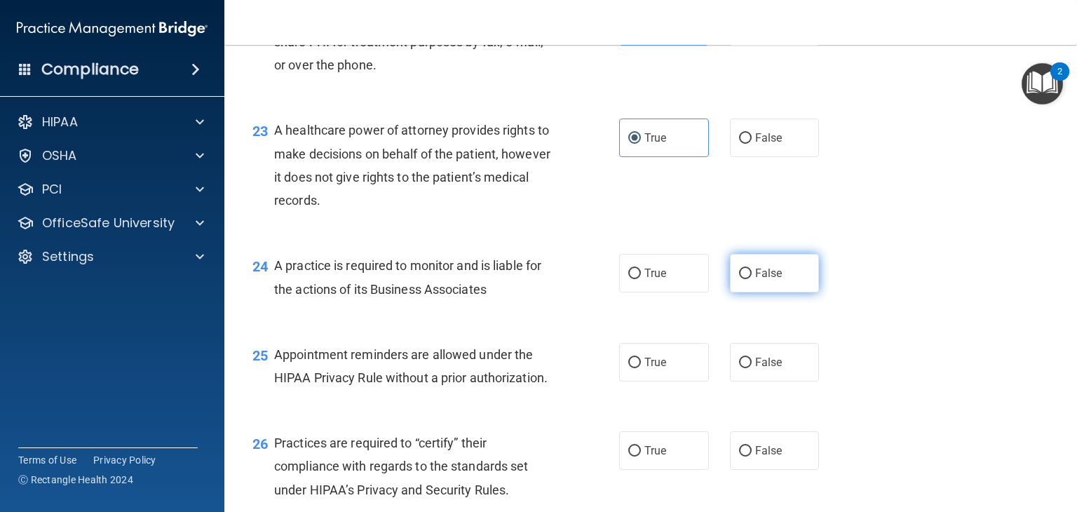
click at [777, 293] on label "False" at bounding box center [775, 273] width 90 height 39
click at [752, 279] on input "False" at bounding box center [745, 274] width 13 height 11
radio input "true"
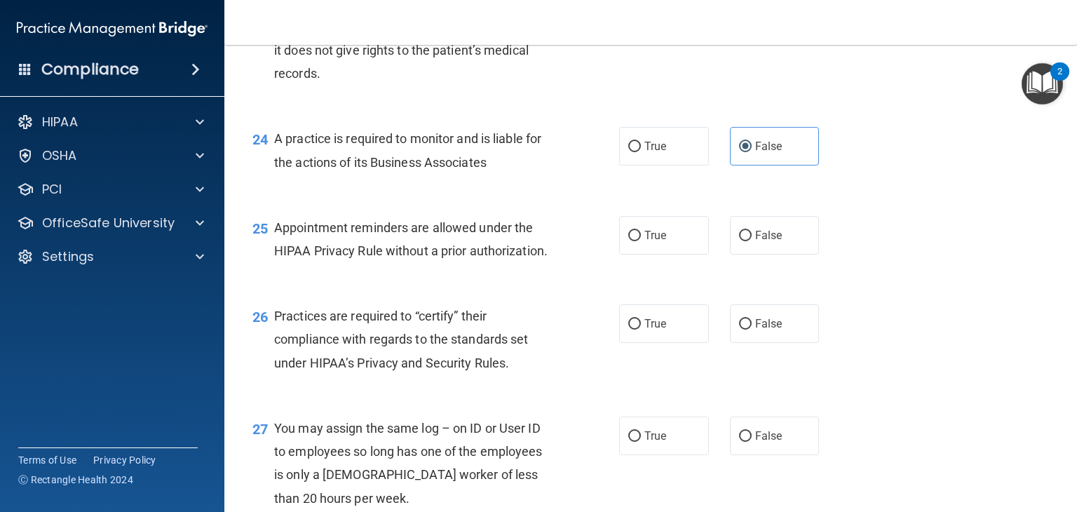
scroll to position [2876, 0]
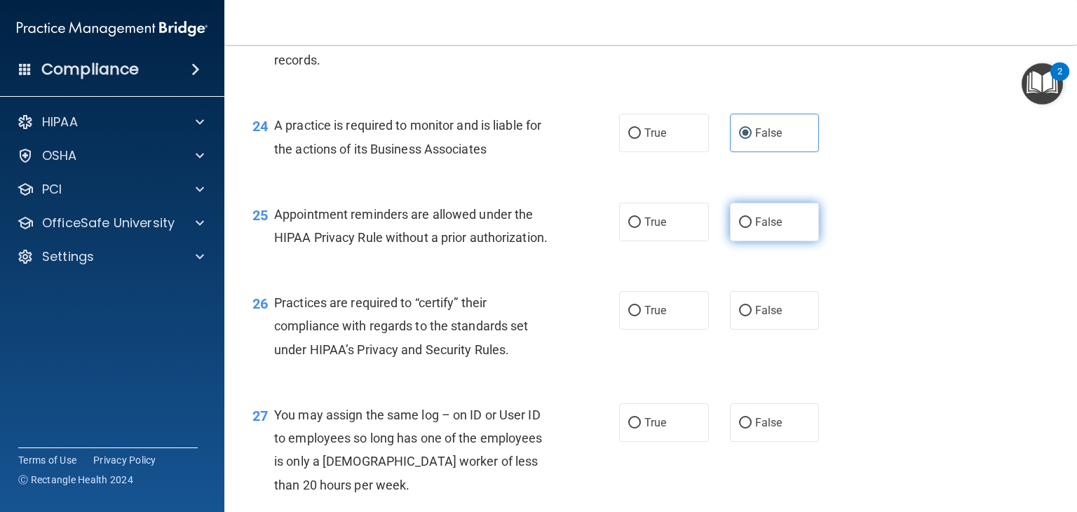
click at [730, 241] on label "False" at bounding box center [775, 222] width 90 height 39
click at [739, 228] on input "False" at bounding box center [745, 222] width 13 height 11
radio input "true"
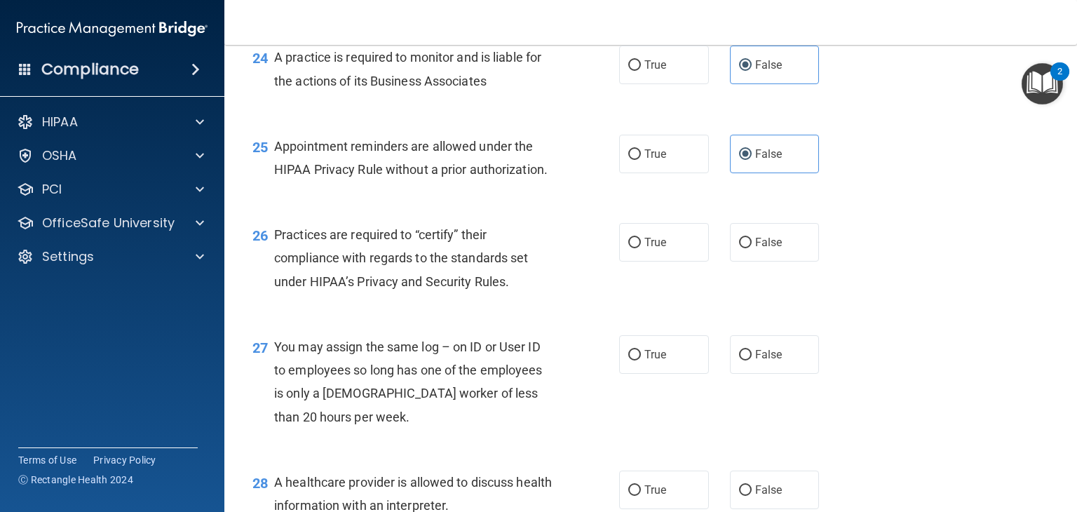
scroll to position [2946, 0]
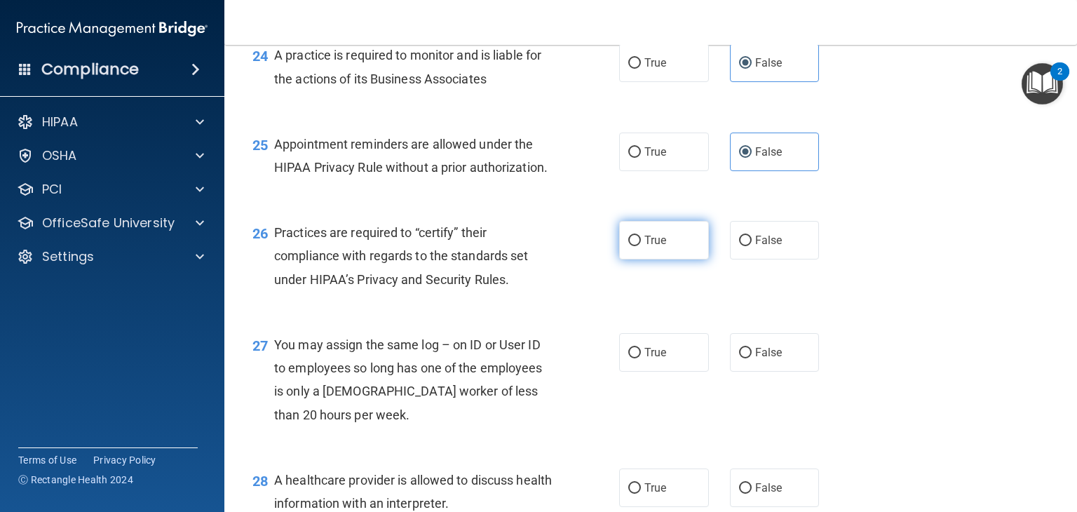
click at [664, 260] on label "True" at bounding box center [664, 240] width 90 height 39
click at [641, 246] on input "True" at bounding box center [635, 241] width 13 height 11
radio input "true"
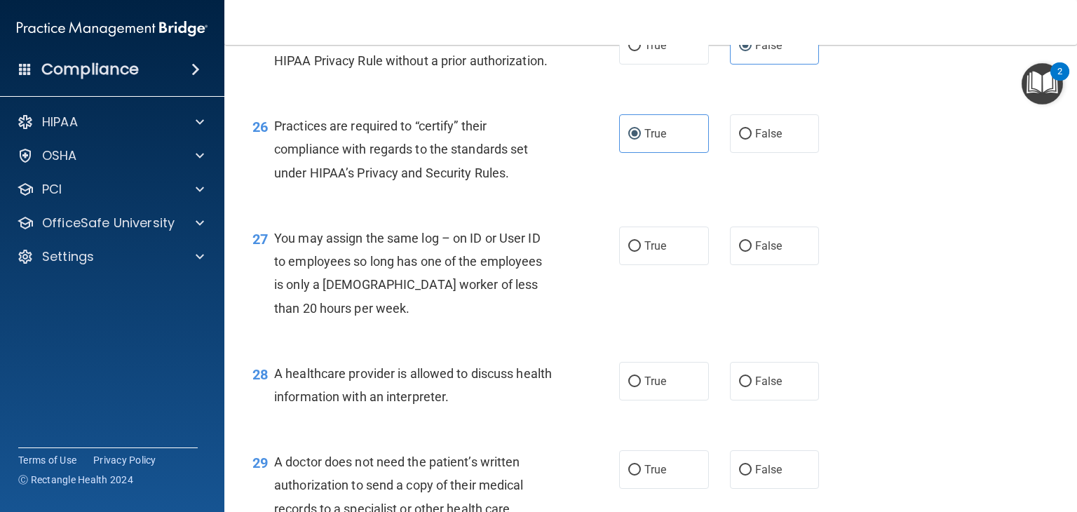
scroll to position [3086, 0]
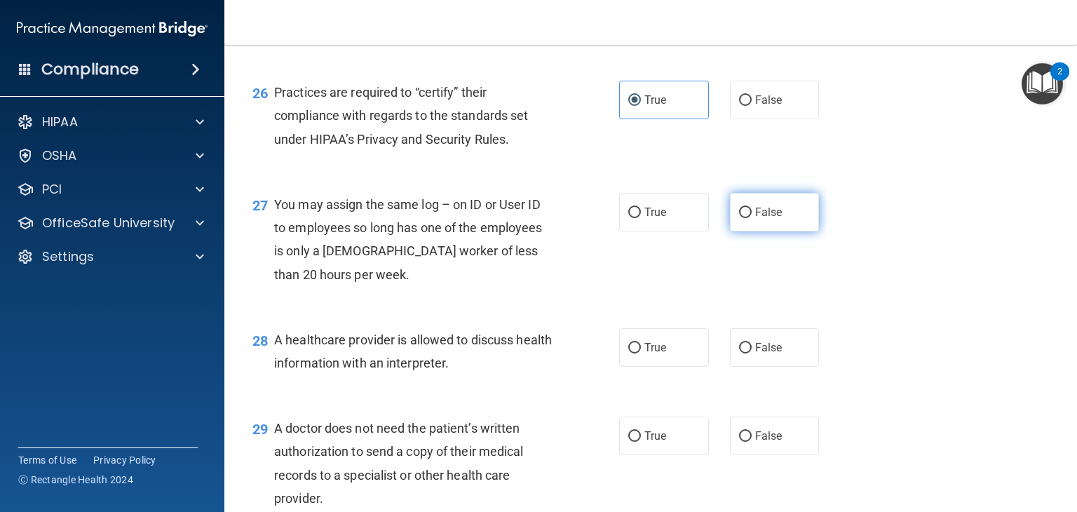
click at [755, 219] on span "False" at bounding box center [768, 212] width 27 height 13
click at [750, 218] on input "False" at bounding box center [745, 213] width 13 height 11
radio input "true"
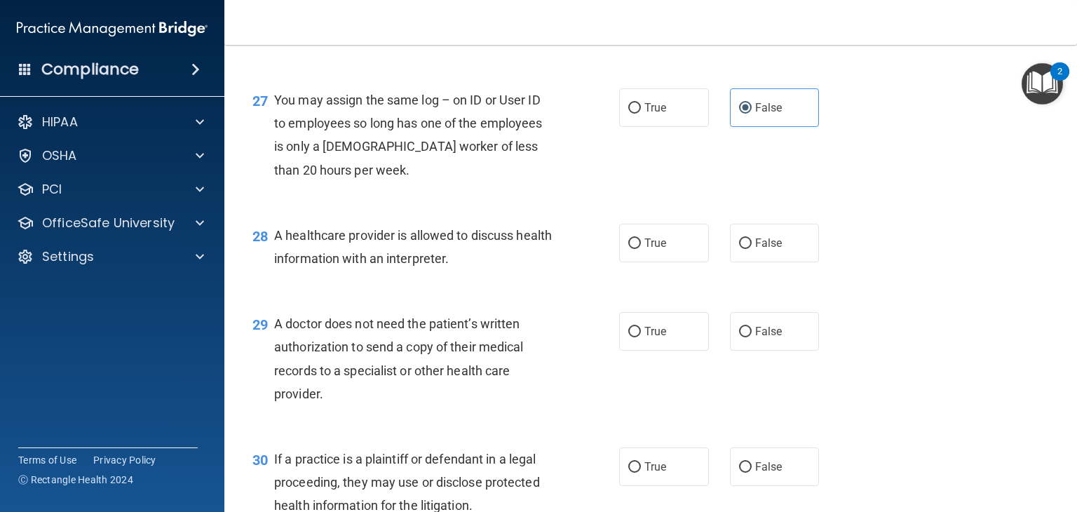
scroll to position [3227, 0]
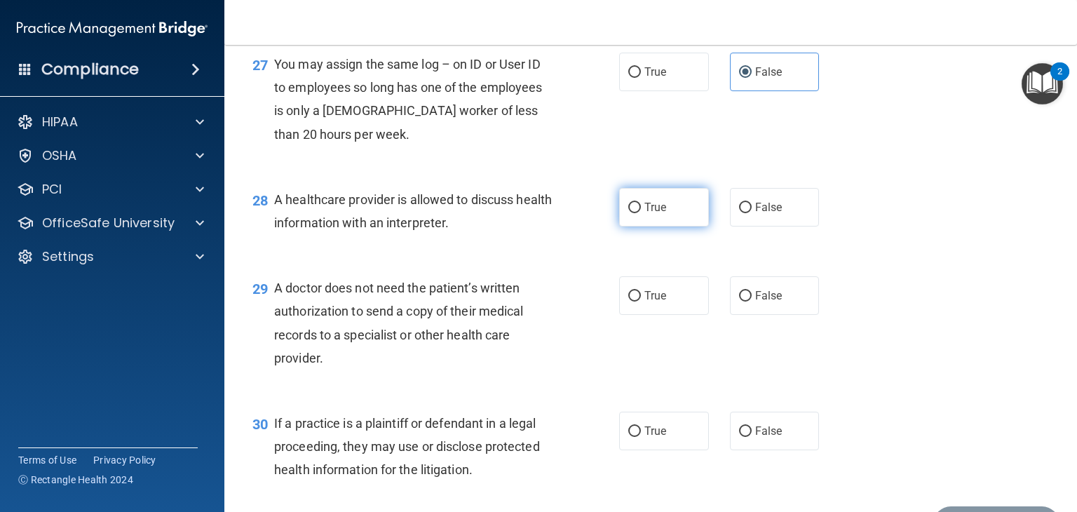
click at [670, 227] on label "True" at bounding box center [664, 207] width 90 height 39
click at [641, 213] on input "True" at bounding box center [635, 208] width 13 height 11
radio input "true"
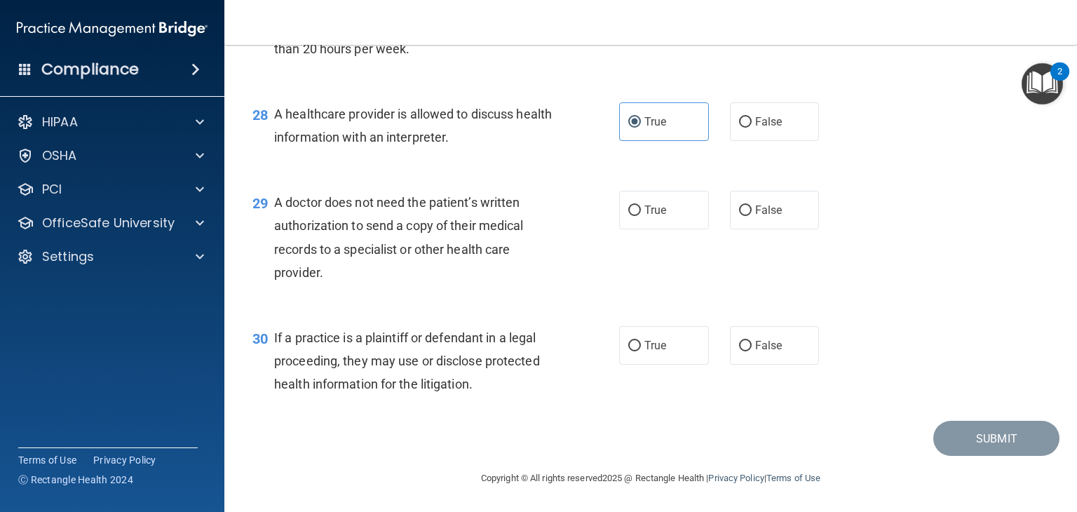
scroll to position [3359, 0]
click at [652, 225] on label "True" at bounding box center [664, 210] width 90 height 39
click at [641, 216] on input "True" at bounding box center [635, 211] width 13 height 11
radio input "true"
click at [633, 361] on label "True" at bounding box center [664, 345] width 90 height 39
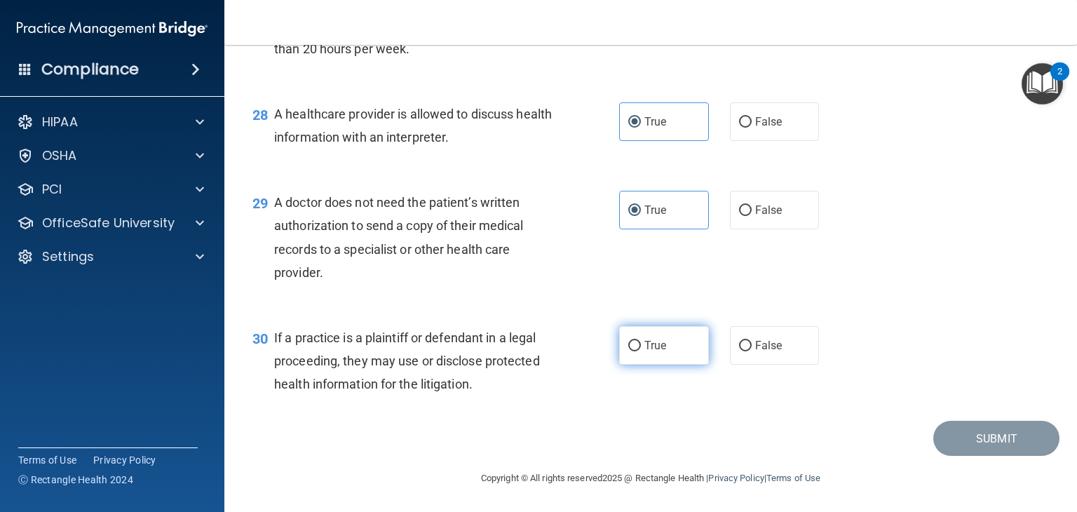
click at [633, 351] on input "True" at bounding box center [635, 346] width 13 height 11
radio input "true"
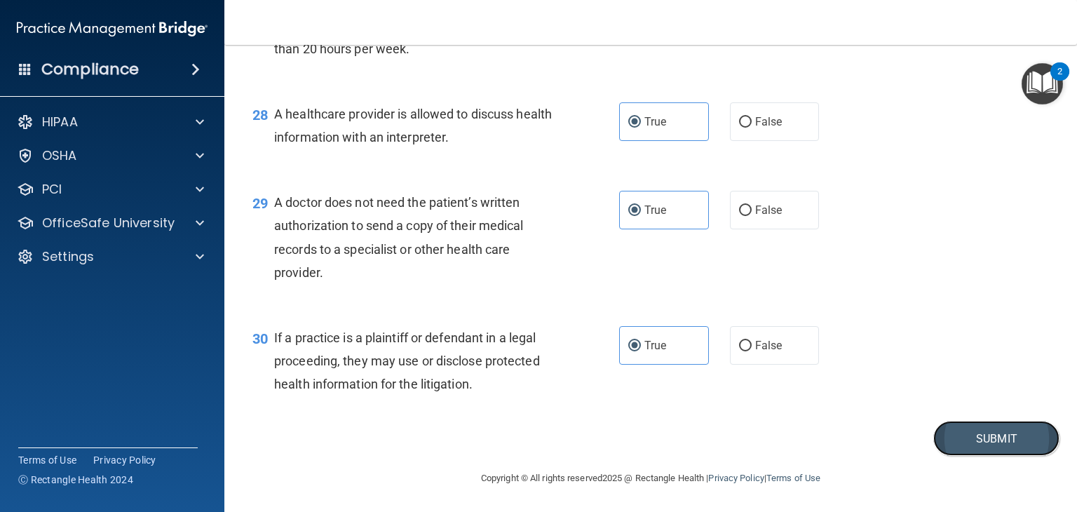
click at [983, 443] on button "Submit" at bounding box center [997, 439] width 126 height 36
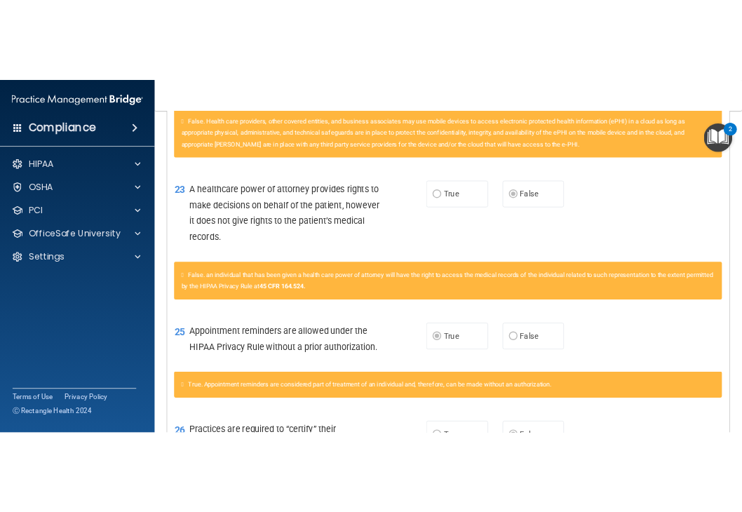
scroll to position [2435, 0]
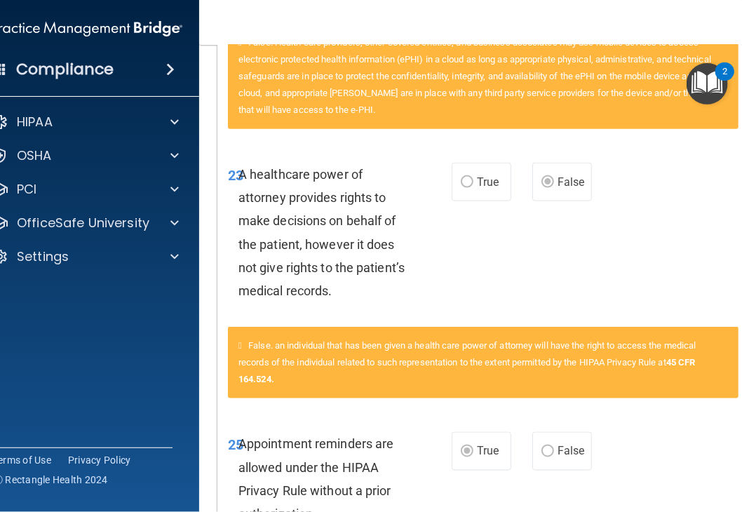
click at [478, 290] on div "23 A healthcare power of attorney provides rights to make decisions on behalf o…" at bounding box center [483, 236] width 532 height 182
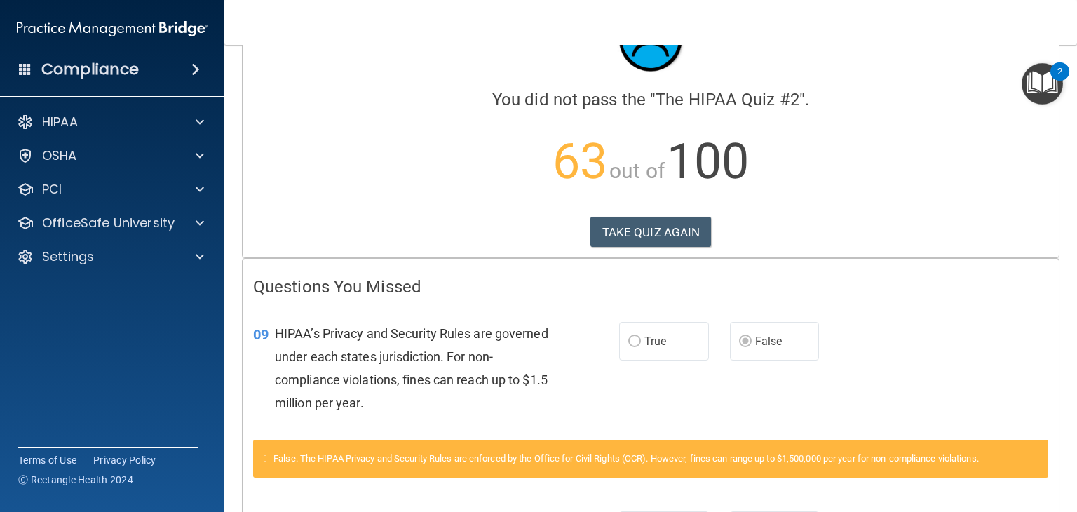
scroll to position [70, 0]
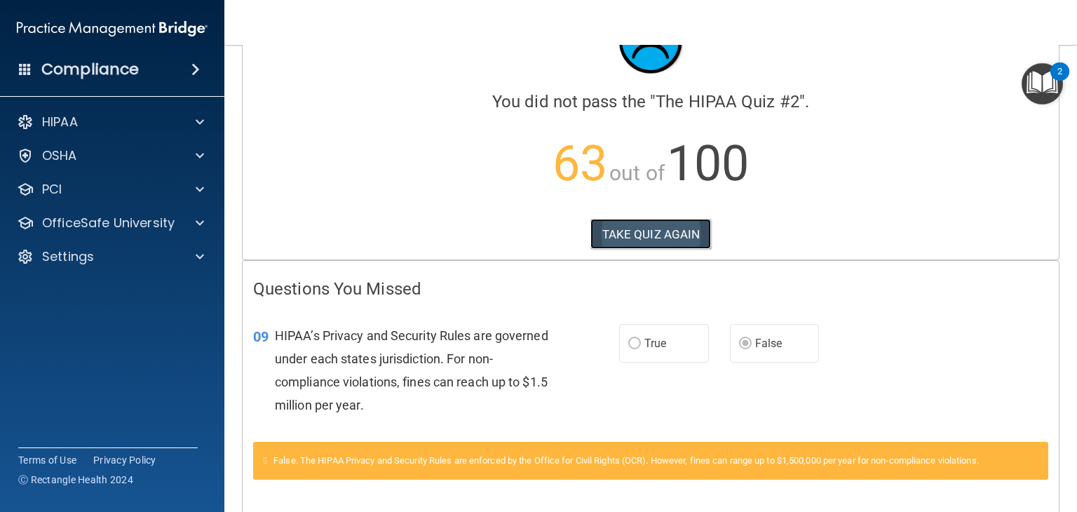
click at [668, 236] on button "TAKE QUIZ AGAIN" at bounding box center [651, 234] width 121 height 31
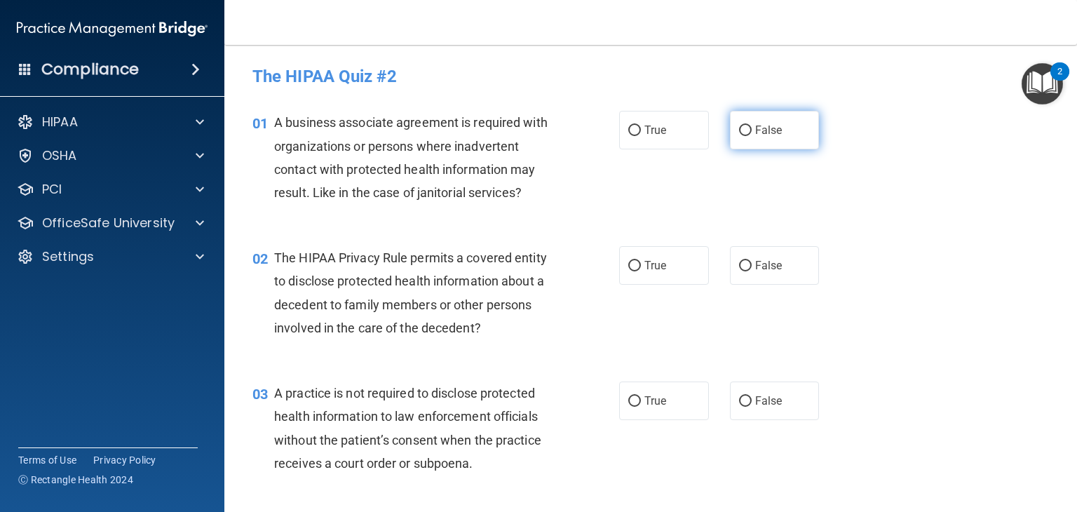
click at [763, 133] on span "False" at bounding box center [768, 129] width 27 height 13
click at [752, 133] on input "False" at bounding box center [745, 131] width 13 height 11
radio input "true"
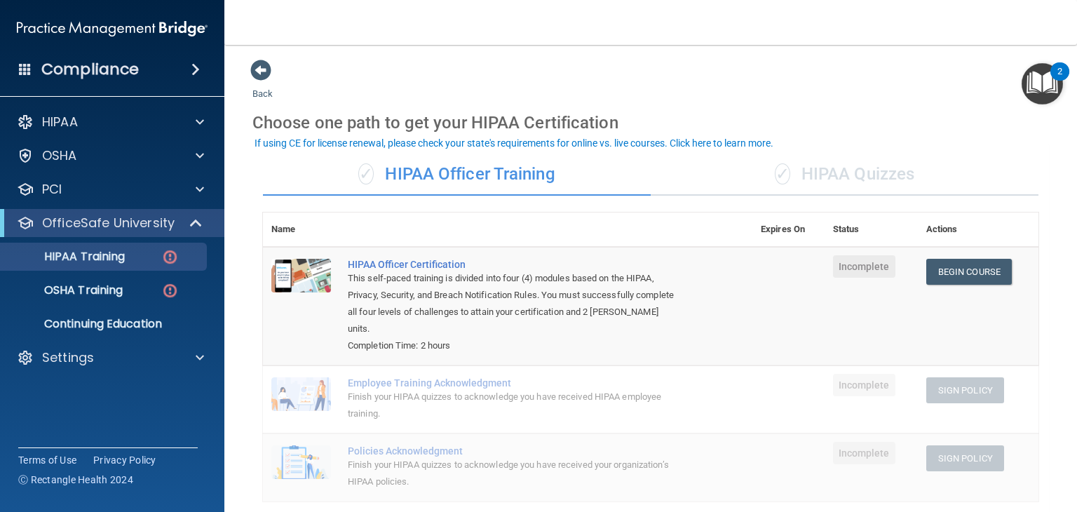
click at [832, 173] on div "✓ HIPAA Quizzes" at bounding box center [845, 175] width 388 height 42
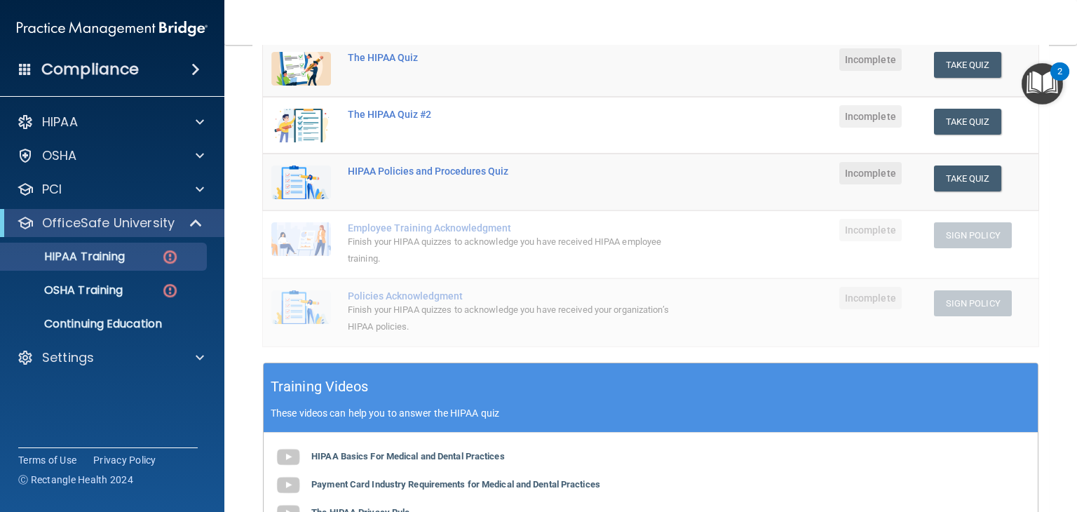
scroll to position [210, 0]
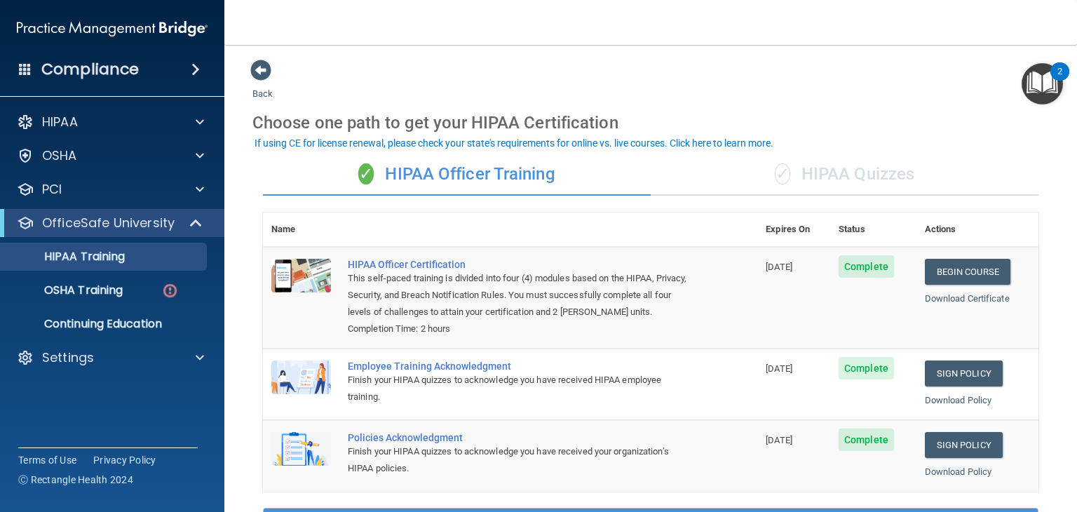
click at [871, 173] on div "✓ HIPAA Quizzes" at bounding box center [845, 175] width 388 height 42
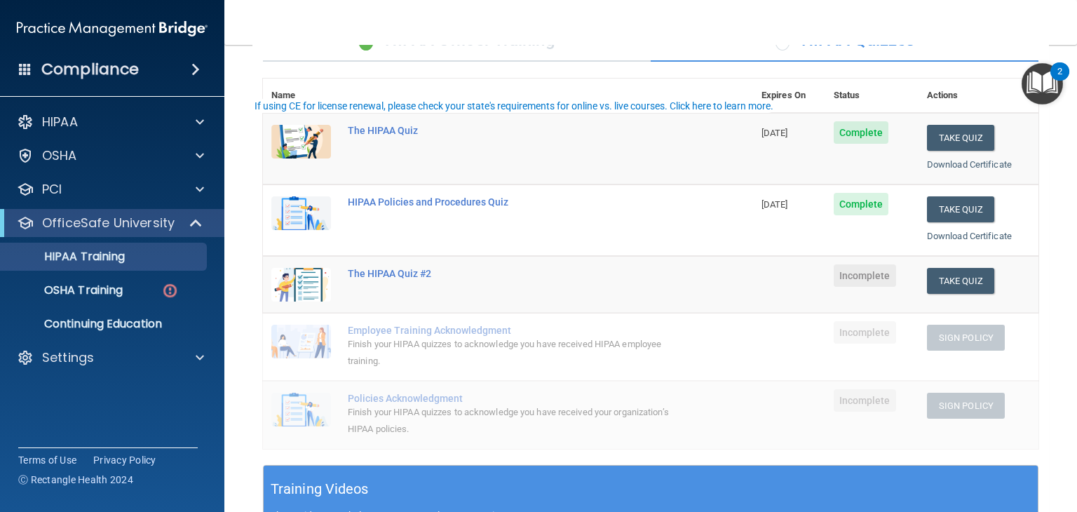
scroll to position [140, 0]
